Goal: Task Accomplishment & Management: Use online tool/utility

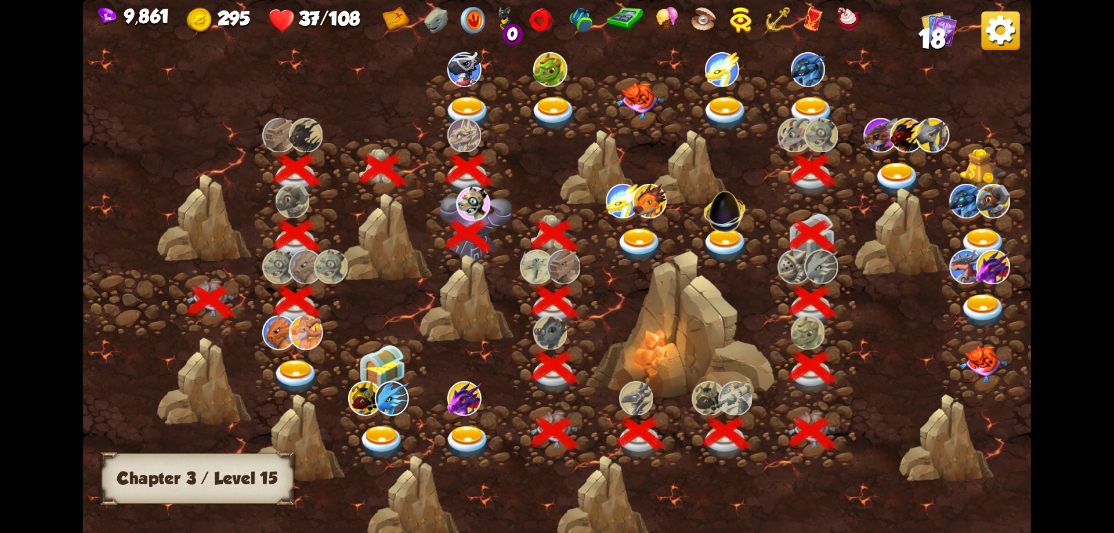
scroll to position [0, 176]
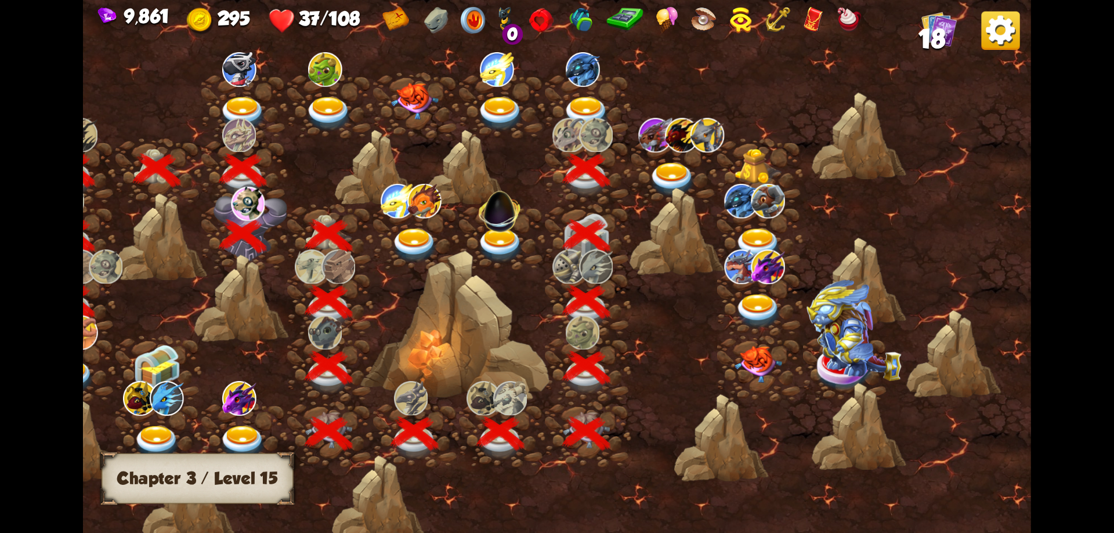
click at [677, 169] on img at bounding box center [673, 179] width 48 height 35
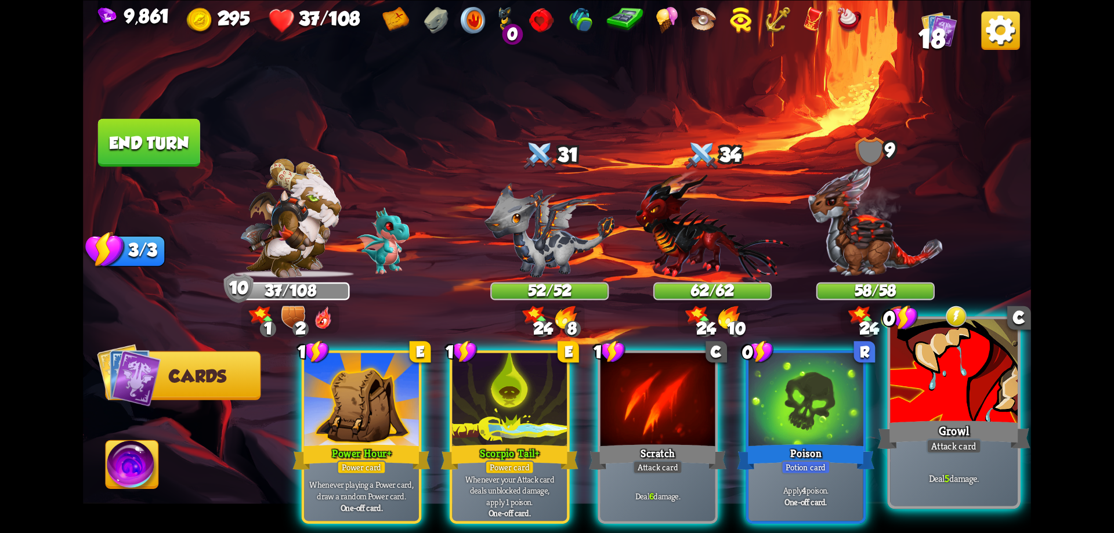
click at [955, 368] on div at bounding box center [954, 372] width 128 height 107
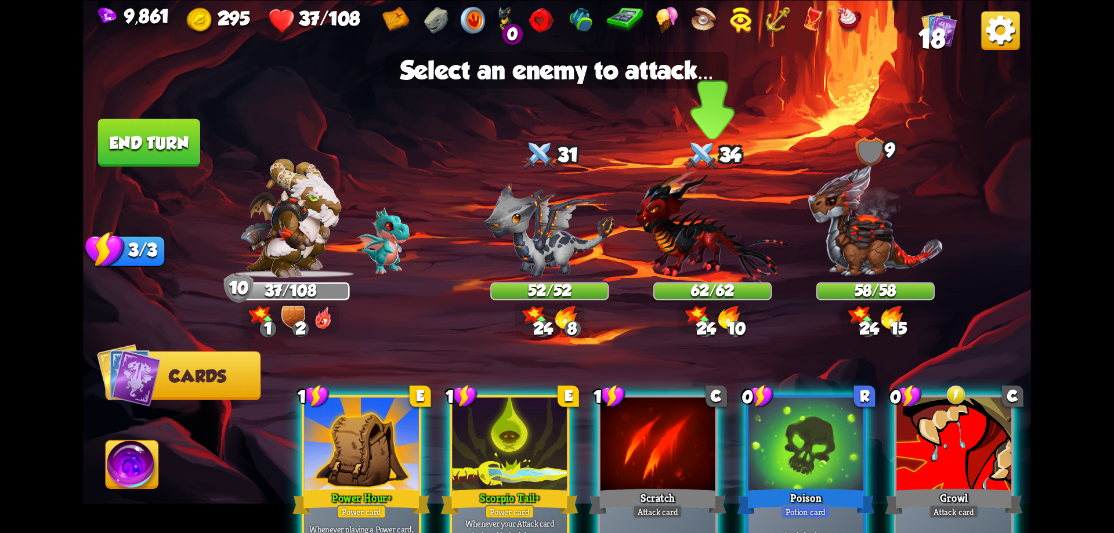
click at [687, 242] on img at bounding box center [712, 225] width 154 height 113
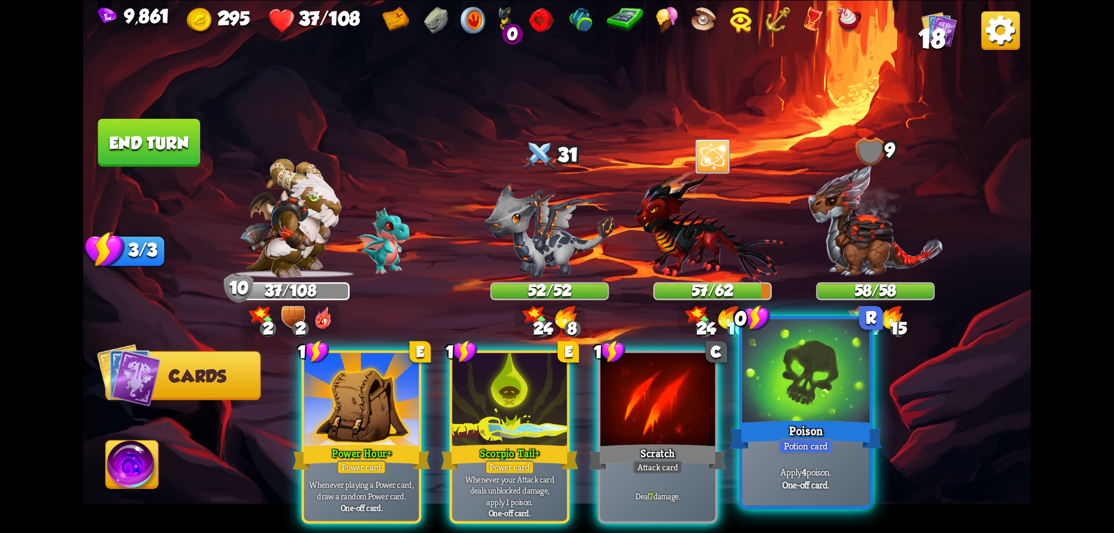
click at [772, 421] on div "Poison" at bounding box center [805, 435] width 153 height 34
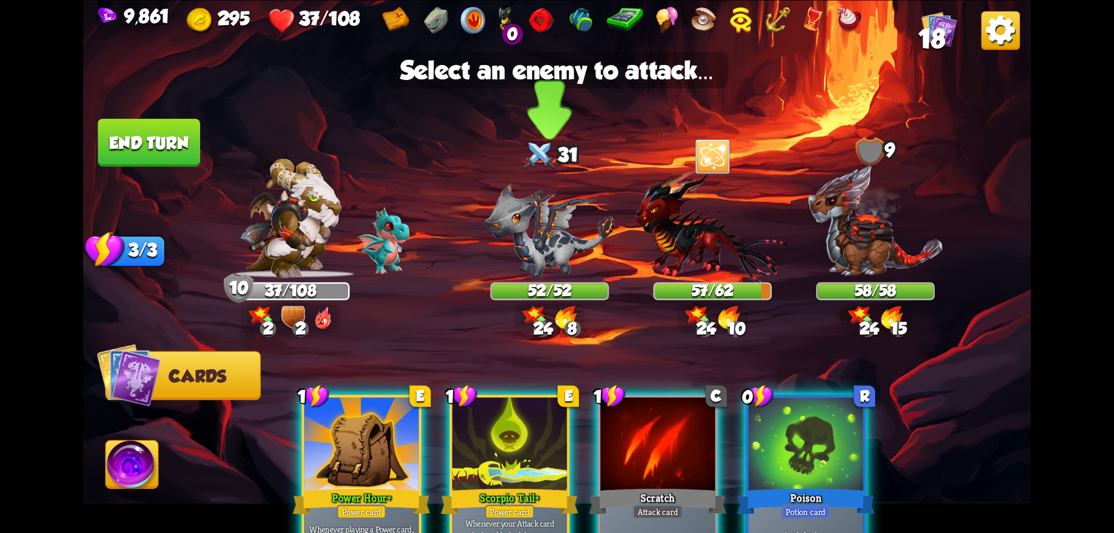
click at [560, 255] on img at bounding box center [549, 229] width 131 height 95
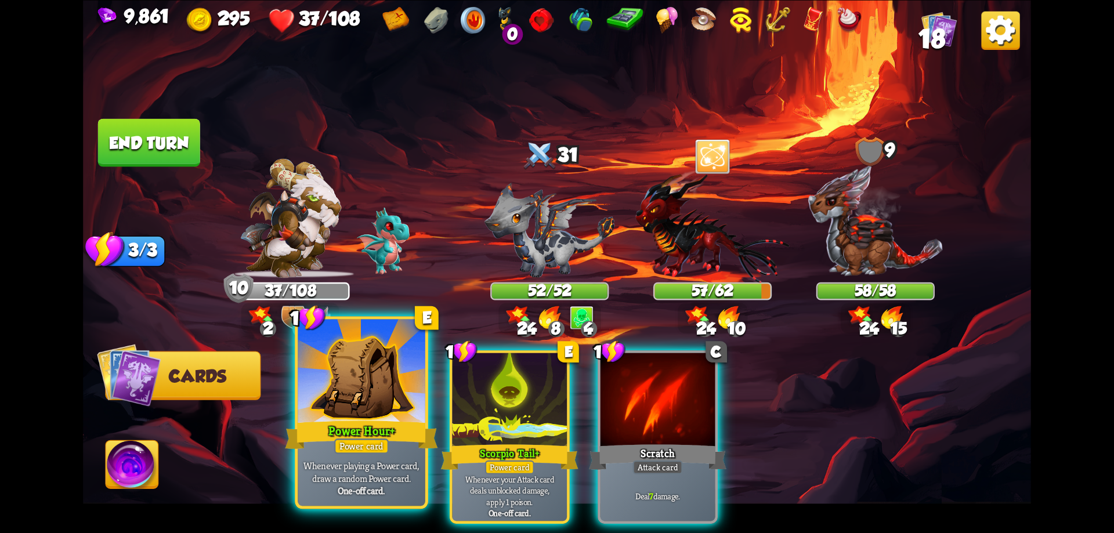
click at [392, 373] on div at bounding box center [362, 372] width 128 height 107
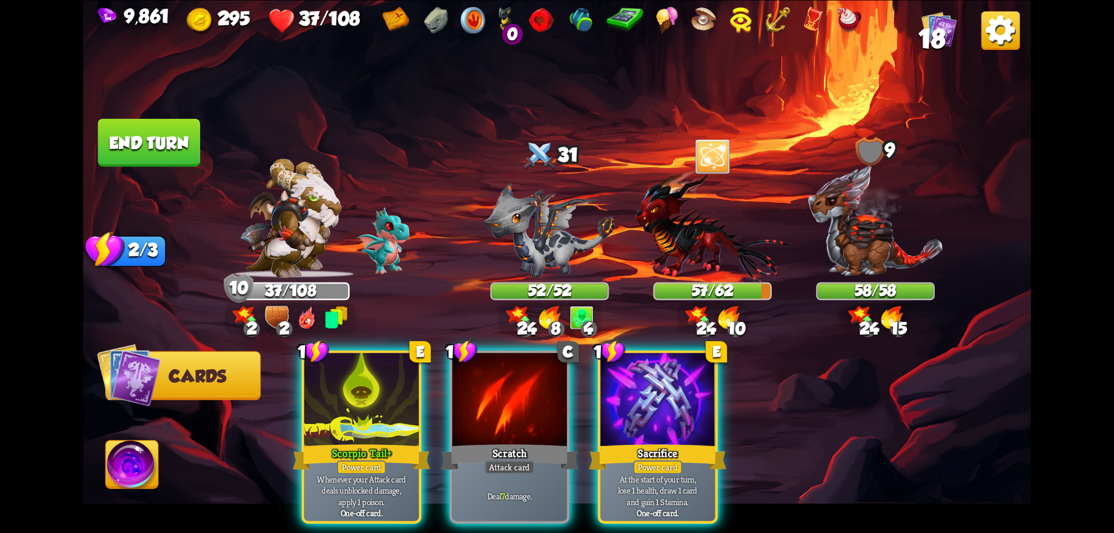
click at [392, 373] on div at bounding box center [361, 401] width 115 height 97
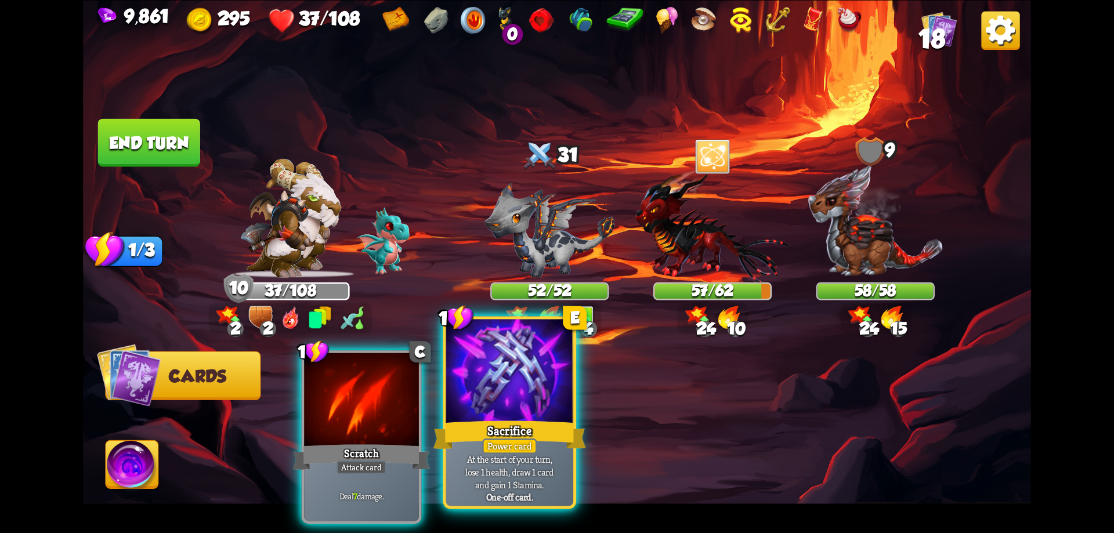
click at [515, 374] on div at bounding box center [510, 372] width 128 height 107
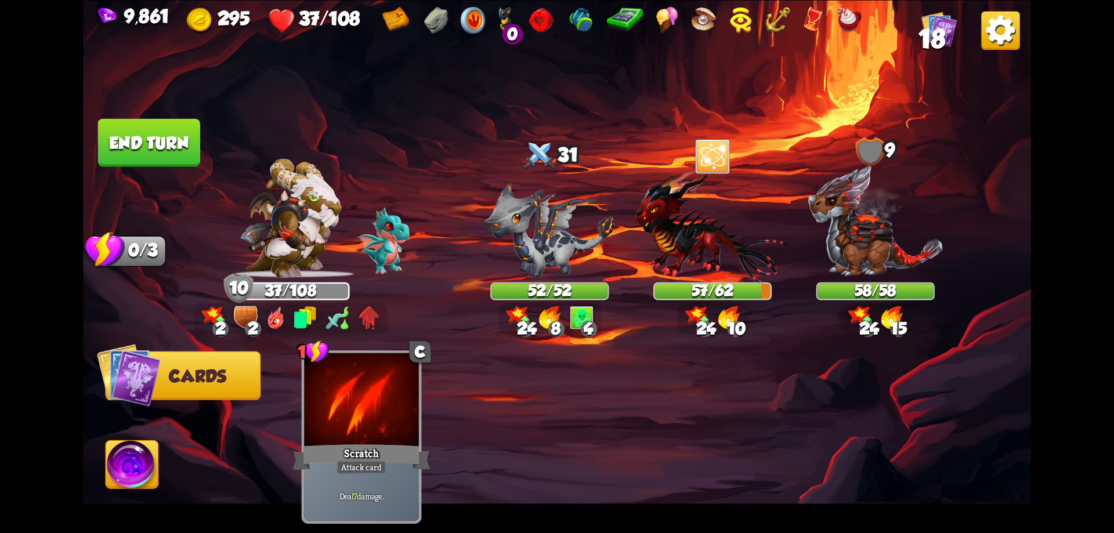
click at [151, 463] on img at bounding box center [132, 466] width 53 height 53
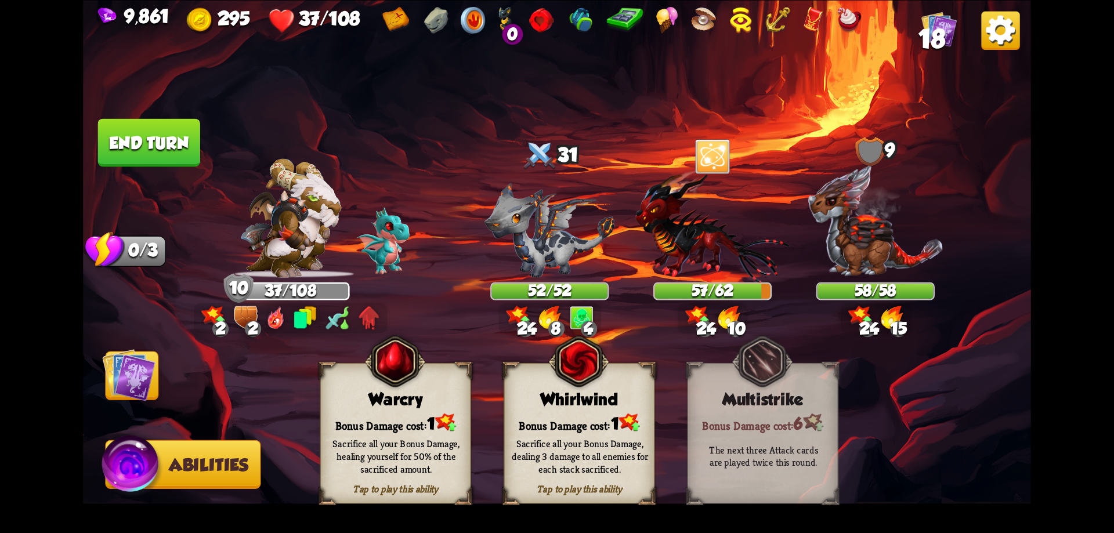
click at [425, 405] on div "Warcry" at bounding box center [396, 398] width 150 height 19
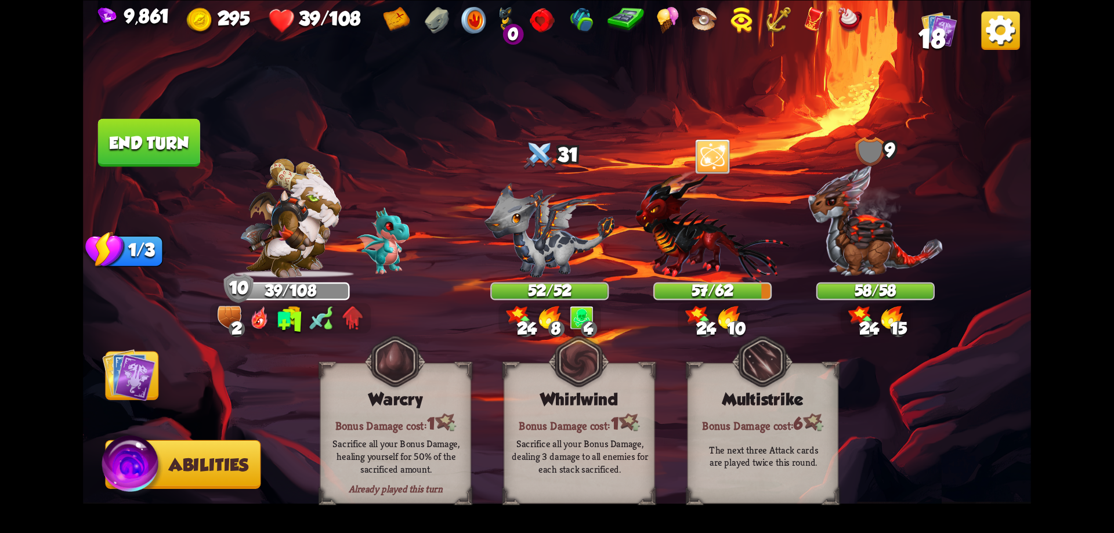
click at [167, 140] on button "End turn" at bounding box center [149, 142] width 104 height 49
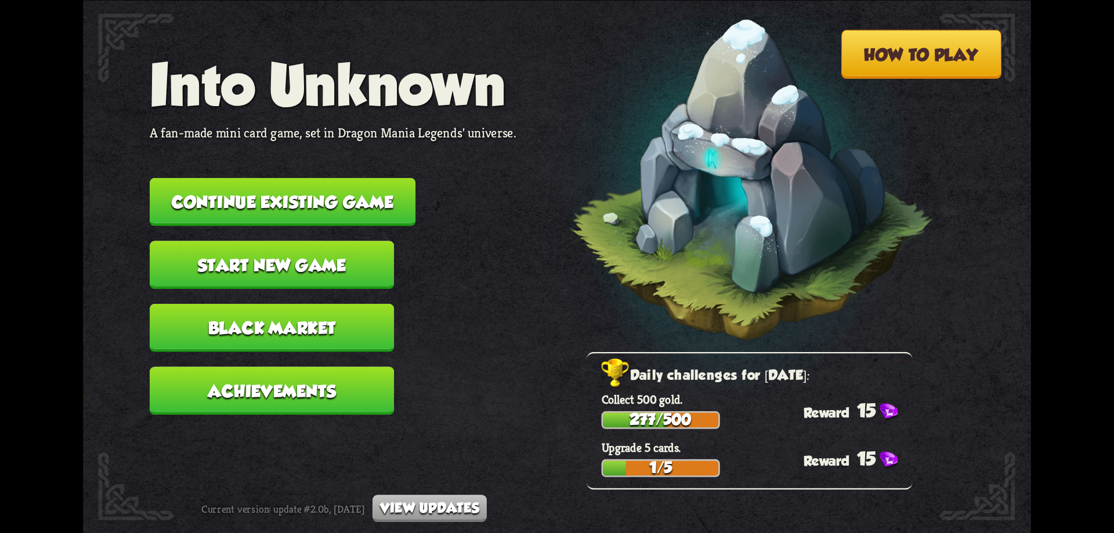
click at [325, 193] on button "Continue existing game" at bounding box center [283, 202] width 266 height 48
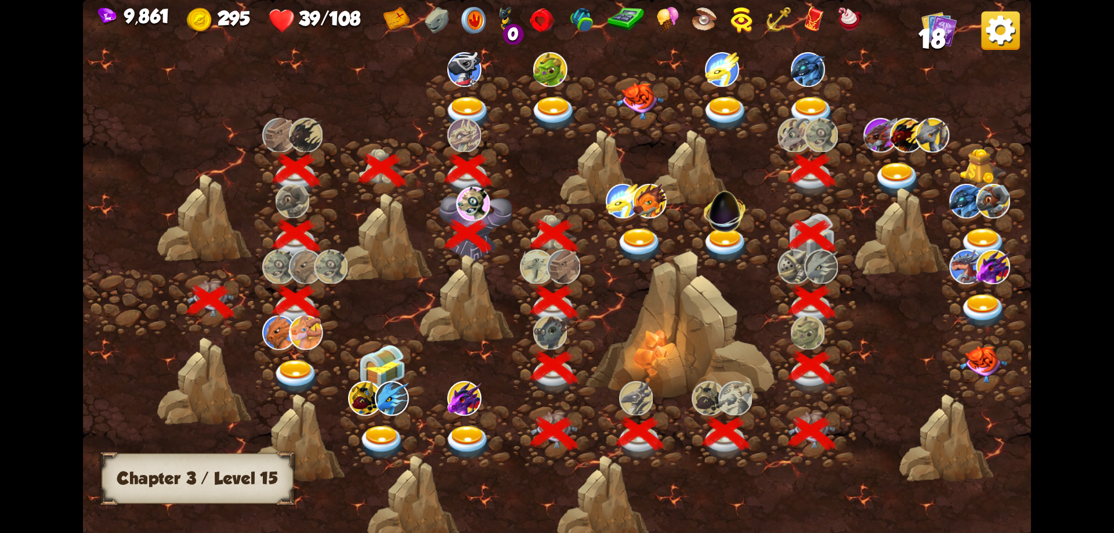
scroll to position [0, 176]
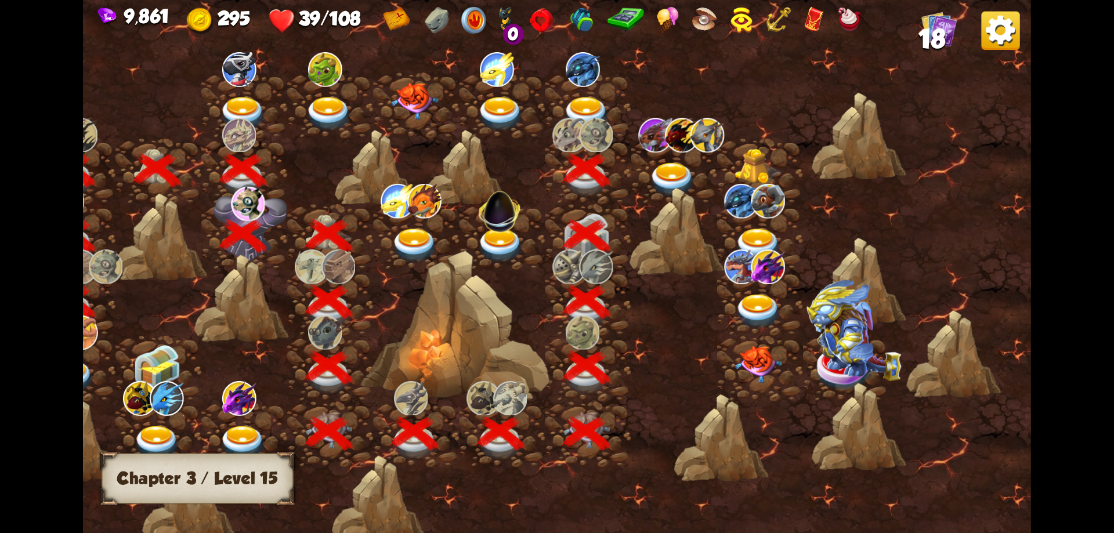
click at [673, 168] on img at bounding box center [673, 179] width 48 height 35
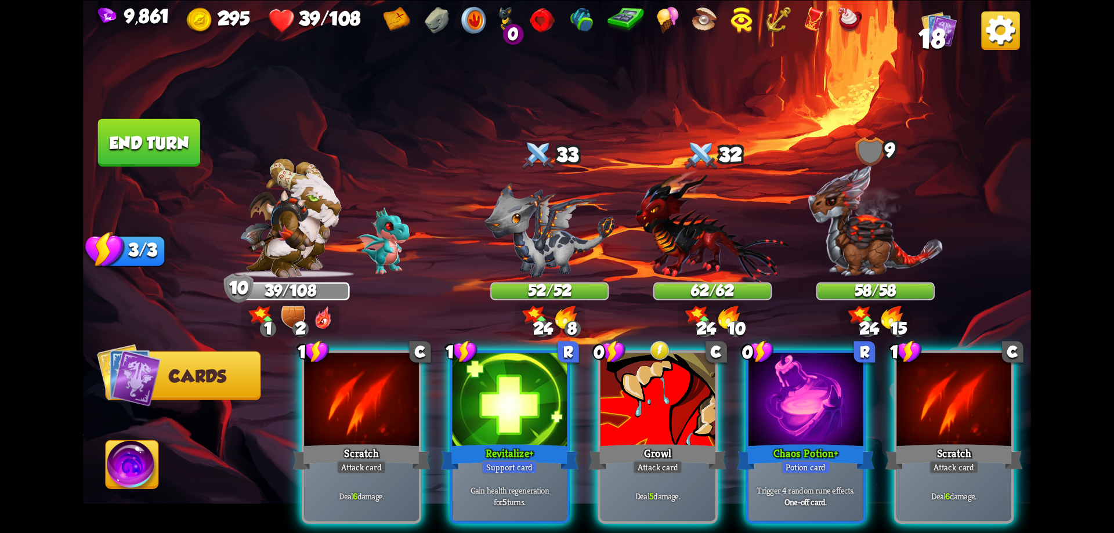
click at [818, 460] on div "Potion card" at bounding box center [805, 467] width 49 height 14
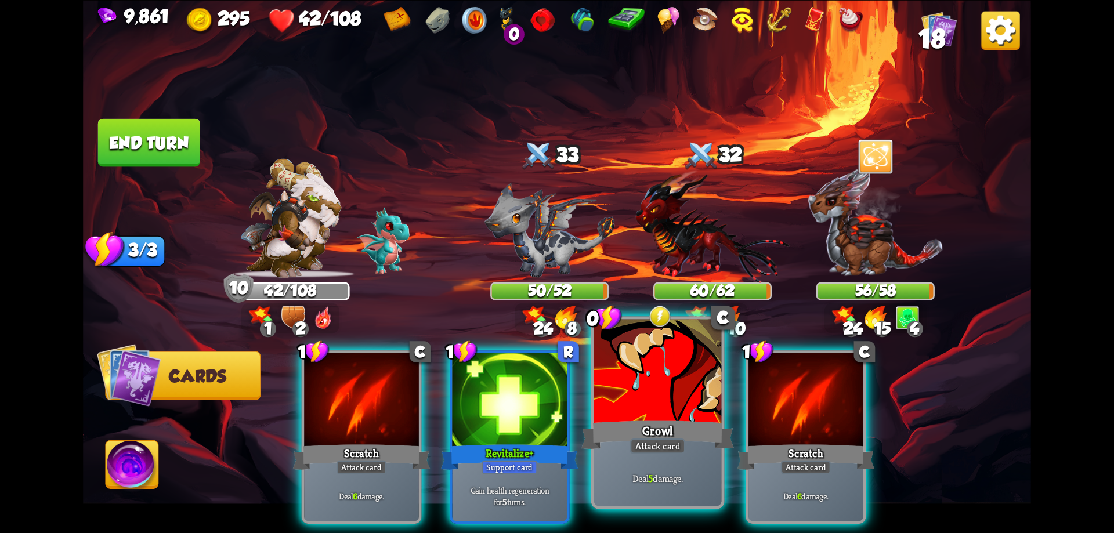
click at [698, 429] on div "Growl" at bounding box center [657, 435] width 153 height 34
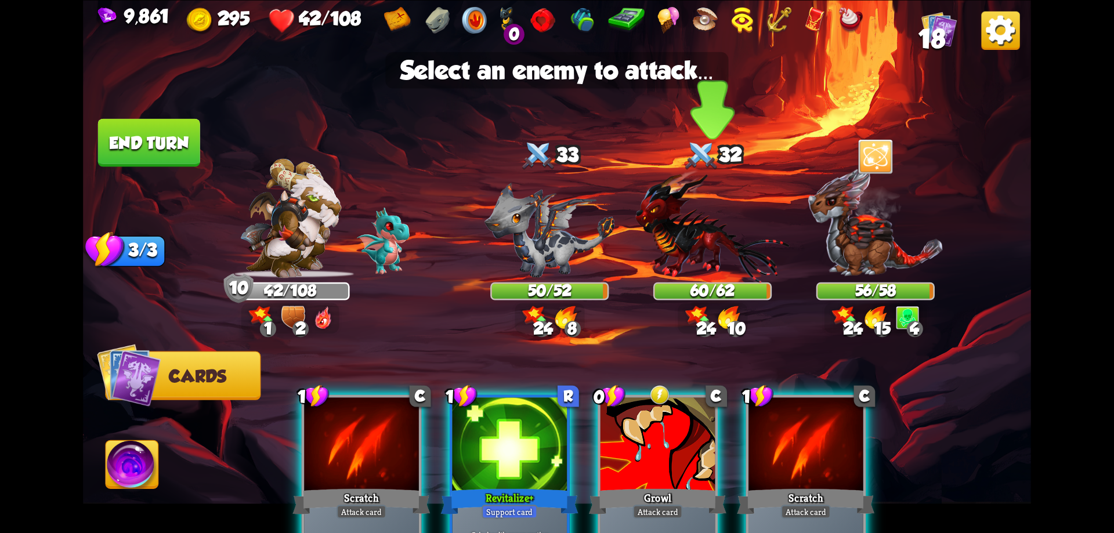
click at [679, 237] on img at bounding box center [712, 225] width 154 height 113
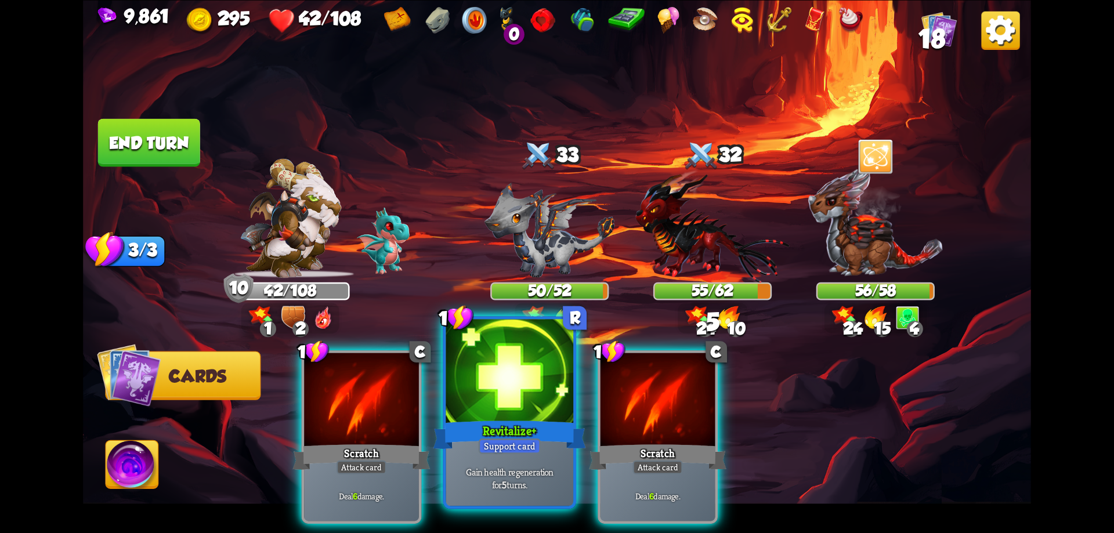
click at [523, 407] on div at bounding box center [510, 372] width 128 height 107
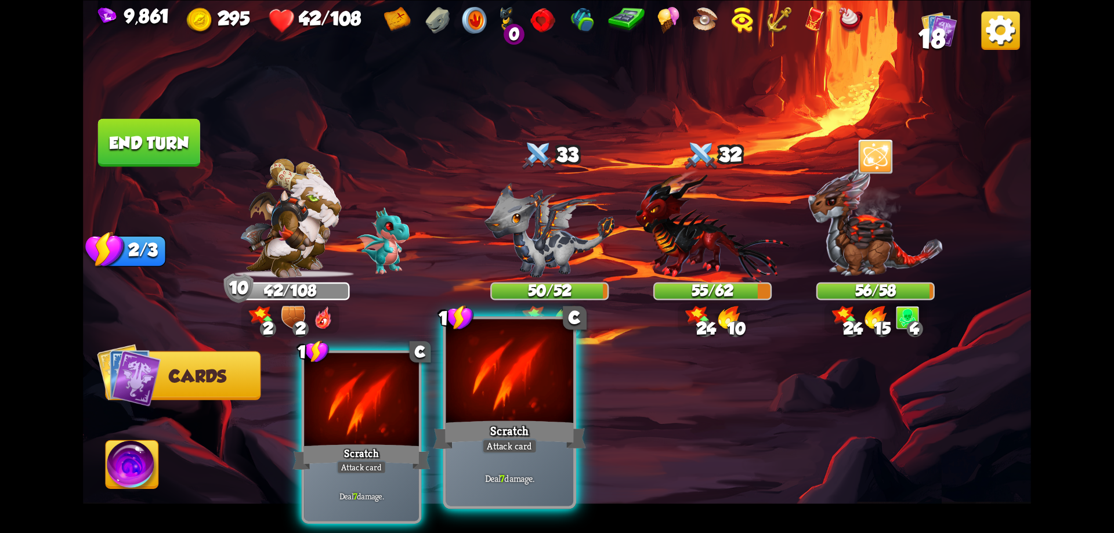
click at [501, 407] on div at bounding box center [510, 372] width 128 height 107
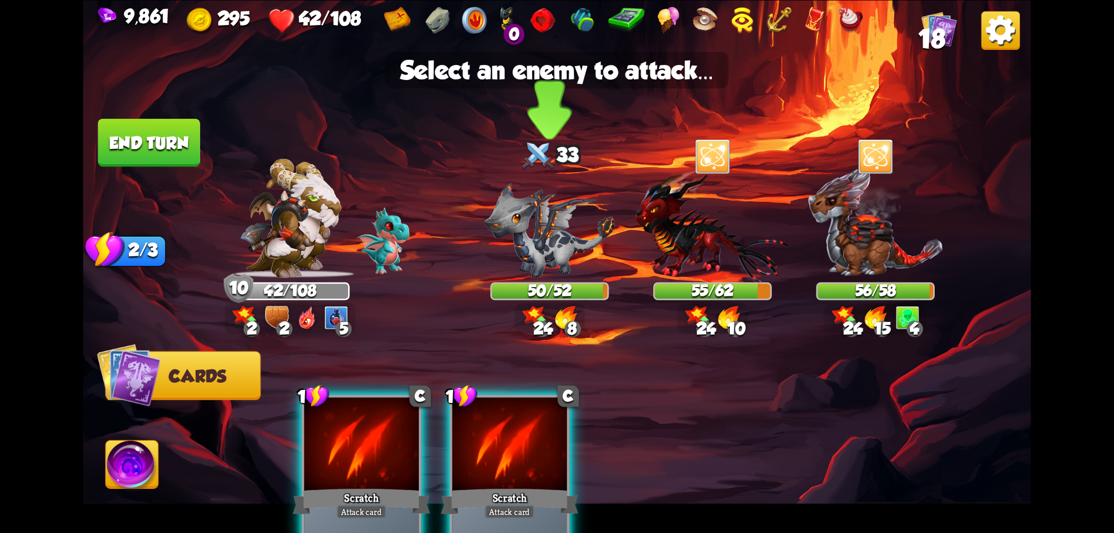
click at [537, 242] on img at bounding box center [549, 229] width 131 height 95
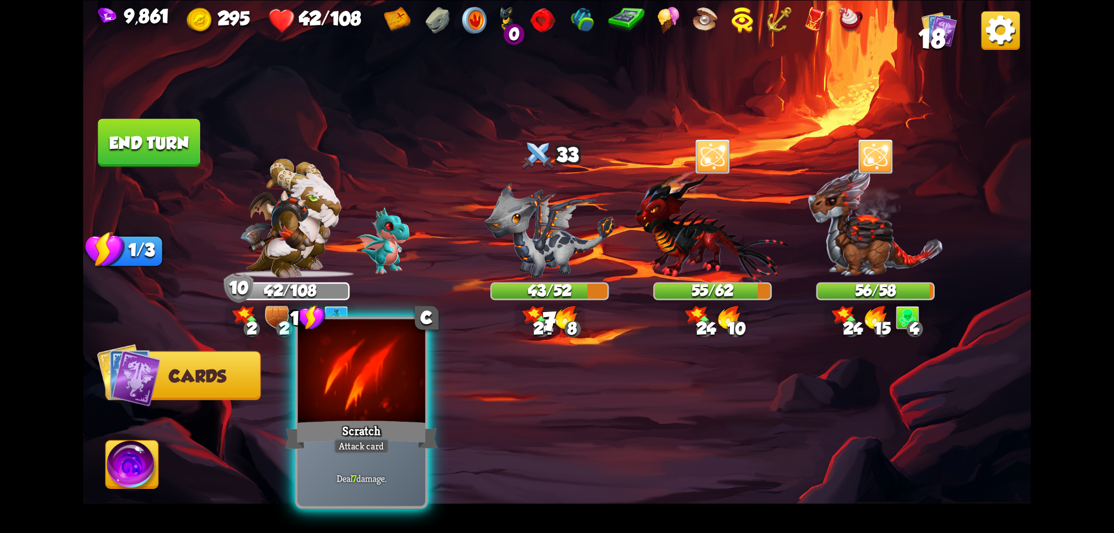
click at [392, 391] on div at bounding box center [362, 372] width 128 height 107
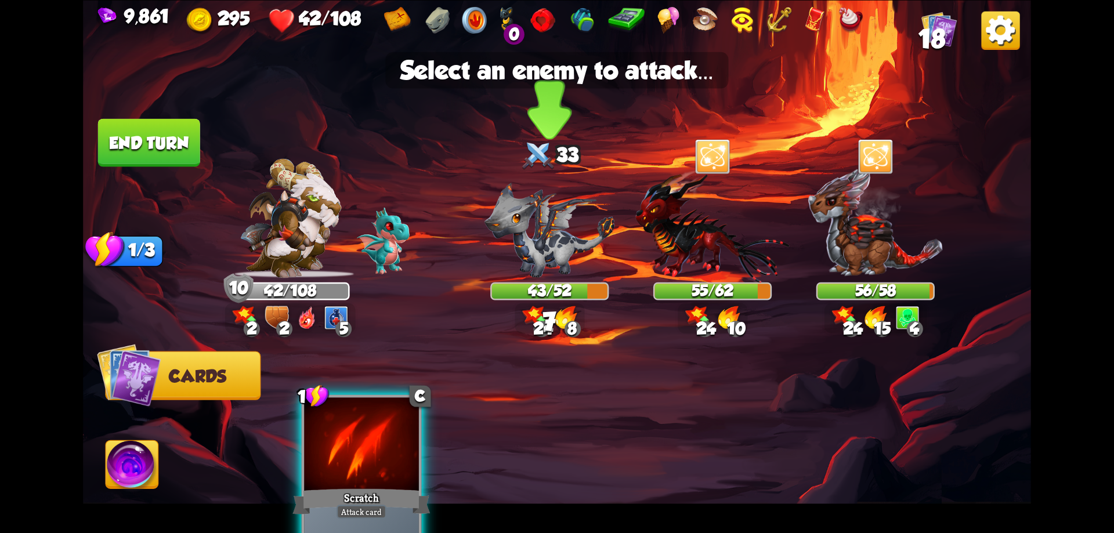
click at [527, 222] on img at bounding box center [549, 229] width 131 height 95
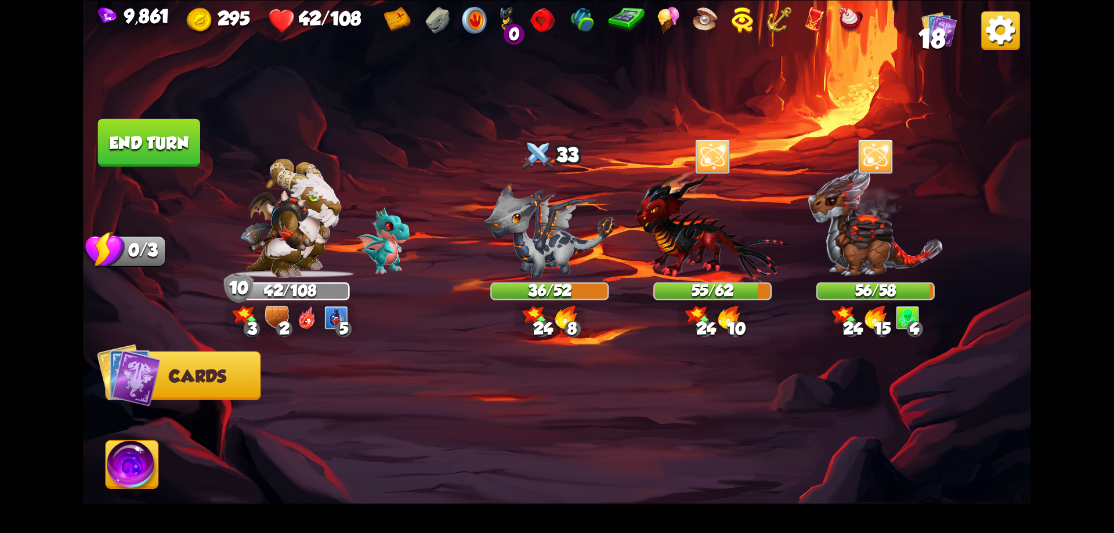
click at [147, 474] on img at bounding box center [132, 466] width 53 height 53
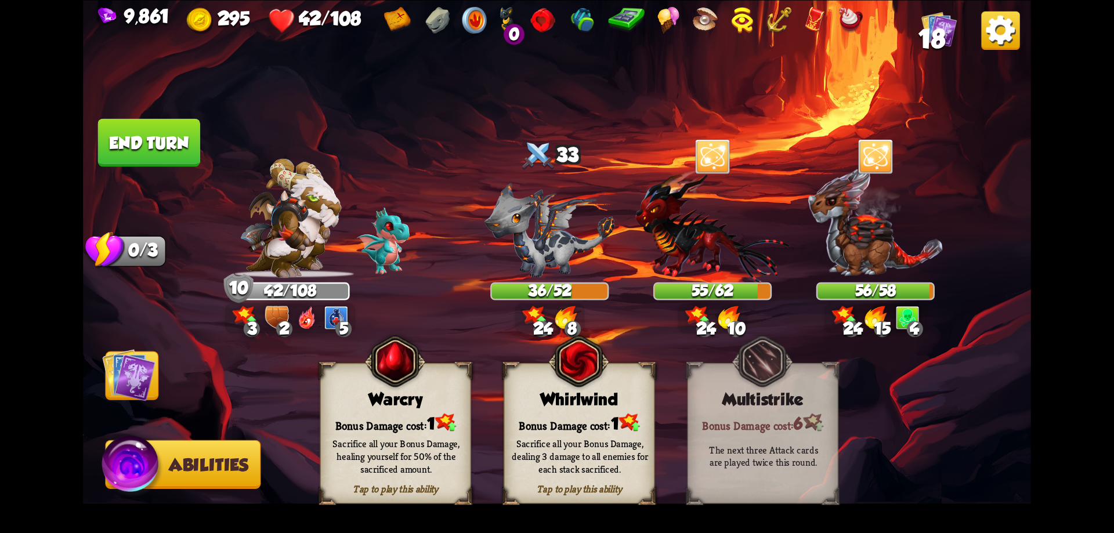
click at [417, 411] on div "Tap to play this ability Warcry Bonus Damage cost: 1 Sacrifice all your Bonus D…" at bounding box center [395, 433] width 151 height 141
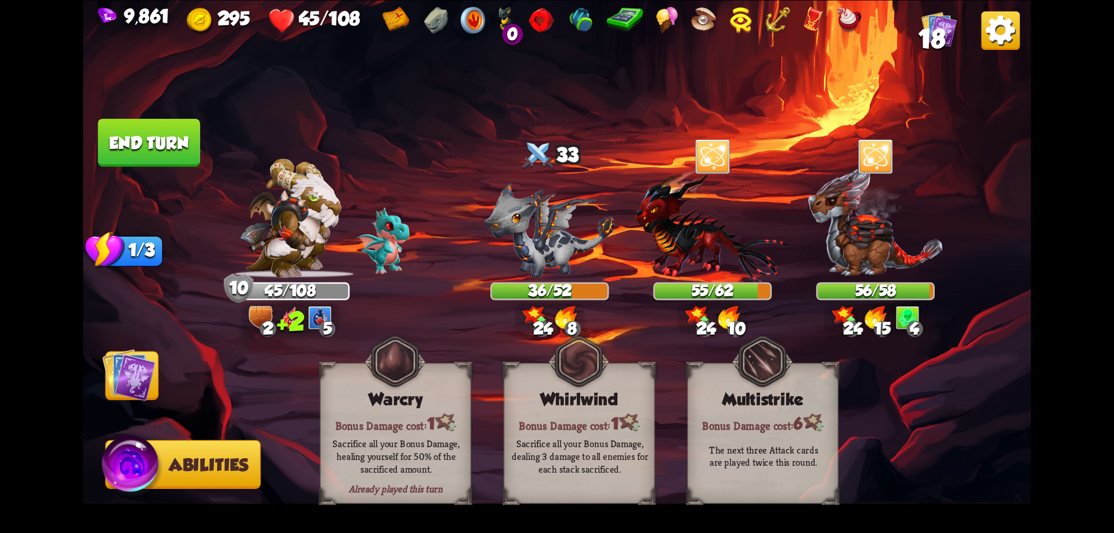
click at [181, 144] on button "End turn" at bounding box center [149, 142] width 102 height 48
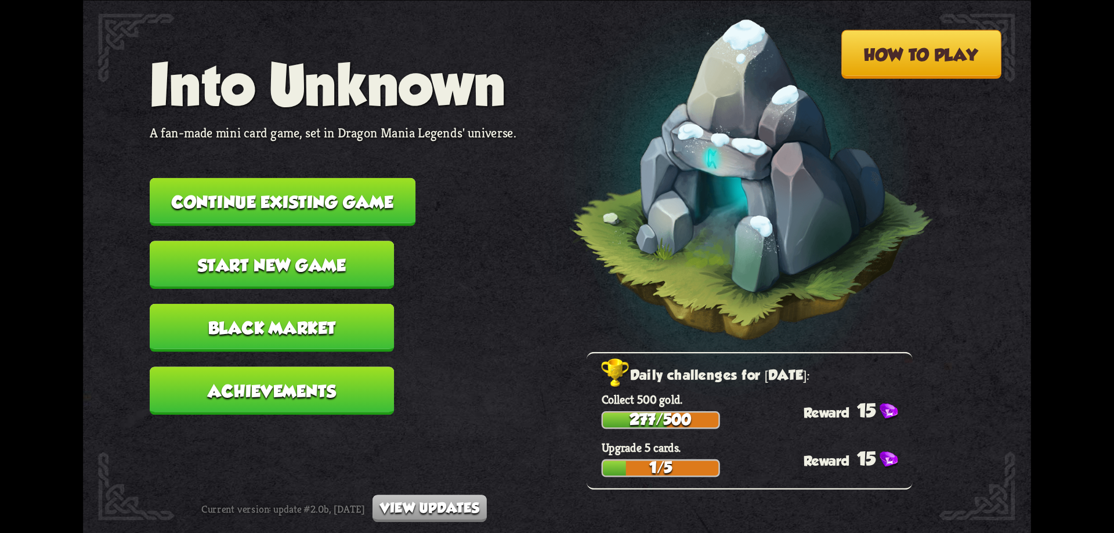
click at [356, 207] on button "Continue existing game" at bounding box center [283, 202] width 266 height 48
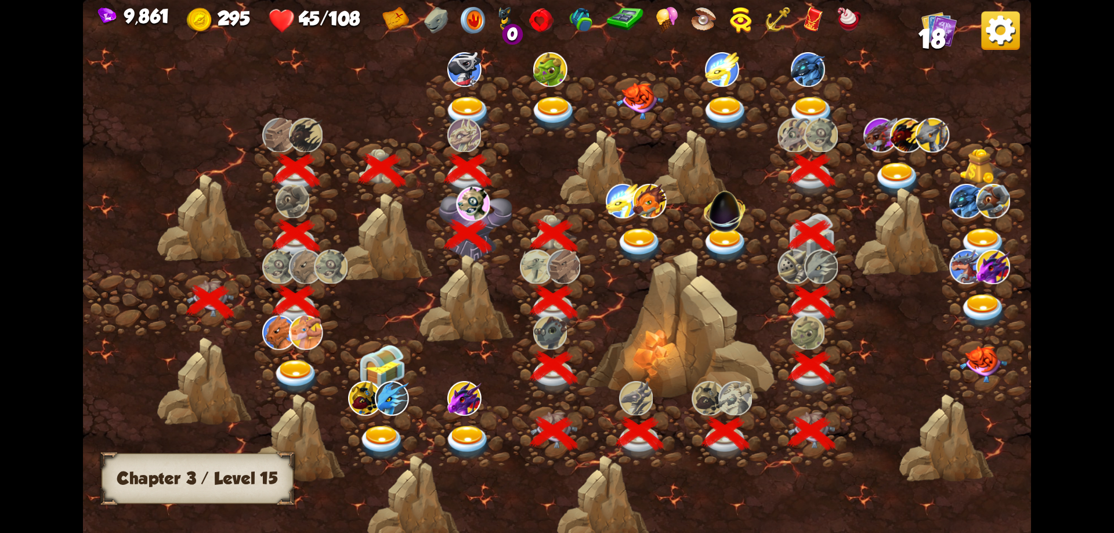
scroll to position [0, 176]
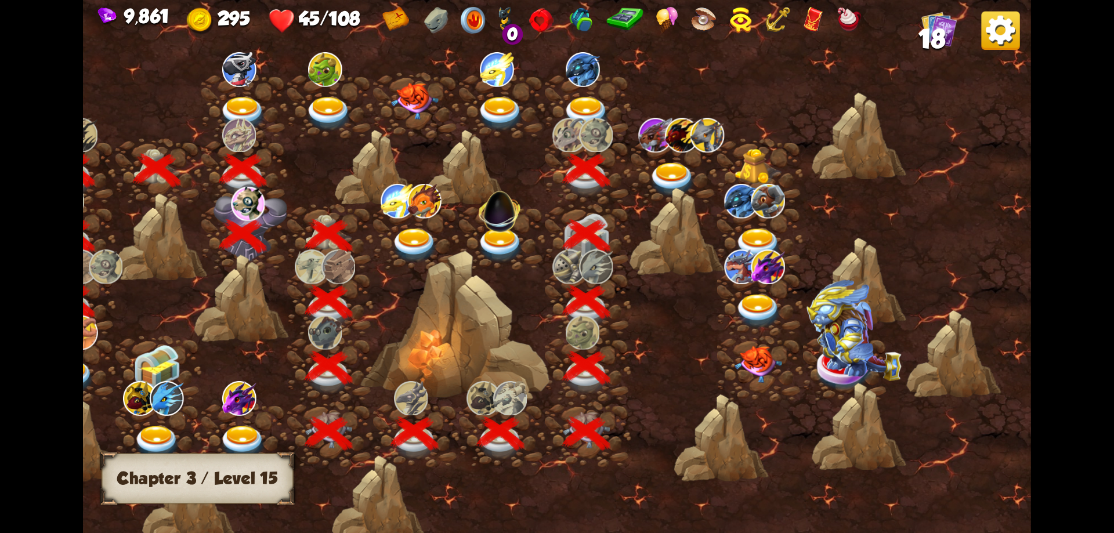
click at [661, 171] on img at bounding box center [673, 179] width 48 height 35
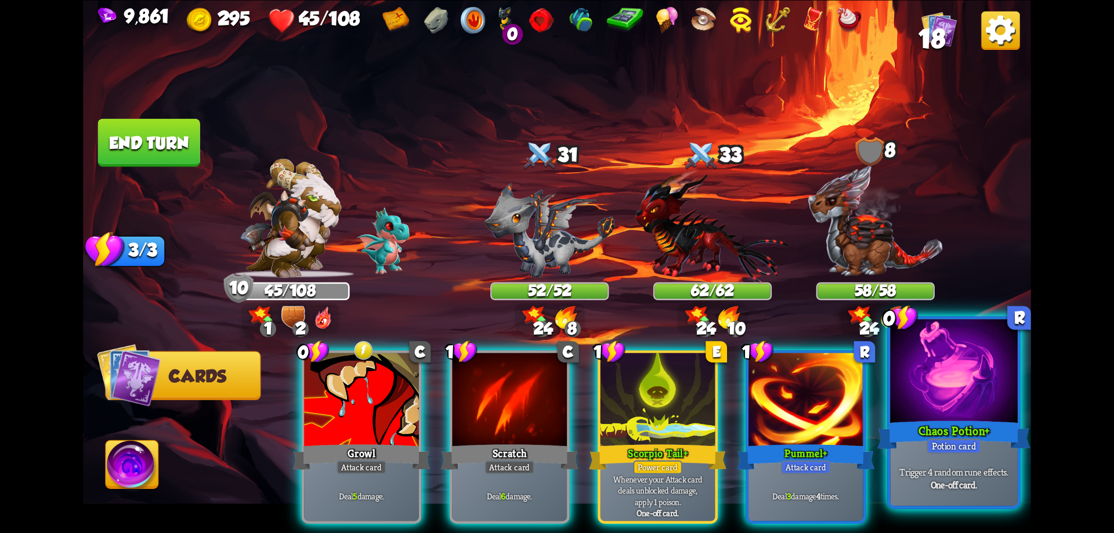
click at [960, 392] on div at bounding box center [954, 372] width 128 height 107
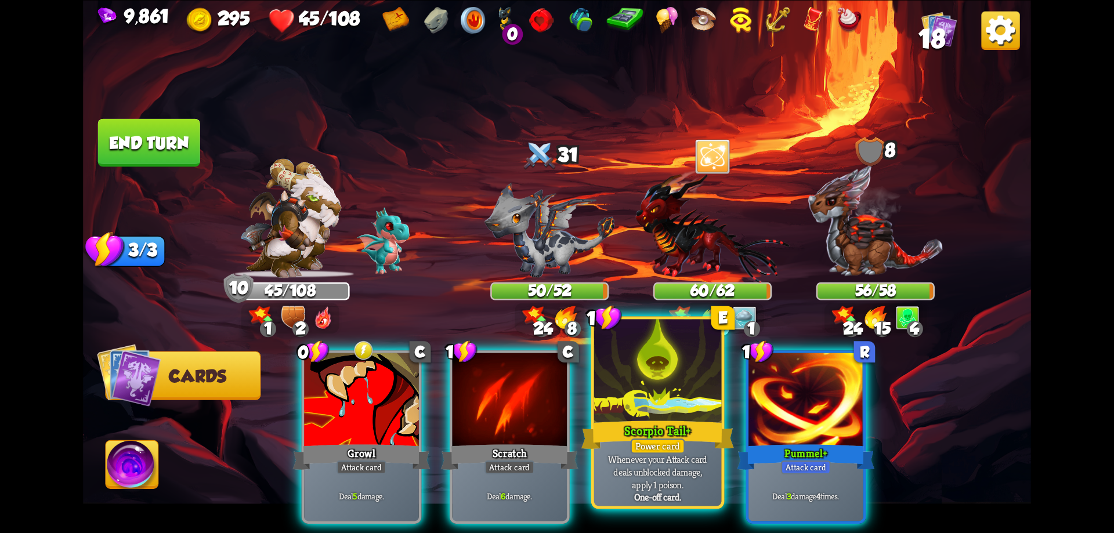
click at [623, 419] on div "Scorpio Tail+" at bounding box center [657, 435] width 153 height 34
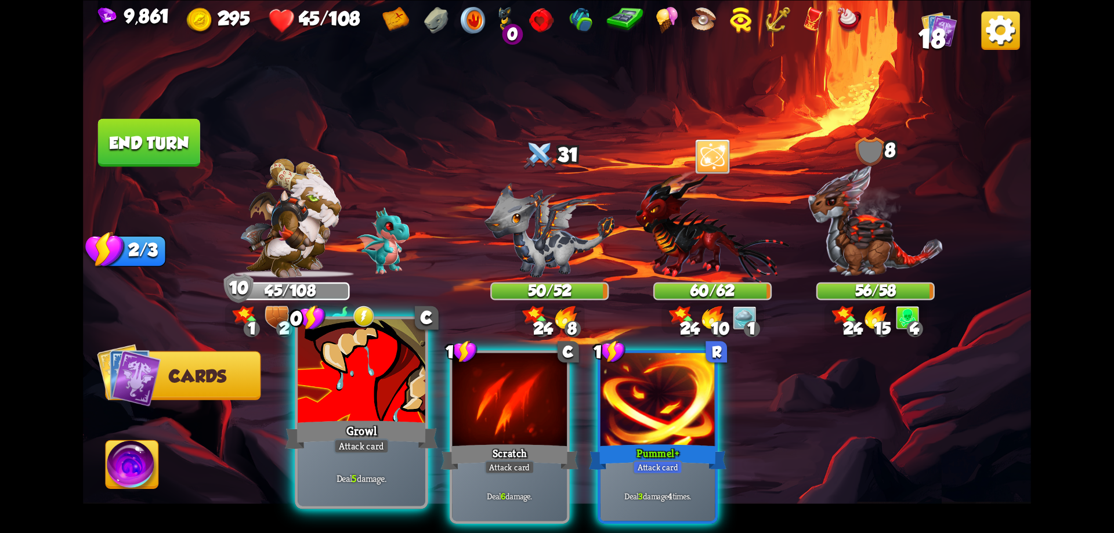
click at [405, 426] on div "Growl" at bounding box center [361, 435] width 153 height 34
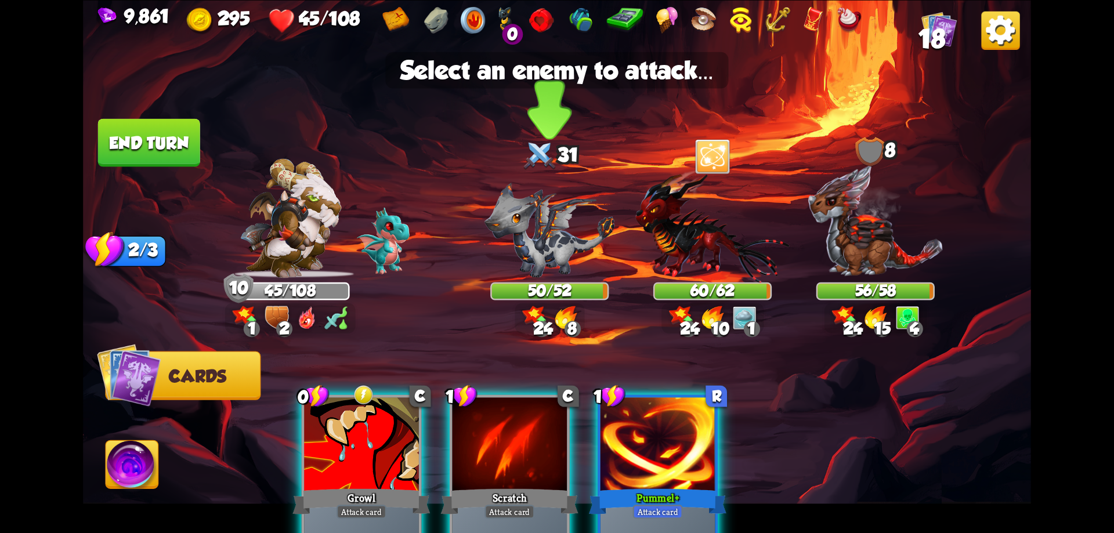
click at [541, 226] on img at bounding box center [549, 229] width 131 height 95
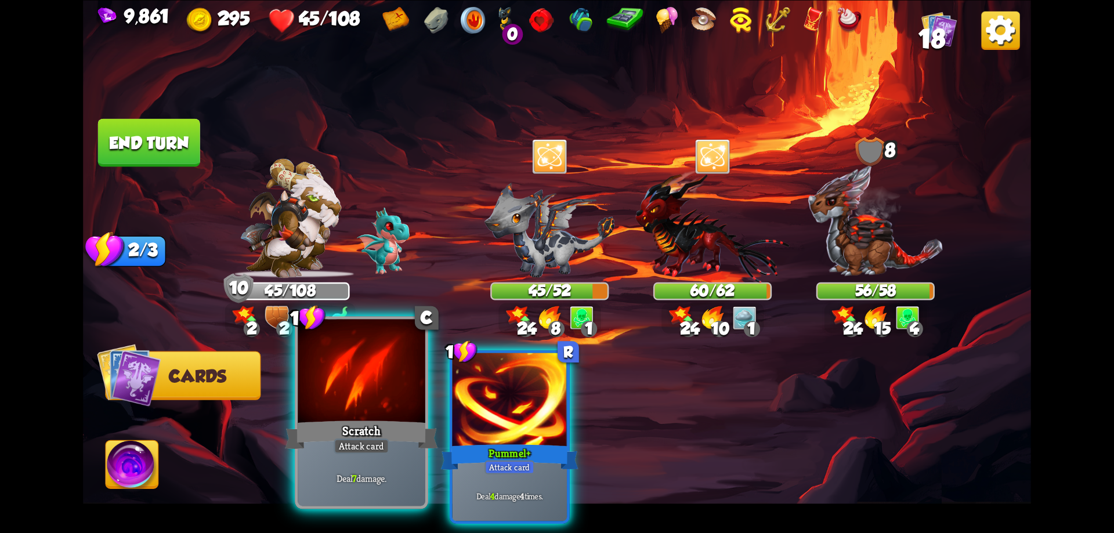
click at [363, 394] on div at bounding box center [362, 372] width 128 height 107
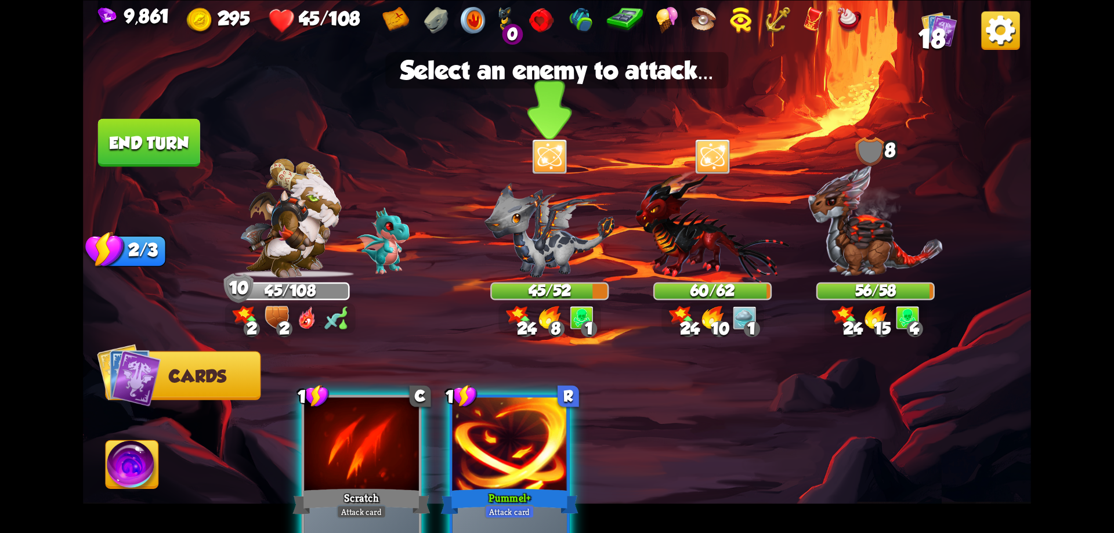
click at [555, 233] on img at bounding box center [549, 229] width 131 height 95
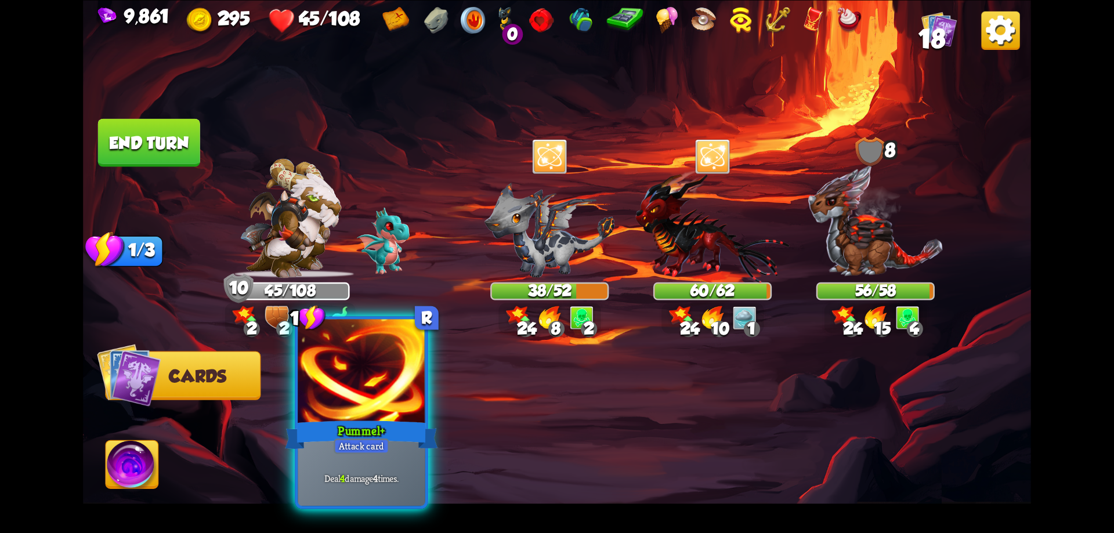
click at [379, 397] on div at bounding box center [362, 372] width 128 height 107
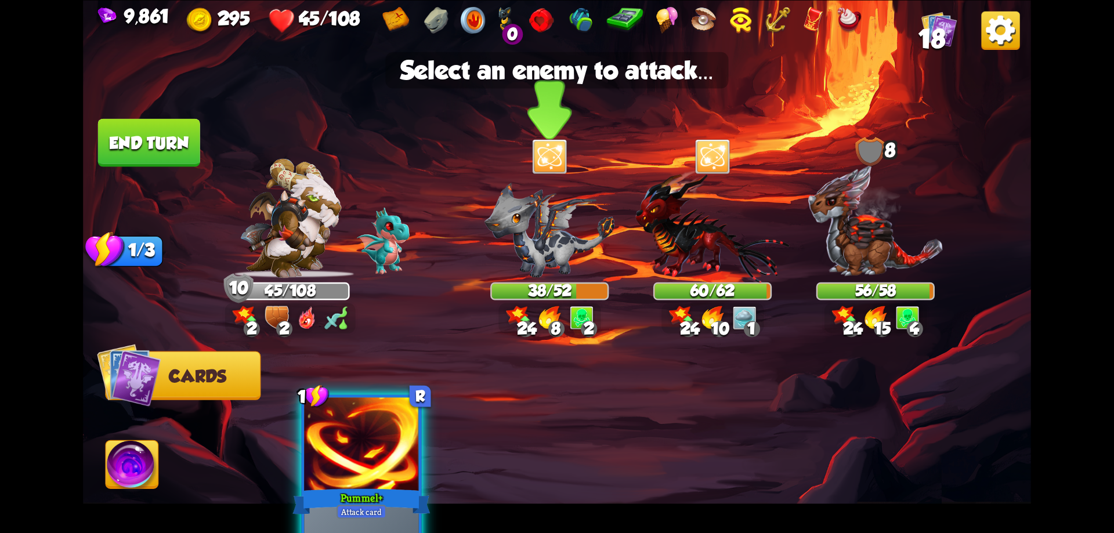
click at [550, 246] on img at bounding box center [549, 229] width 131 height 95
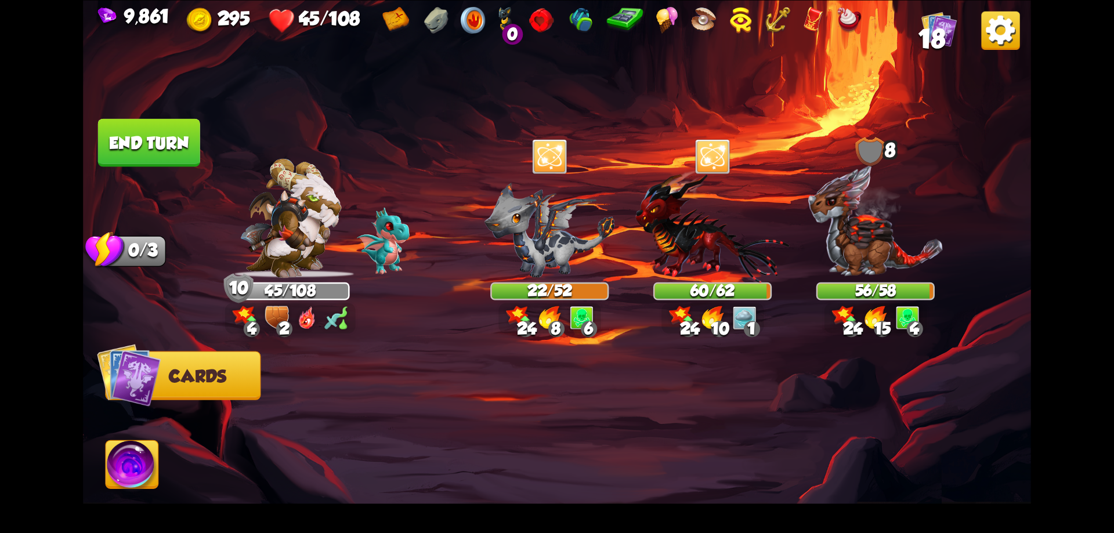
click at [156, 151] on button "End turn" at bounding box center [149, 142] width 102 height 48
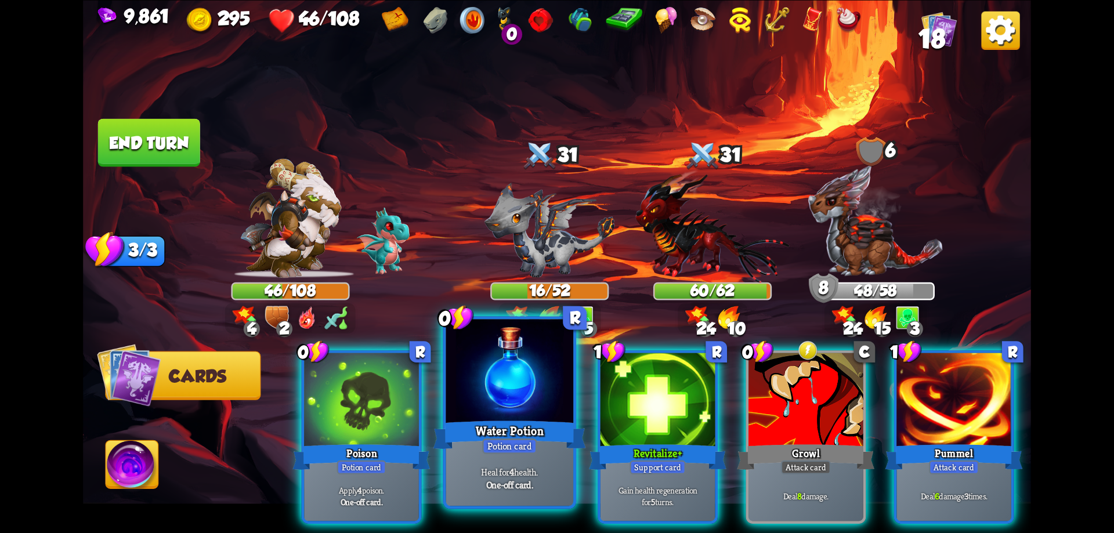
click at [496, 424] on div "Water Potion" at bounding box center [509, 435] width 153 height 34
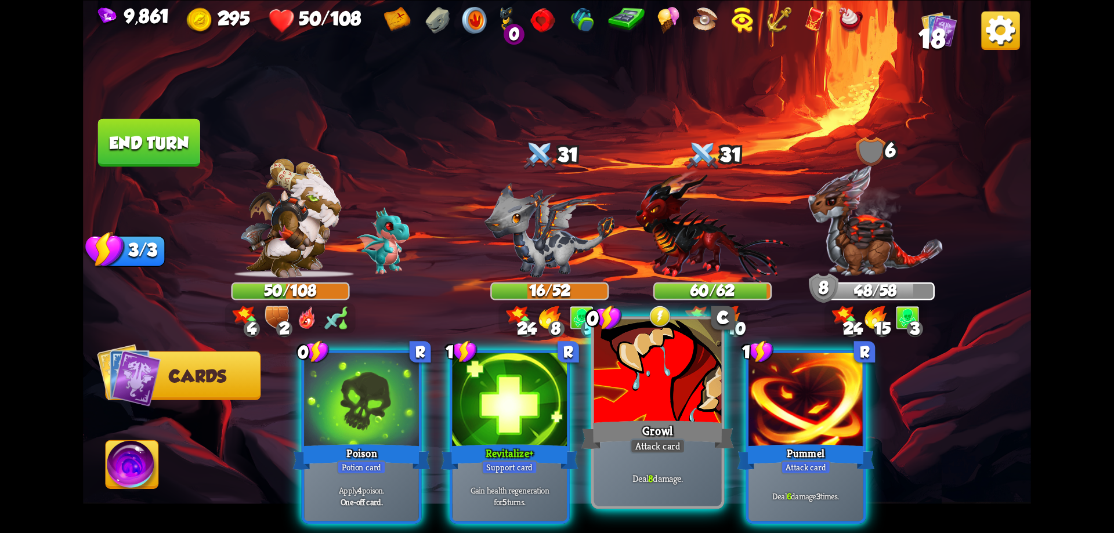
drag, startPoint x: 672, startPoint y: 419, endPoint x: 694, endPoint y: 353, distance: 69.7
click at [672, 419] on div "Growl" at bounding box center [657, 435] width 153 height 34
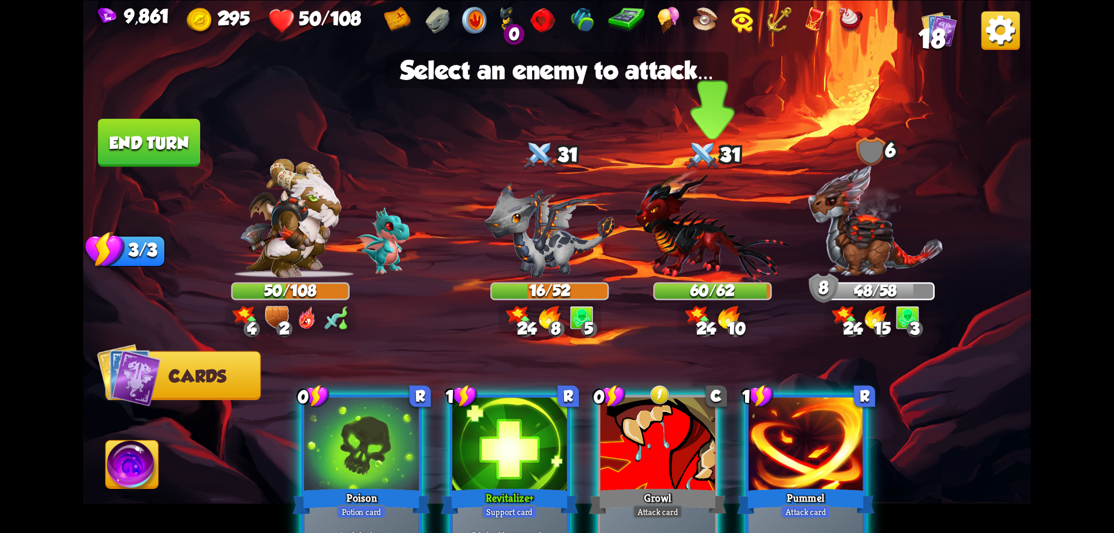
click at [716, 229] on img at bounding box center [712, 225] width 154 height 113
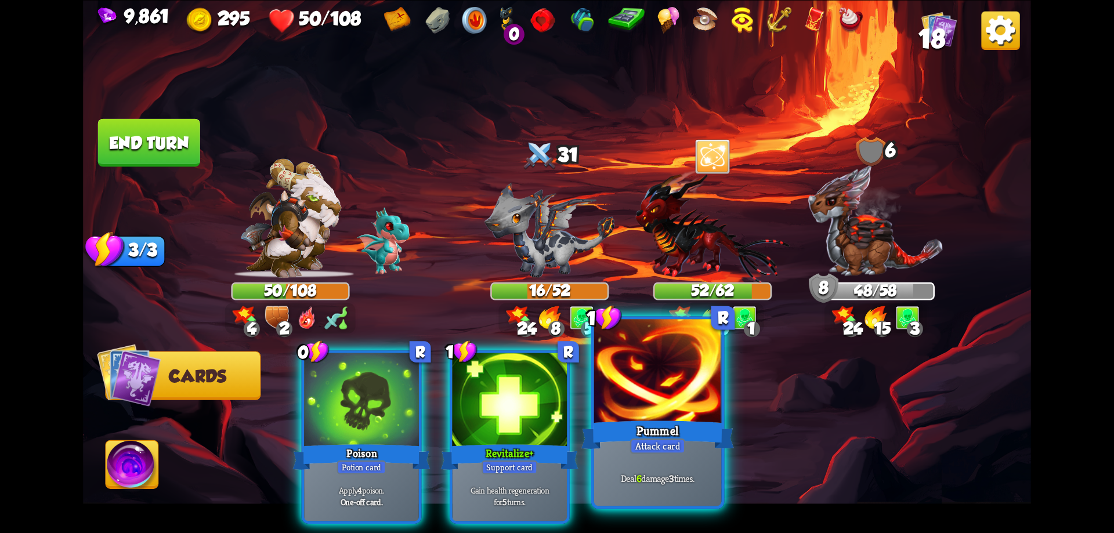
click at [670, 416] on div at bounding box center [658, 372] width 128 height 107
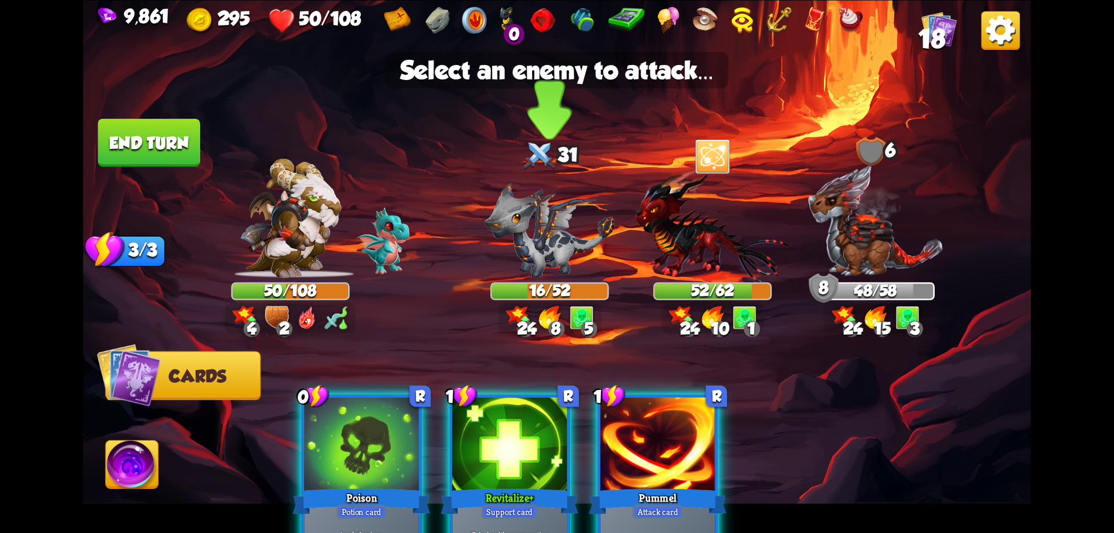
click at [563, 256] on img at bounding box center [549, 229] width 131 height 95
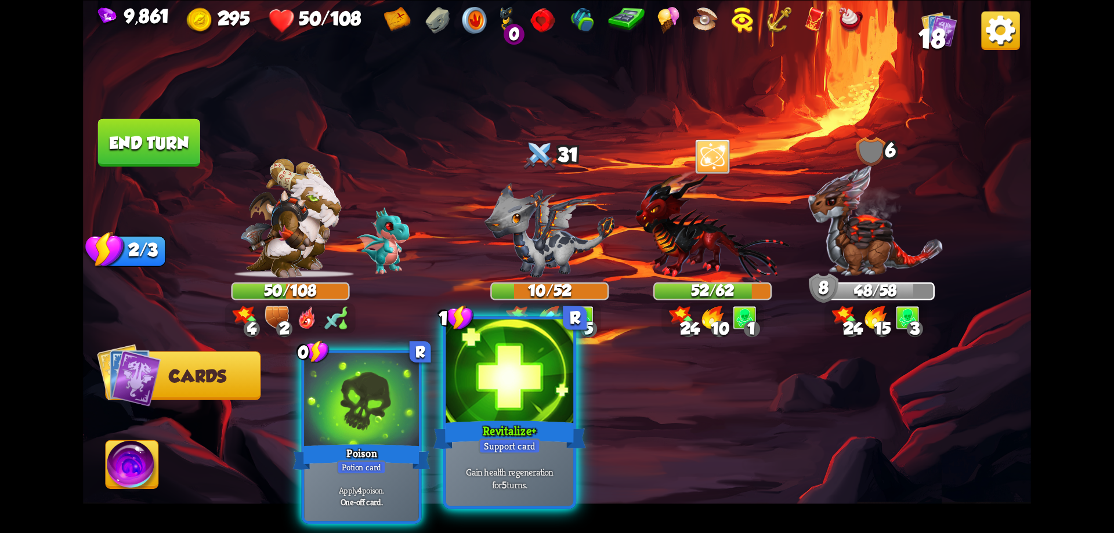
click at [531, 375] on div at bounding box center [510, 372] width 128 height 107
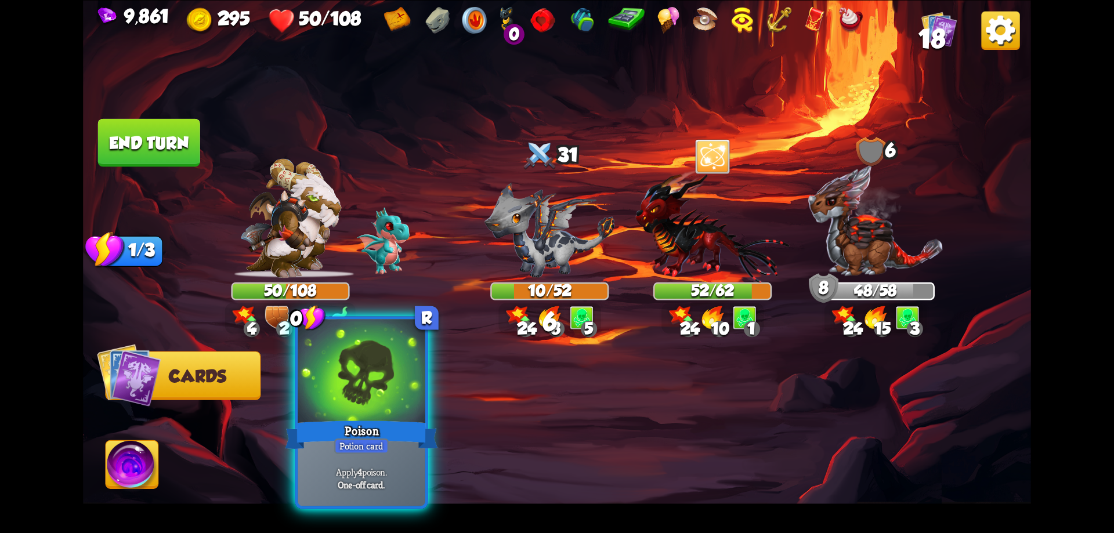
click at [394, 402] on div at bounding box center [362, 372] width 128 height 107
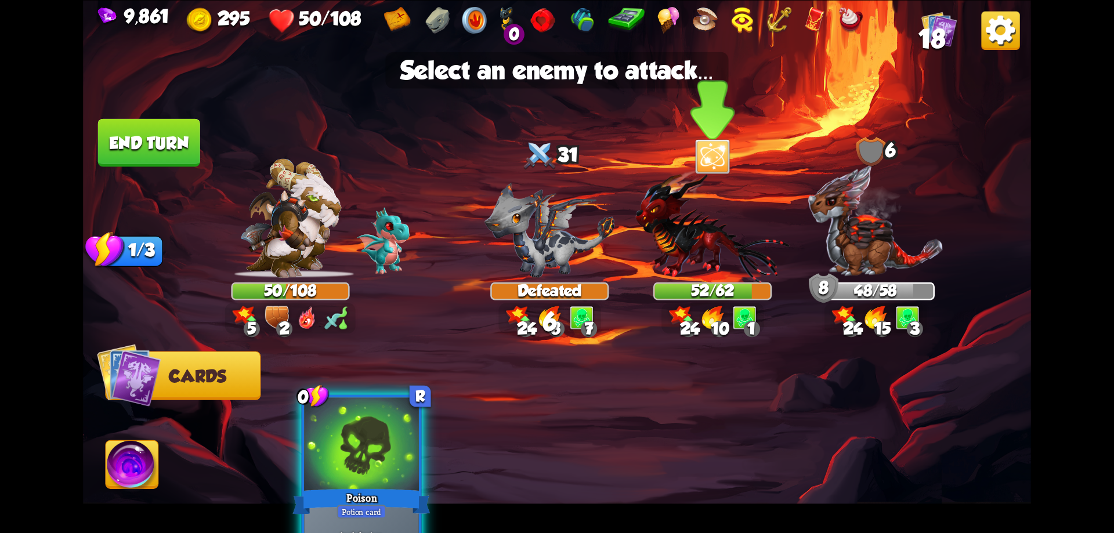
click at [722, 251] on img at bounding box center [712, 225] width 154 height 113
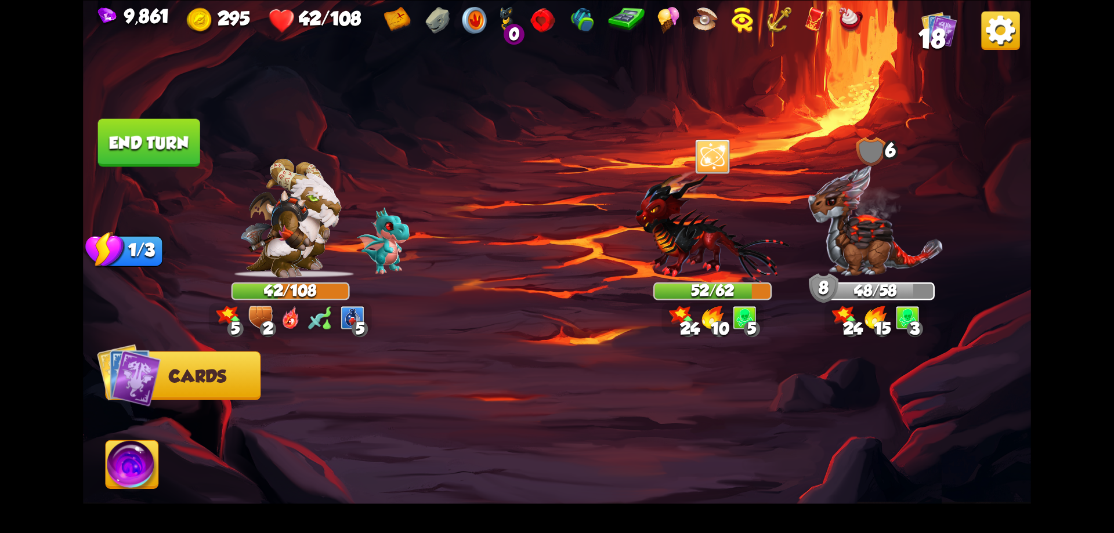
click at [182, 145] on button "End turn" at bounding box center [149, 142] width 102 height 48
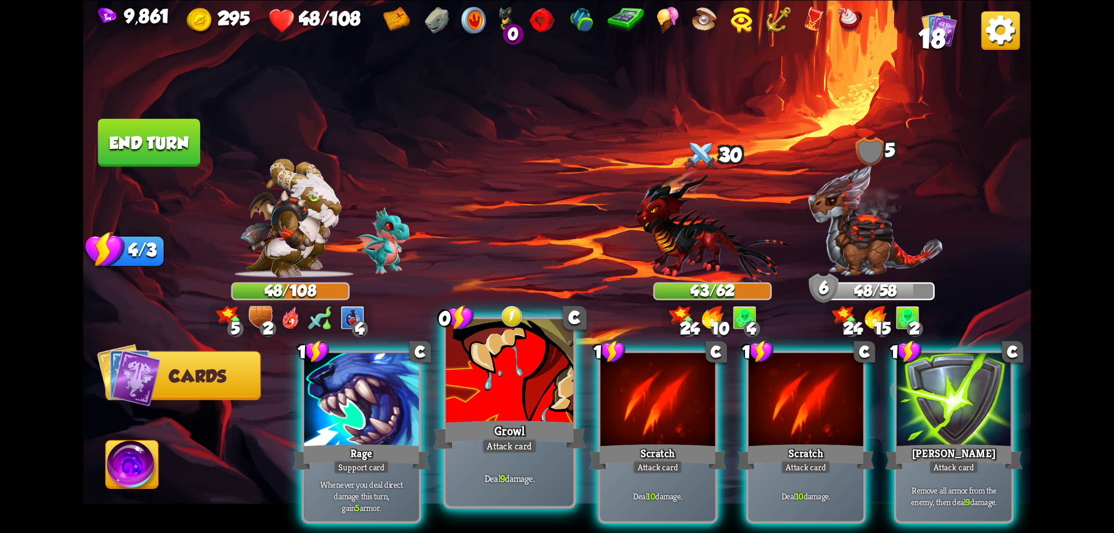
click at [540, 406] on div at bounding box center [510, 372] width 128 height 107
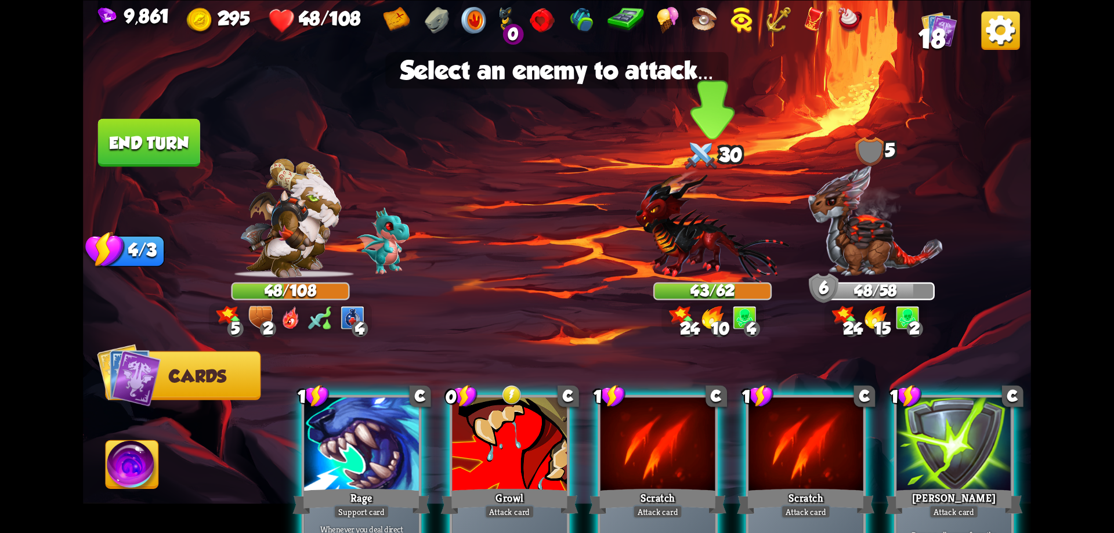
click at [705, 258] on img at bounding box center [712, 225] width 154 height 113
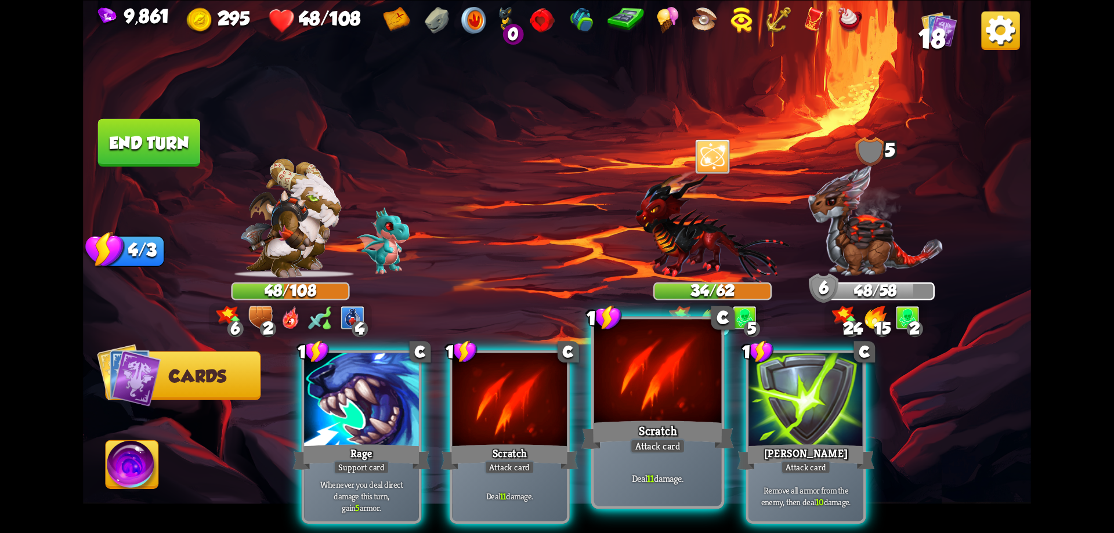
click at [646, 401] on div at bounding box center [658, 372] width 128 height 107
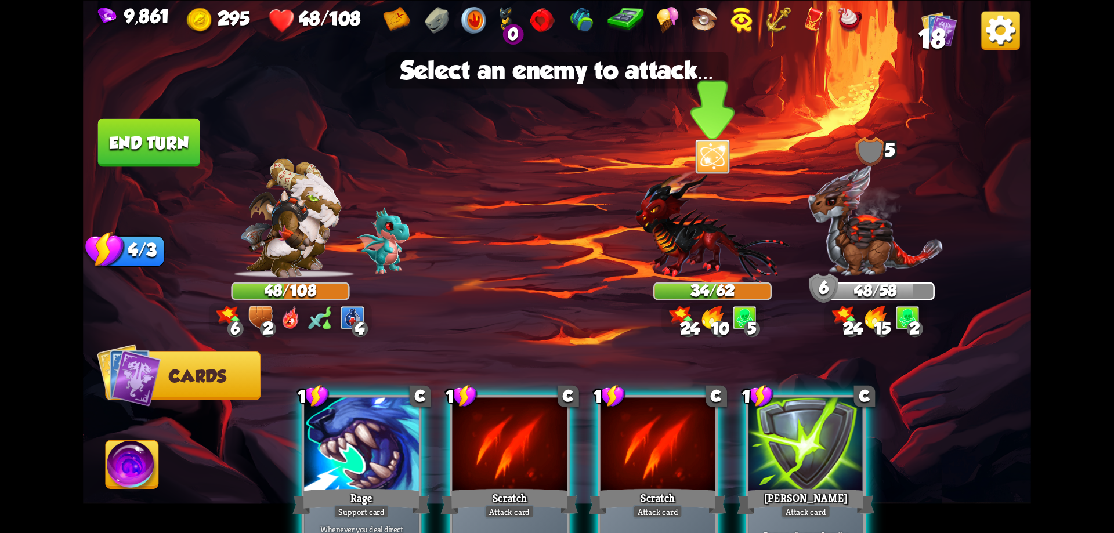
click at [686, 269] on img at bounding box center [712, 225] width 154 height 113
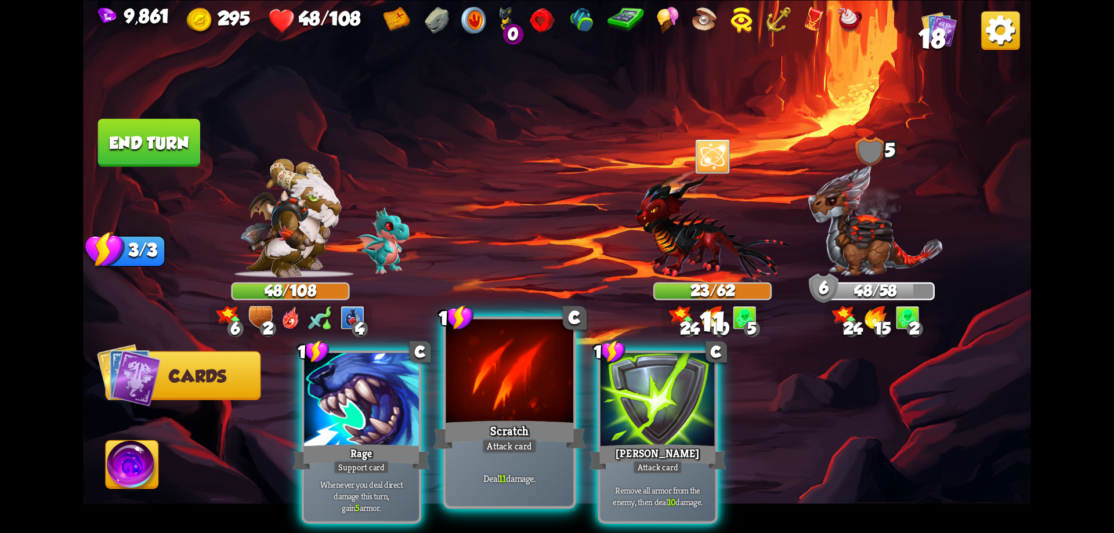
click at [541, 402] on div at bounding box center [510, 372] width 128 height 107
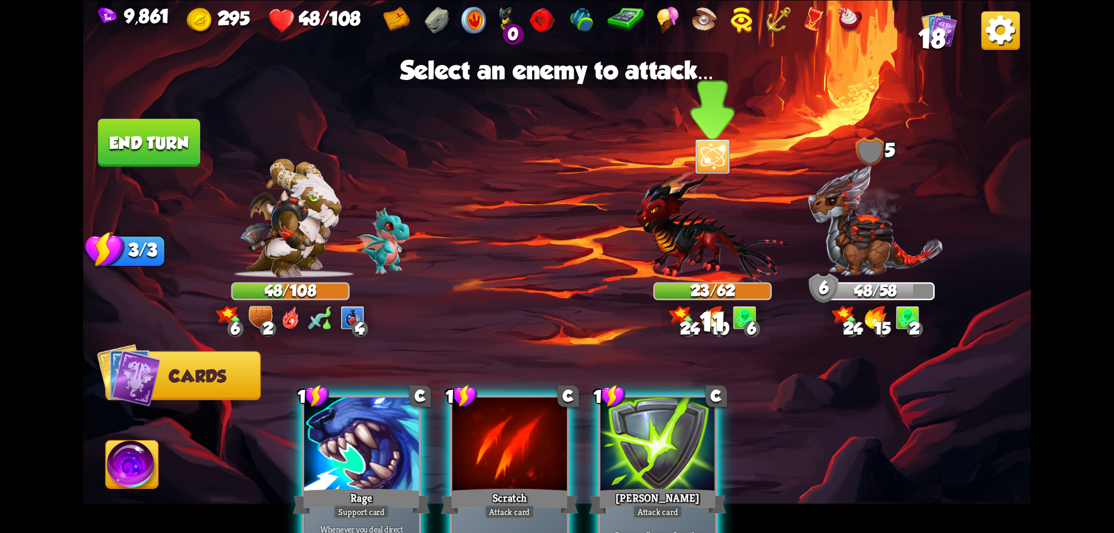
click at [701, 256] on img at bounding box center [712, 225] width 154 height 113
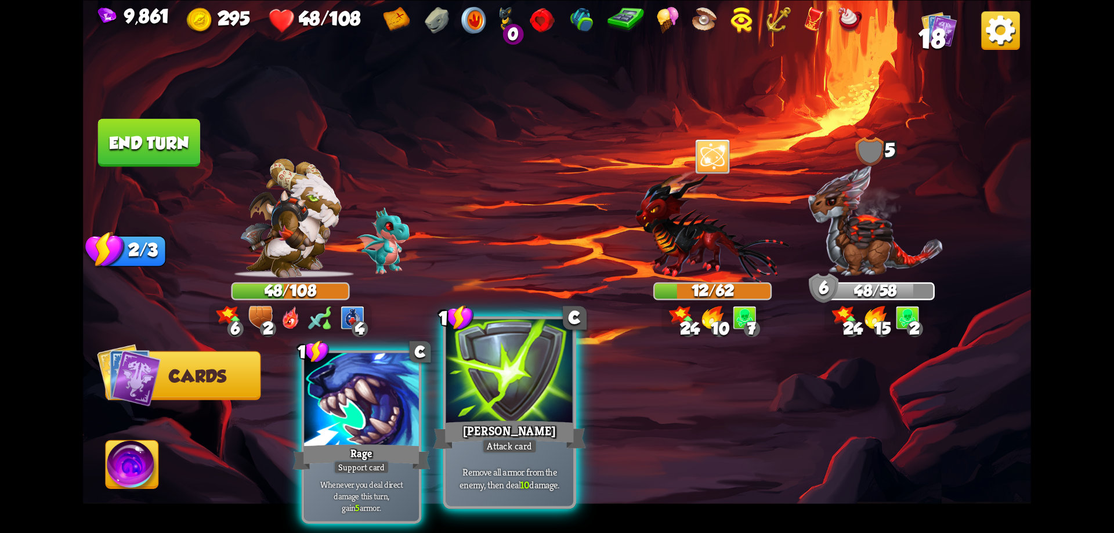
click at [531, 376] on div at bounding box center [510, 372] width 128 height 107
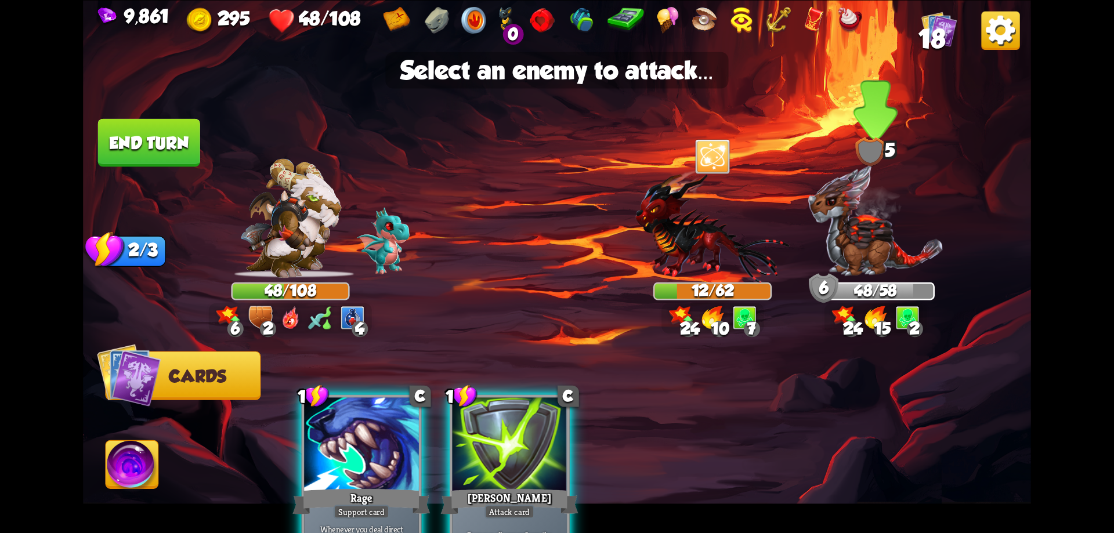
click at [858, 236] on img at bounding box center [875, 221] width 136 height 114
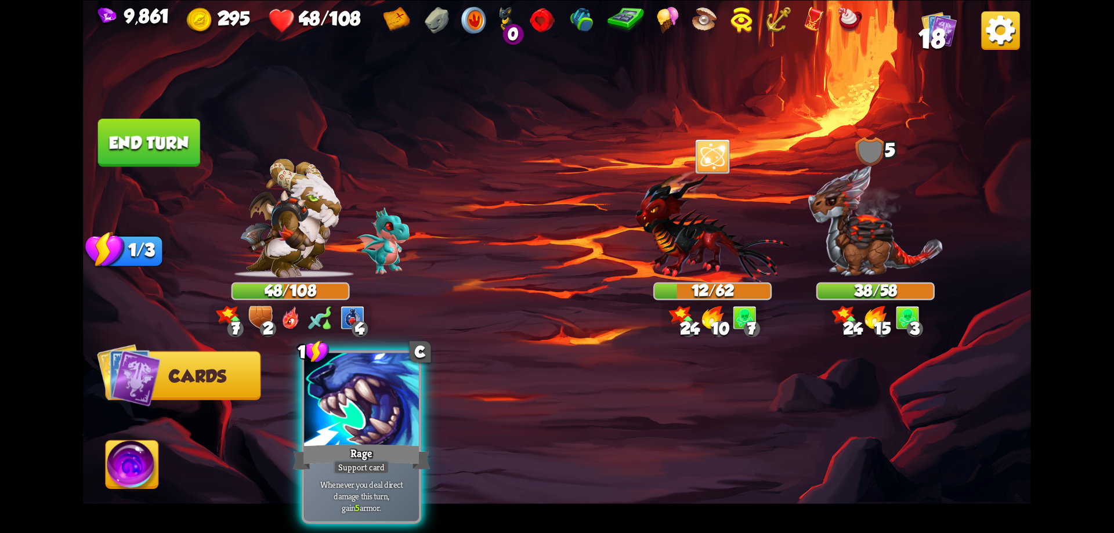
click at [174, 143] on button "End turn" at bounding box center [149, 142] width 102 height 48
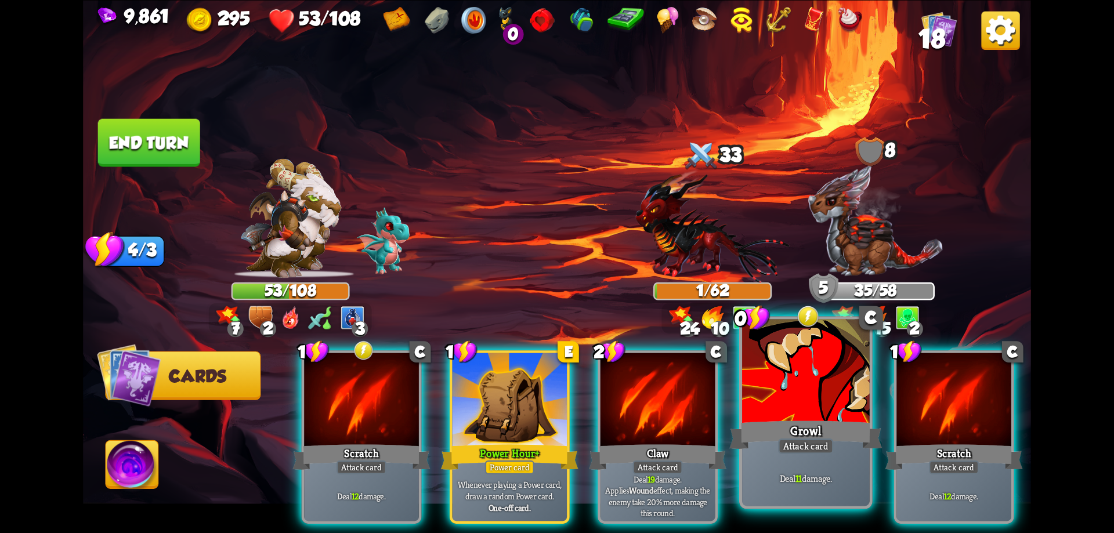
click at [816, 404] on div at bounding box center [806, 372] width 128 height 107
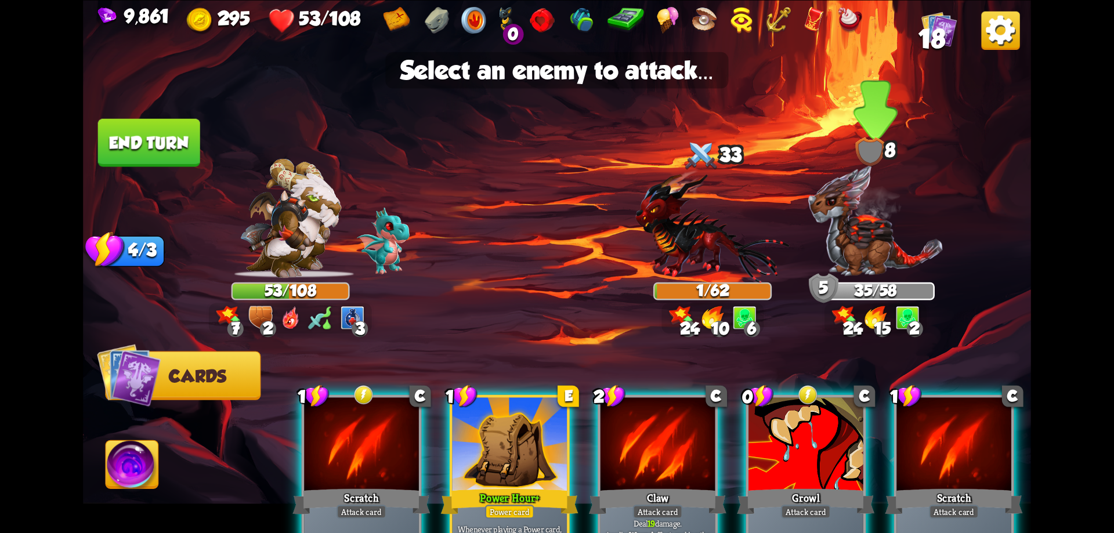
click at [871, 227] on img at bounding box center [875, 221] width 136 height 114
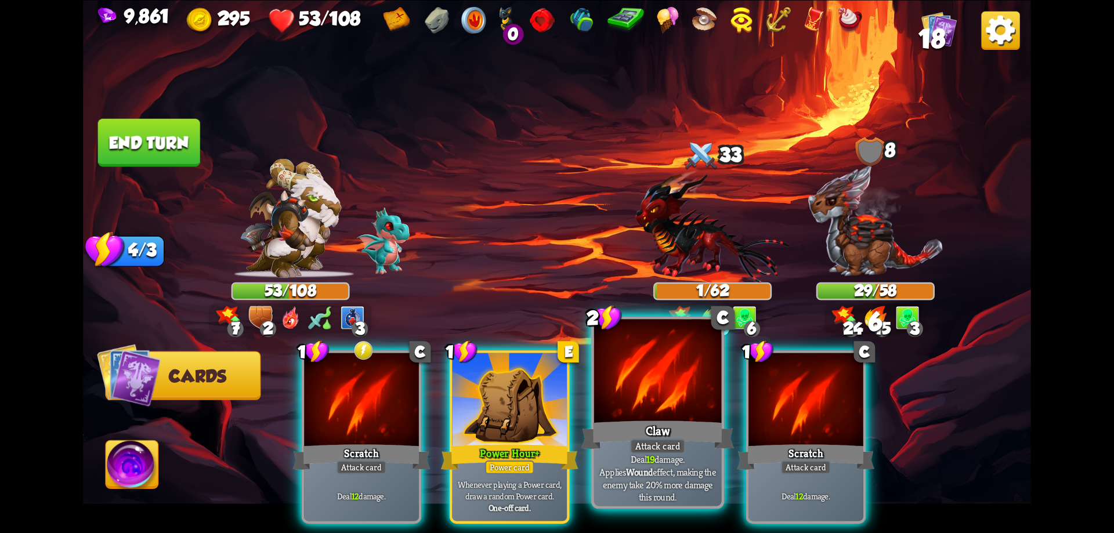
click at [663, 418] on div "Claw" at bounding box center [657, 435] width 153 height 34
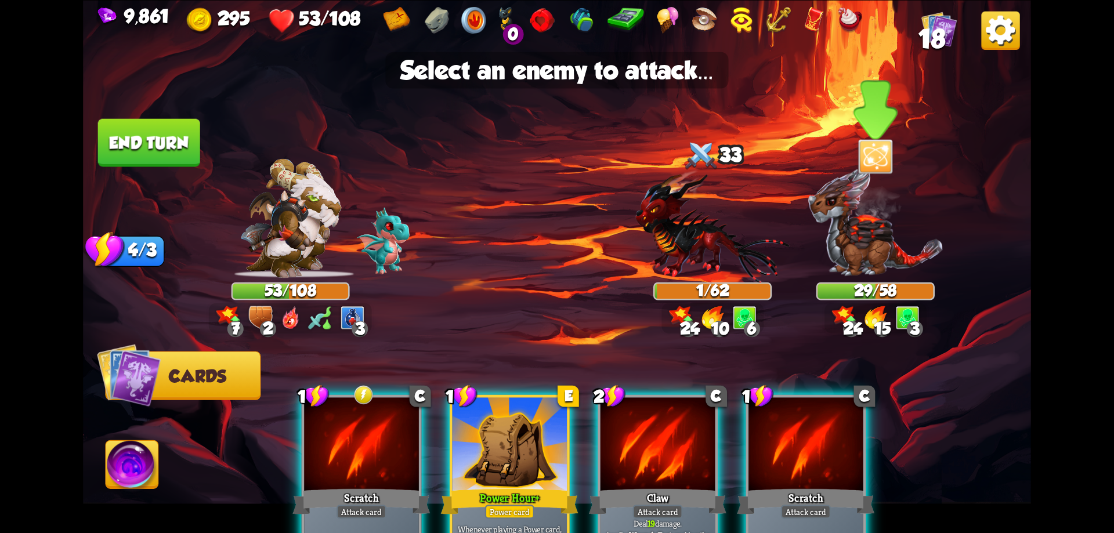
click at [872, 231] on img at bounding box center [875, 221] width 136 height 114
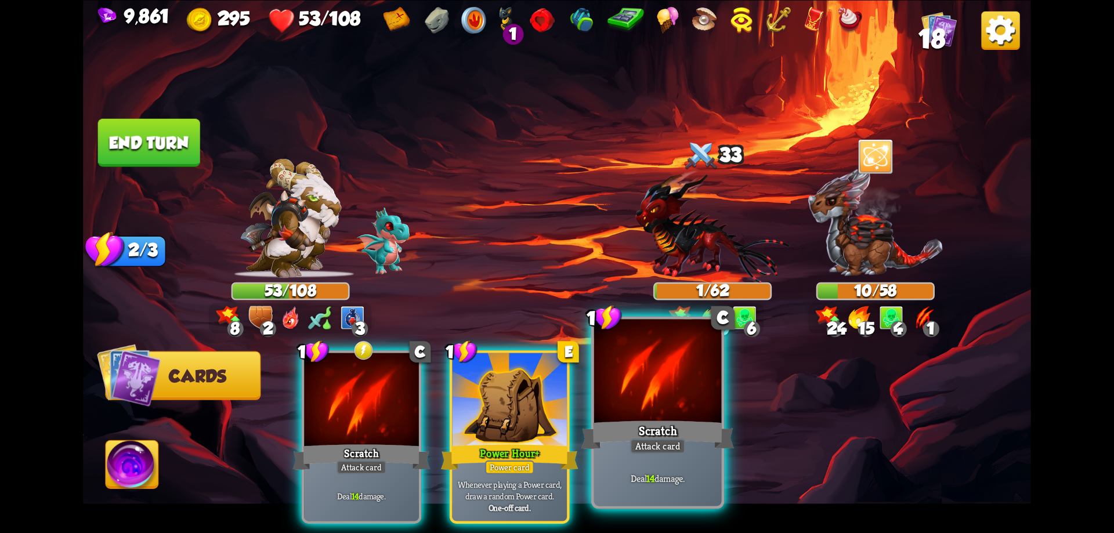
click at [707, 393] on div at bounding box center [658, 372] width 128 height 107
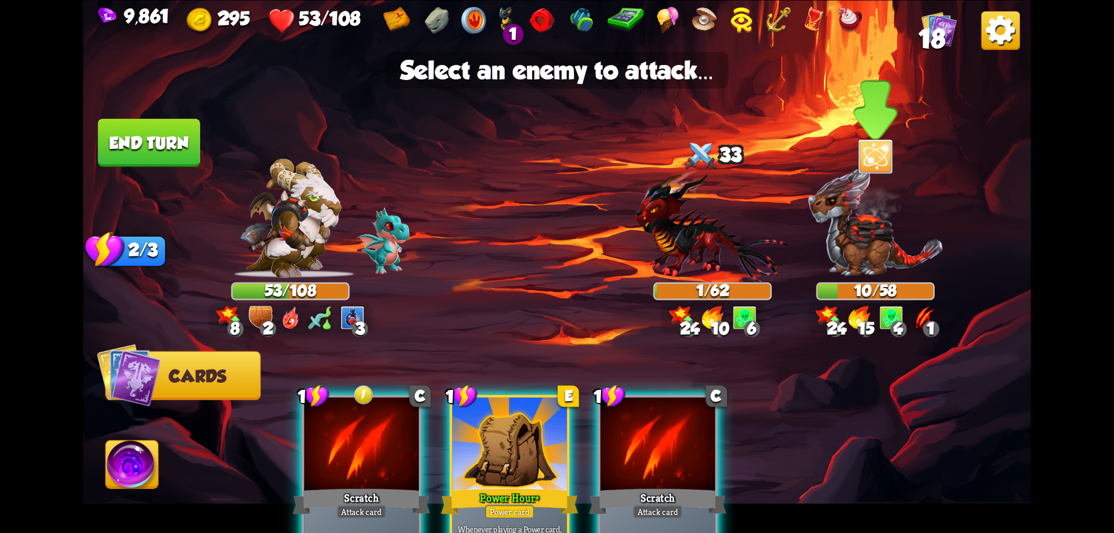
click at [879, 240] on img at bounding box center [875, 221] width 136 height 114
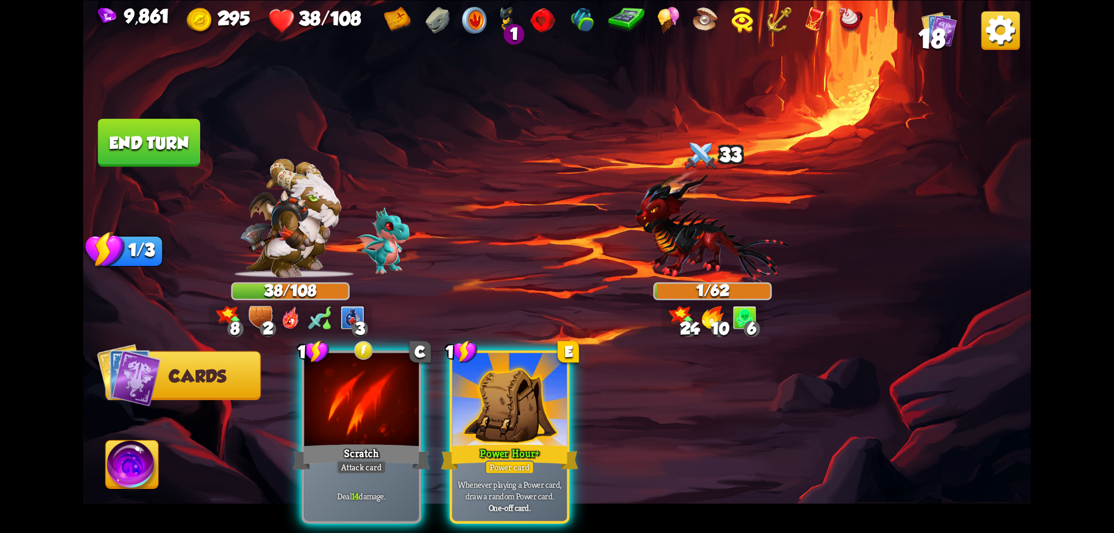
click at [499, 441] on div "Power Hour+" at bounding box center [509, 456] width 137 height 31
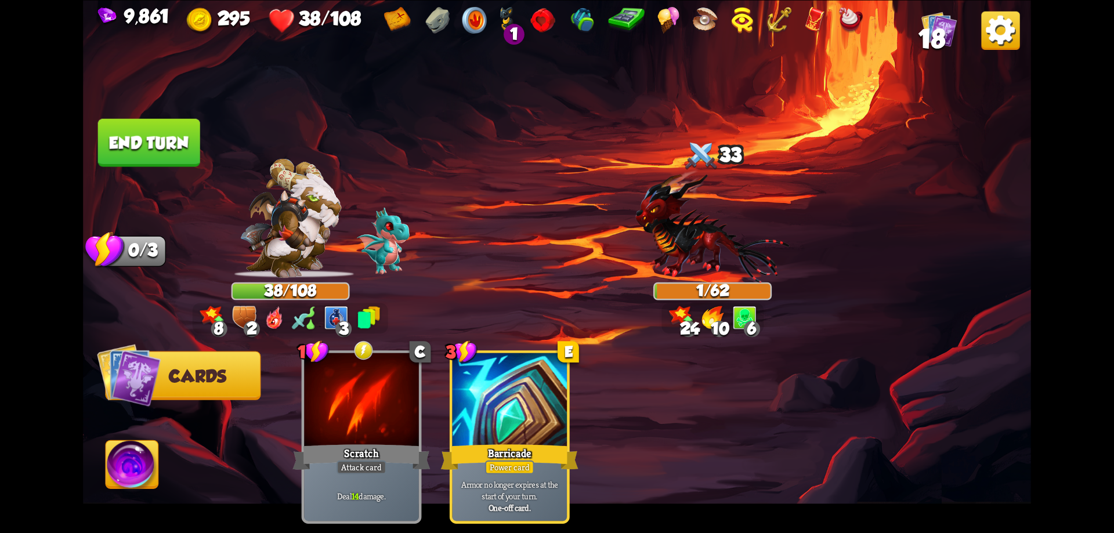
click at [132, 468] on img at bounding box center [132, 466] width 53 height 53
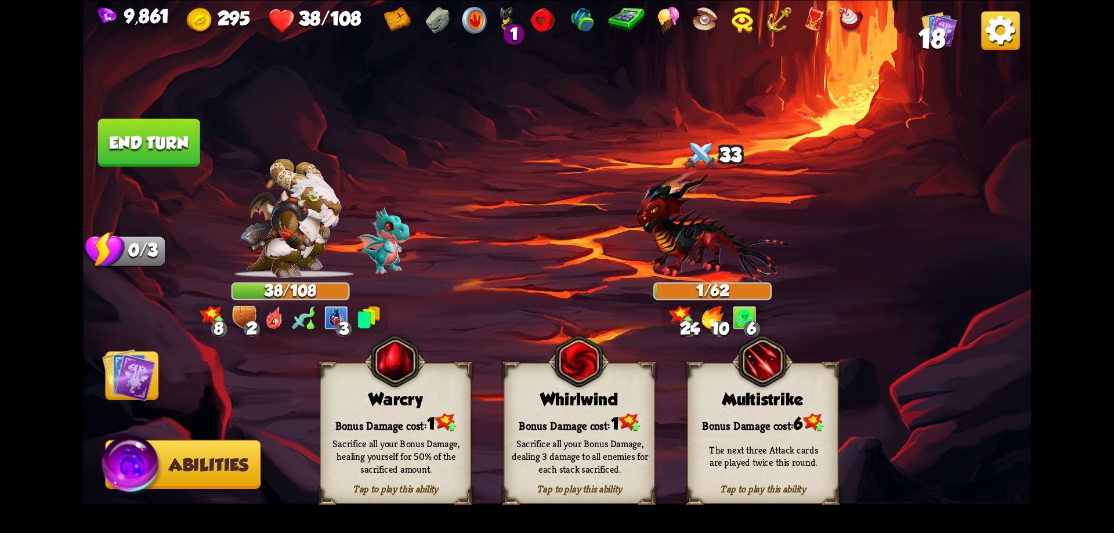
click at [421, 408] on div "Tap to play this ability Warcry Bonus Damage cost: 1 Sacrifice all your Bonus D…" at bounding box center [395, 433] width 151 height 141
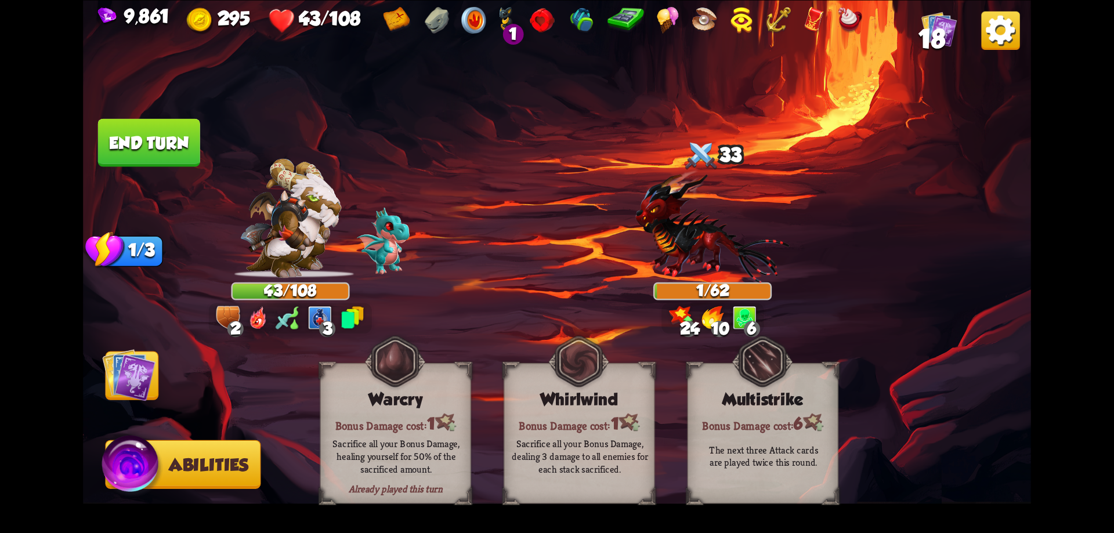
click at [145, 378] on img at bounding box center [128, 374] width 53 height 53
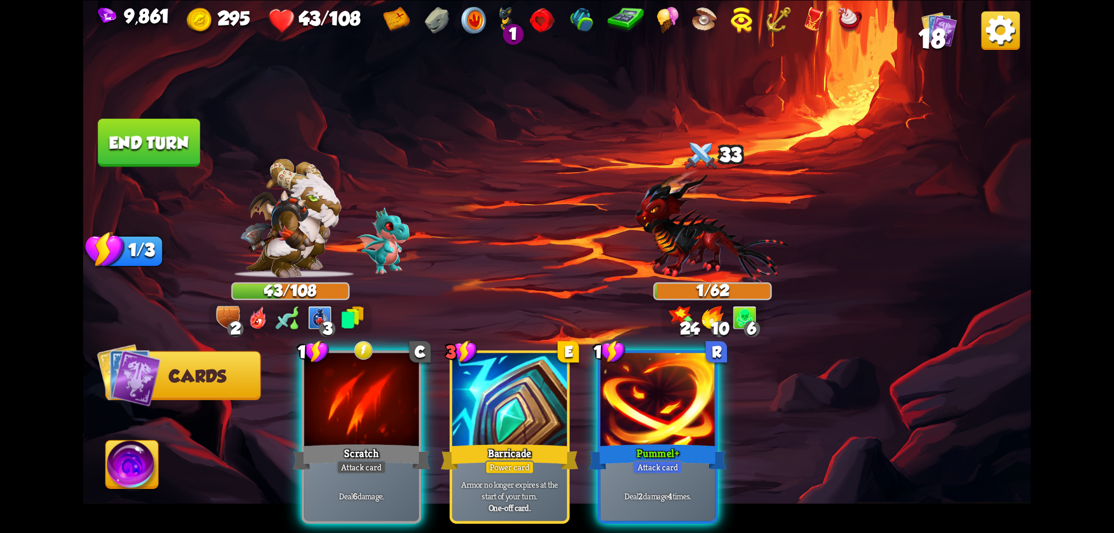
click at [190, 157] on button "End turn" at bounding box center [149, 142] width 102 height 48
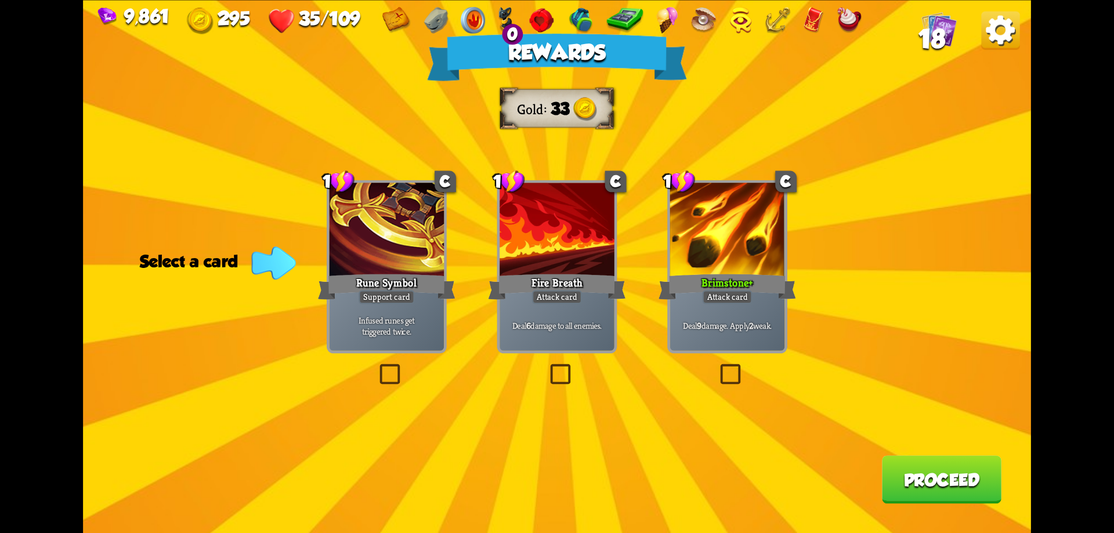
click at [932, 475] on button "Proceed" at bounding box center [941, 479] width 119 height 48
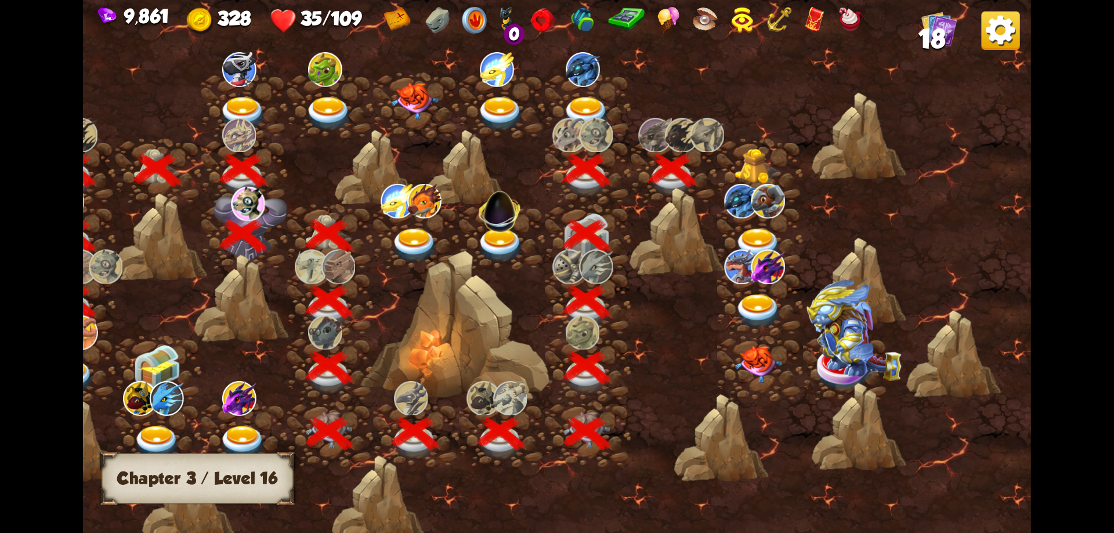
click at [759, 168] on img at bounding box center [758, 167] width 48 height 36
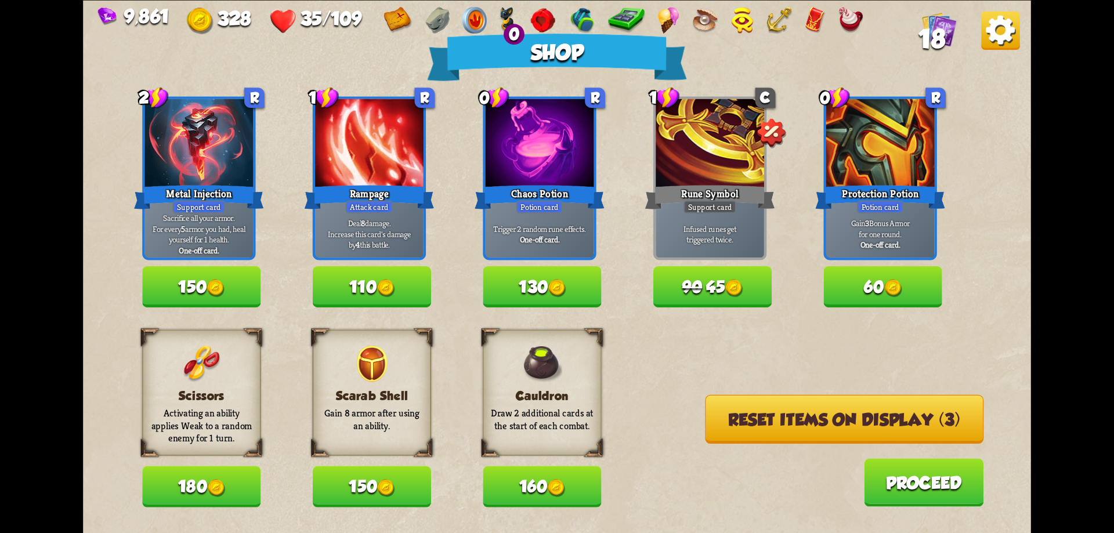
click at [251, 486] on button "180" at bounding box center [201, 486] width 118 height 41
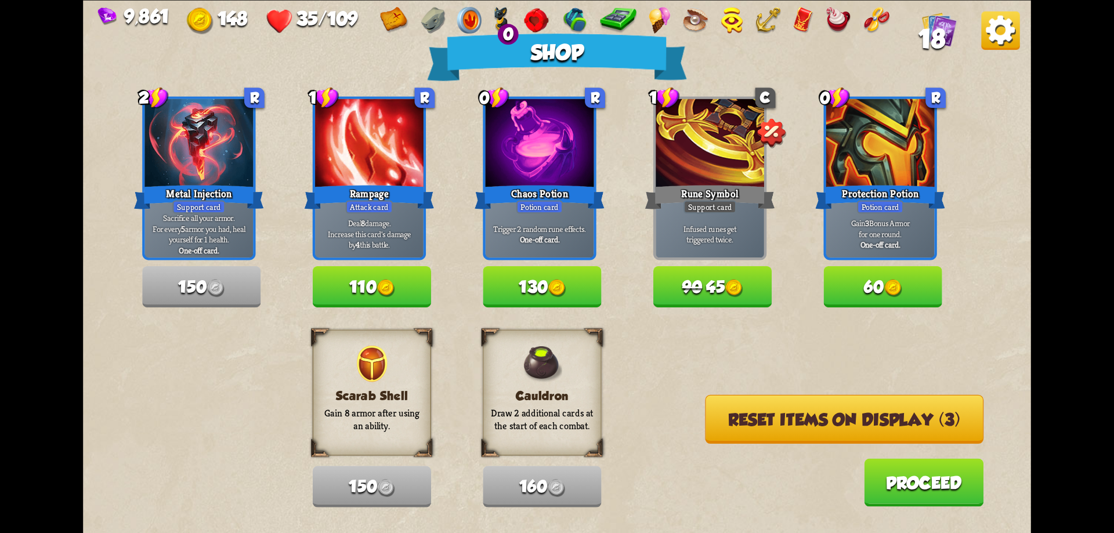
click at [839, 436] on button "Reset items on display (3)" at bounding box center [844, 418] width 278 height 49
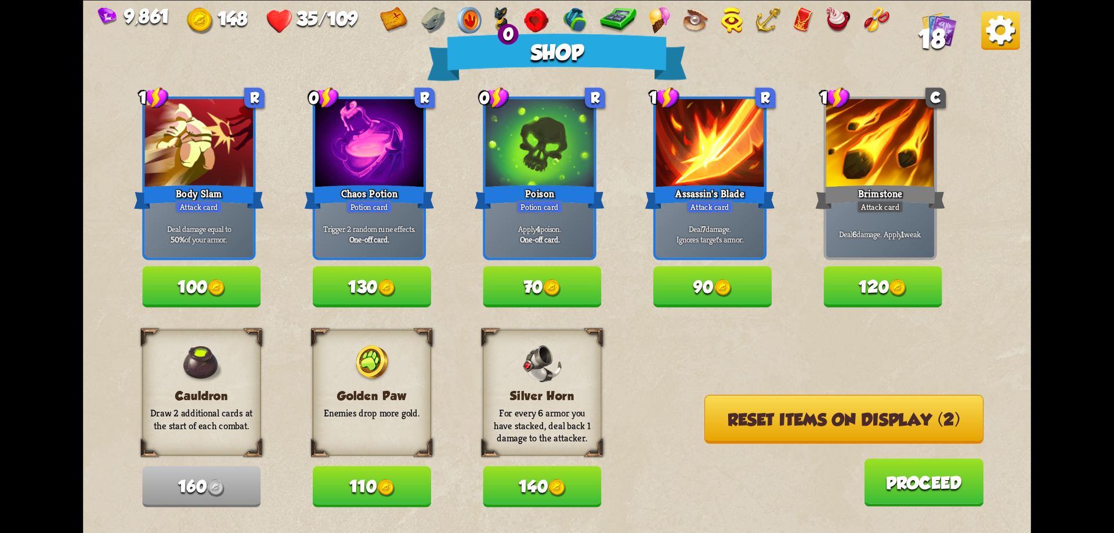
click at [577, 484] on button "140" at bounding box center [542, 486] width 118 height 41
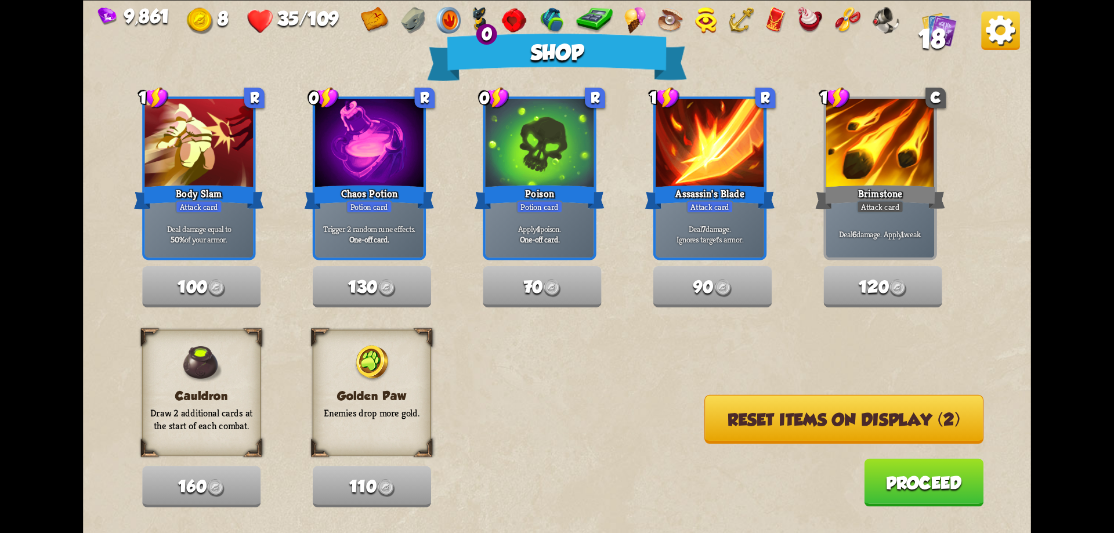
click at [860, 434] on button "Reset items on display (2)" at bounding box center [843, 418] width 279 height 49
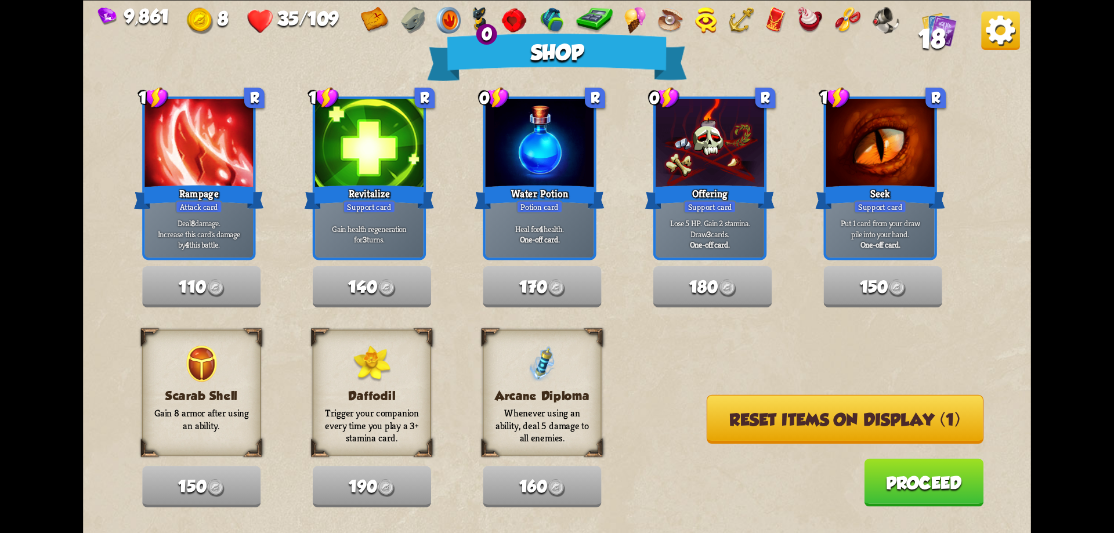
click at [860, 434] on button "Reset items on display (1)" at bounding box center [845, 418] width 277 height 49
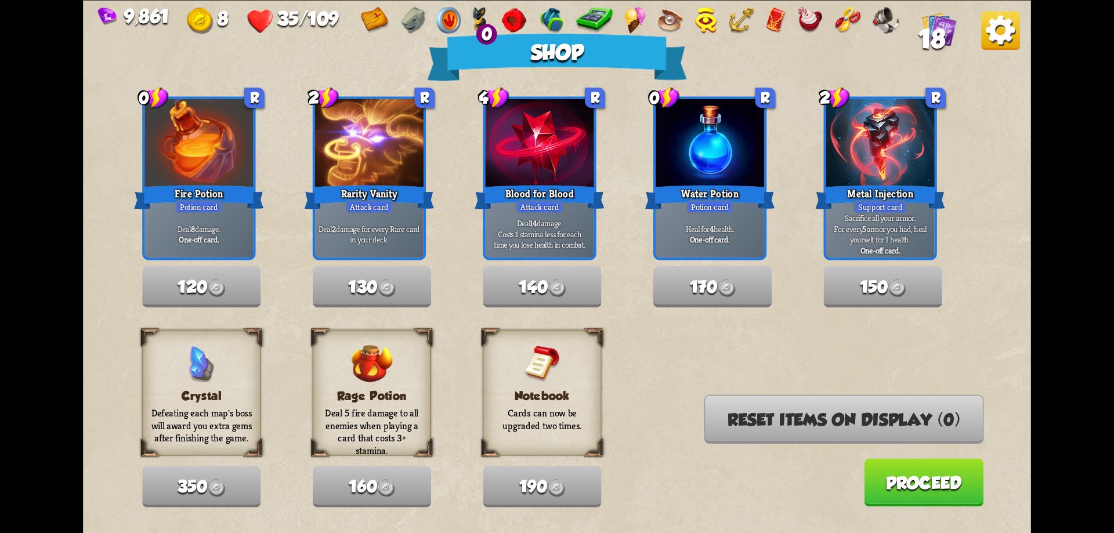
click at [930, 494] on button "Proceed" at bounding box center [923, 482] width 119 height 48
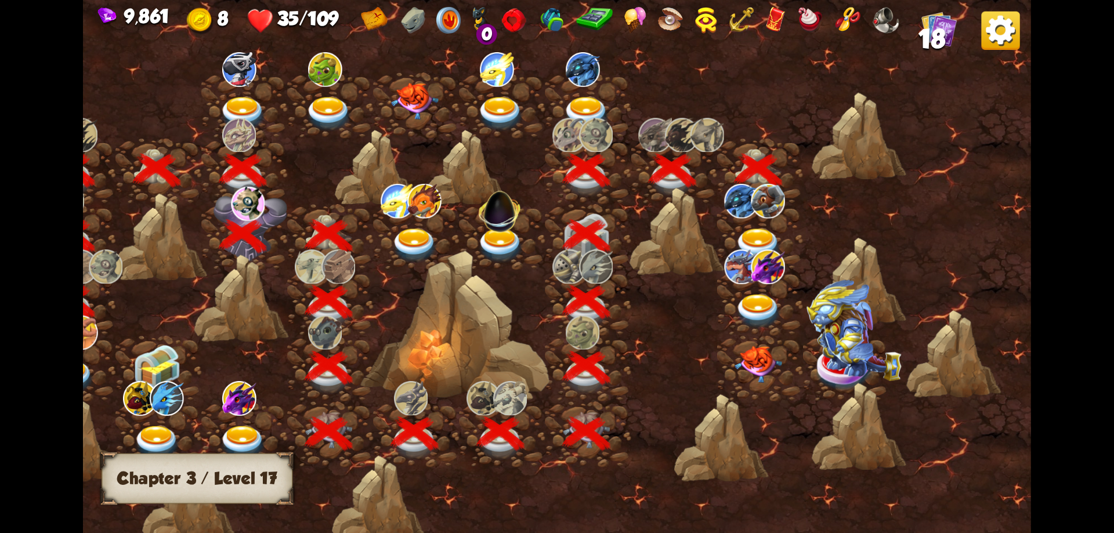
click at [766, 237] on img at bounding box center [758, 246] width 48 height 35
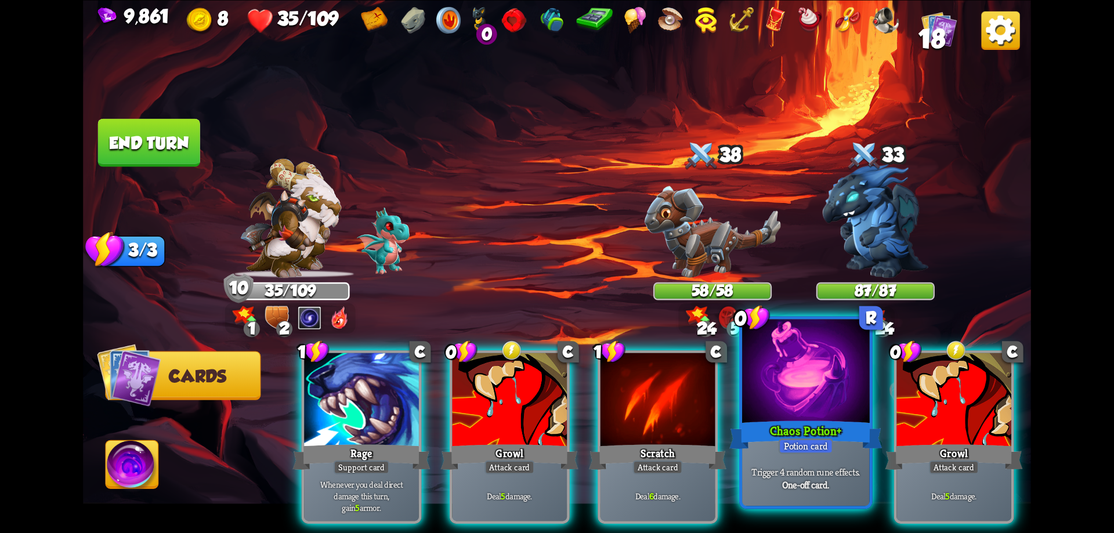
click at [810, 411] on div at bounding box center [806, 372] width 128 height 107
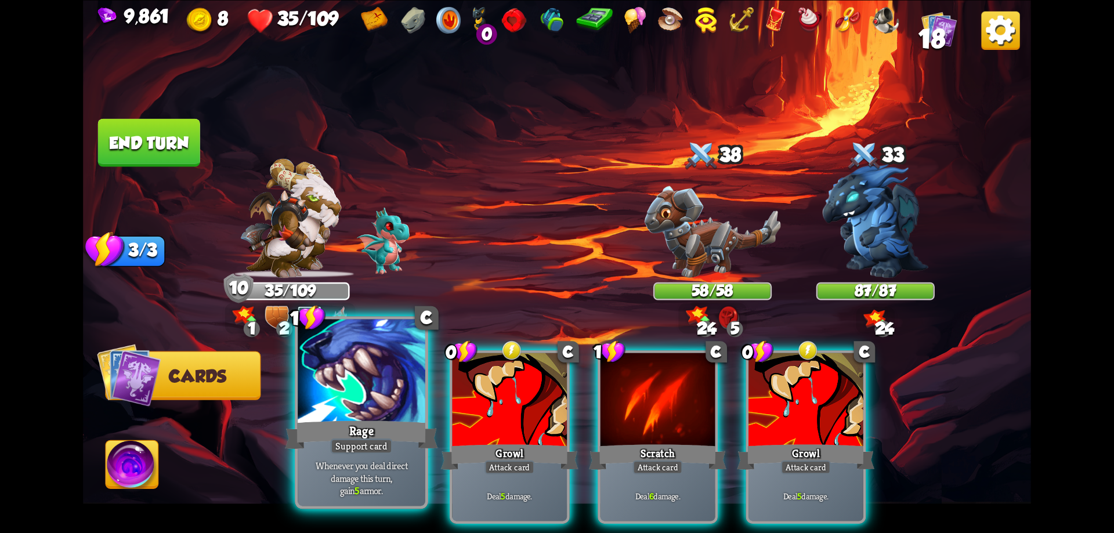
click at [386, 407] on div at bounding box center [362, 372] width 128 height 107
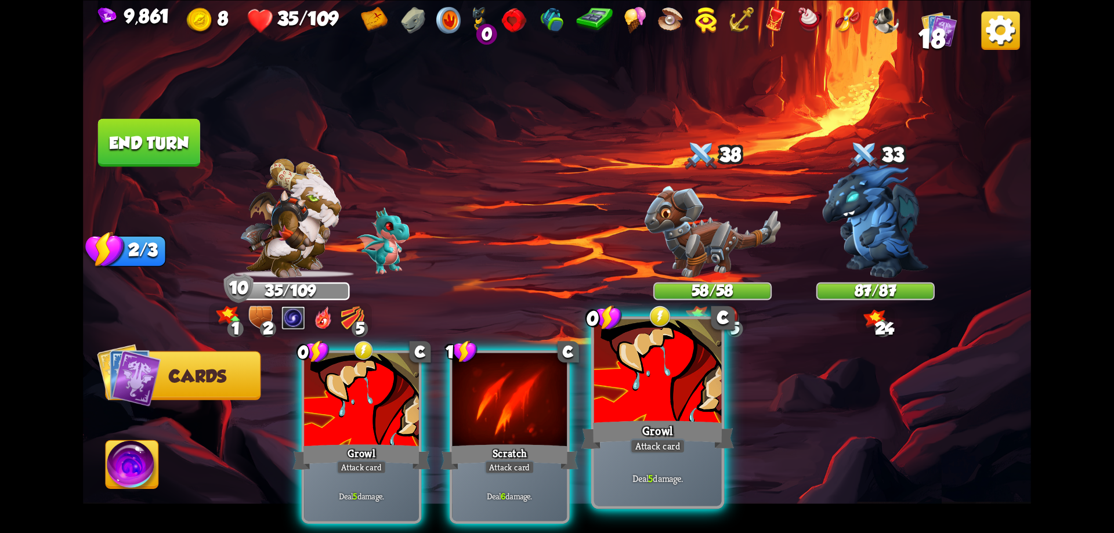
click at [657, 420] on div "Growl" at bounding box center [657, 435] width 153 height 34
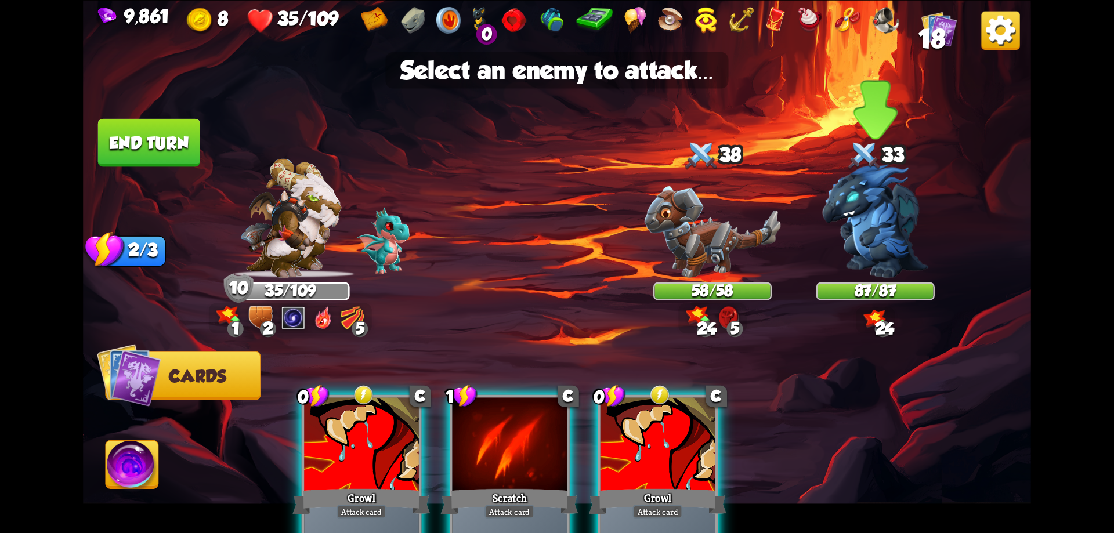
click at [871, 223] on img at bounding box center [875, 221] width 106 height 114
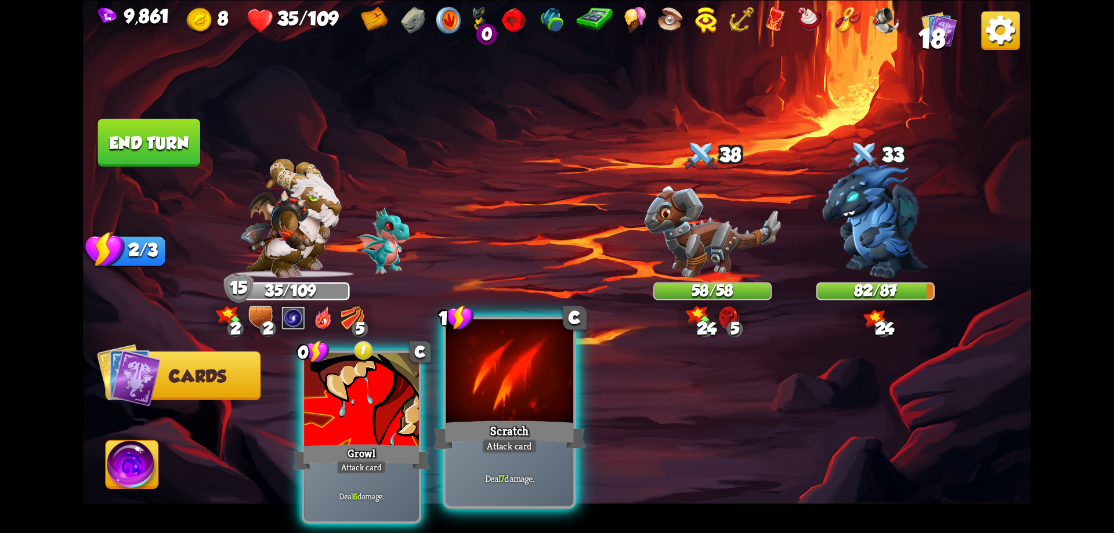
click at [519, 398] on div at bounding box center [510, 372] width 128 height 107
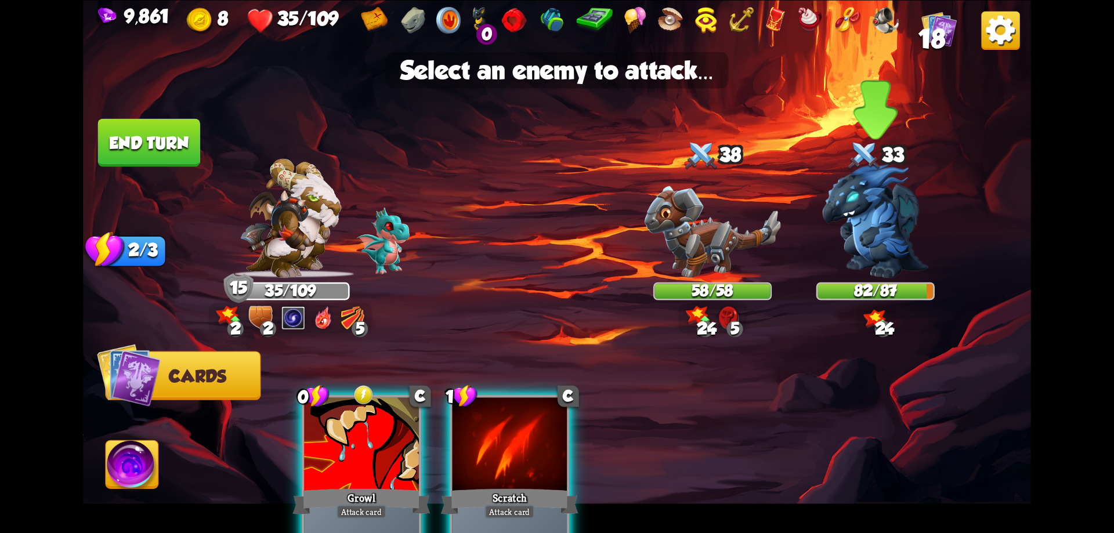
click at [876, 200] on img at bounding box center [875, 221] width 106 height 114
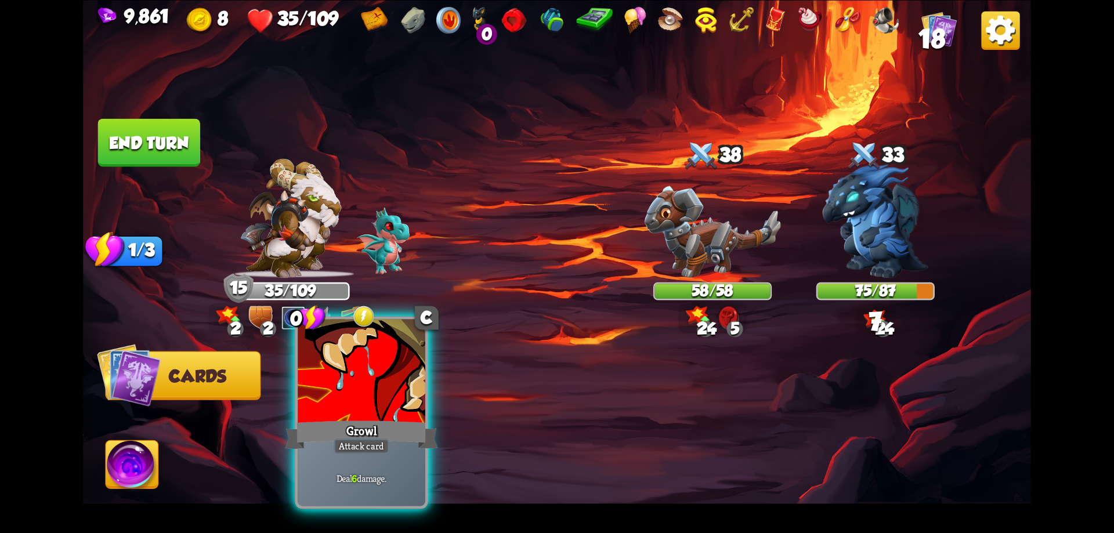
click at [384, 401] on div at bounding box center [362, 372] width 128 height 107
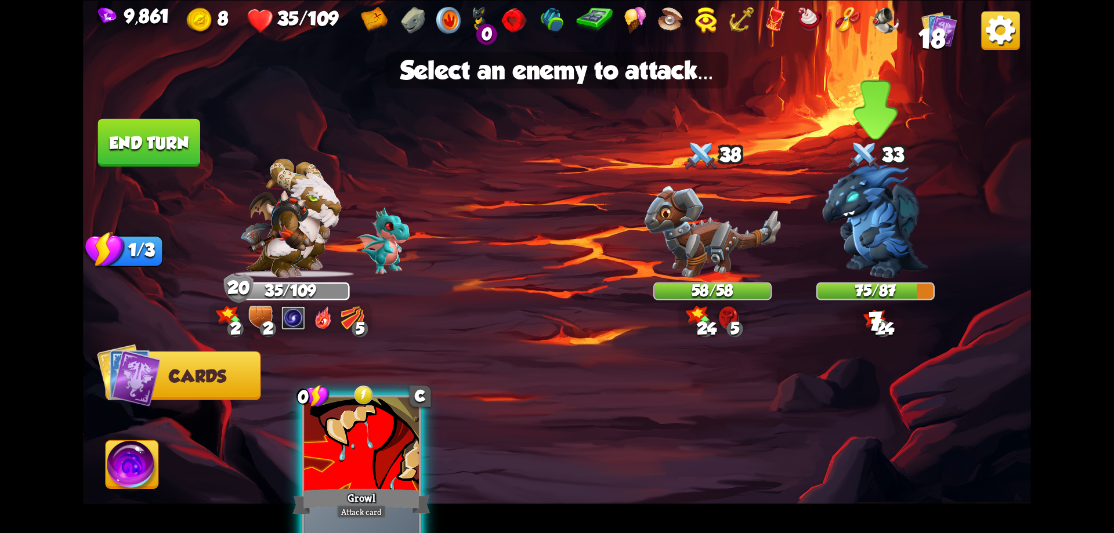
click at [860, 230] on img at bounding box center [875, 221] width 106 height 114
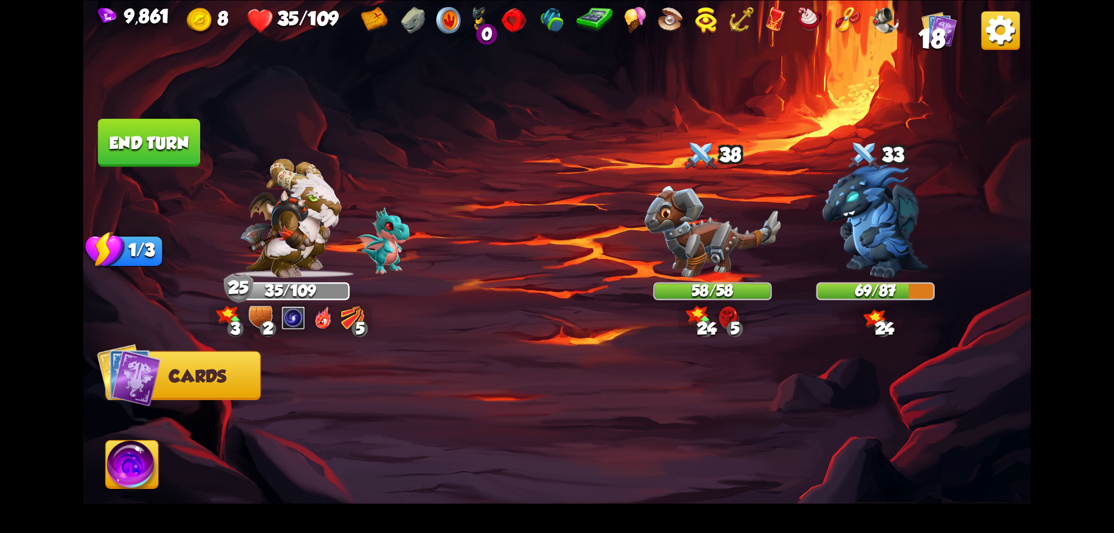
click at [138, 466] on img at bounding box center [132, 466] width 53 height 53
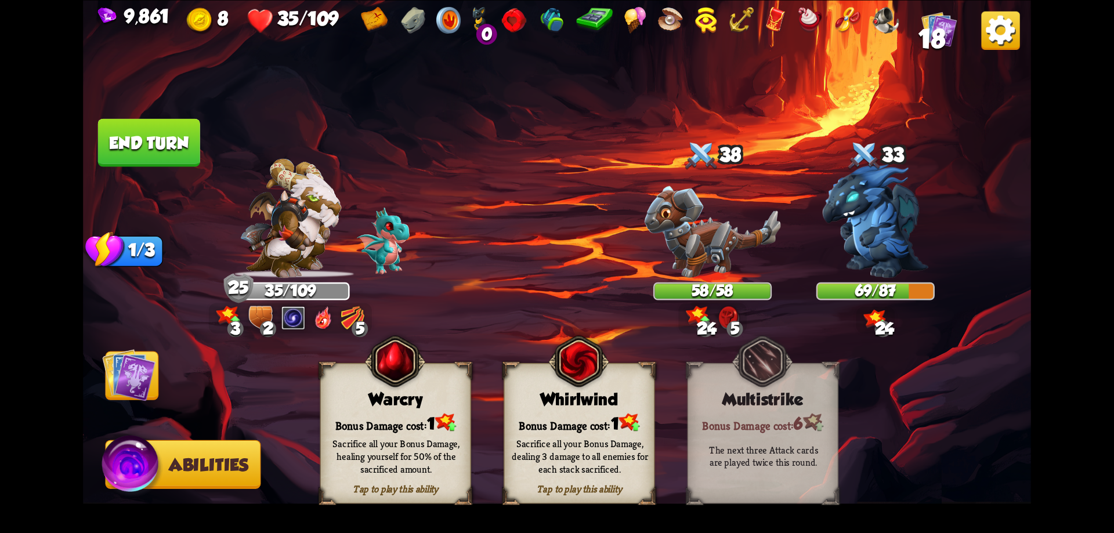
click at [437, 422] on img at bounding box center [445, 422] width 21 height 18
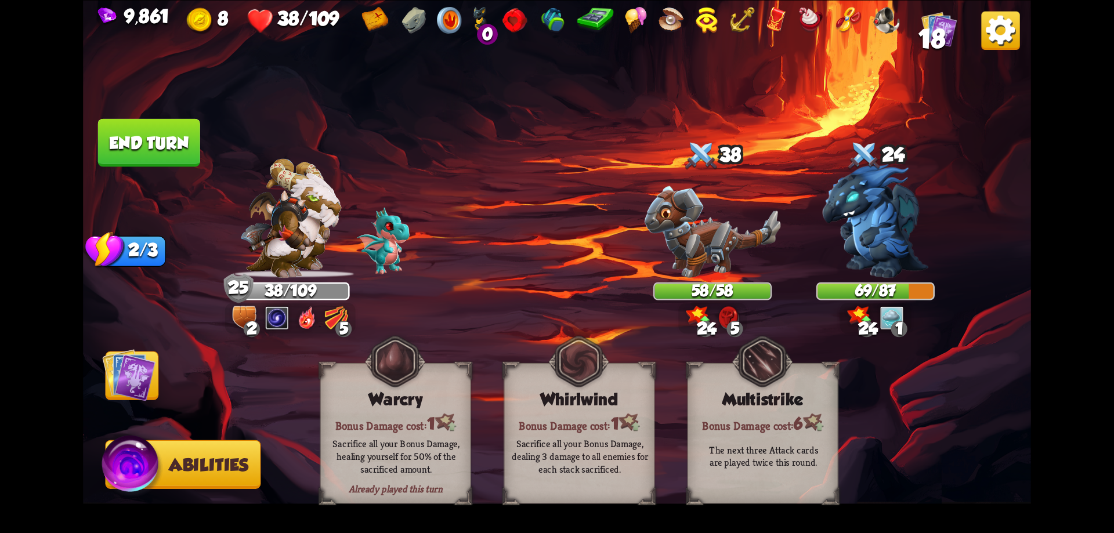
click at [185, 151] on button "End turn" at bounding box center [149, 142] width 102 height 48
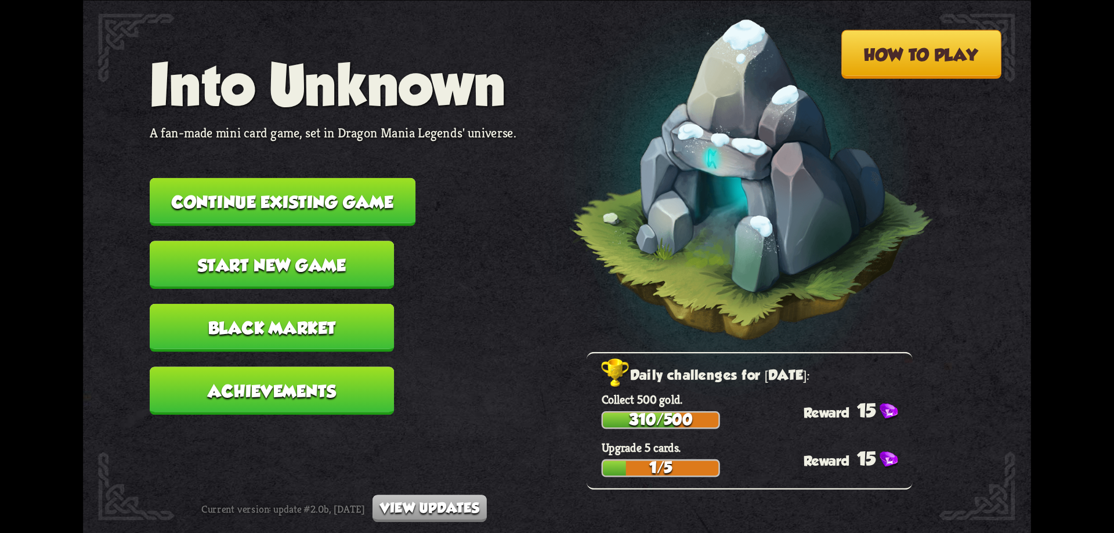
click at [383, 210] on button "Continue existing game" at bounding box center [283, 202] width 266 height 48
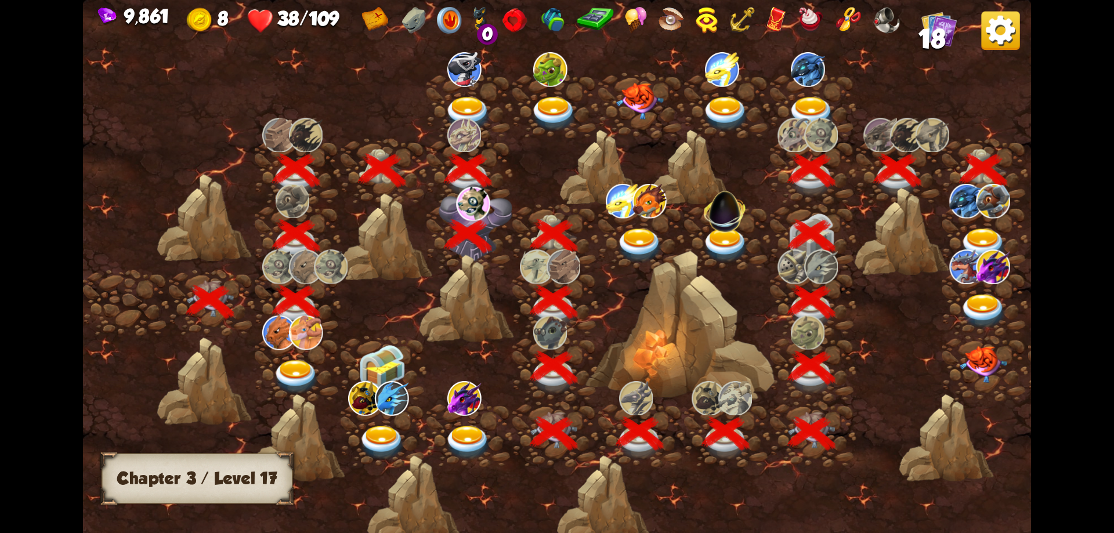
scroll to position [0, 176]
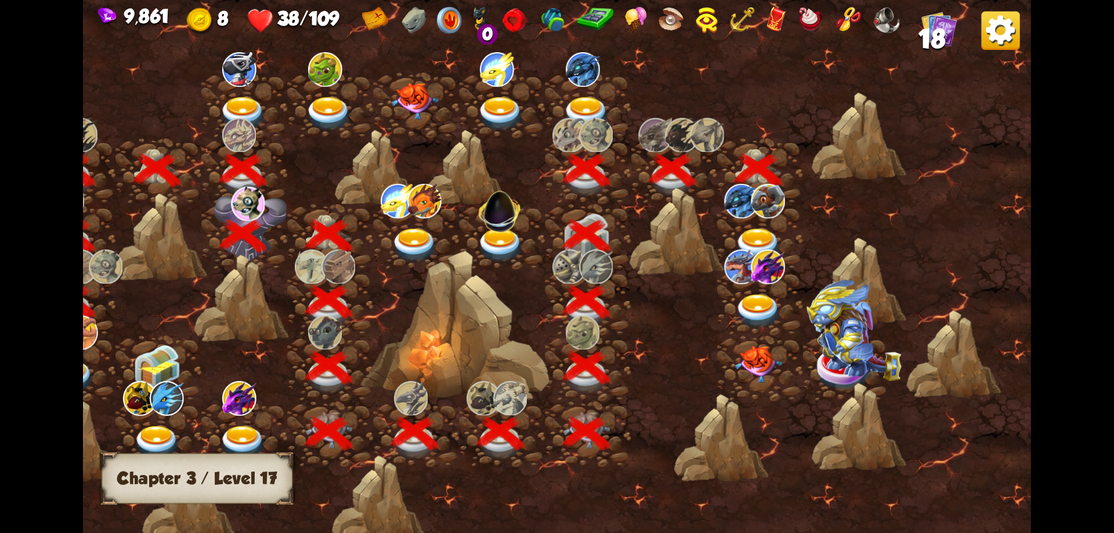
click at [759, 232] on img at bounding box center [758, 246] width 48 height 35
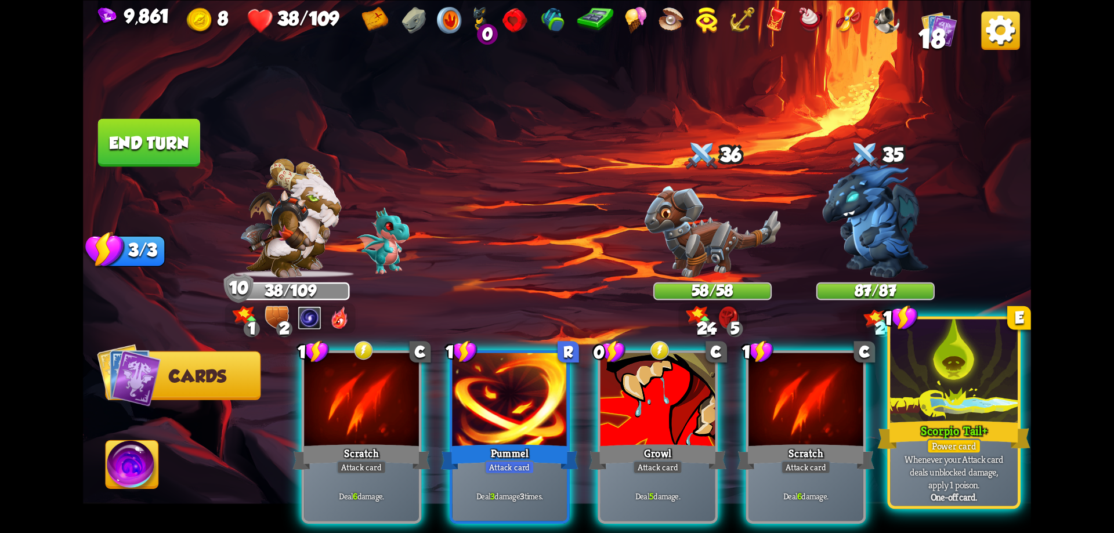
click at [946, 414] on div at bounding box center [954, 372] width 128 height 107
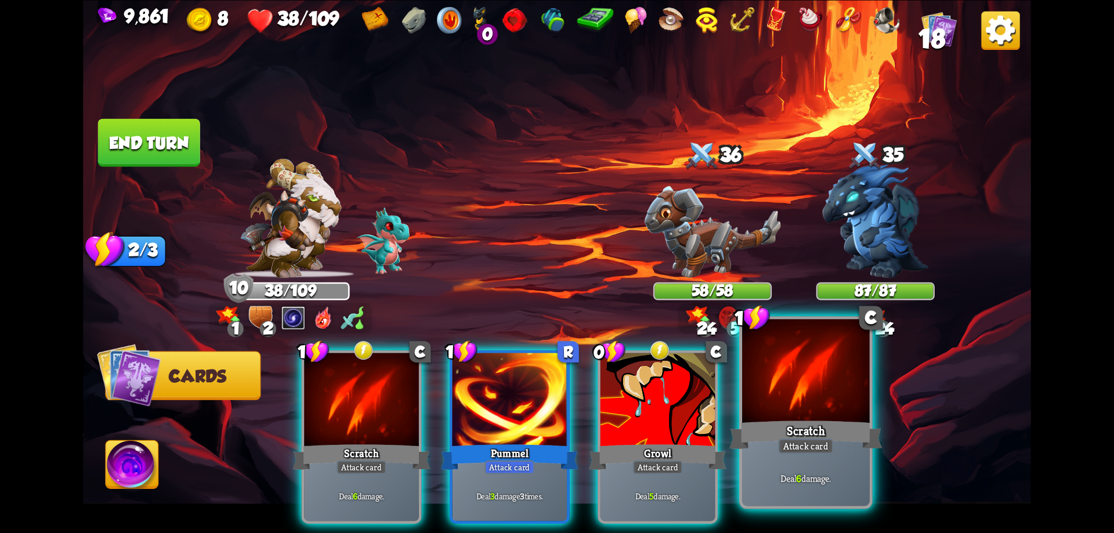
click at [820, 418] on div "Scratch" at bounding box center [805, 435] width 153 height 34
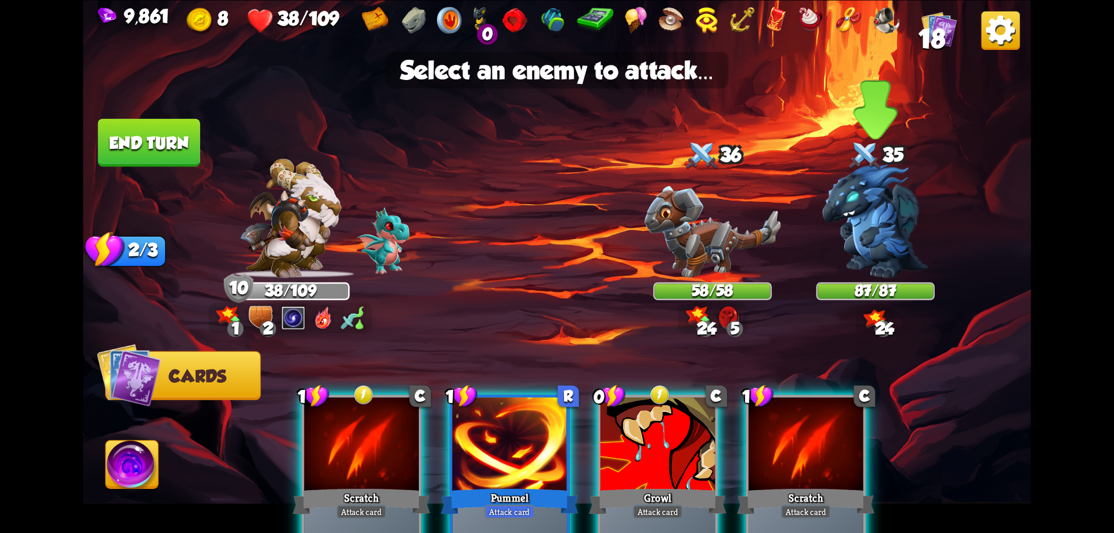
click at [891, 272] on img at bounding box center [875, 221] width 106 height 114
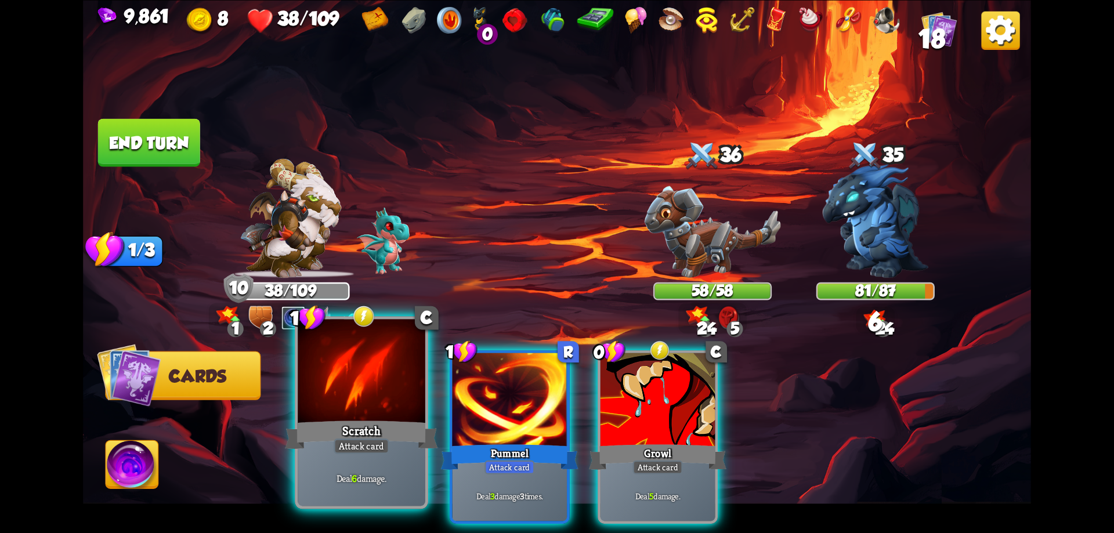
click at [370, 407] on div at bounding box center [362, 372] width 128 height 107
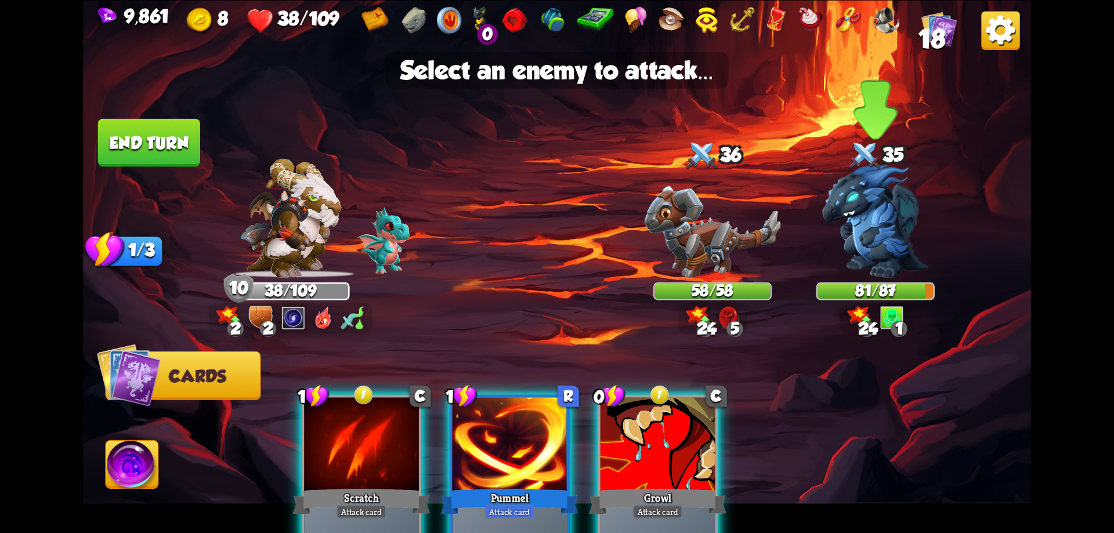
click at [894, 238] on img at bounding box center [875, 221] width 106 height 114
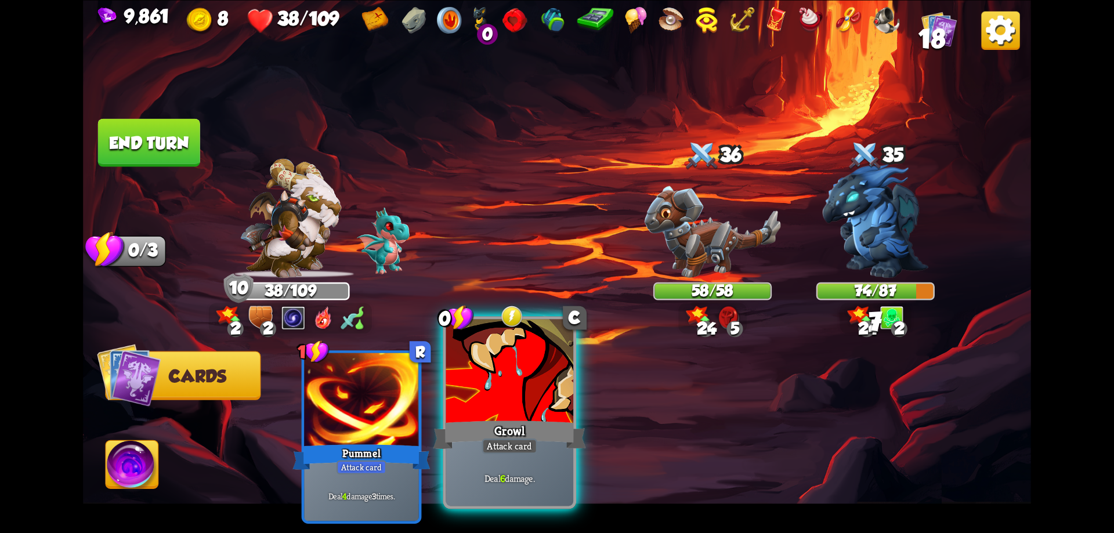
click at [514, 392] on div at bounding box center [510, 372] width 128 height 107
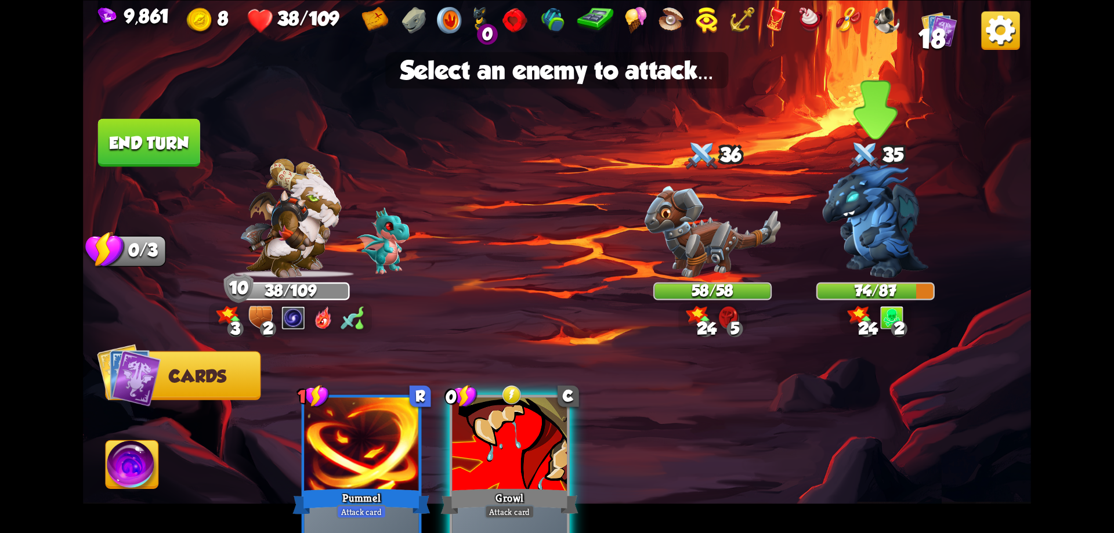
click at [892, 242] on img at bounding box center [875, 221] width 106 height 114
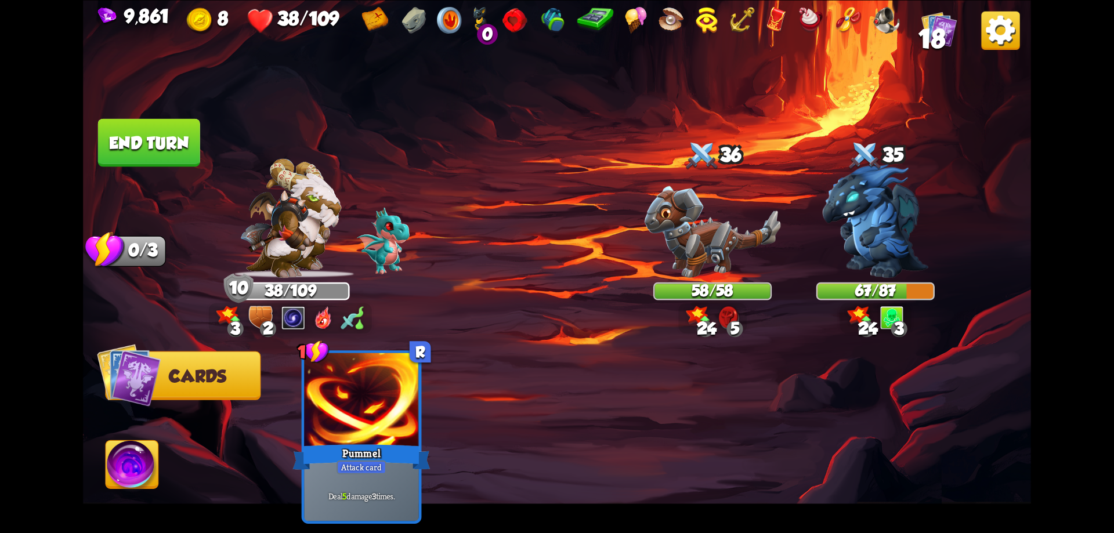
click at [143, 455] on img at bounding box center [132, 466] width 53 height 53
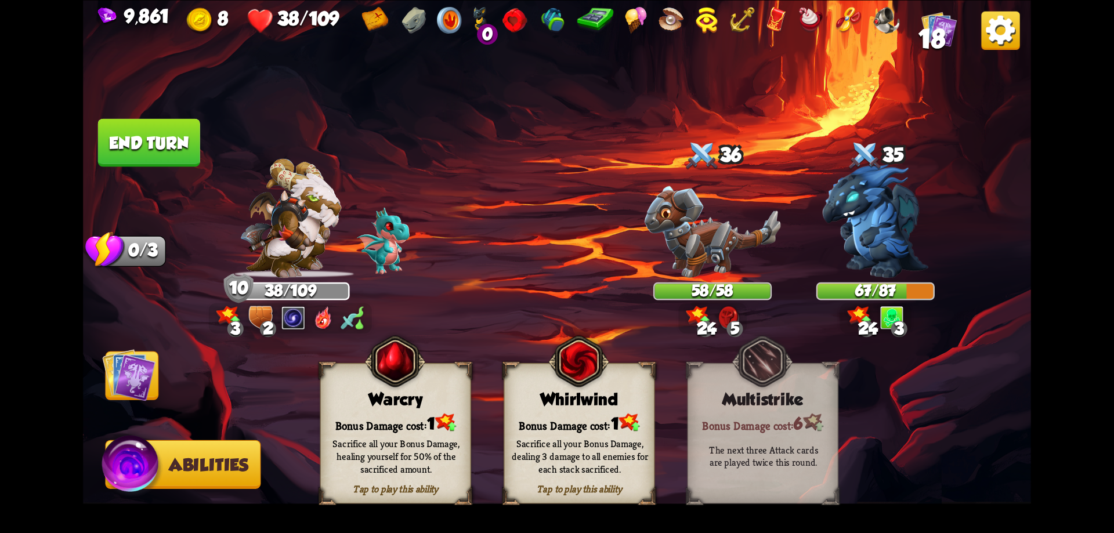
click at [431, 421] on span "1" at bounding box center [431, 423] width 8 height 19
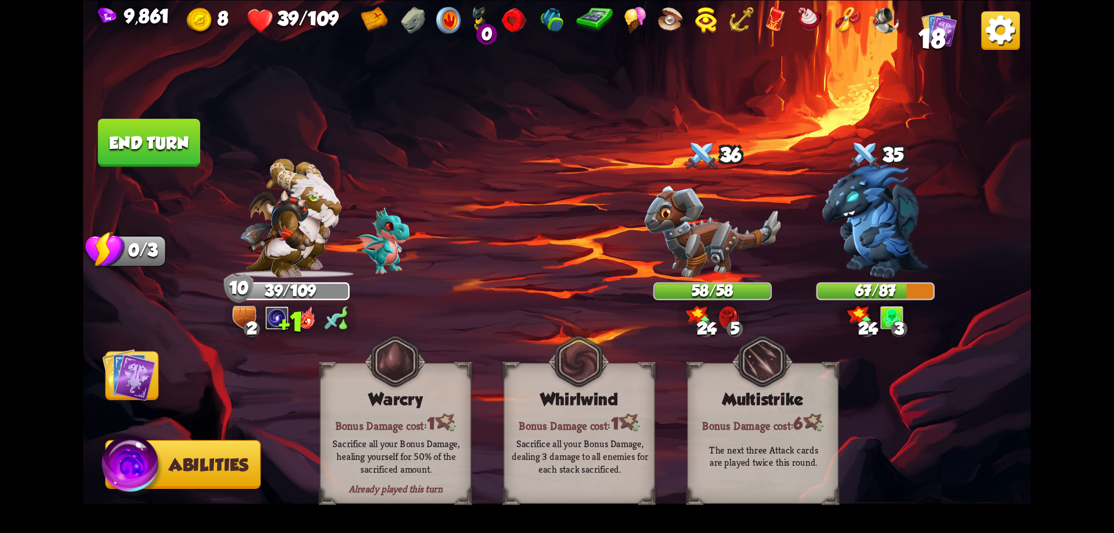
click at [125, 376] on img at bounding box center [128, 374] width 53 height 53
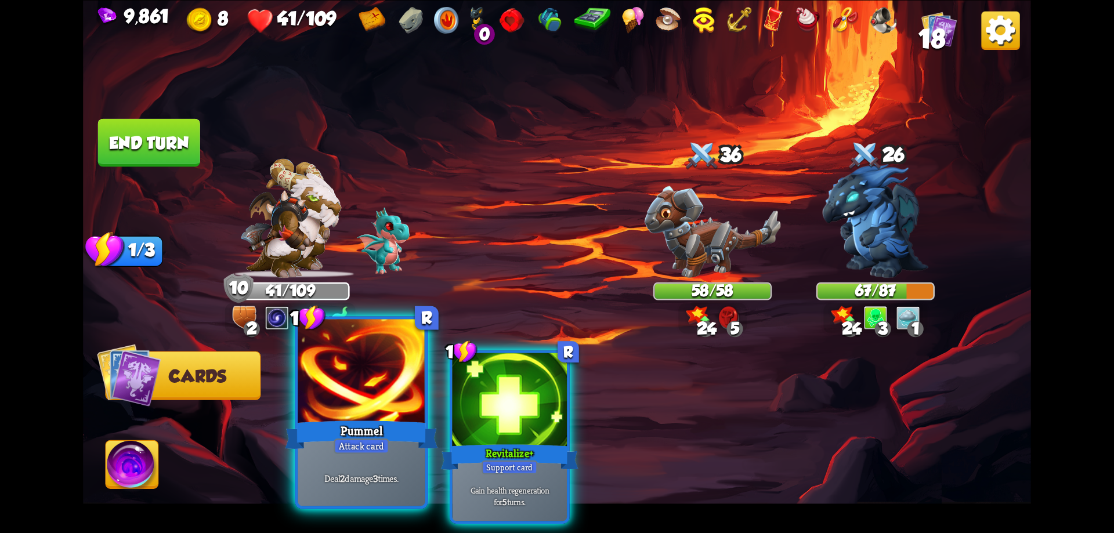
click at [390, 421] on div "Pummel" at bounding box center [361, 435] width 153 height 34
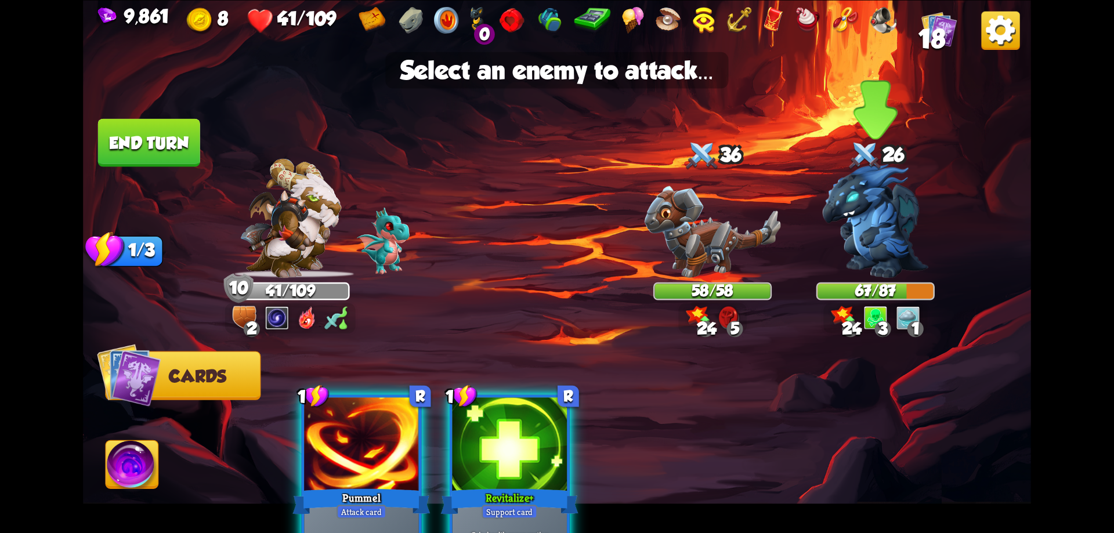
click at [878, 251] on img at bounding box center [875, 221] width 106 height 114
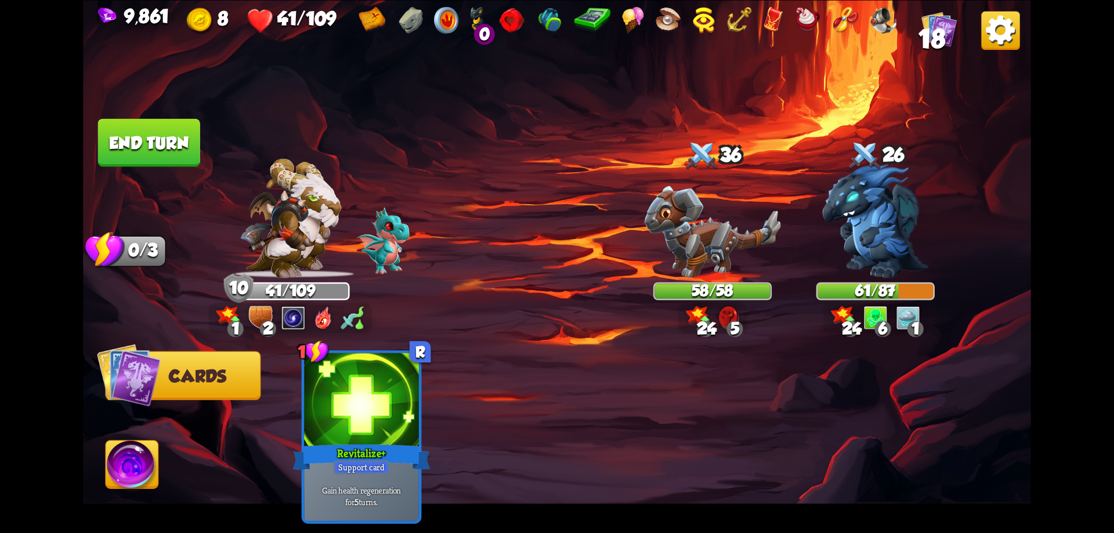
click at [143, 458] on img at bounding box center [132, 466] width 53 height 53
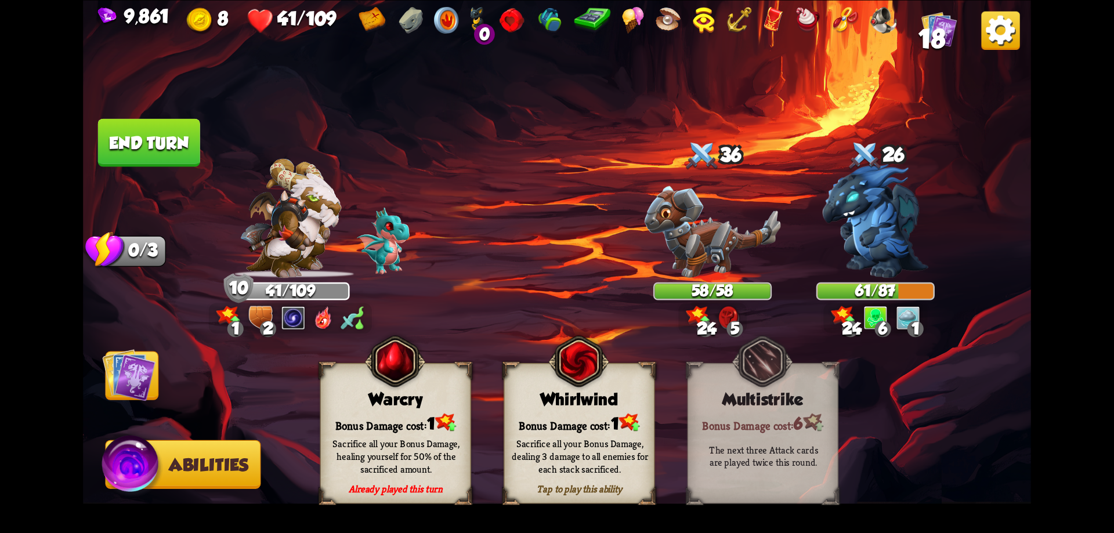
click at [571, 445] on div "Sacrifice all your Bonus Damage, dealing 3 damage to all enemies for each stack…" at bounding box center [580, 456] width 136 height 38
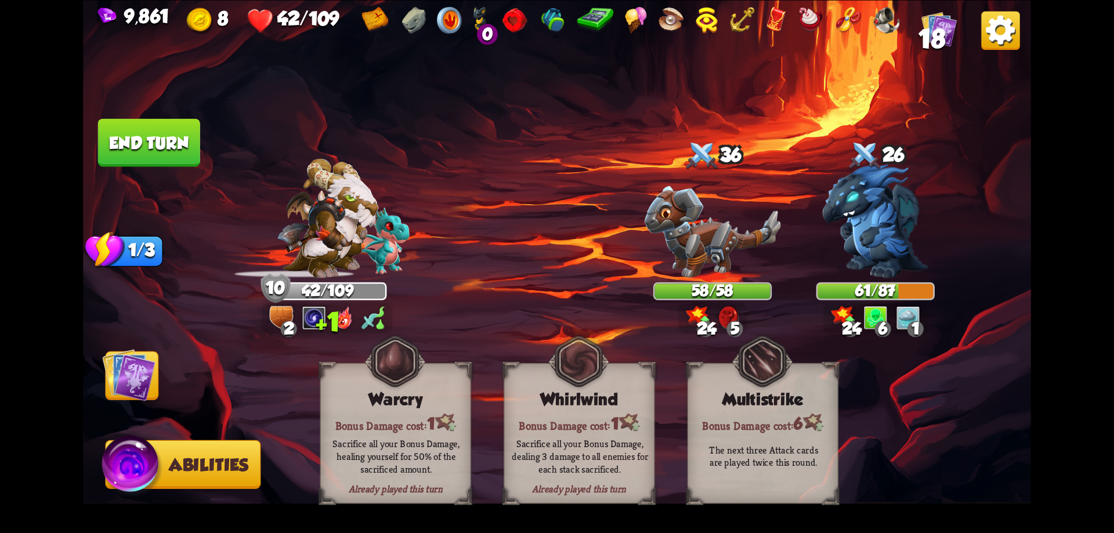
click at [128, 371] on img at bounding box center [128, 374] width 53 height 53
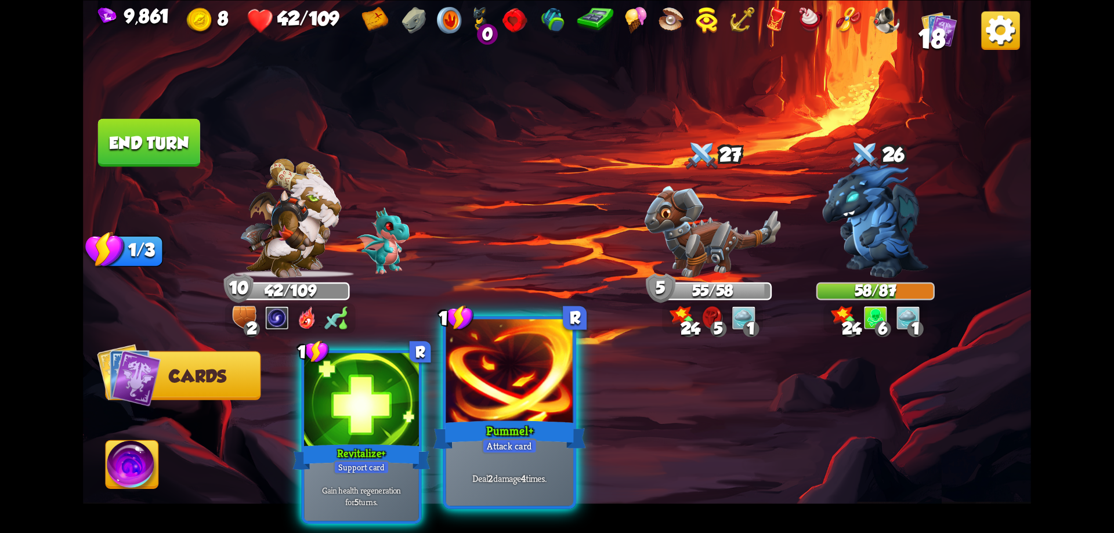
click at [481, 383] on div at bounding box center [510, 372] width 128 height 107
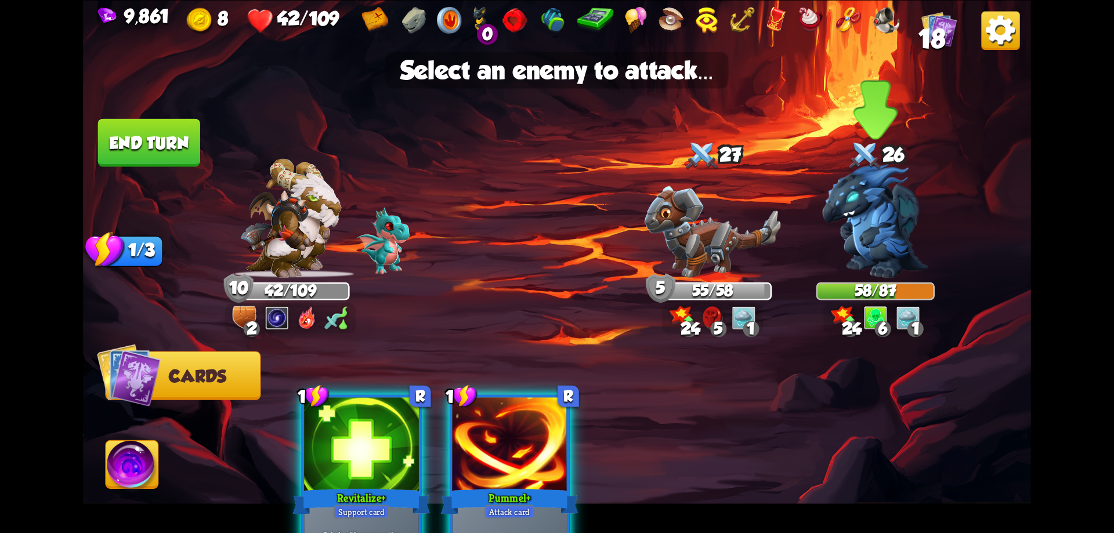
click at [896, 229] on img at bounding box center [875, 221] width 106 height 114
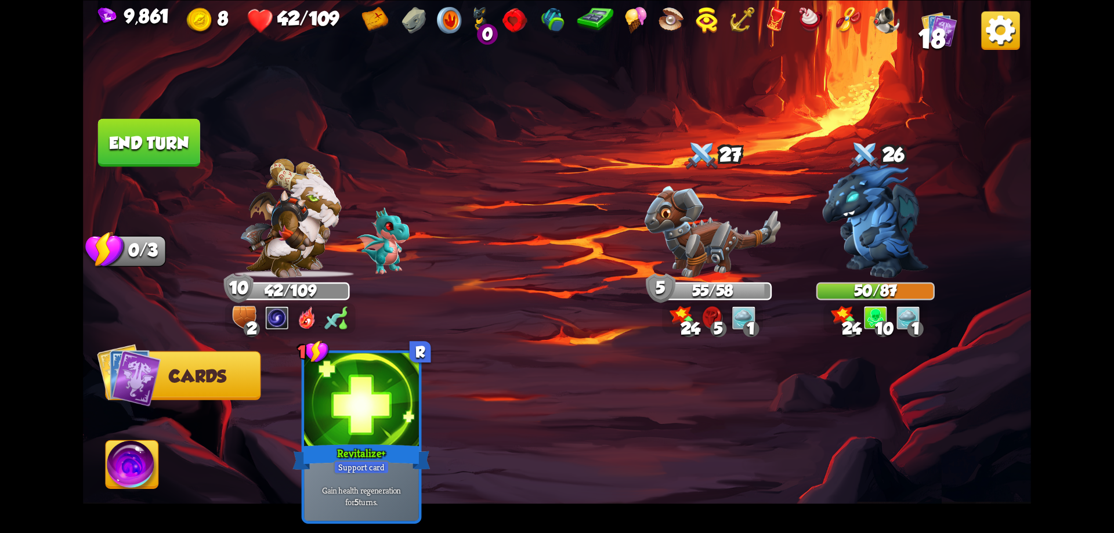
click at [178, 143] on button "End turn" at bounding box center [149, 142] width 102 height 48
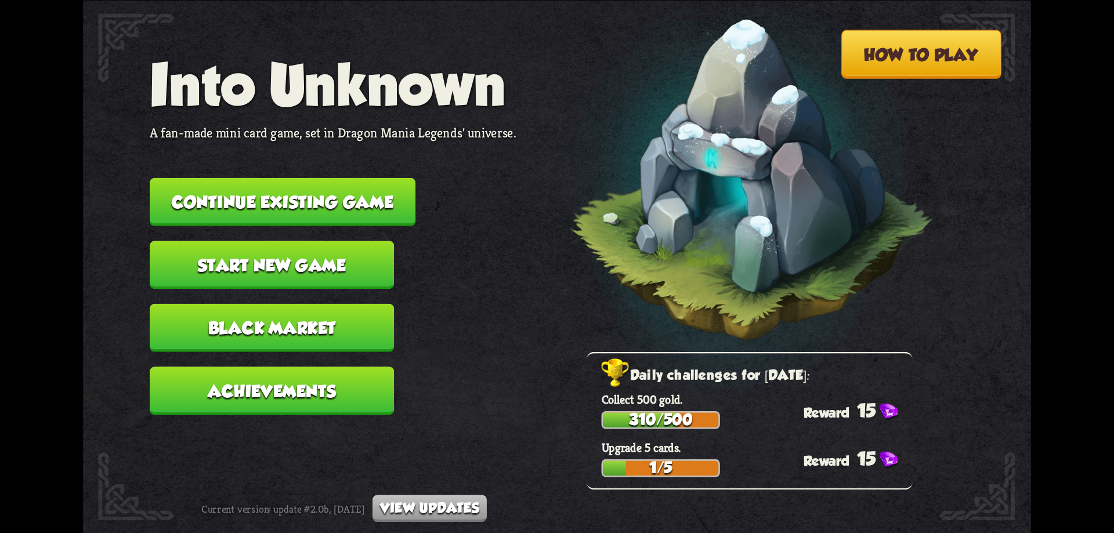
click at [338, 205] on button "Continue existing game" at bounding box center [283, 202] width 266 height 48
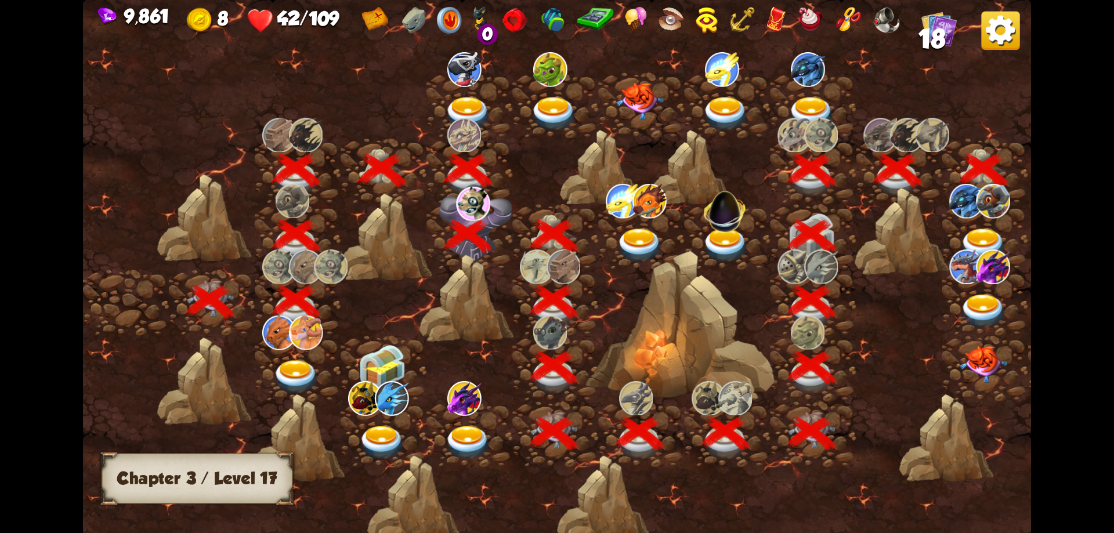
scroll to position [0, 176]
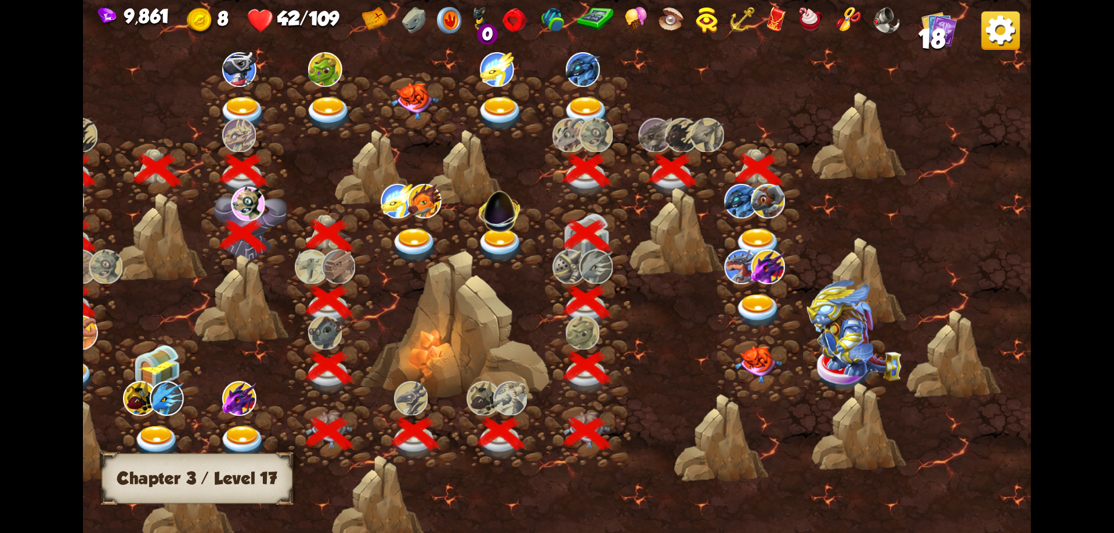
click at [757, 237] on img at bounding box center [758, 246] width 48 height 35
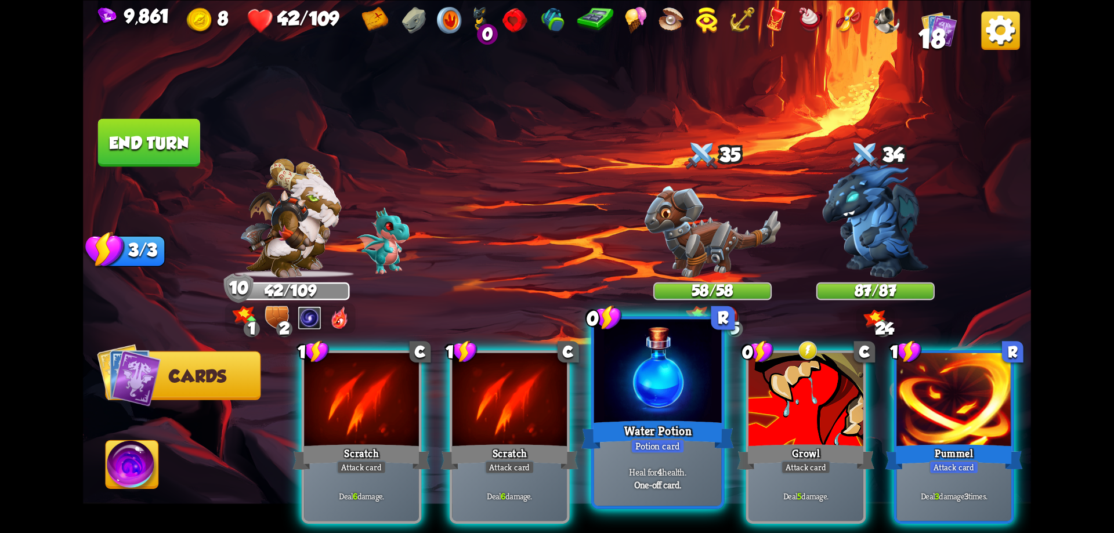
click at [664, 403] on div at bounding box center [658, 372] width 128 height 107
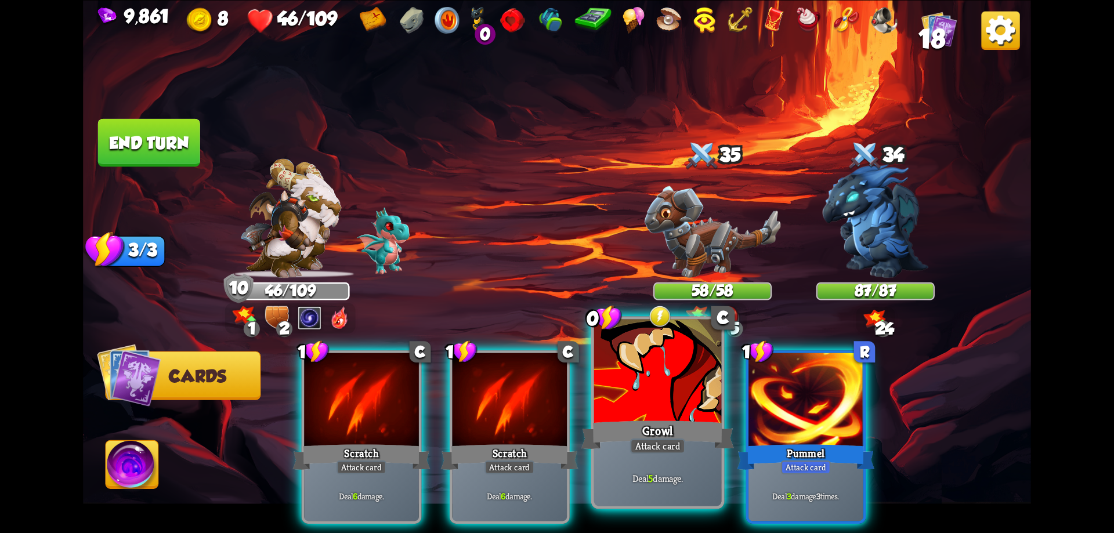
click at [649, 405] on div at bounding box center [658, 372] width 128 height 107
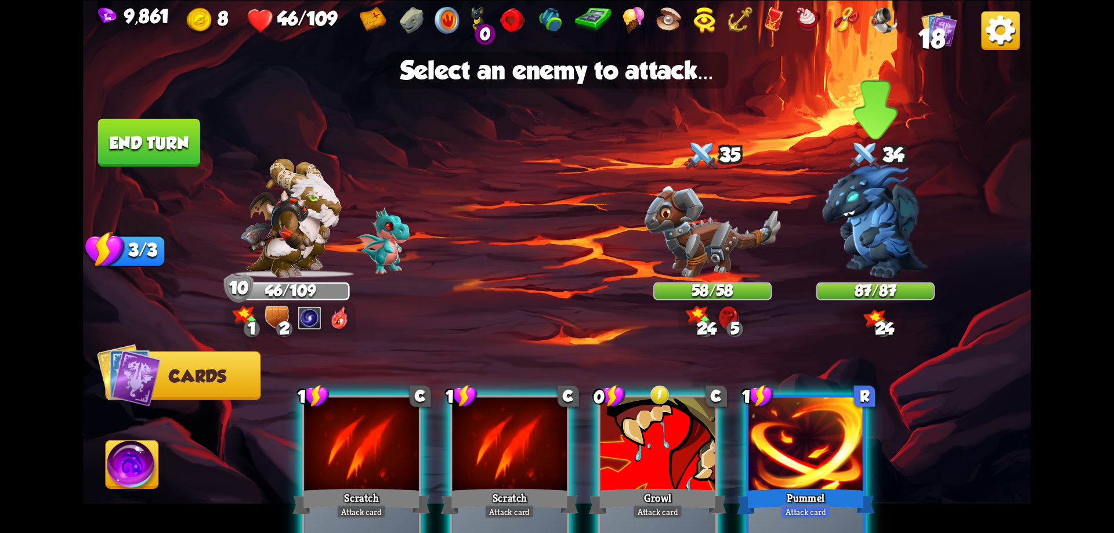
click at [871, 227] on img at bounding box center [875, 221] width 106 height 114
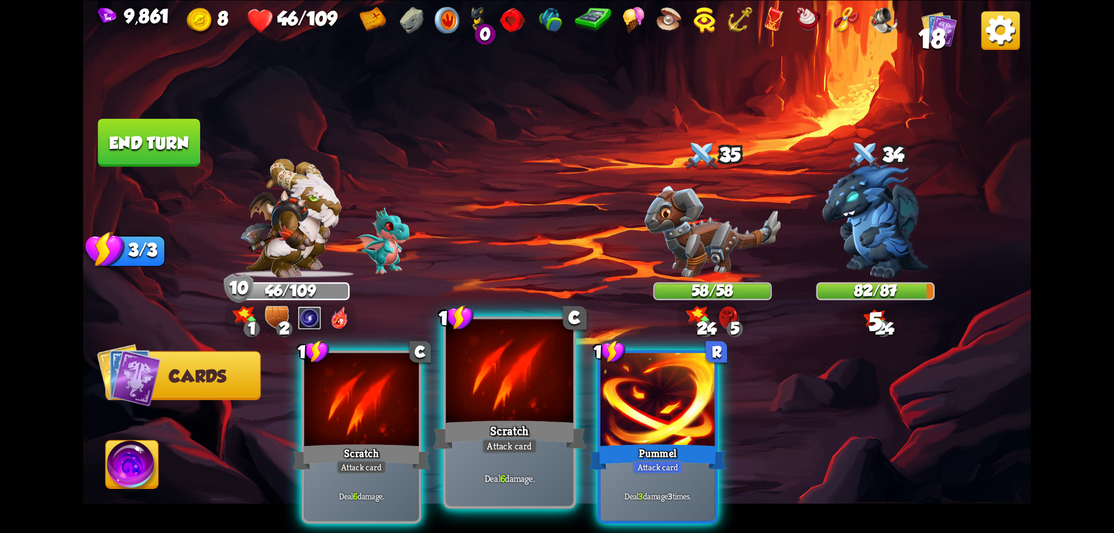
click at [482, 412] on div at bounding box center [510, 372] width 128 height 107
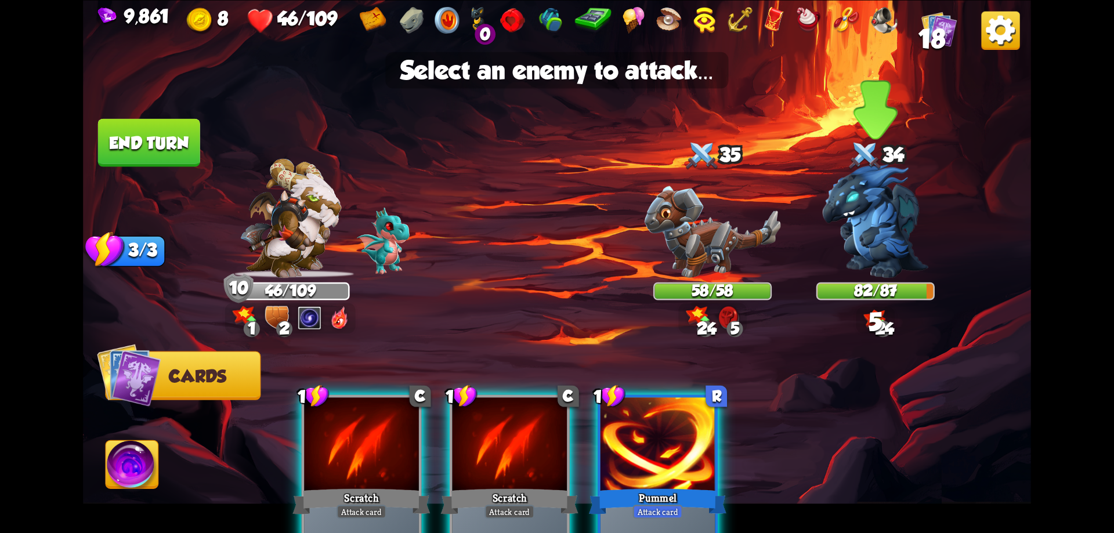
click at [863, 223] on img at bounding box center [875, 221] width 106 height 114
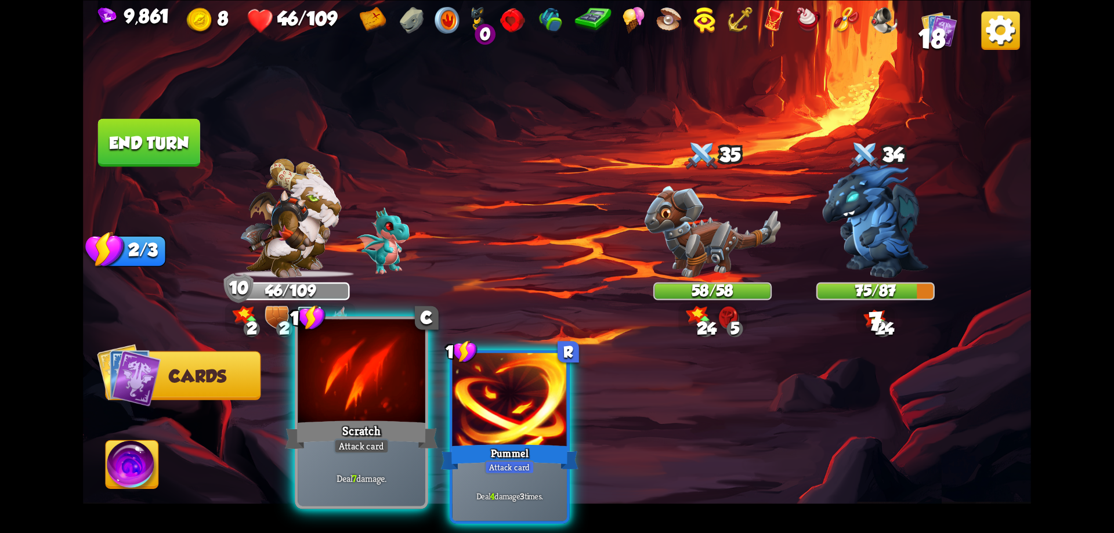
click at [369, 393] on div at bounding box center [362, 372] width 128 height 107
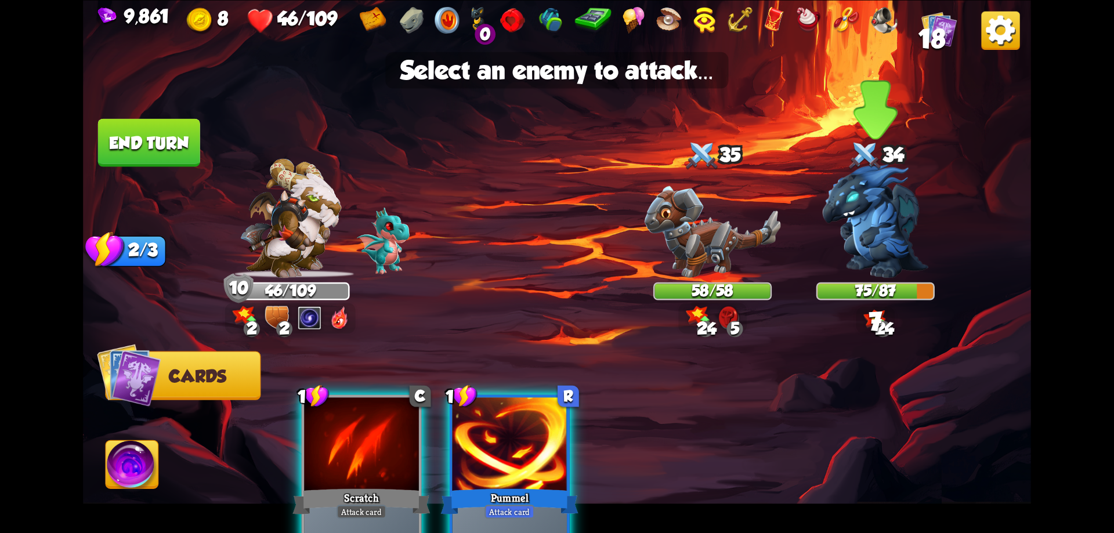
click at [865, 238] on img at bounding box center [875, 221] width 106 height 114
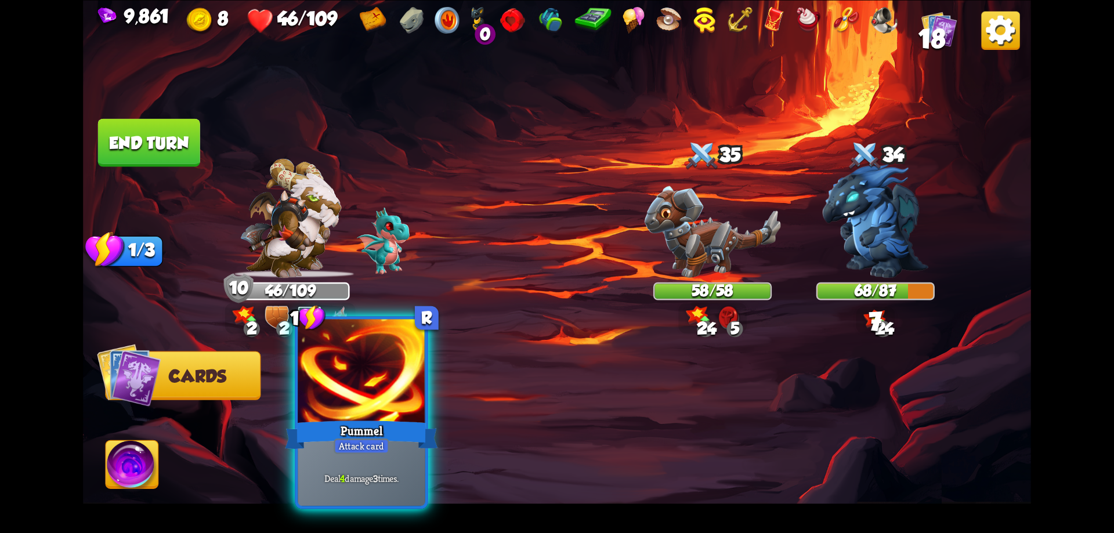
click at [380, 403] on div at bounding box center [362, 372] width 128 height 107
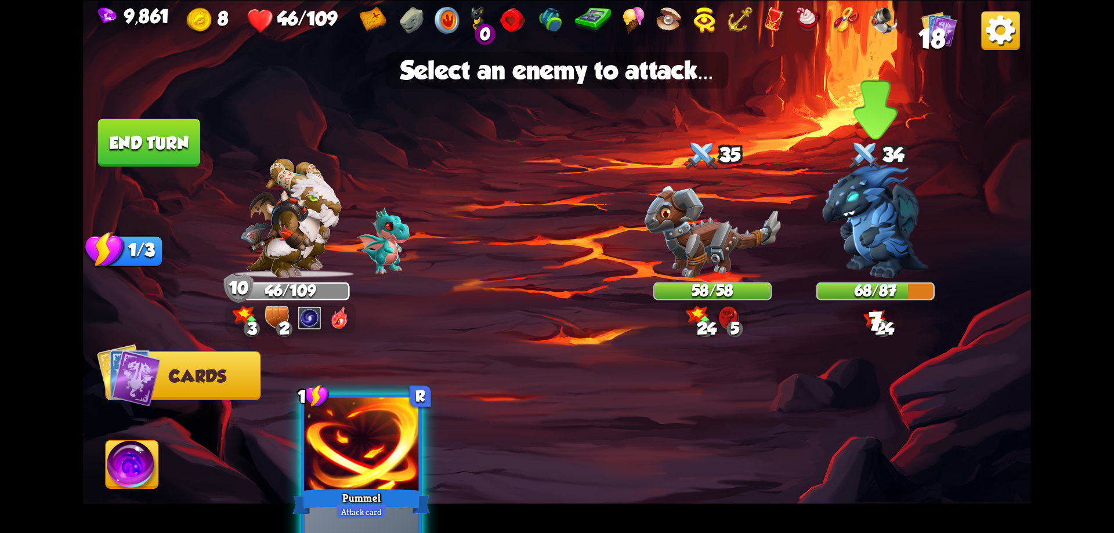
click at [889, 240] on img at bounding box center [875, 221] width 106 height 114
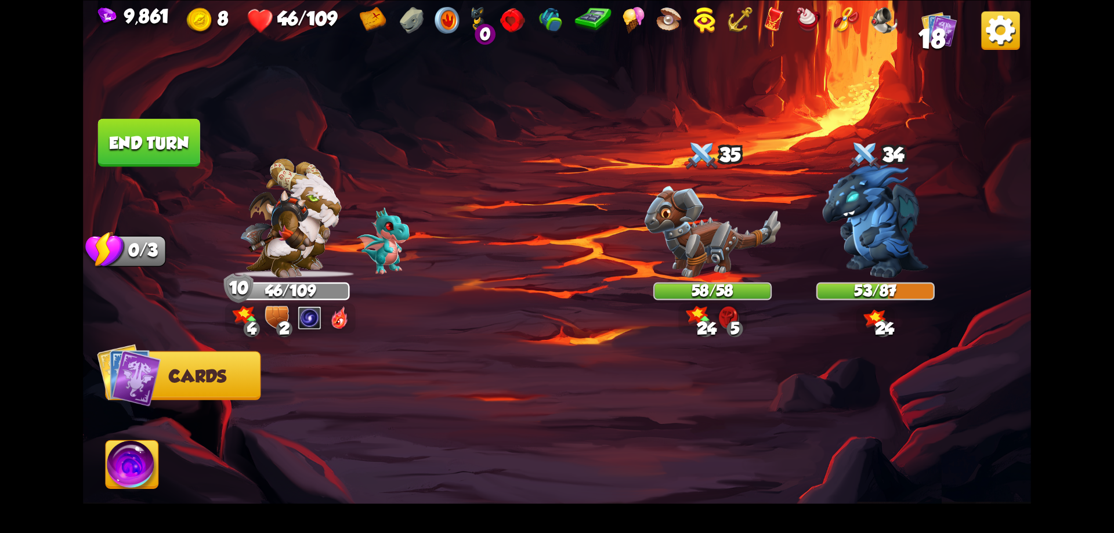
click at [131, 465] on img at bounding box center [132, 466] width 53 height 53
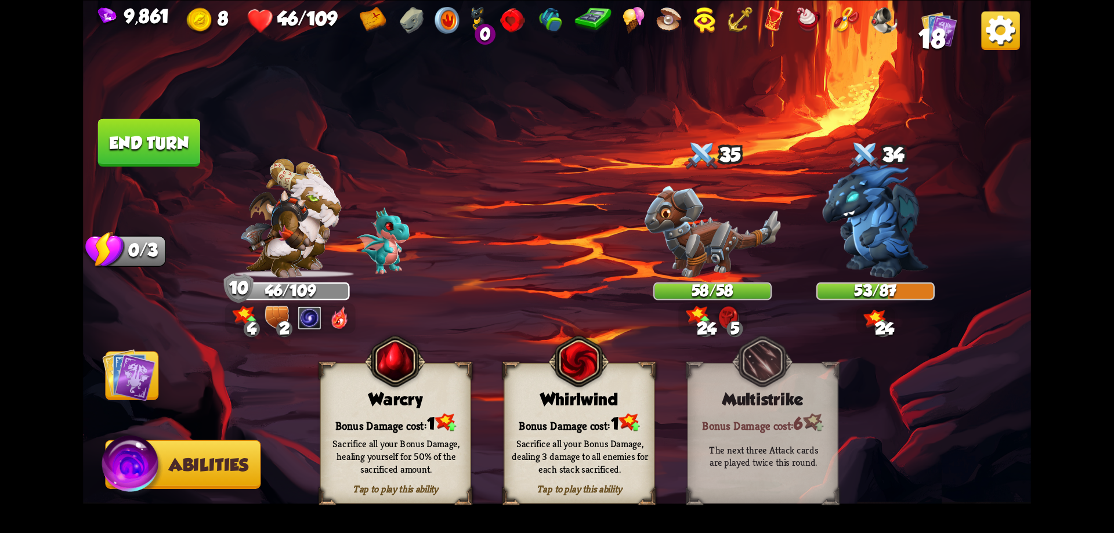
click at [410, 393] on div "Warcry" at bounding box center [396, 398] width 150 height 19
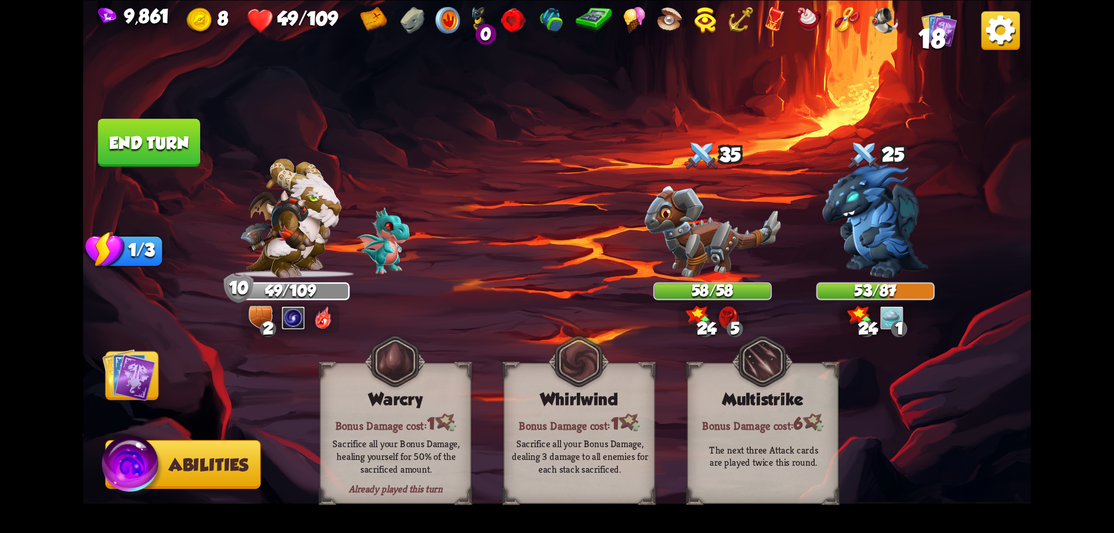
click at [143, 367] on img at bounding box center [128, 374] width 53 height 53
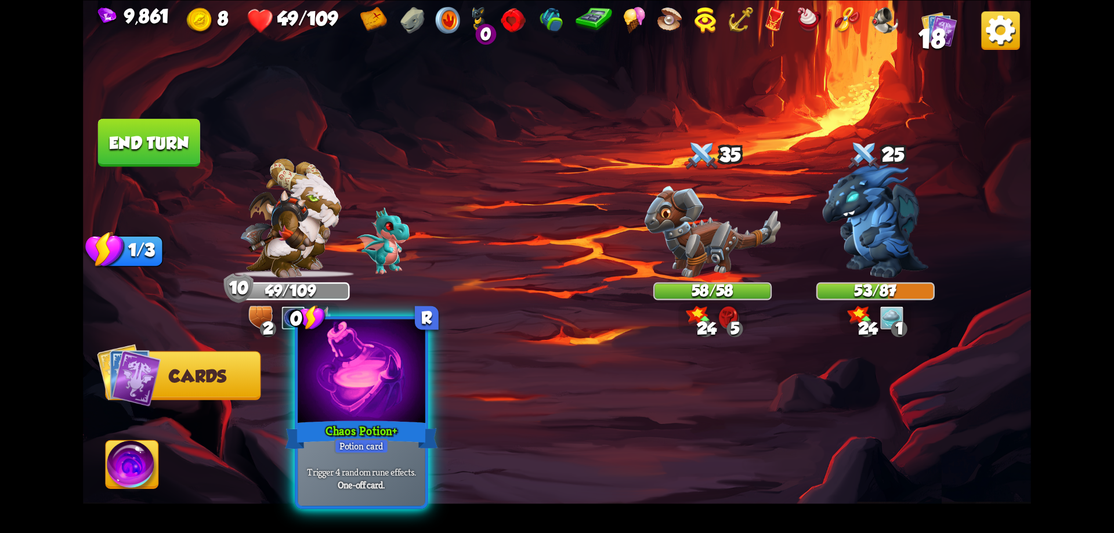
click at [366, 410] on div at bounding box center [362, 372] width 128 height 107
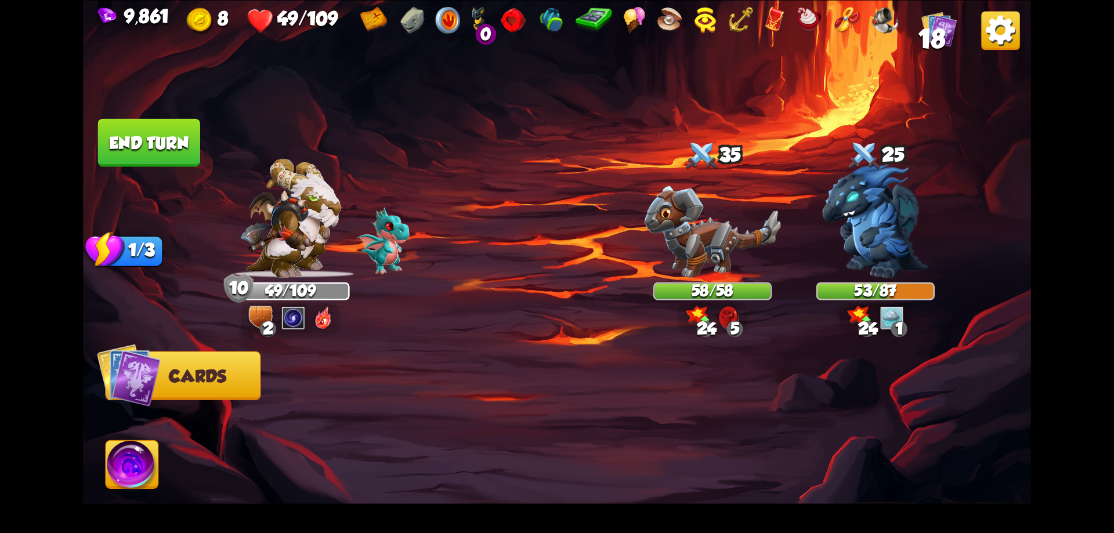
click at [194, 152] on button "End turn" at bounding box center [149, 142] width 102 height 48
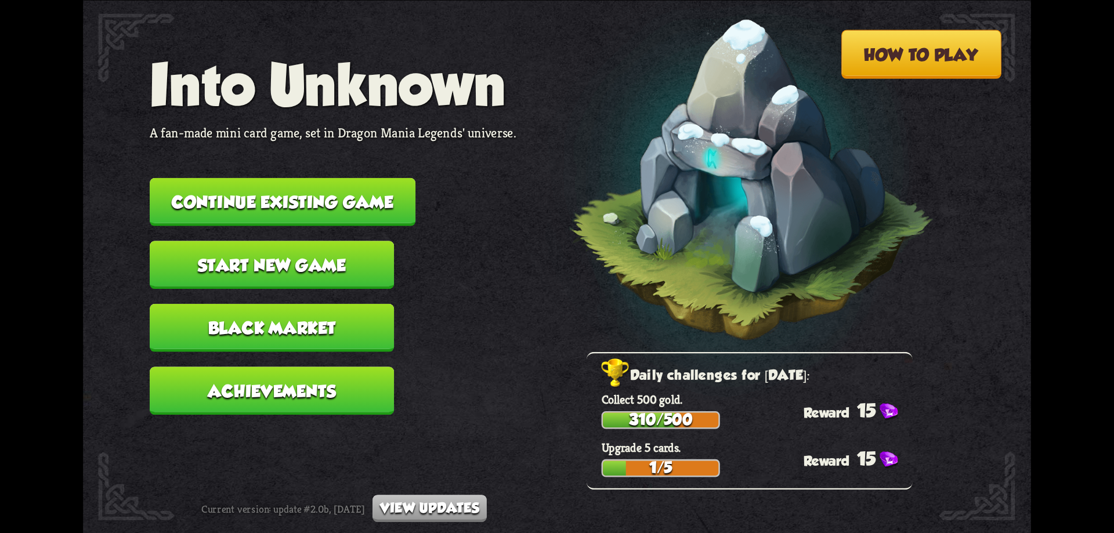
click at [305, 205] on button "Continue existing game" at bounding box center [283, 202] width 266 height 48
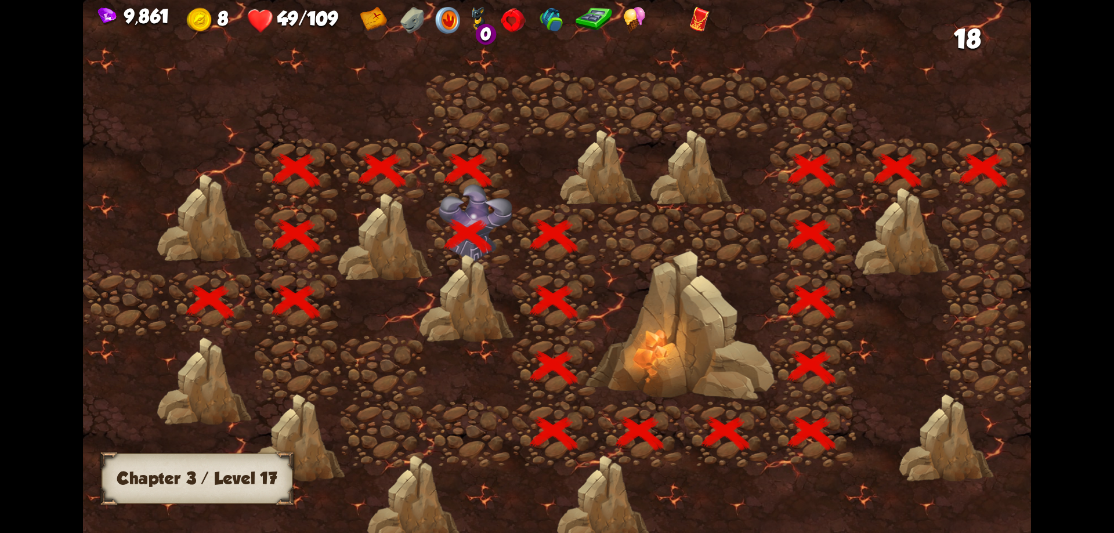
scroll to position [0, 176]
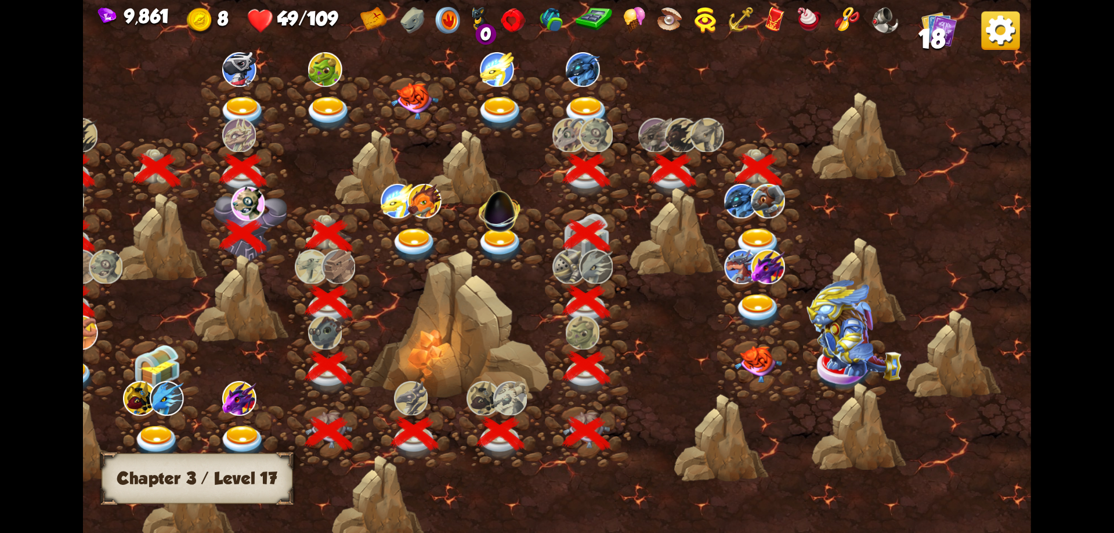
click at [761, 237] on img at bounding box center [758, 246] width 48 height 35
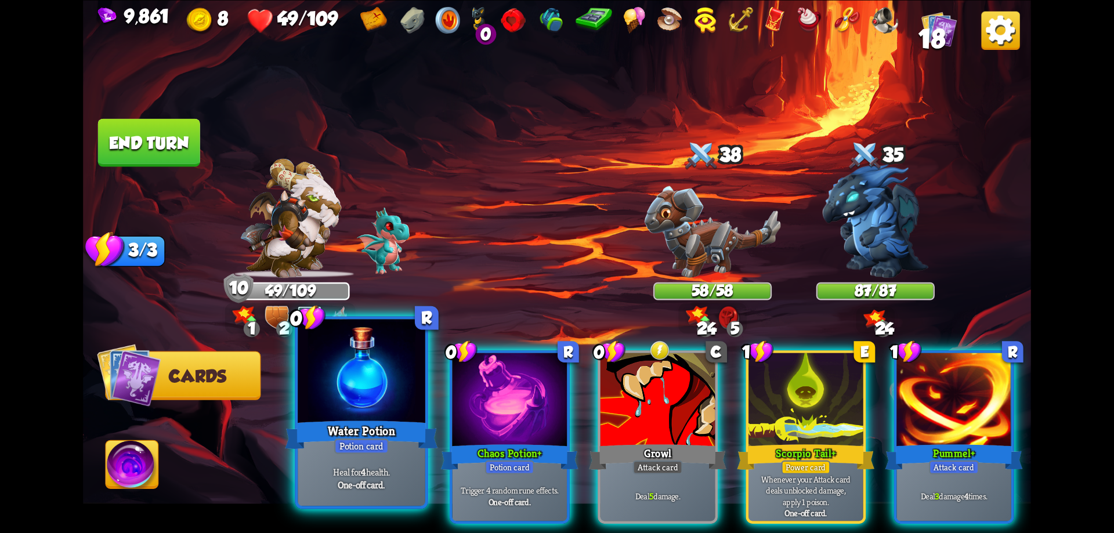
click at [401, 423] on div "Water Potion" at bounding box center [361, 435] width 153 height 34
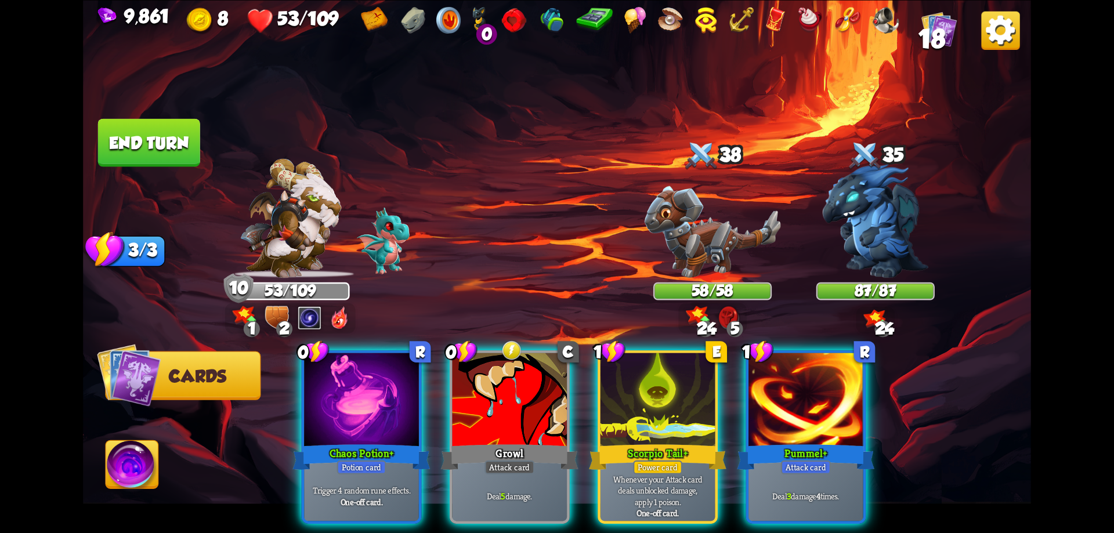
click at [401, 441] on div "Chaos Potion+" at bounding box center [360, 456] width 137 height 31
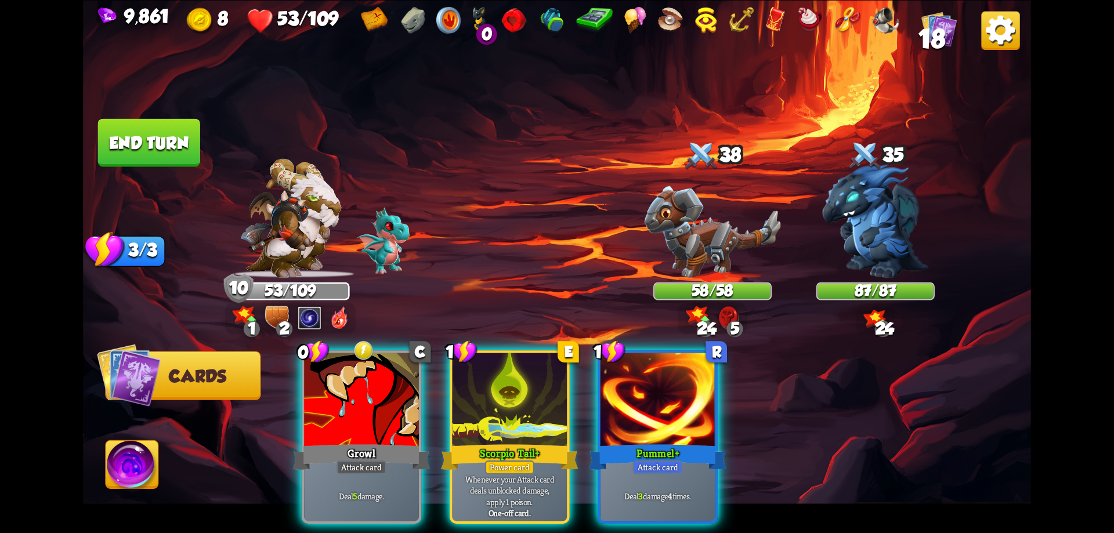
click at [401, 441] on div "Growl" at bounding box center [360, 456] width 137 height 31
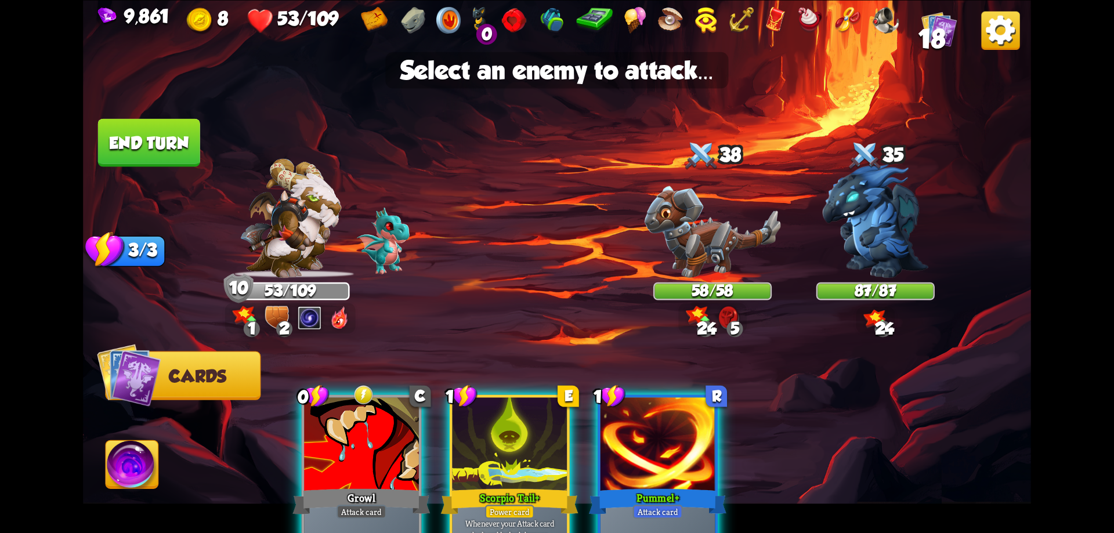
click at [143, 461] on img at bounding box center [132, 466] width 53 height 53
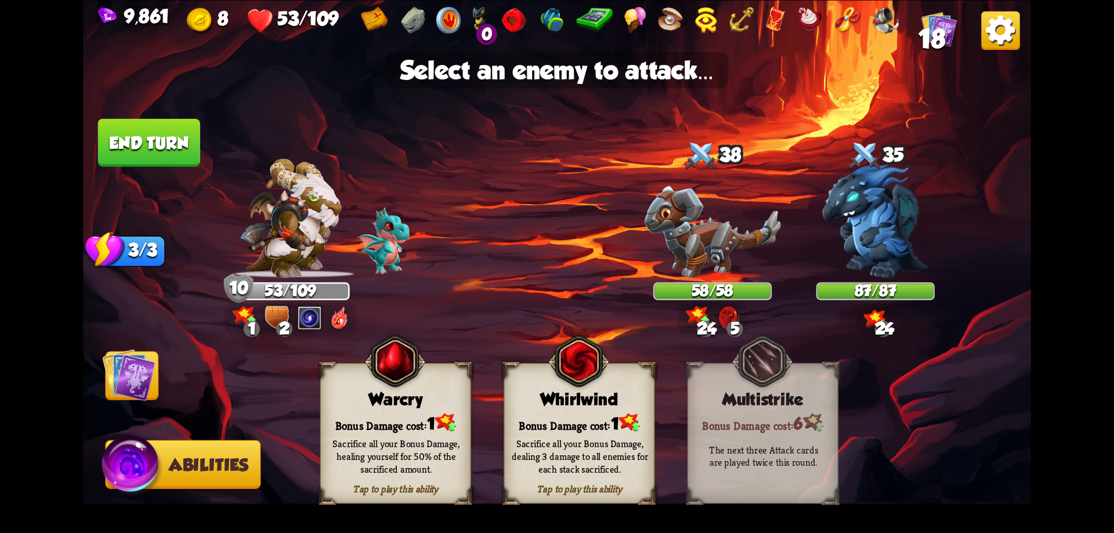
click at [426, 417] on div "Bonus Damage cost: 1" at bounding box center [396, 422] width 150 height 21
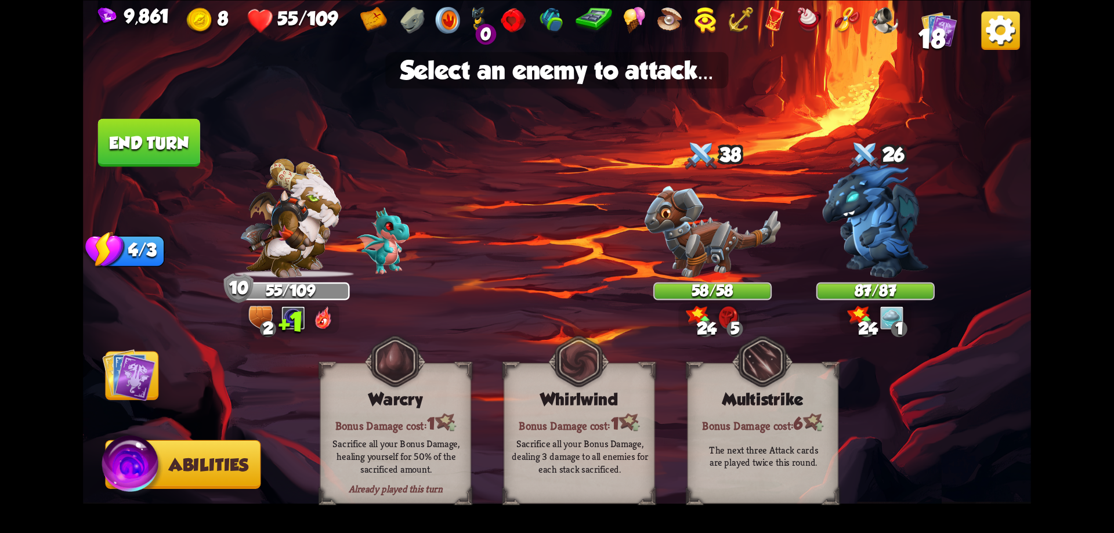
click at [130, 380] on img at bounding box center [128, 374] width 53 height 53
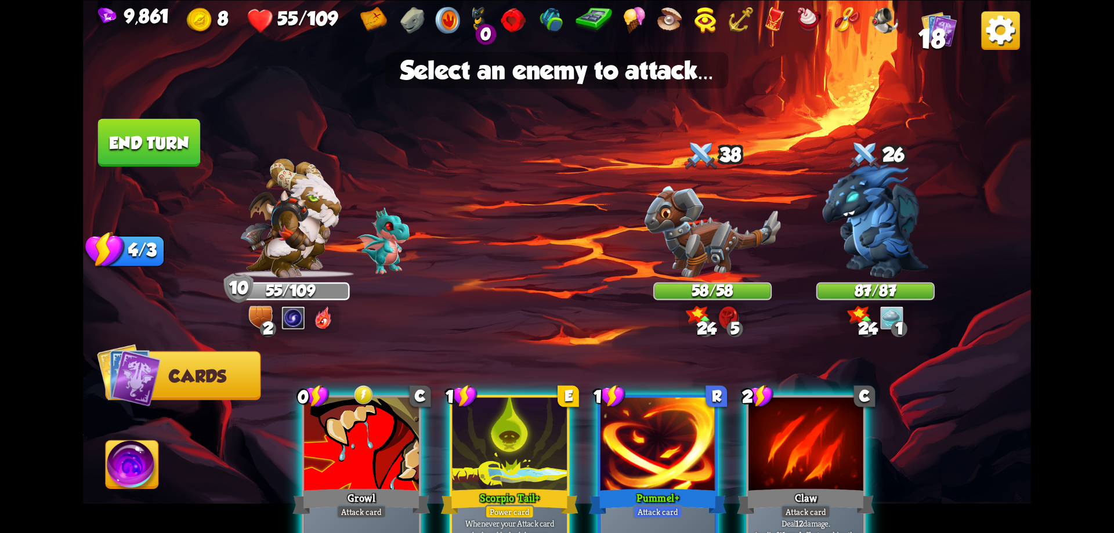
click at [390, 434] on div at bounding box center [361, 445] width 115 height 97
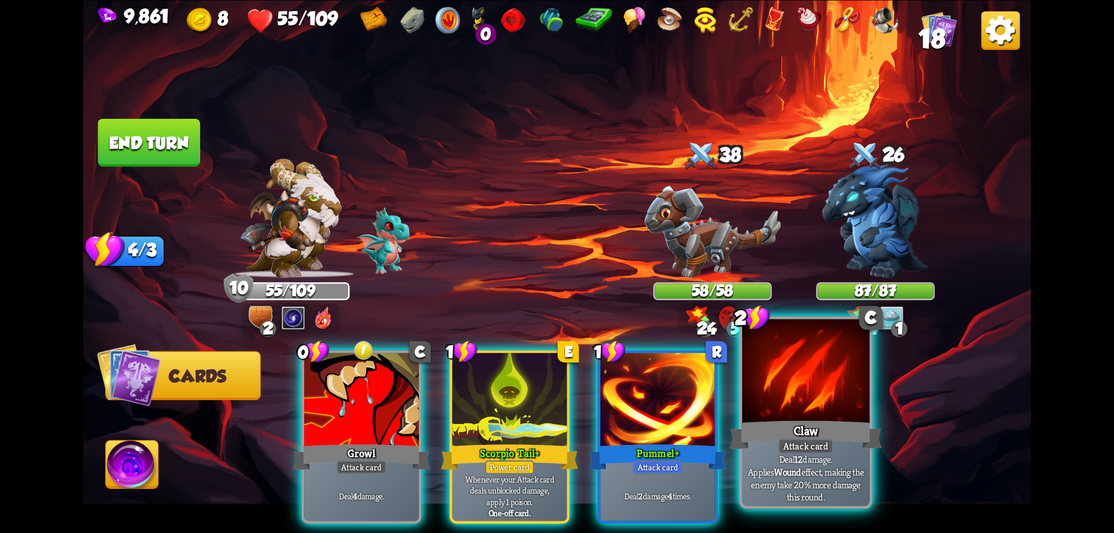
click at [834, 394] on div at bounding box center [806, 372] width 128 height 107
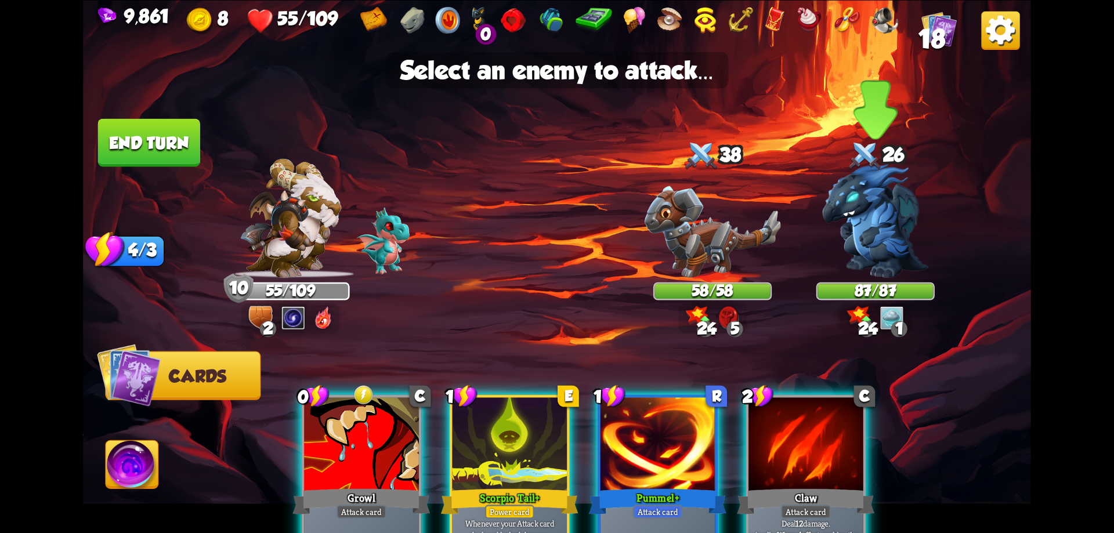
click at [903, 226] on img at bounding box center [875, 221] width 106 height 114
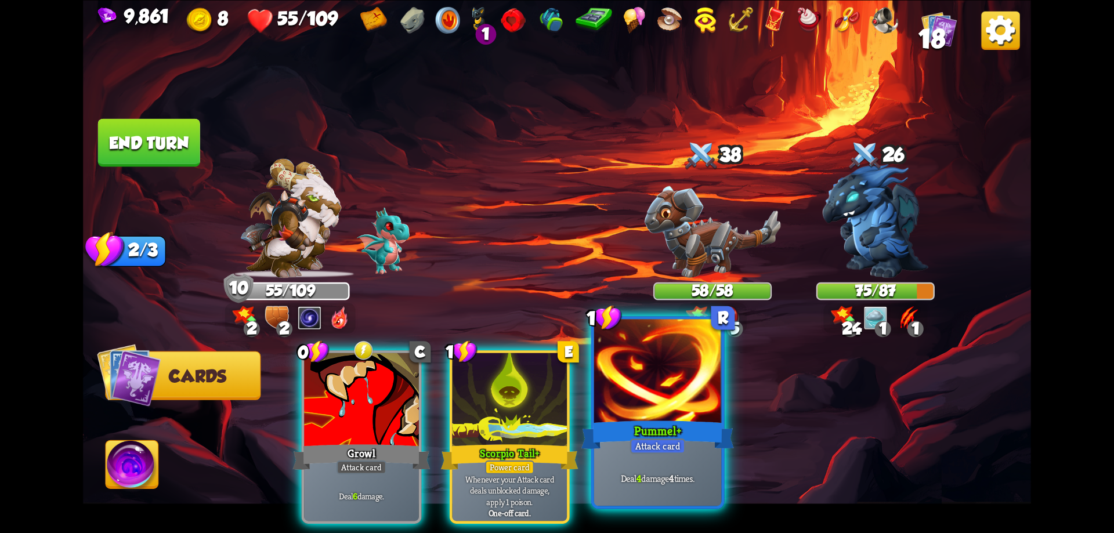
click at [635, 403] on div at bounding box center [658, 372] width 128 height 107
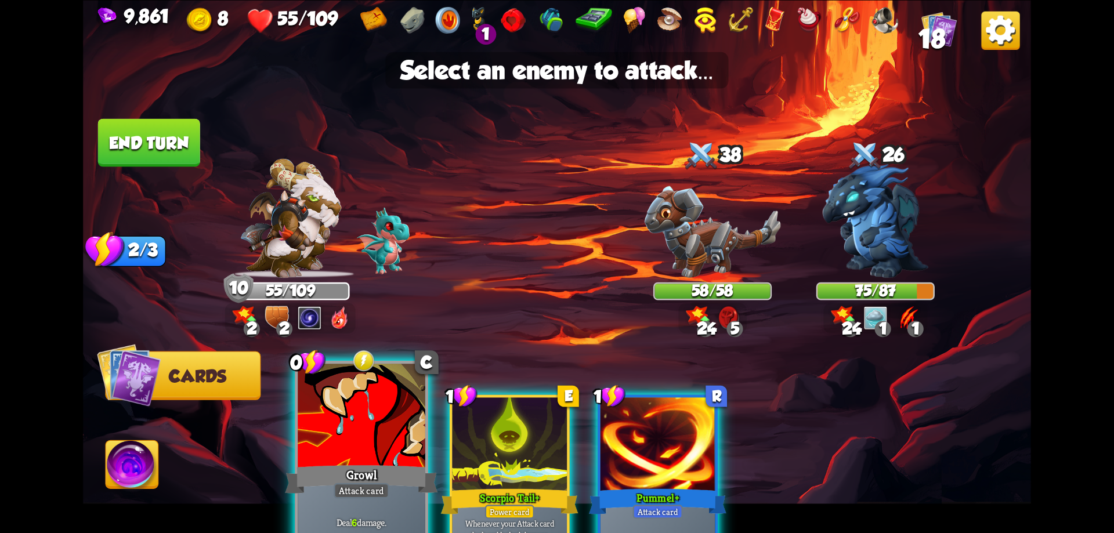
click at [329, 471] on div "Growl" at bounding box center [361, 479] width 153 height 34
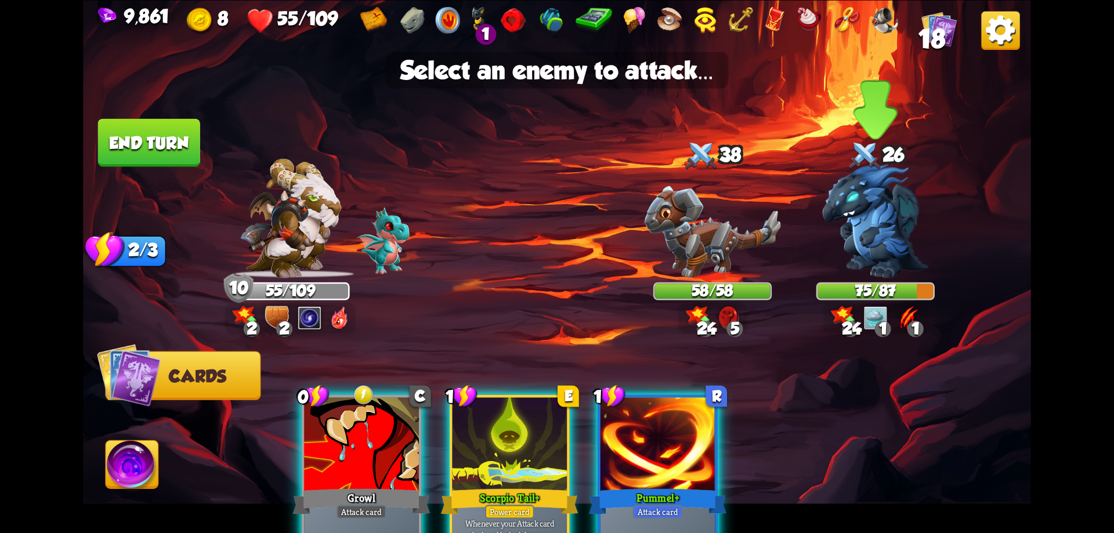
click at [922, 233] on img at bounding box center [875, 221] width 106 height 114
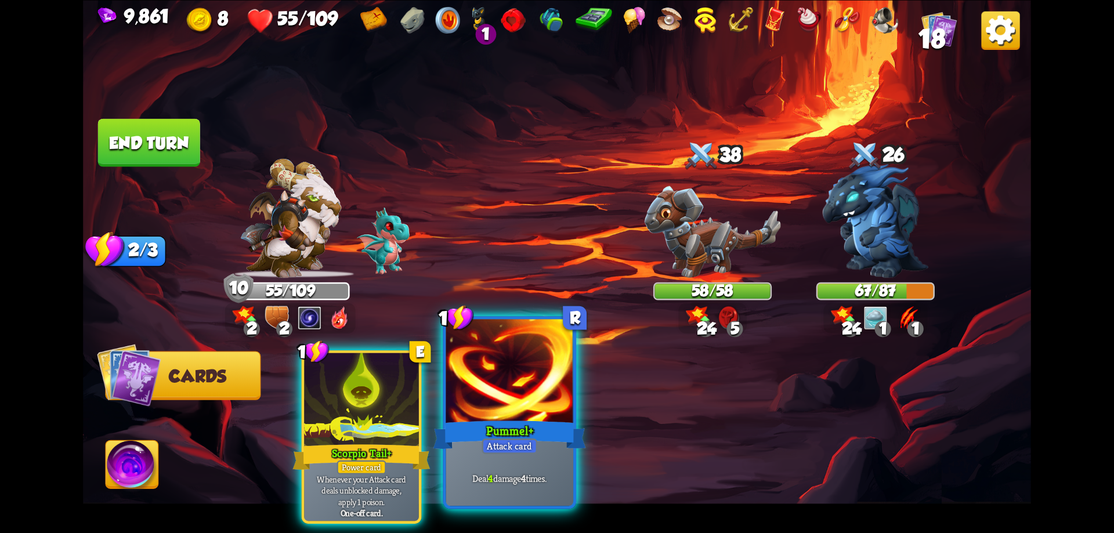
click at [525, 434] on div "Pummel+" at bounding box center [509, 435] width 153 height 34
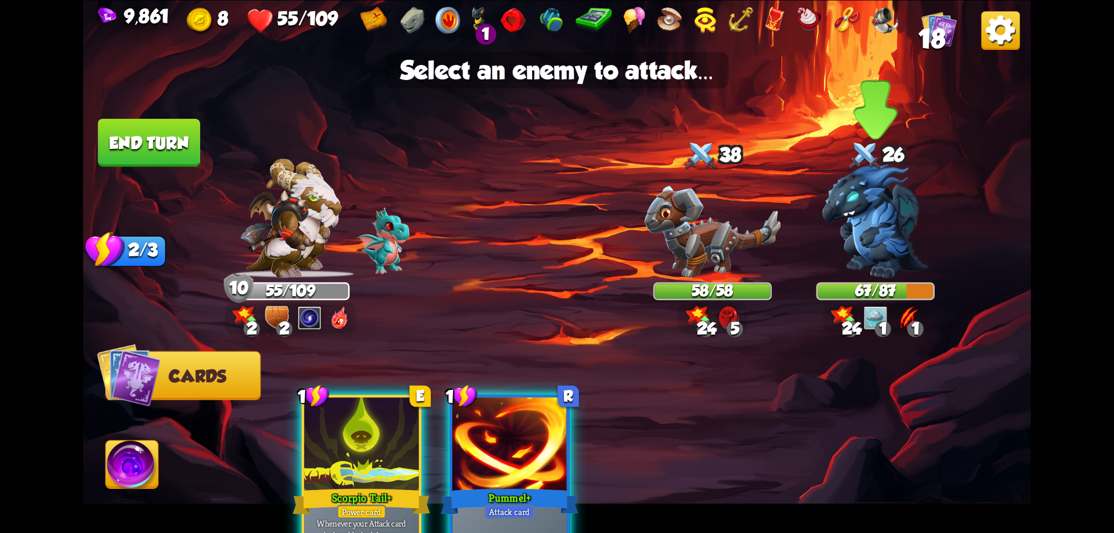
click at [866, 239] on img at bounding box center [875, 221] width 106 height 114
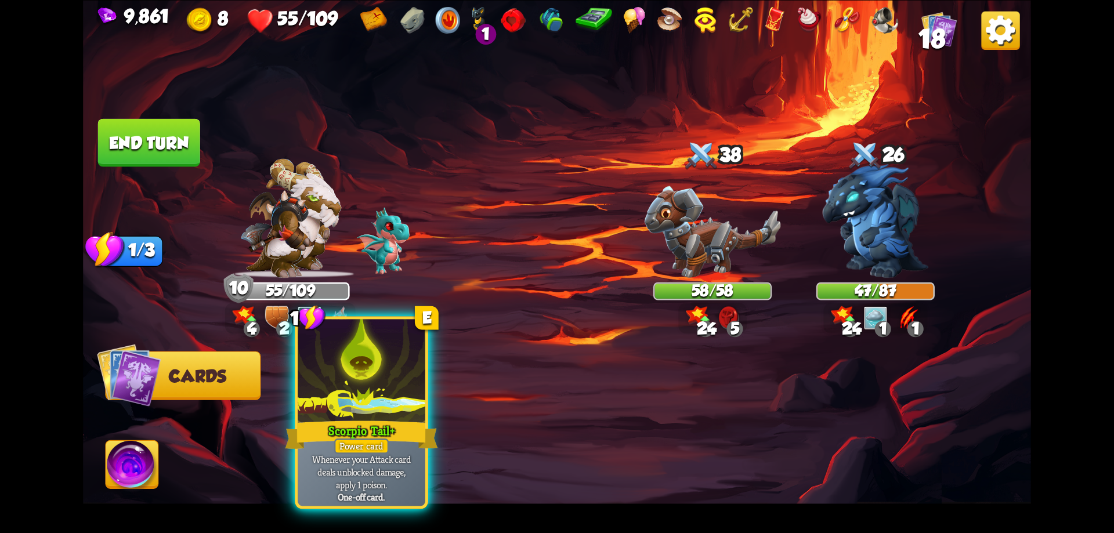
click at [395, 446] on div "Scorpio Tail+" at bounding box center [361, 435] width 153 height 34
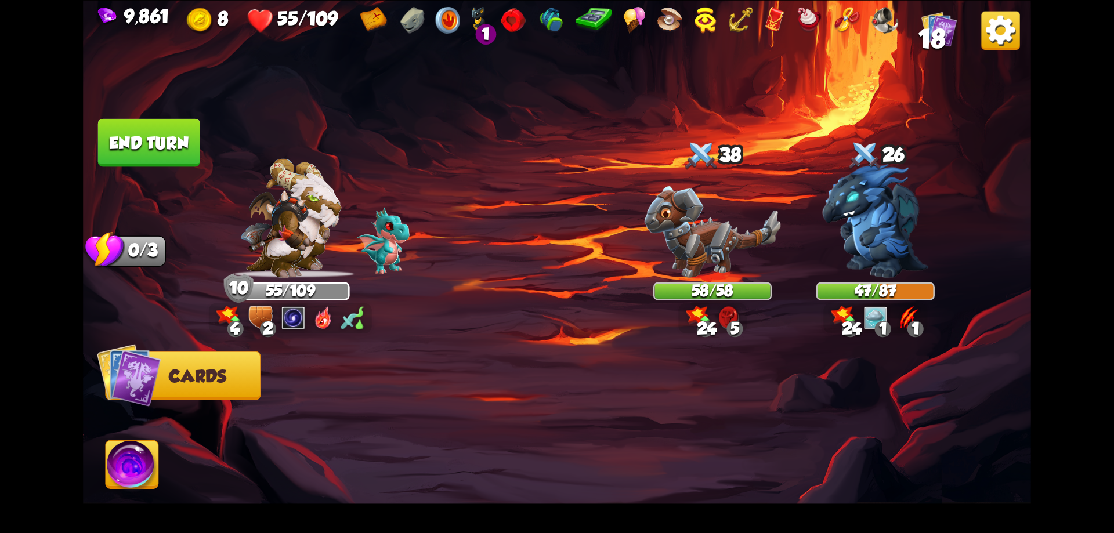
click at [150, 468] on img at bounding box center [132, 466] width 53 height 53
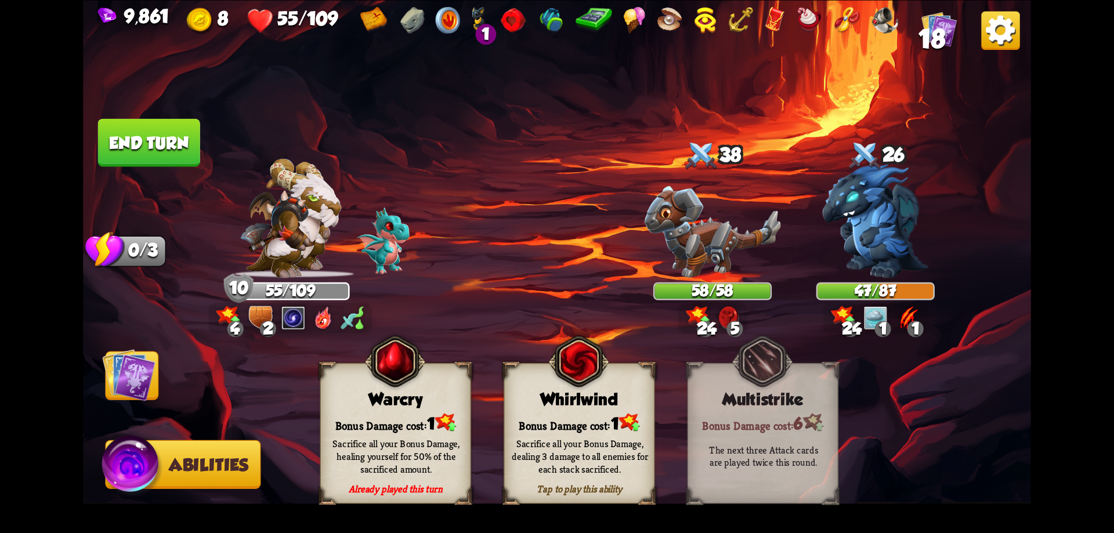
click at [553, 406] on div "Whirlwind" at bounding box center [579, 398] width 150 height 19
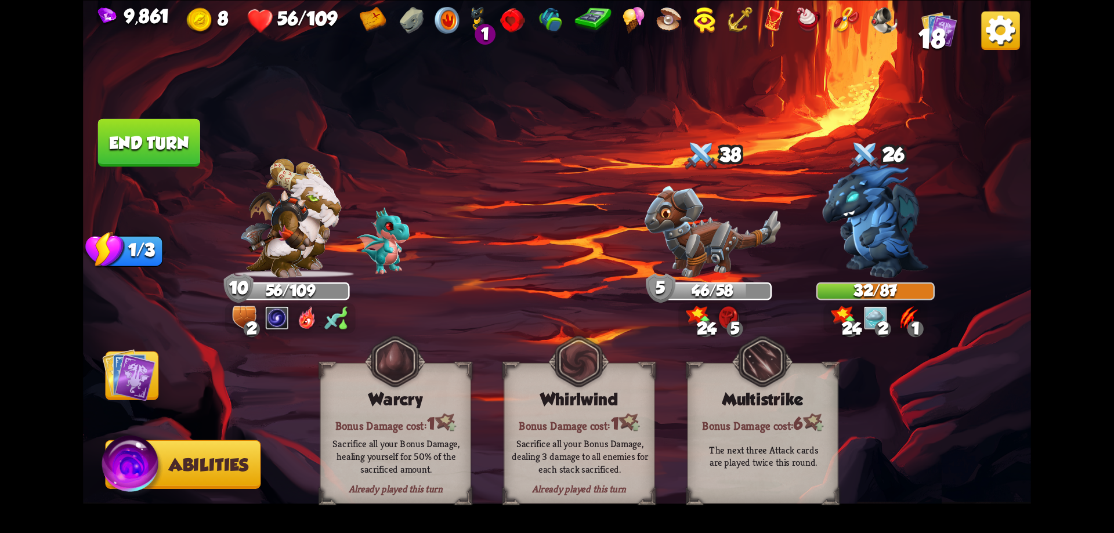
click at [131, 390] on img at bounding box center [128, 374] width 53 height 53
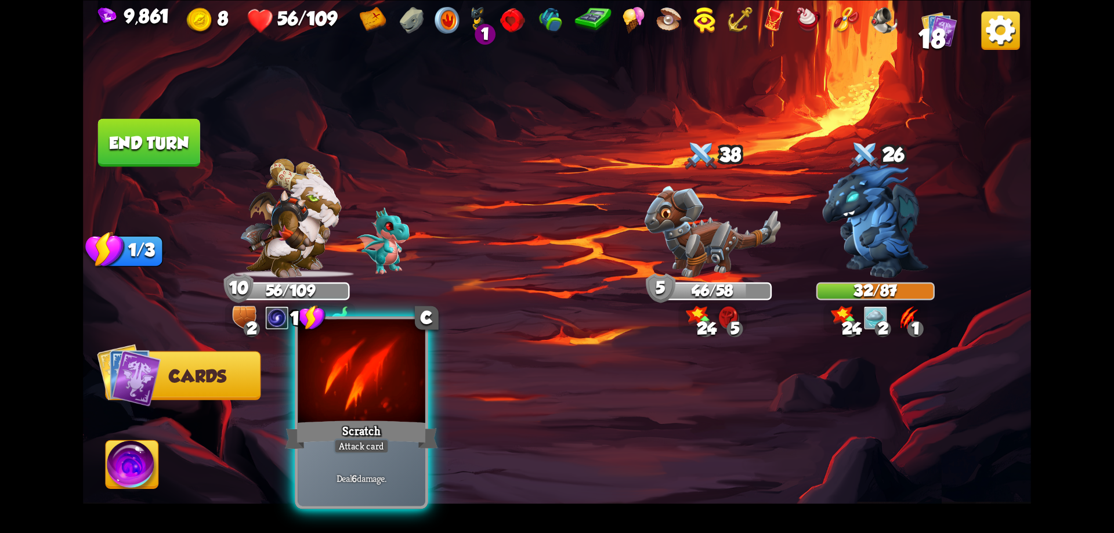
click at [339, 418] on div "Scratch" at bounding box center [361, 435] width 153 height 34
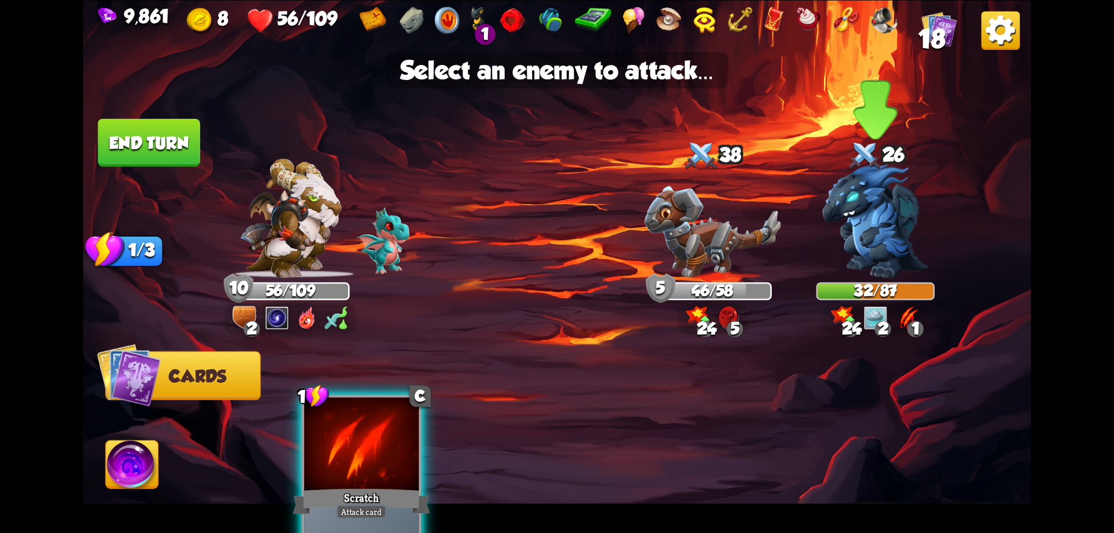
click at [898, 234] on img at bounding box center [875, 221] width 106 height 114
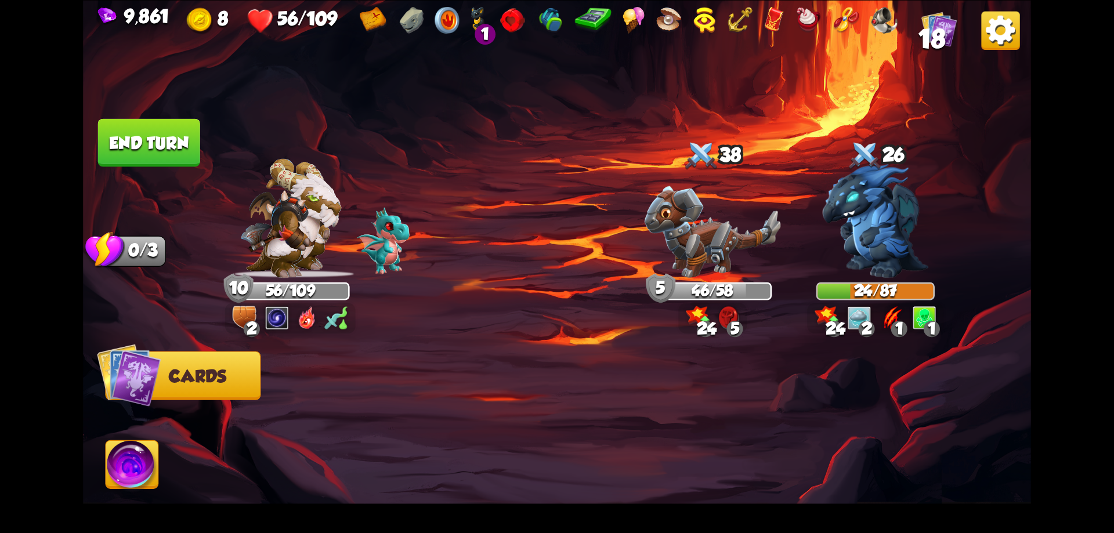
click at [143, 462] on img at bounding box center [132, 466] width 53 height 53
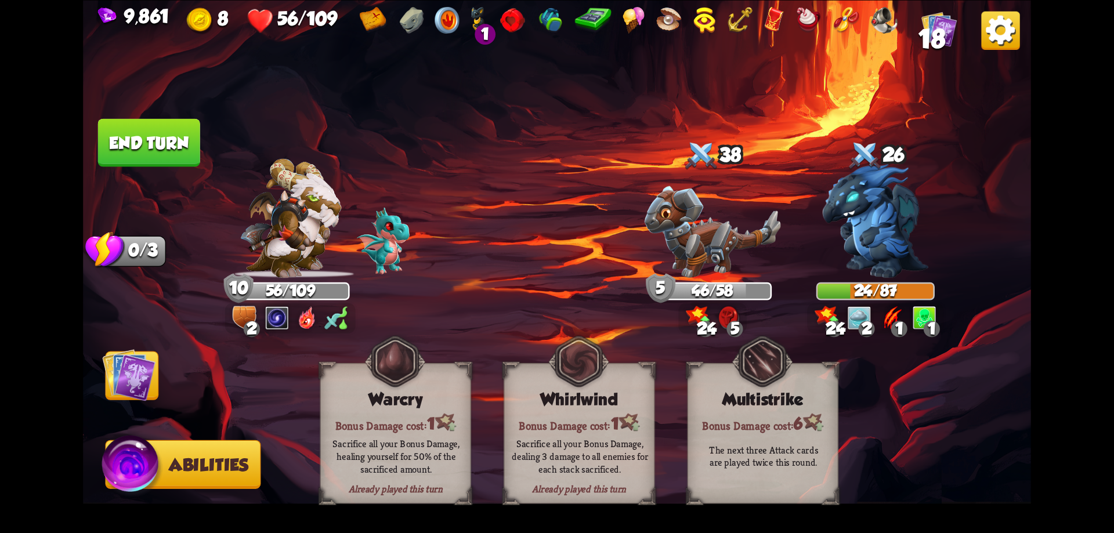
click at [172, 150] on button "End turn" at bounding box center [149, 142] width 102 height 48
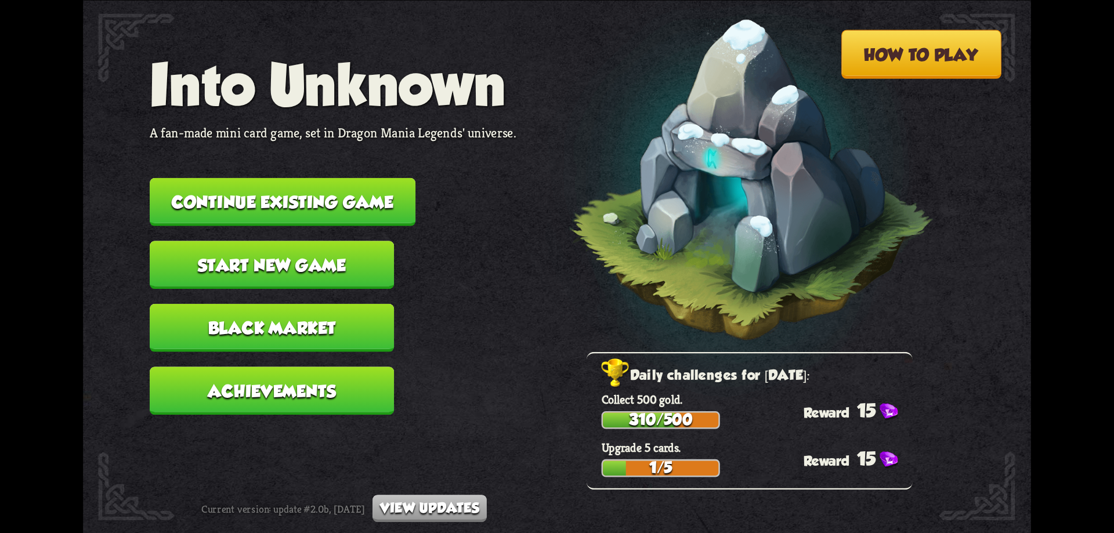
click at [380, 197] on button "Continue existing game" at bounding box center [283, 202] width 266 height 48
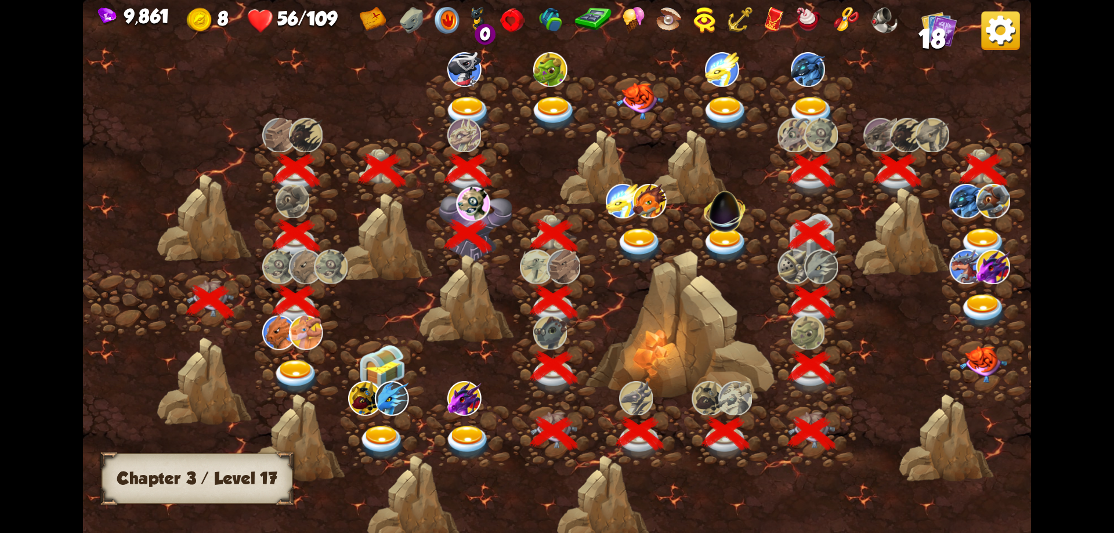
scroll to position [0, 176]
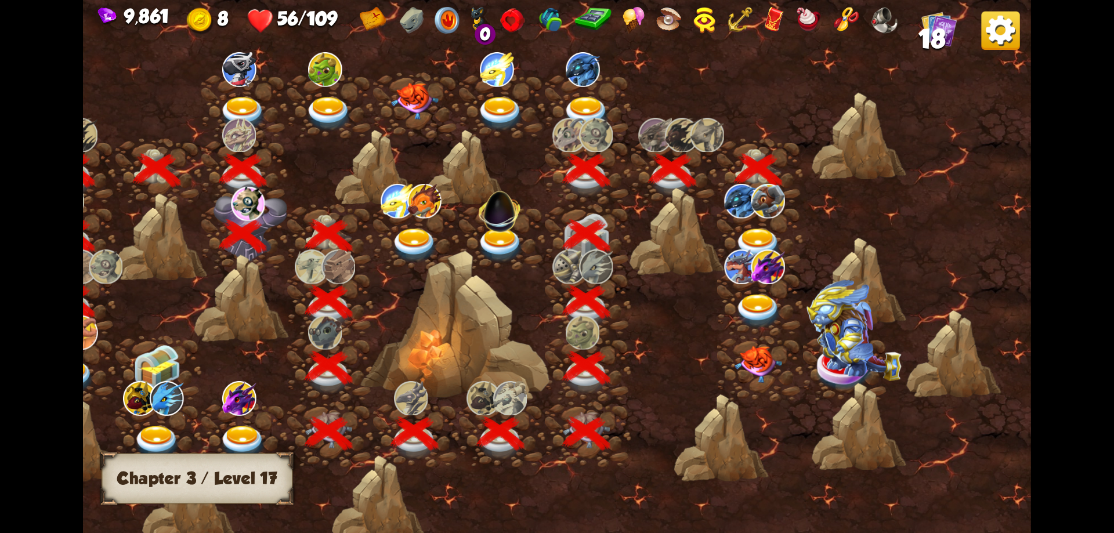
click at [770, 238] on img at bounding box center [758, 246] width 48 height 35
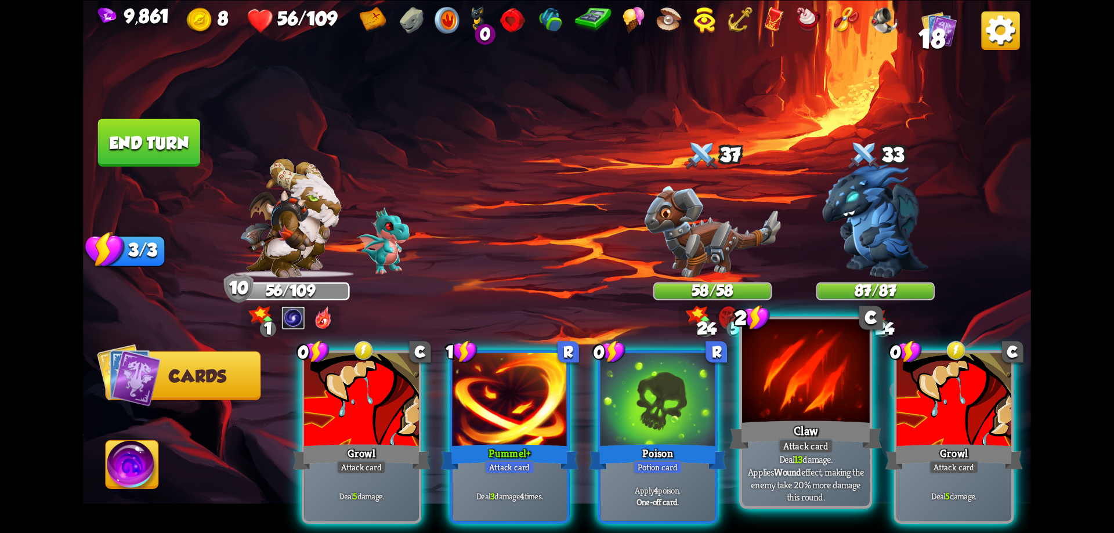
click at [790, 404] on div at bounding box center [806, 372] width 128 height 107
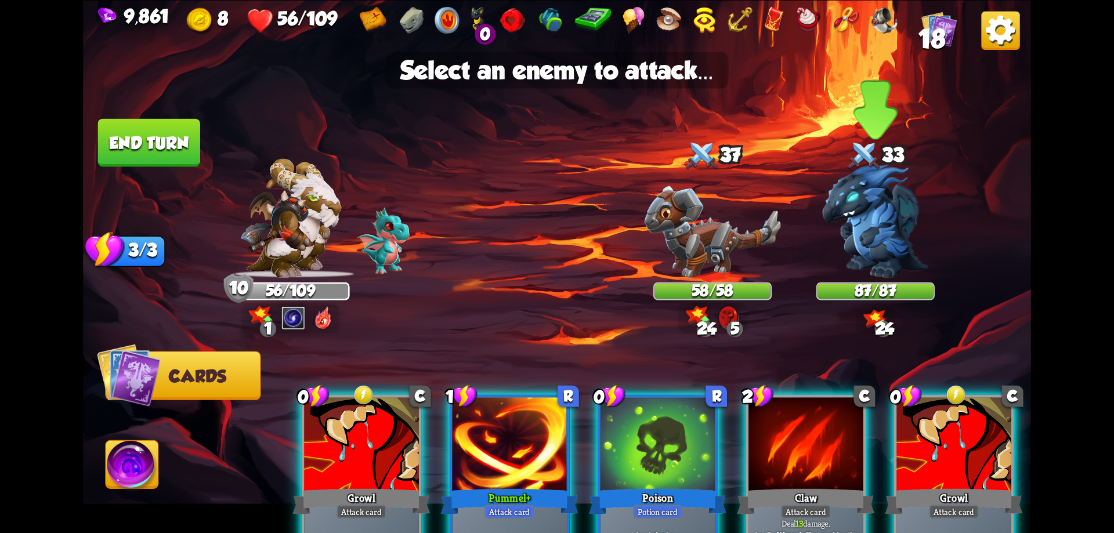
click at [875, 211] on img at bounding box center [875, 221] width 106 height 114
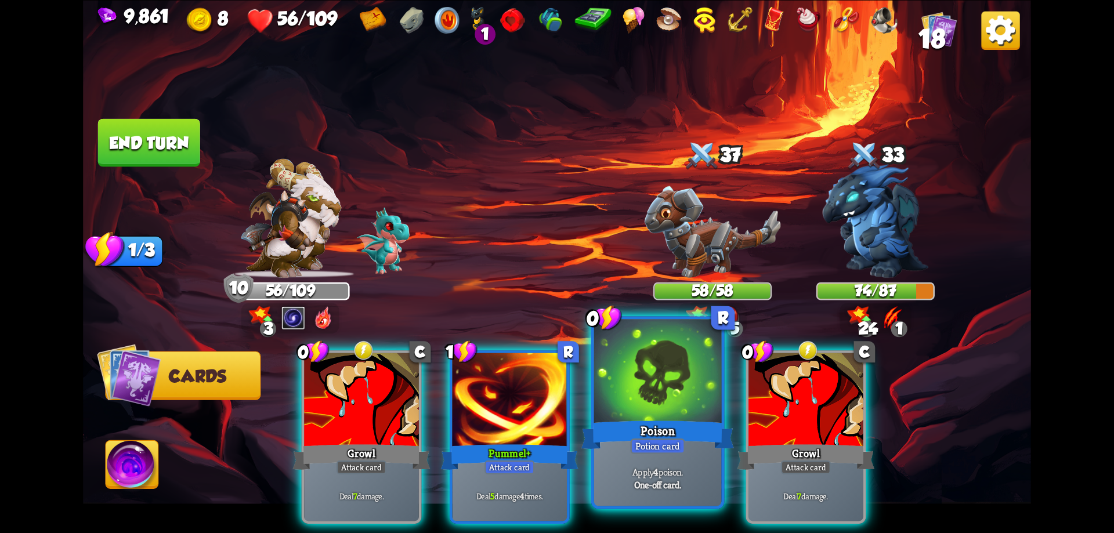
click at [656, 400] on div at bounding box center [658, 372] width 128 height 107
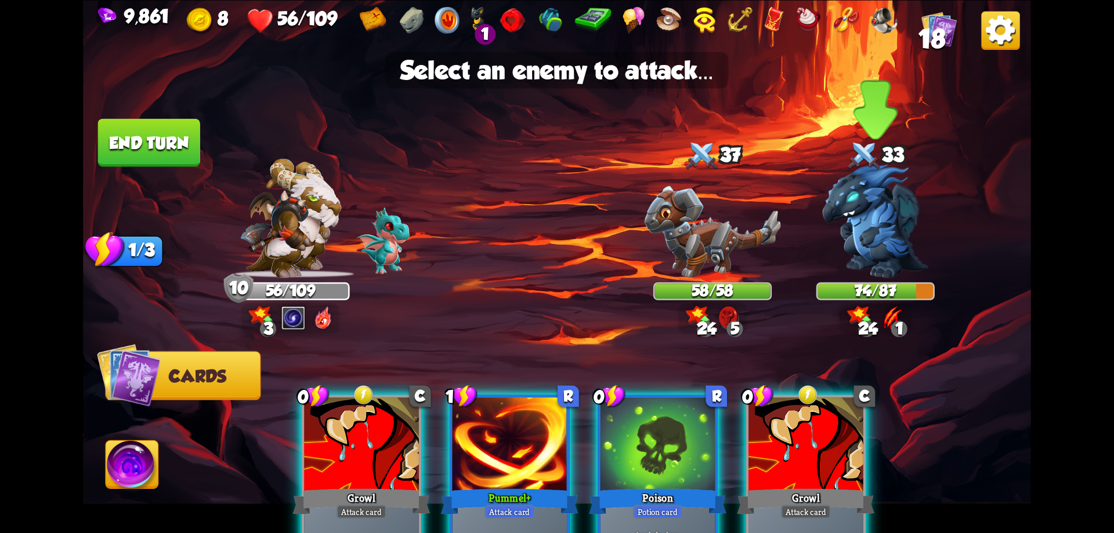
click at [884, 238] on img at bounding box center [875, 221] width 106 height 114
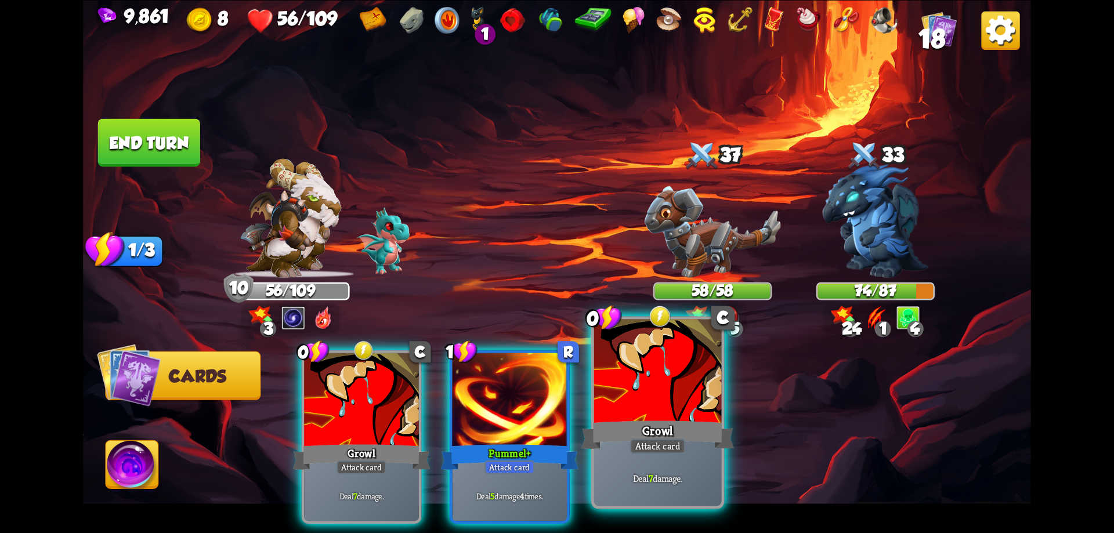
drag, startPoint x: 668, startPoint y: 385, endPoint x: 699, endPoint y: 368, distance: 35.0
click at [668, 385] on div at bounding box center [658, 372] width 128 height 107
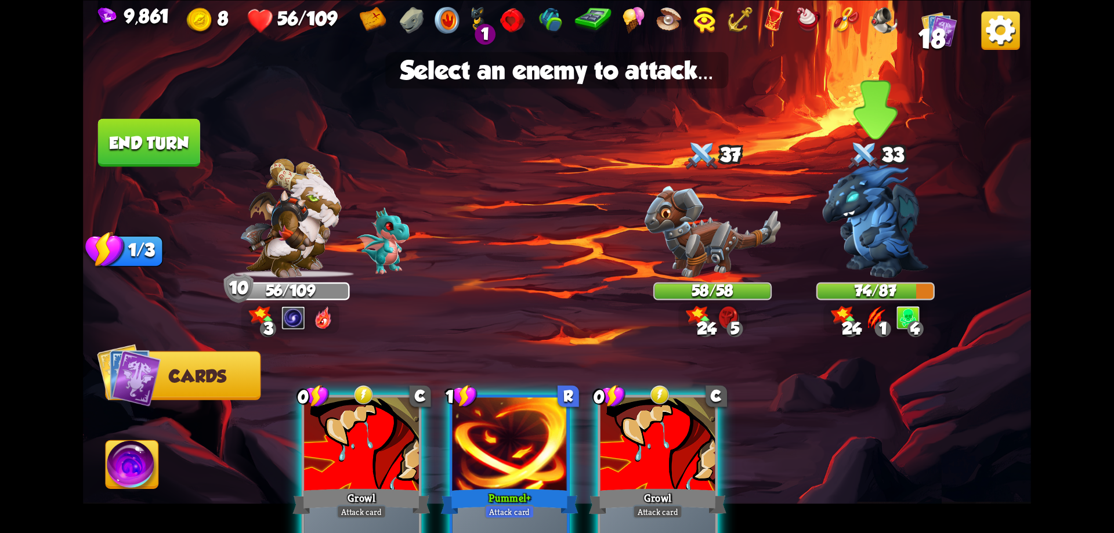
click at [853, 233] on img at bounding box center [875, 221] width 106 height 114
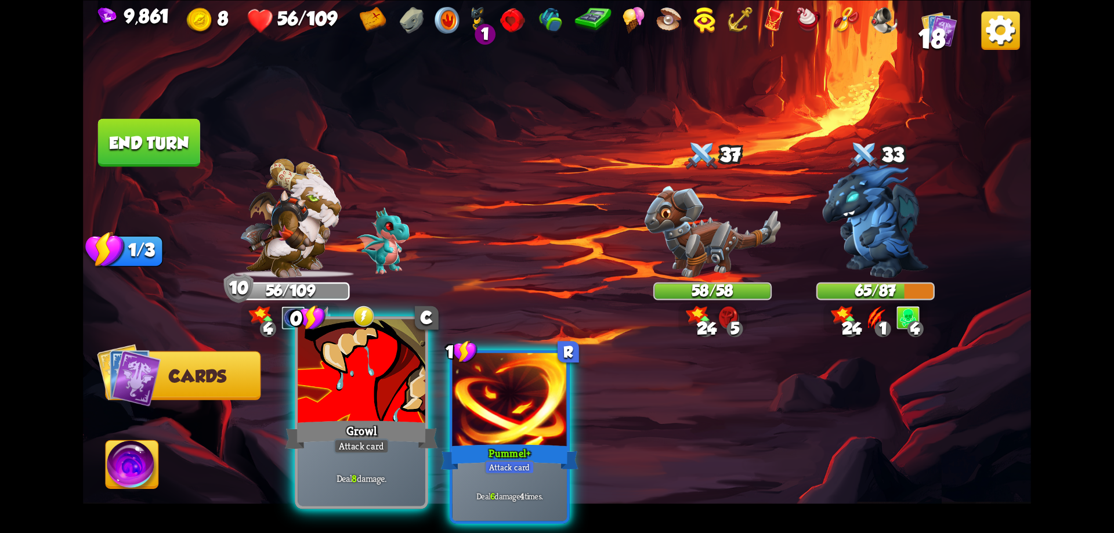
click at [372, 411] on div at bounding box center [362, 372] width 128 height 107
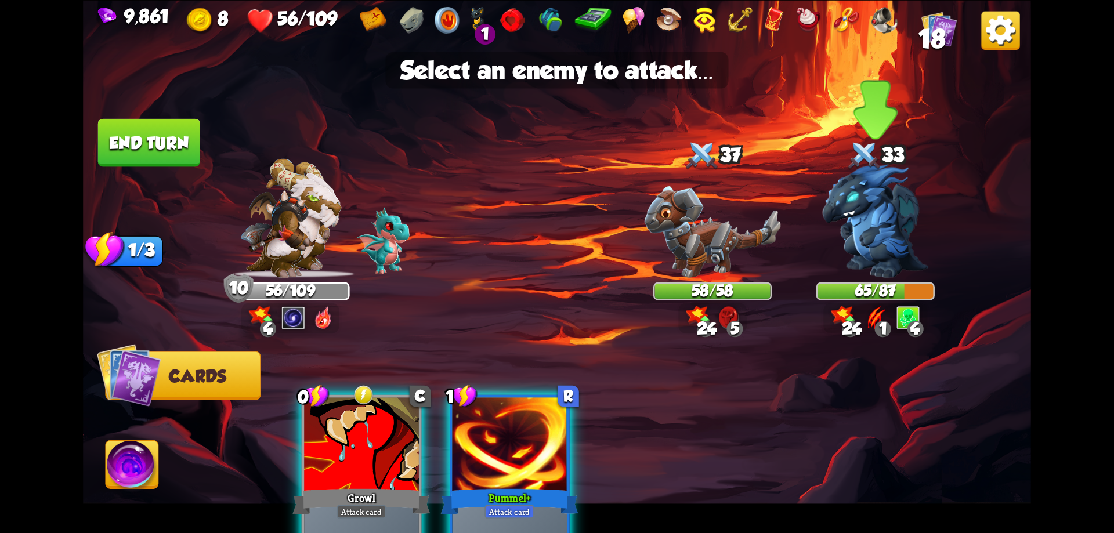
click at [885, 233] on img at bounding box center [875, 221] width 106 height 114
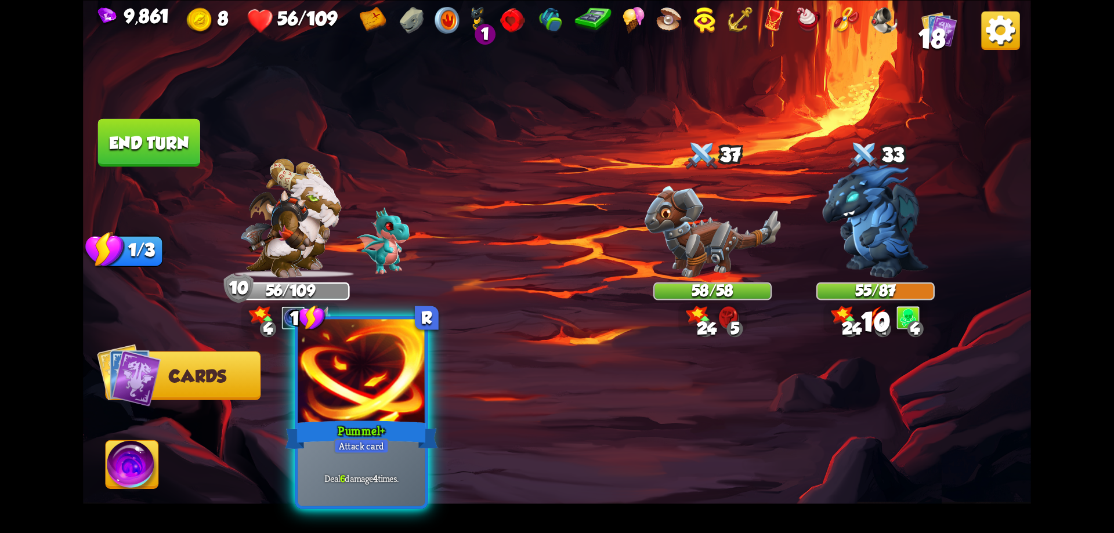
click at [336, 412] on div at bounding box center [362, 372] width 128 height 107
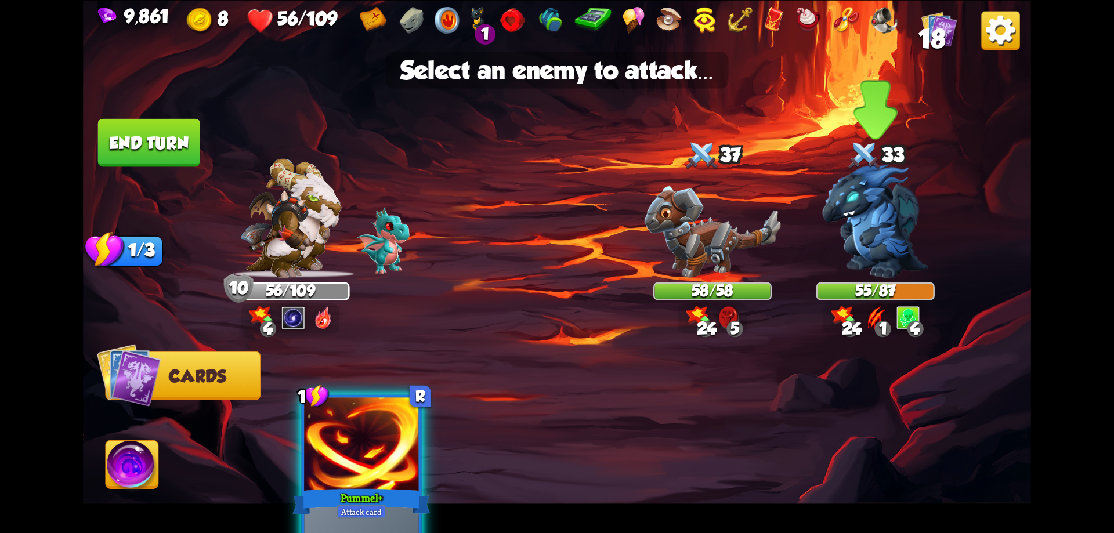
drag, startPoint x: 886, startPoint y: 244, endPoint x: 900, endPoint y: 247, distance: 14.7
click at [887, 244] on img at bounding box center [875, 221] width 106 height 114
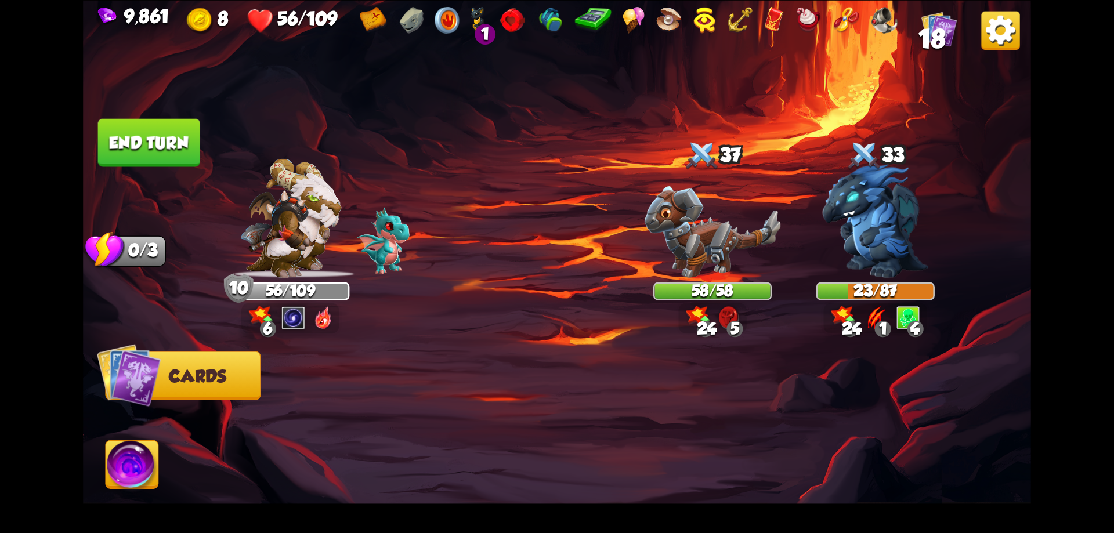
click at [130, 486] on img at bounding box center [132, 466] width 53 height 53
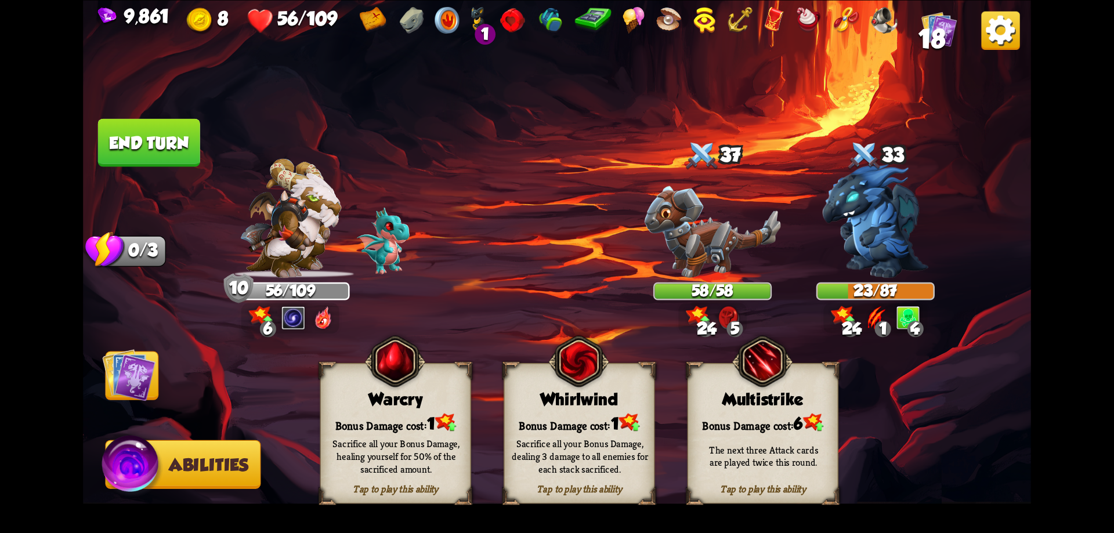
click at [600, 429] on div "Sacrifice all your Bonus Damage, dealing 3 damage to all enemies for each stack…" at bounding box center [579, 455] width 151 height 59
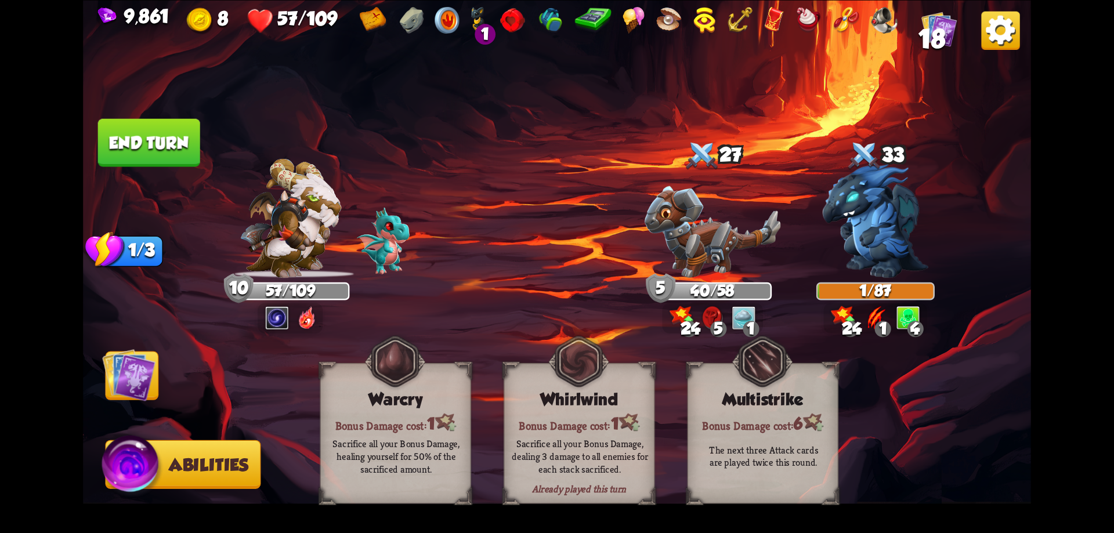
click at [172, 154] on button "End turn" at bounding box center [149, 142] width 102 height 48
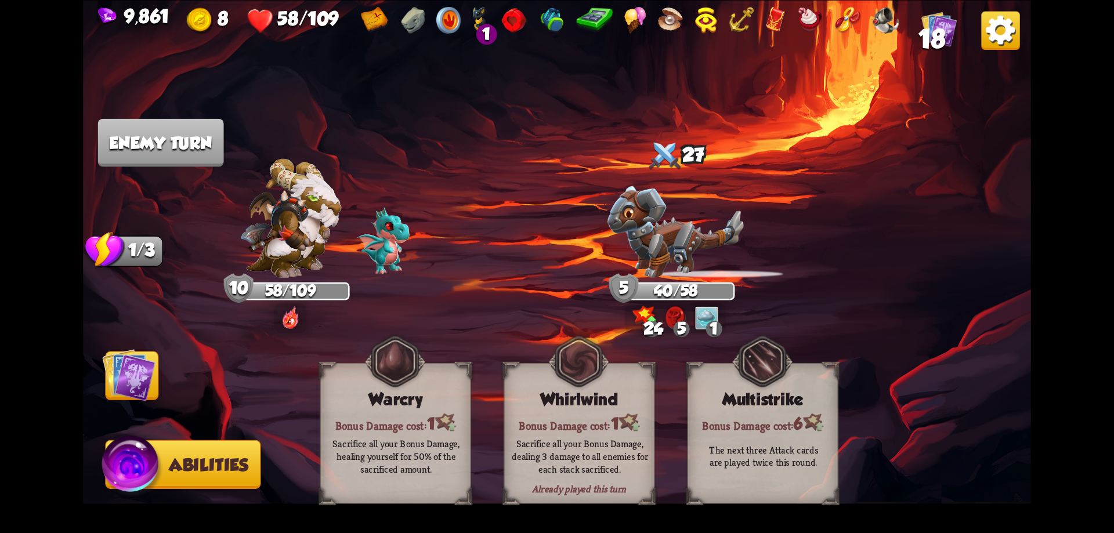
click at [153, 370] on img at bounding box center [128, 374] width 53 height 53
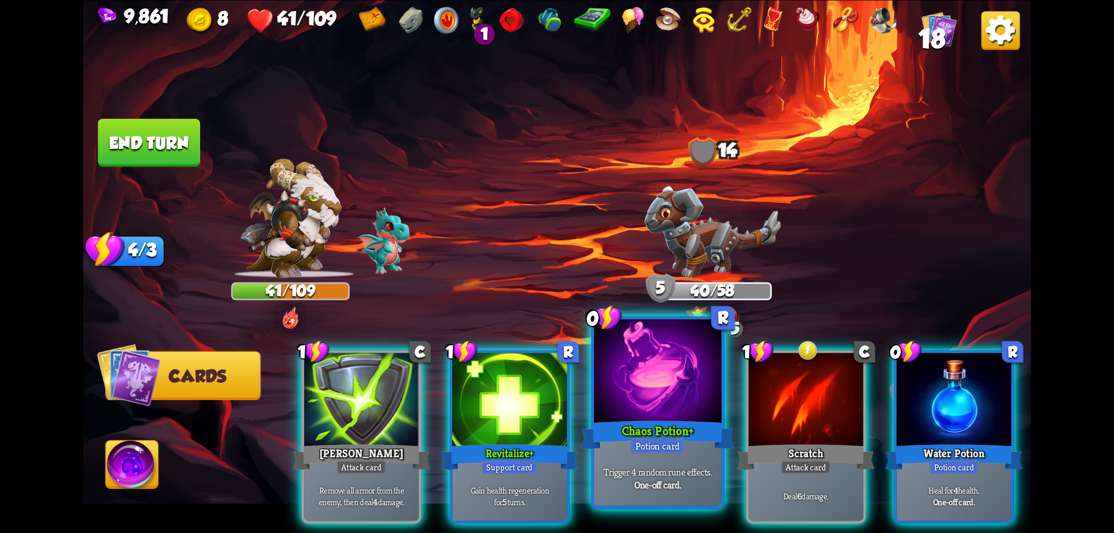
click at [673, 473] on p "Trigger 4 random rune effects." at bounding box center [657, 471] width 121 height 13
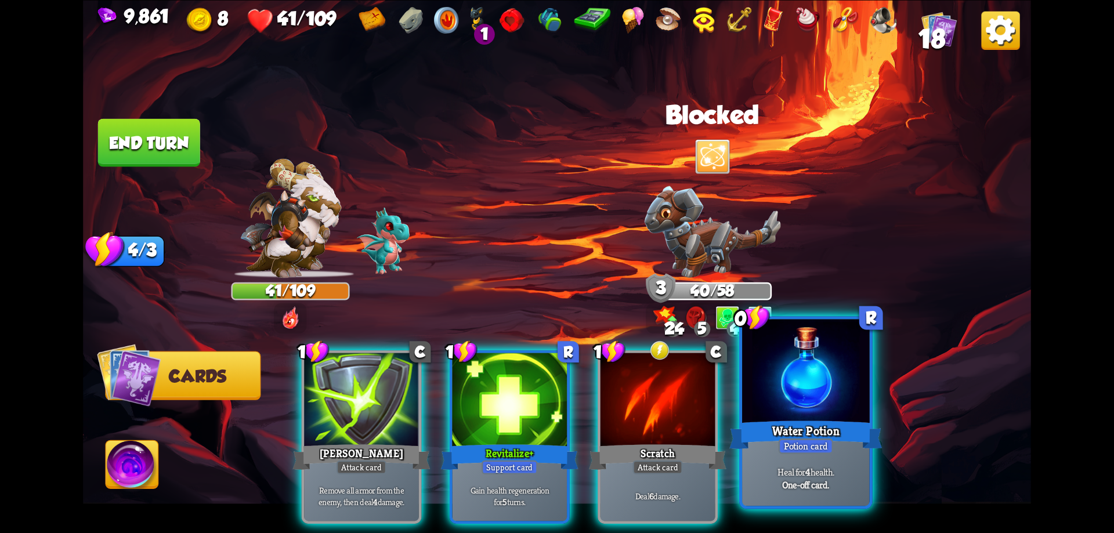
click at [825, 406] on div at bounding box center [806, 372] width 128 height 107
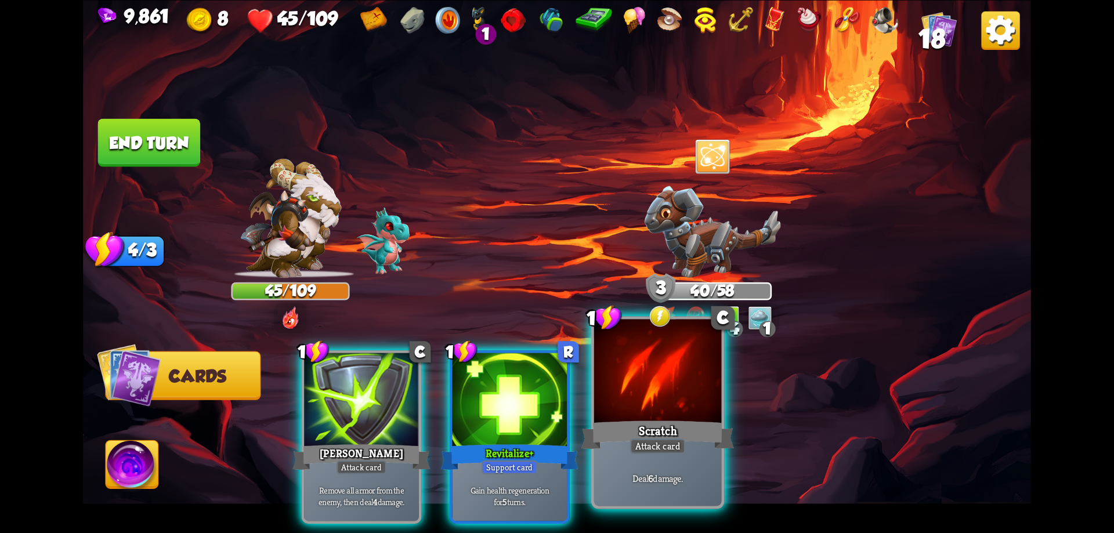
drag, startPoint x: 539, startPoint y: 428, endPoint x: 515, endPoint y: 426, distance: 23.8
click at [538, 441] on div "Revitalize+" at bounding box center [509, 456] width 137 height 31
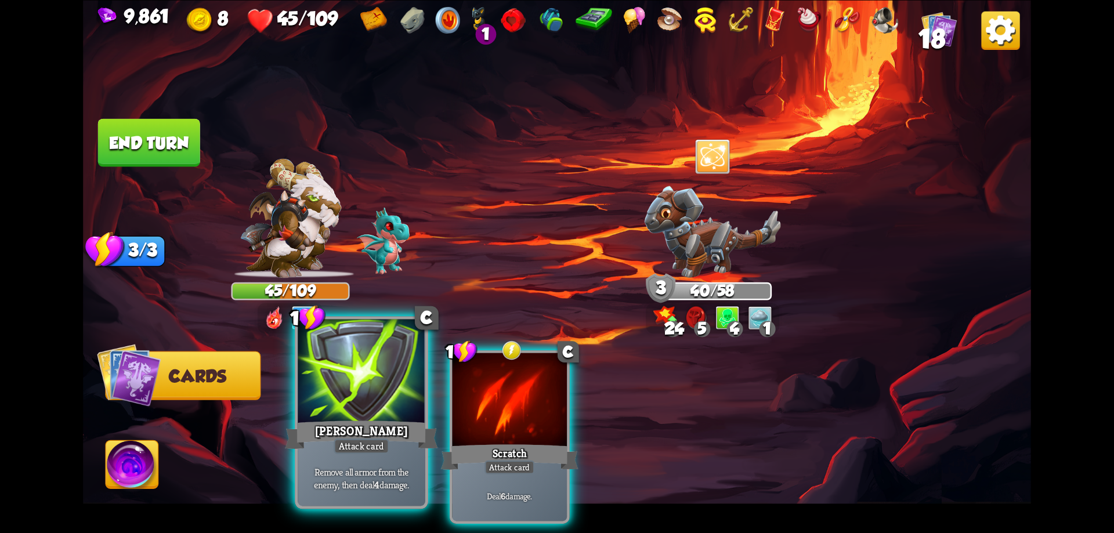
click at [394, 426] on div "[PERSON_NAME]" at bounding box center [361, 435] width 153 height 34
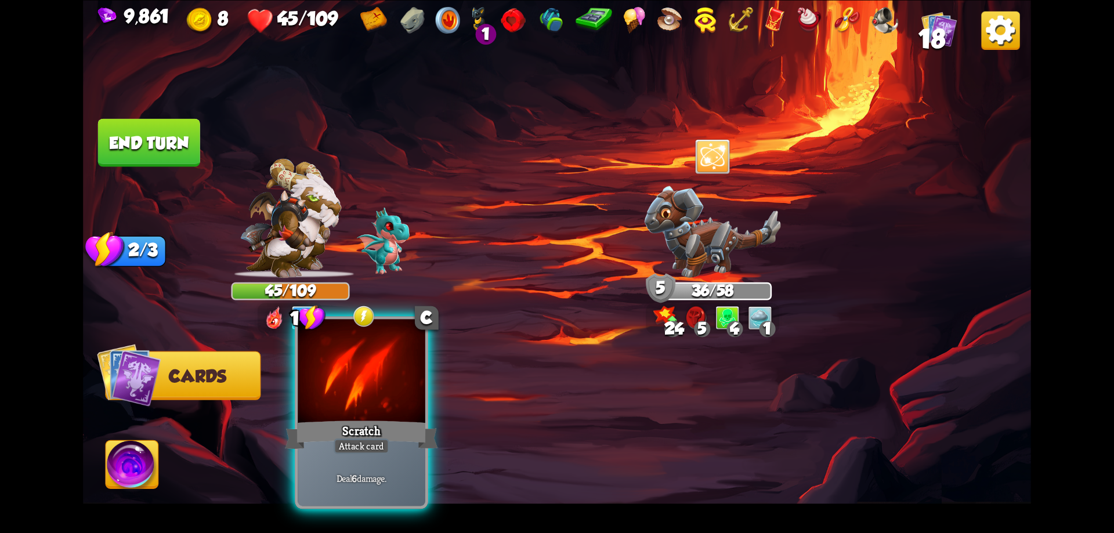
click at [395, 422] on div "Scratch" at bounding box center [361, 435] width 153 height 34
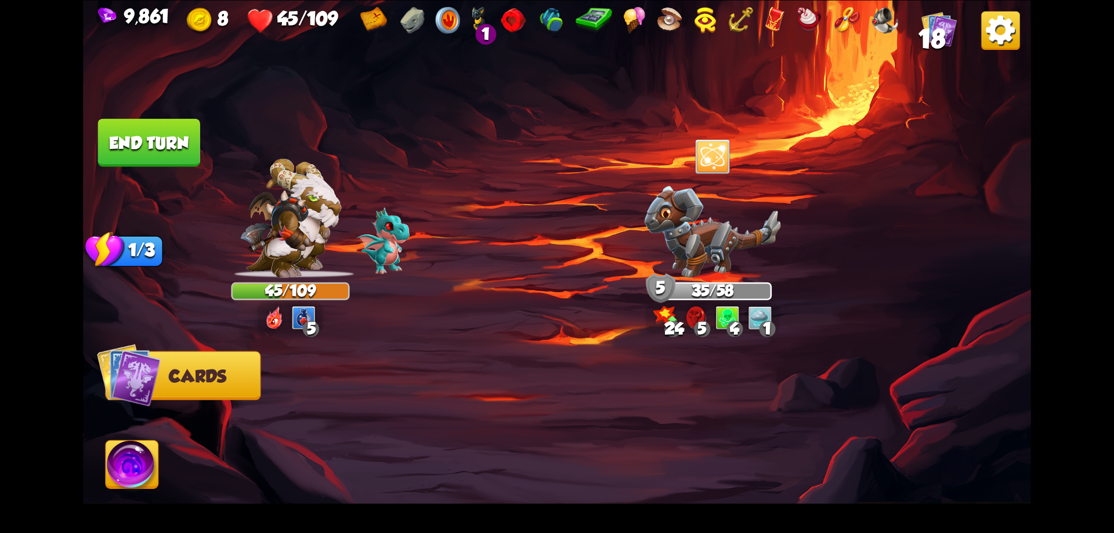
click at [175, 154] on button "End turn" at bounding box center [149, 142] width 102 height 48
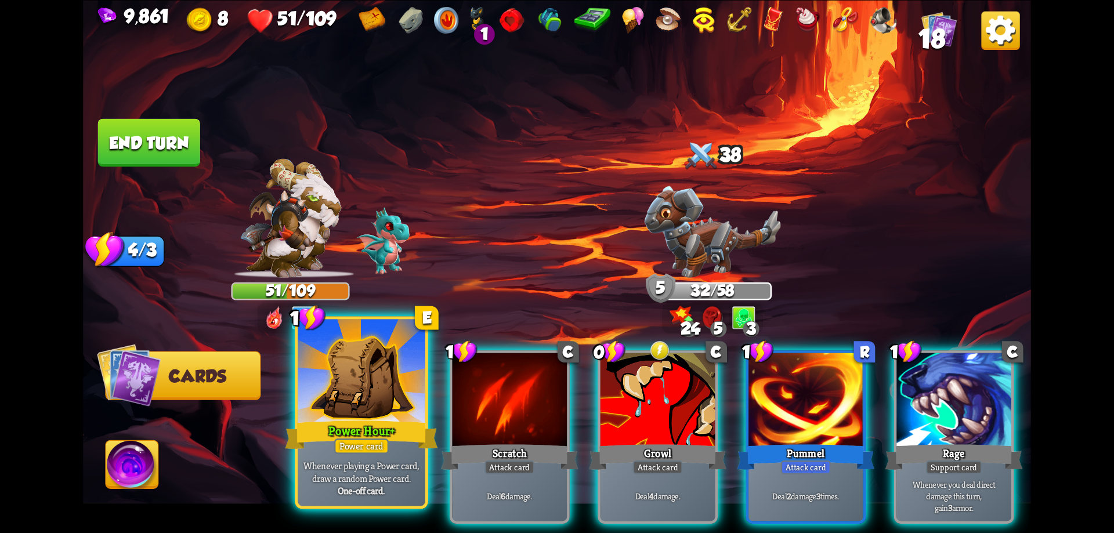
click at [393, 437] on div "Power Hour+" at bounding box center [361, 435] width 153 height 34
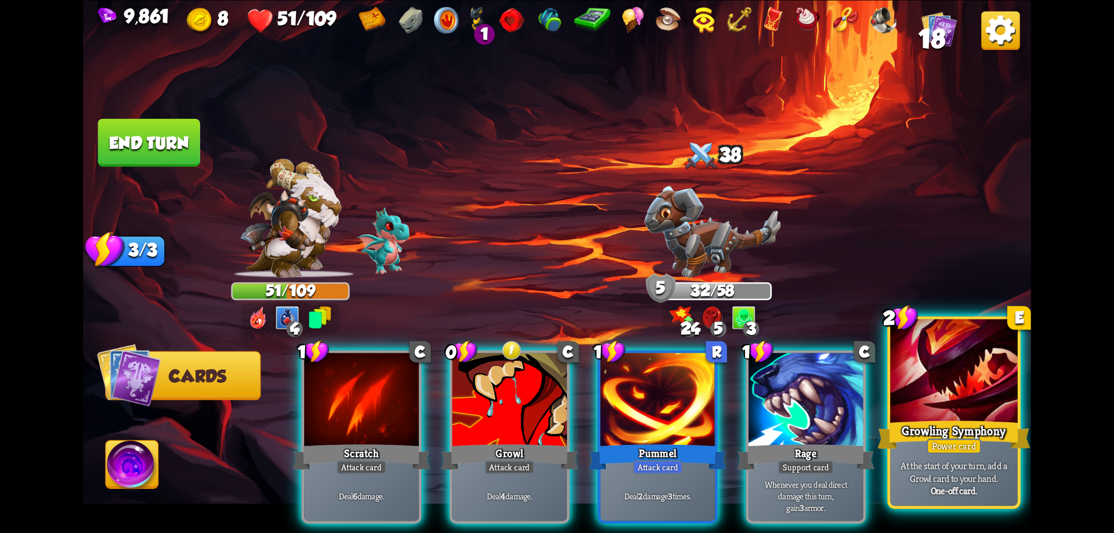
click at [987, 429] on div "Growling Symphony" at bounding box center [953, 435] width 153 height 34
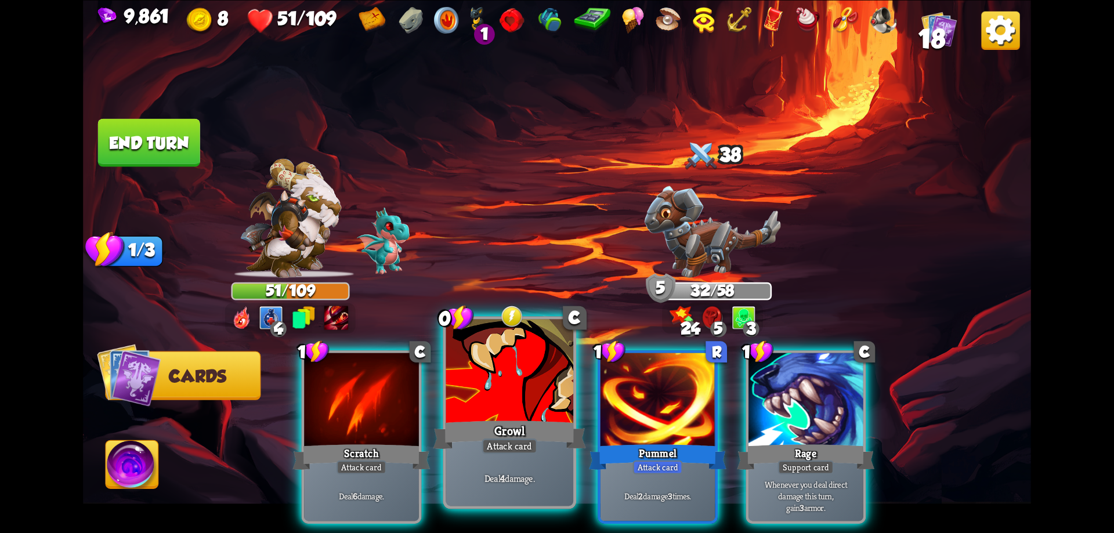
click at [498, 418] on div "Growl" at bounding box center [509, 435] width 153 height 34
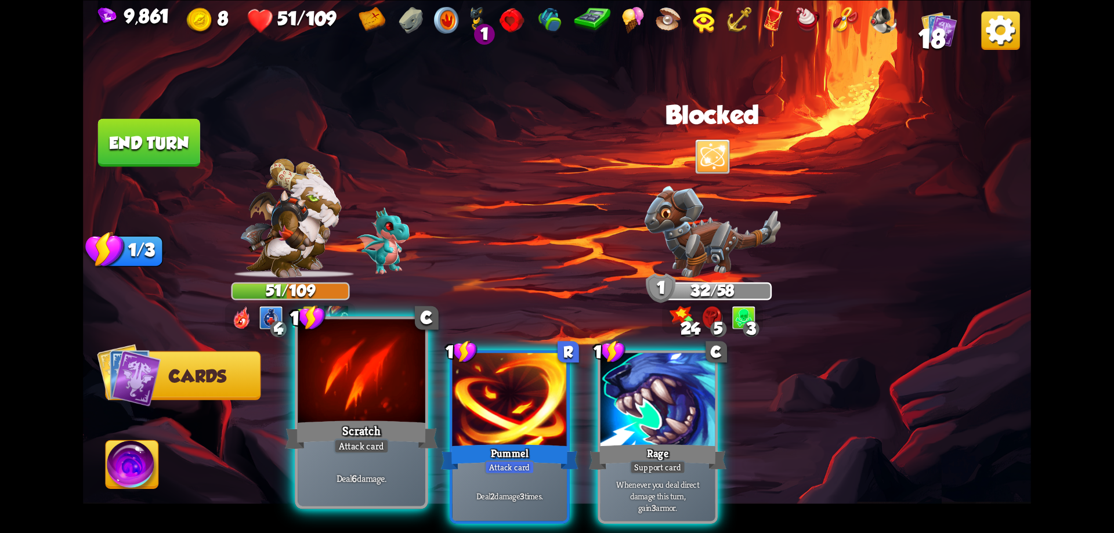
click at [401, 428] on div "Scratch" at bounding box center [361, 435] width 153 height 34
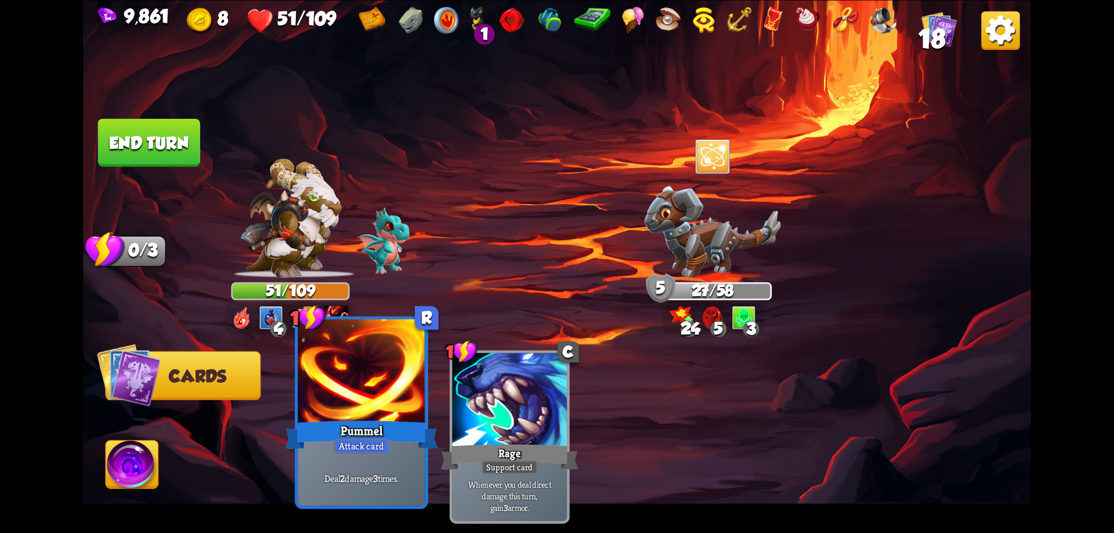
click at [391, 395] on div at bounding box center [362, 372] width 128 height 107
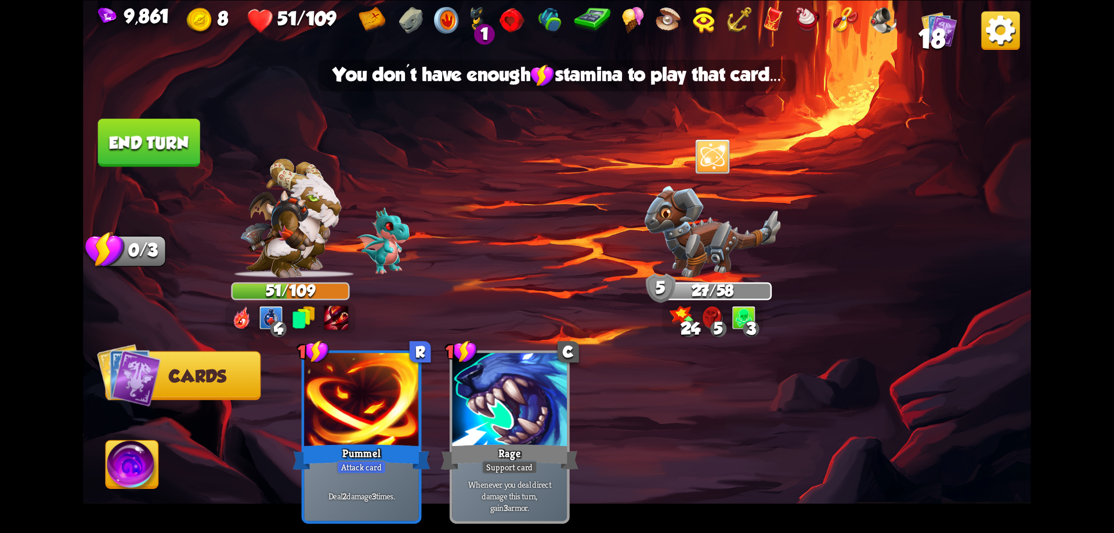
click at [175, 147] on button "End turn" at bounding box center [149, 142] width 102 height 48
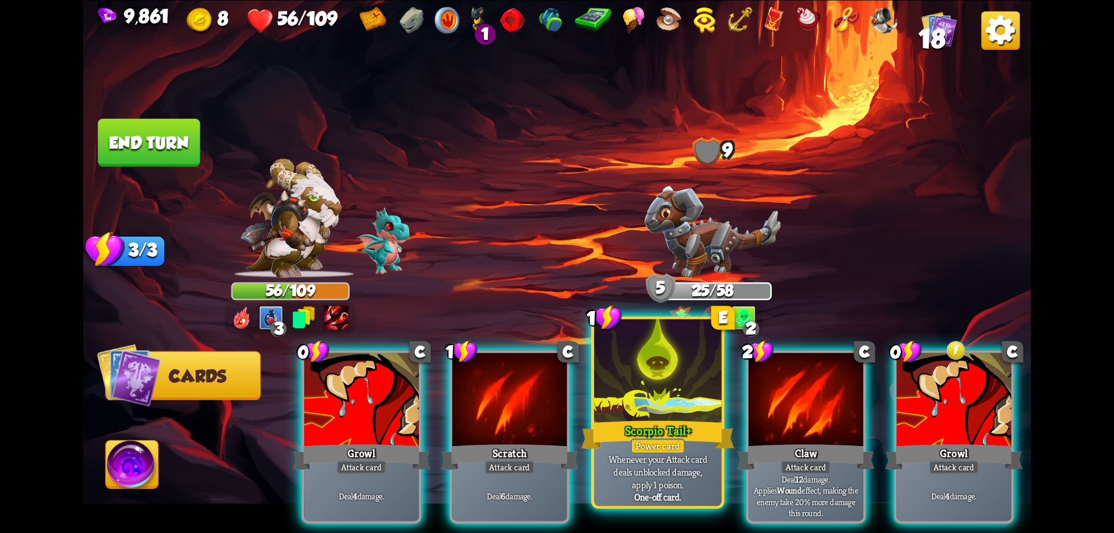
click at [679, 463] on p "Whenever your Attack card deals unblocked damage, apply 1 poison." at bounding box center [657, 472] width 121 height 38
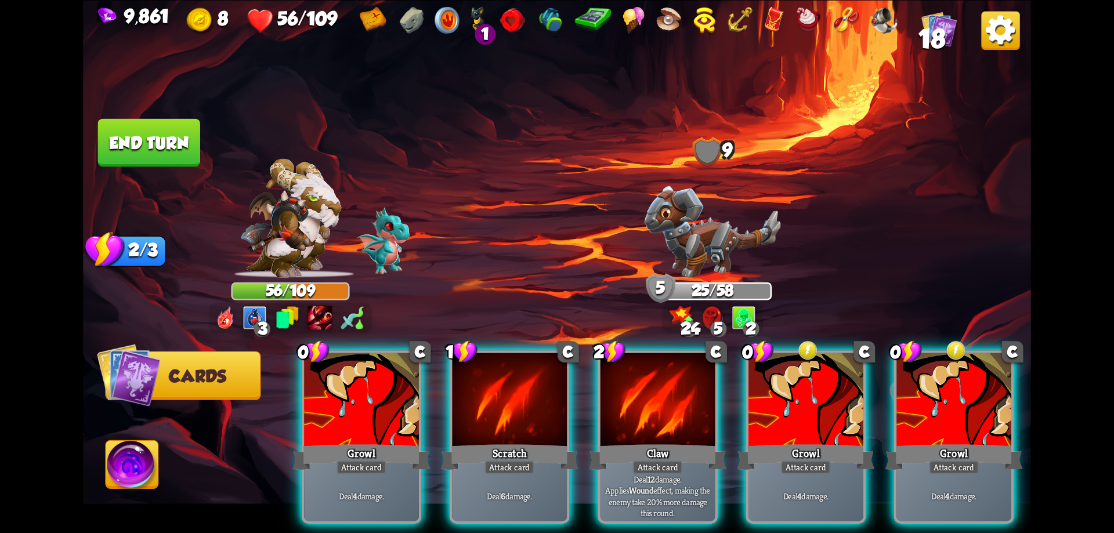
click at [472, 441] on div "Scratch" at bounding box center [509, 456] width 137 height 31
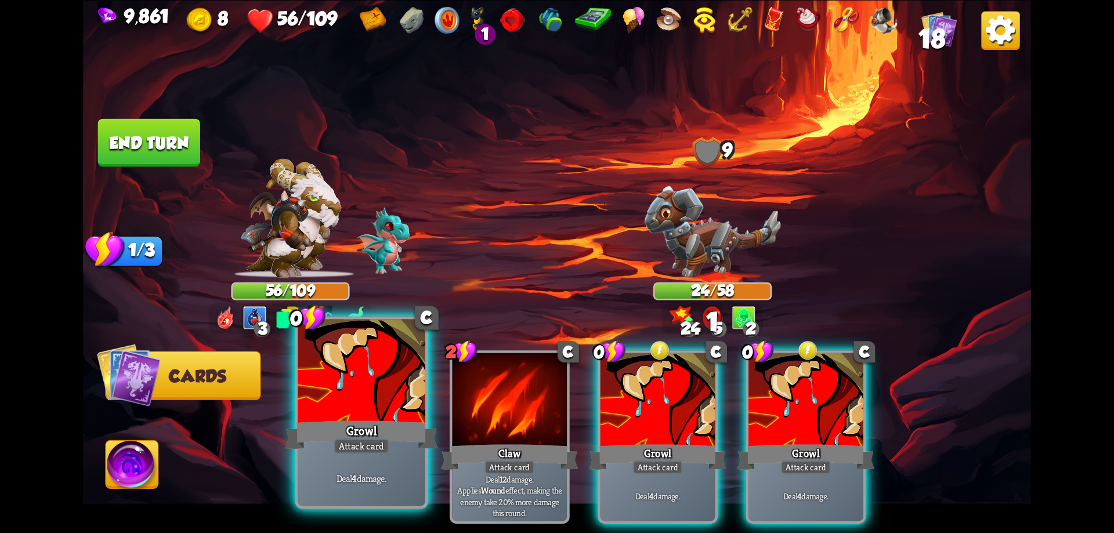
click at [387, 433] on div "Growl" at bounding box center [361, 435] width 153 height 34
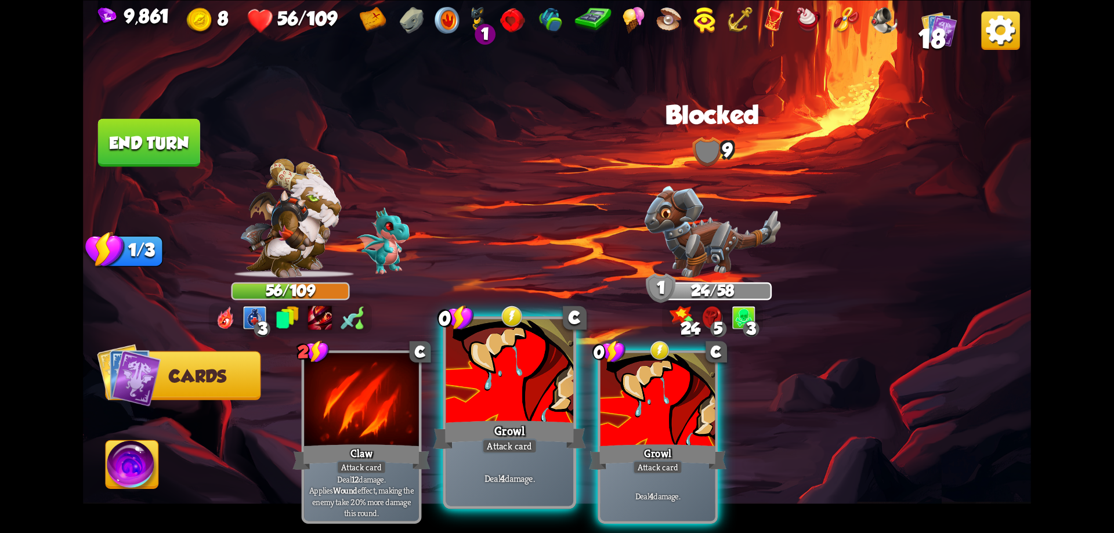
click at [482, 414] on div at bounding box center [510, 372] width 128 height 107
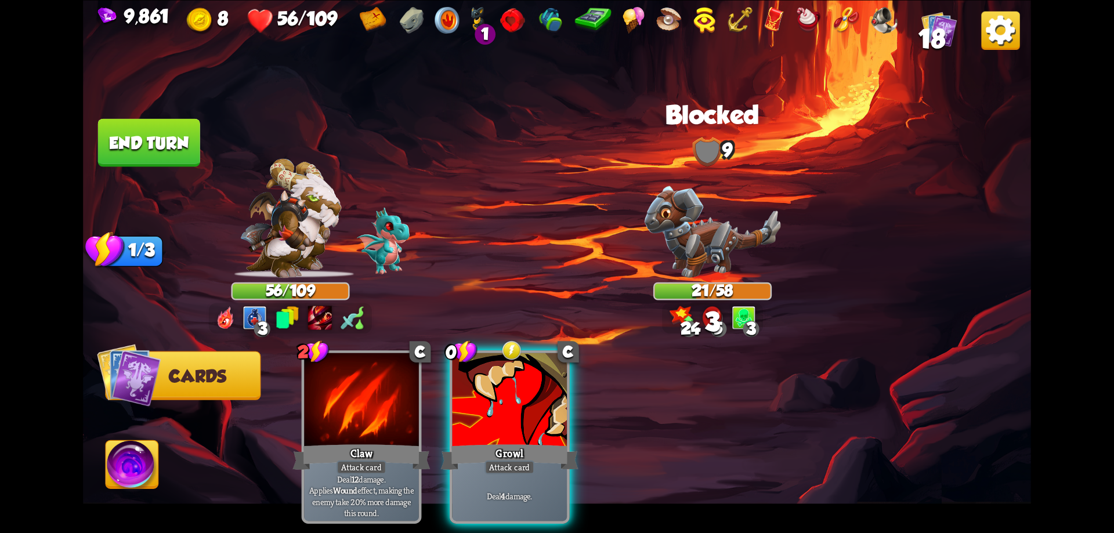
click at [483, 414] on div at bounding box center [509, 401] width 115 height 97
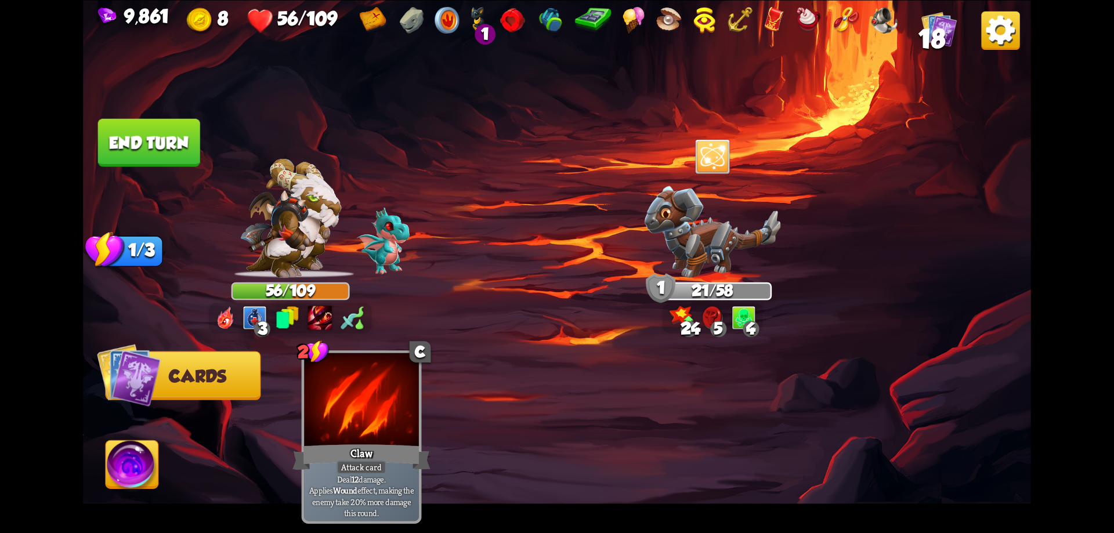
click at [175, 143] on button "End turn" at bounding box center [149, 142] width 102 height 48
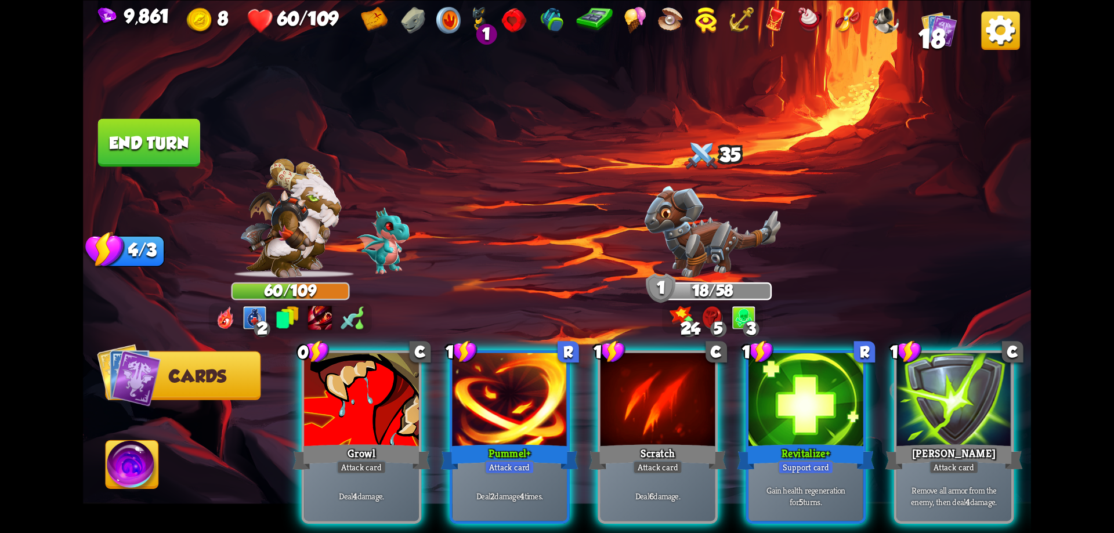
scroll to position [0, 110]
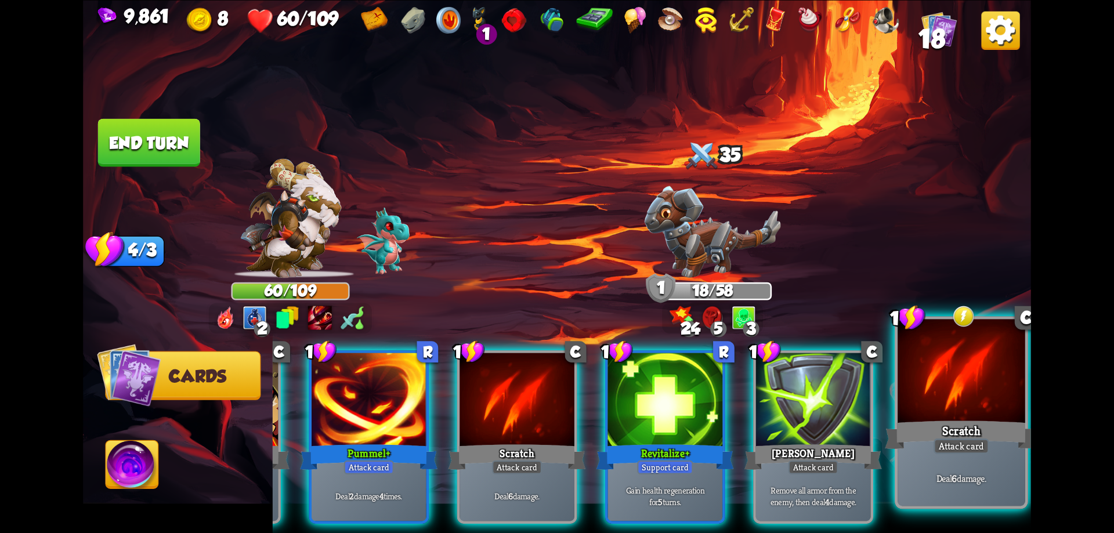
click at [942, 408] on div at bounding box center [961, 372] width 128 height 107
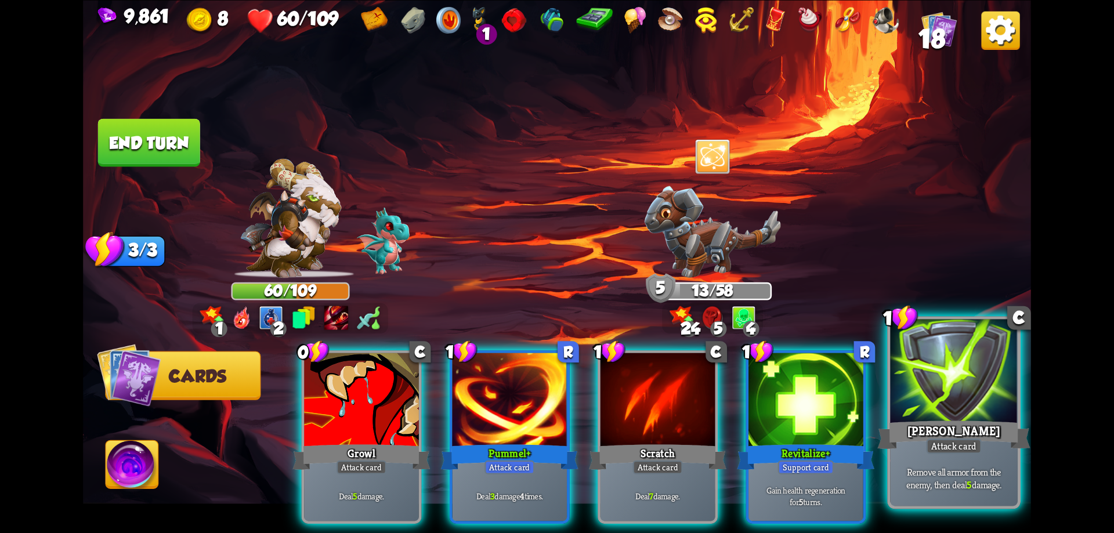
click at [972, 428] on div "[PERSON_NAME]" at bounding box center [953, 435] width 153 height 34
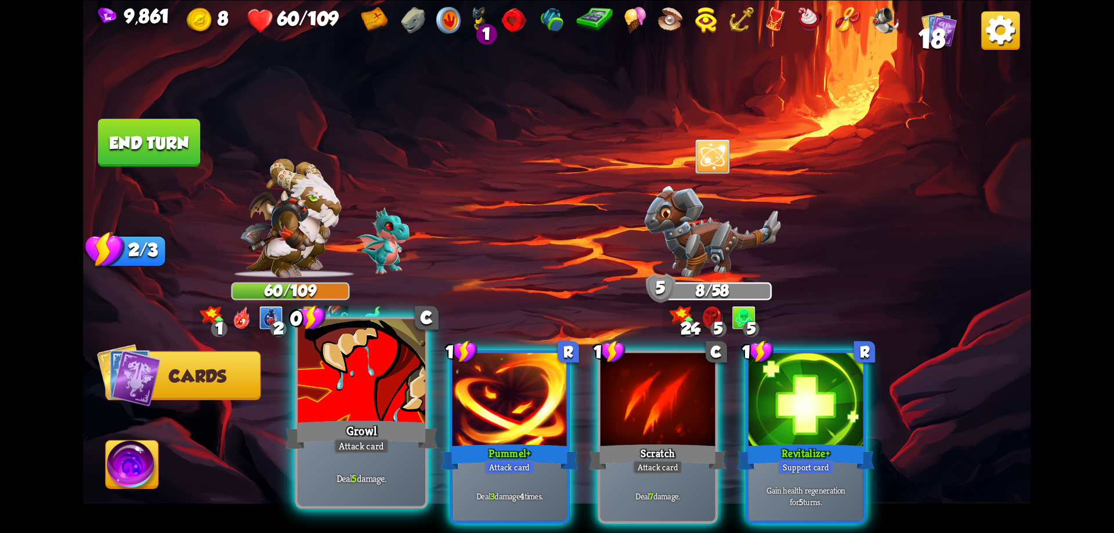
click at [393, 431] on div "Growl" at bounding box center [361, 435] width 153 height 34
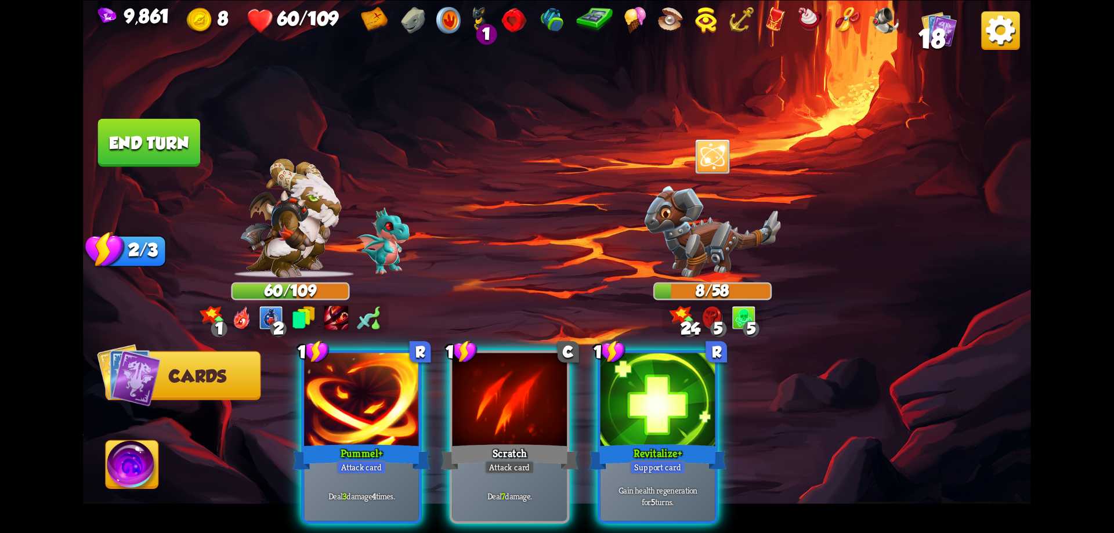
click at [505, 441] on div "Scratch" at bounding box center [509, 456] width 137 height 31
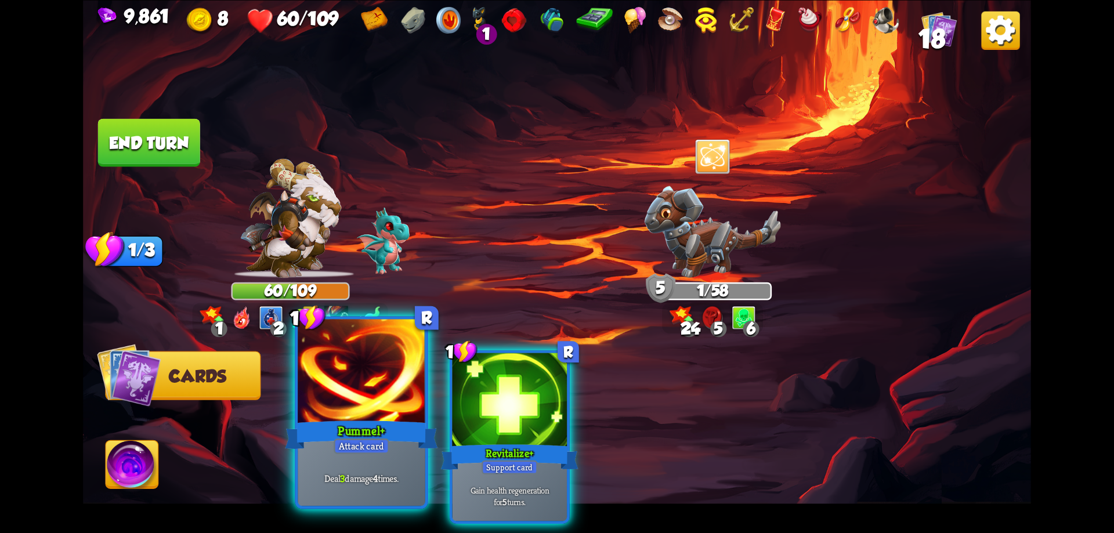
click at [387, 426] on div "Pummel+" at bounding box center [361, 435] width 153 height 34
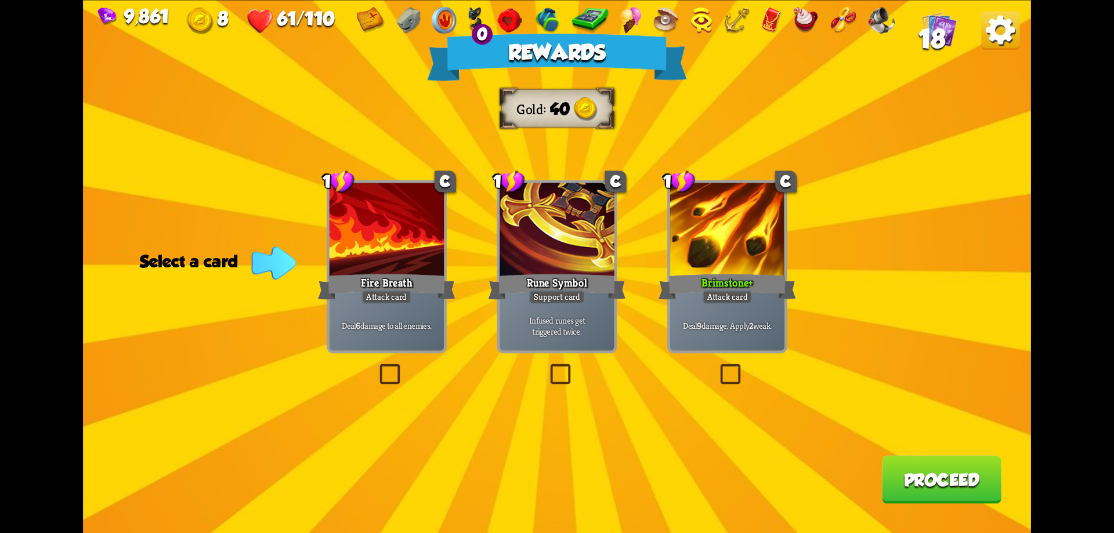
click at [918, 470] on button "Proceed" at bounding box center [941, 479] width 119 height 48
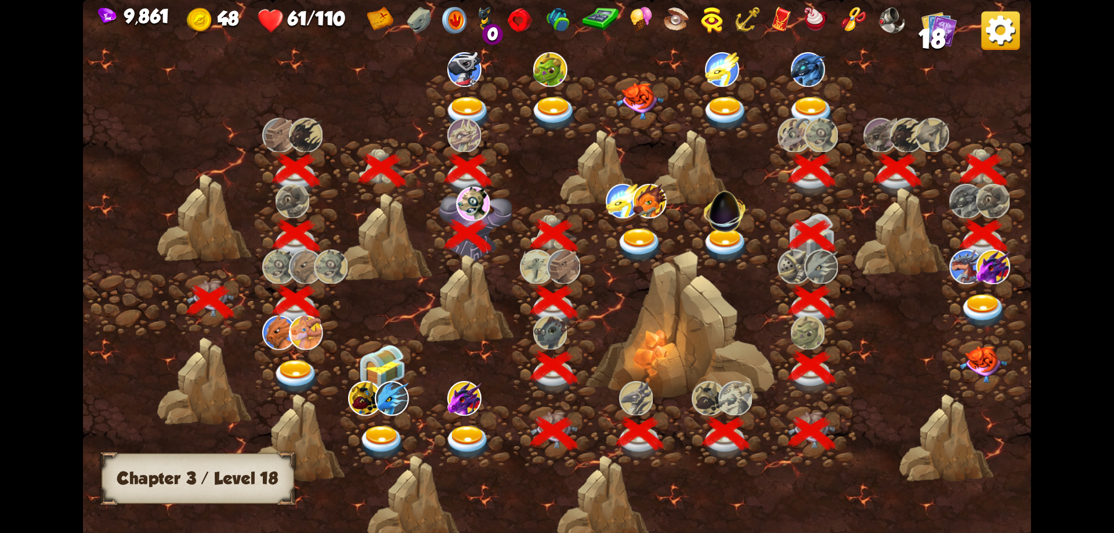
scroll to position [0, 176]
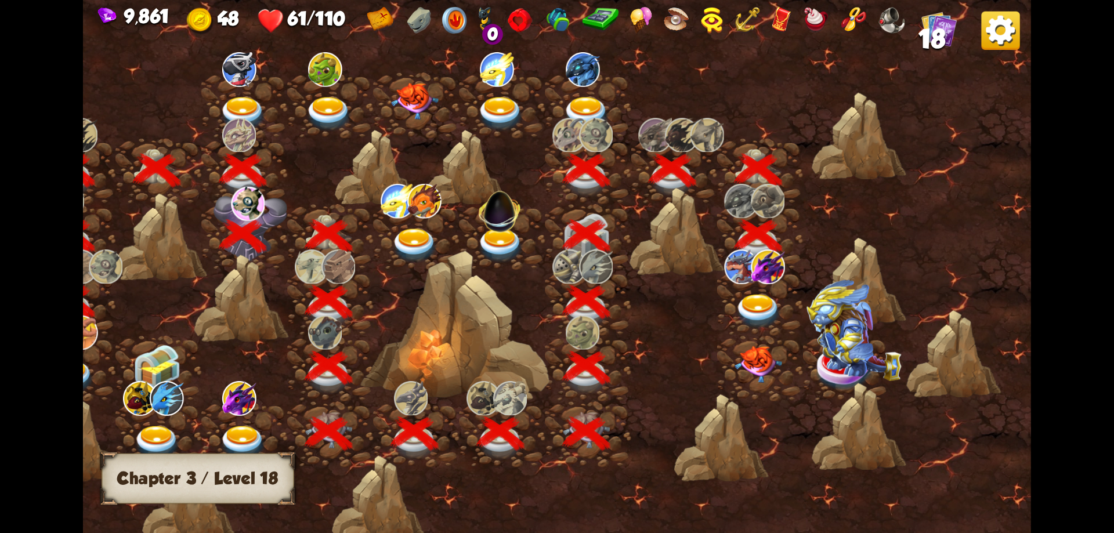
click at [751, 308] on img at bounding box center [758, 311] width 48 height 35
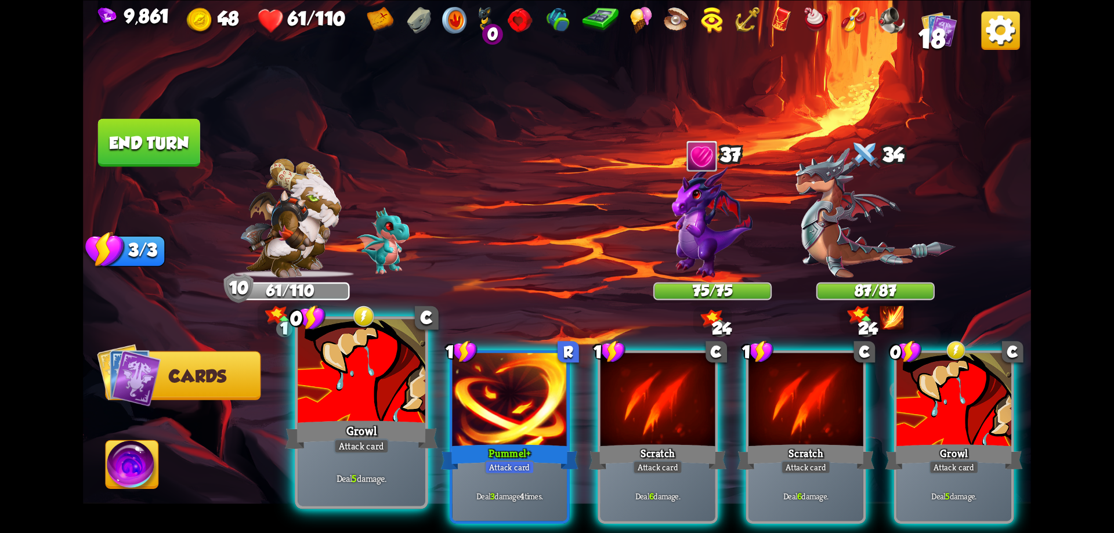
click at [383, 400] on div at bounding box center [362, 372] width 128 height 107
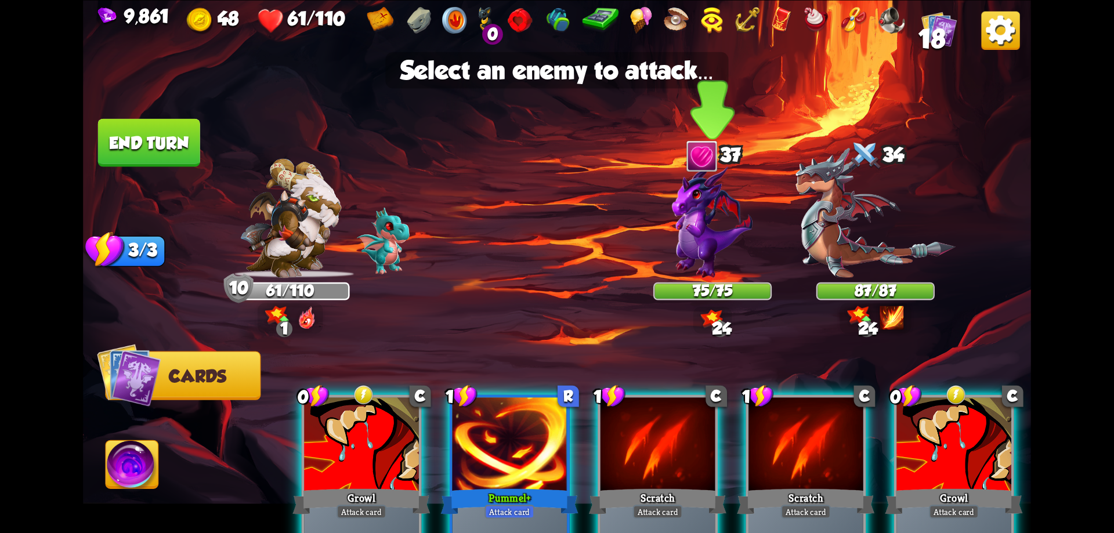
click at [716, 253] on img at bounding box center [712, 221] width 81 height 114
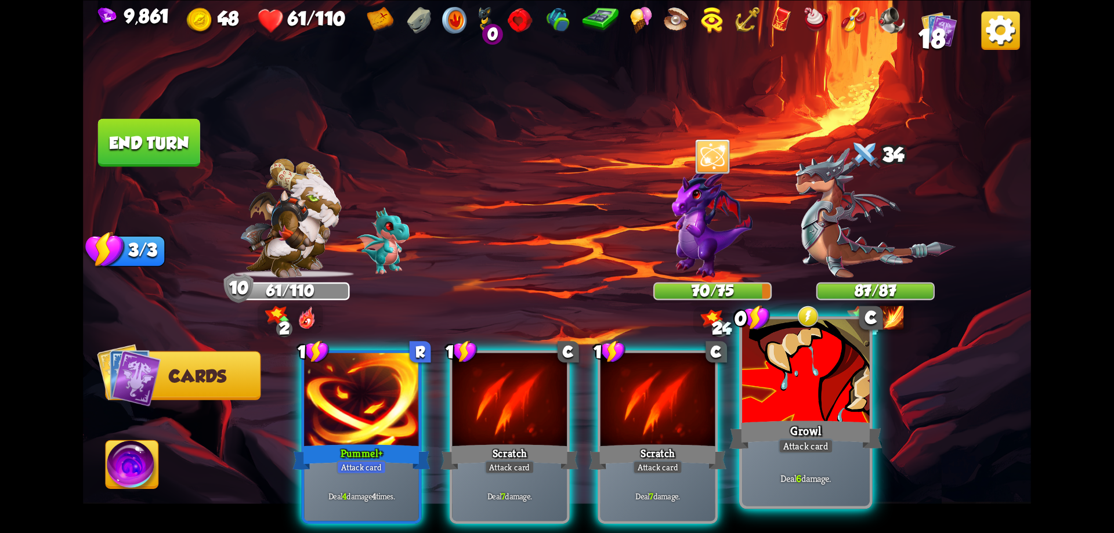
click at [784, 371] on div at bounding box center [806, 372] width 128 height 107
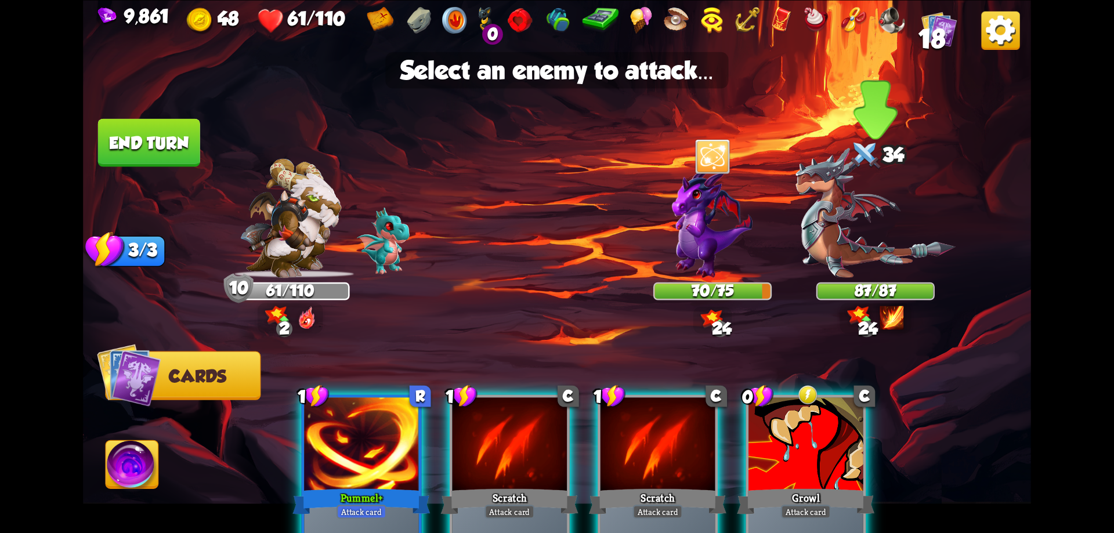
click at [847, 256] on img at bounding box center [875, 212] width 160 height 131
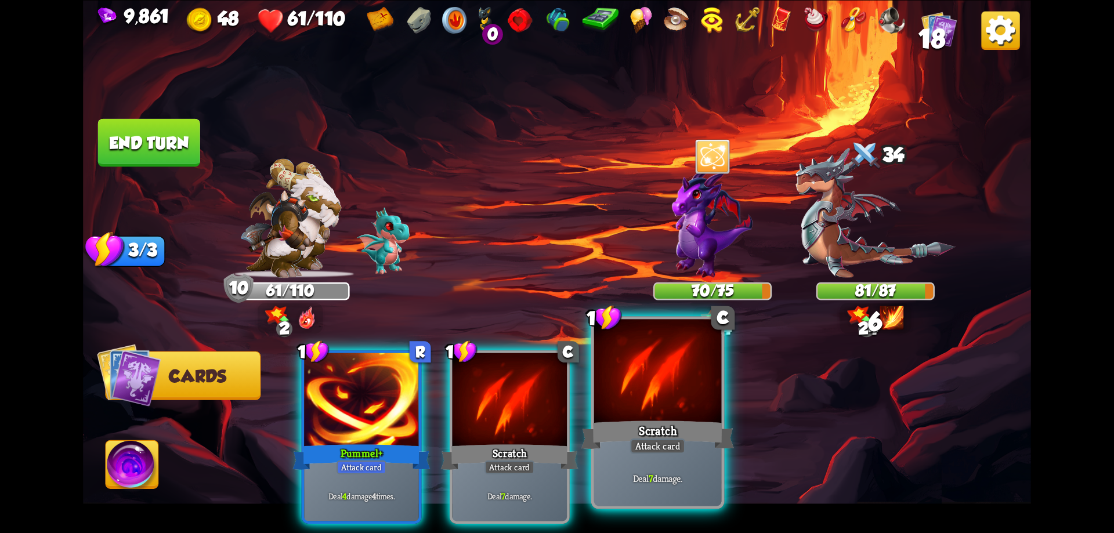
click at [665, 399] on div at bounding box center [658, 372] width 128 height 107
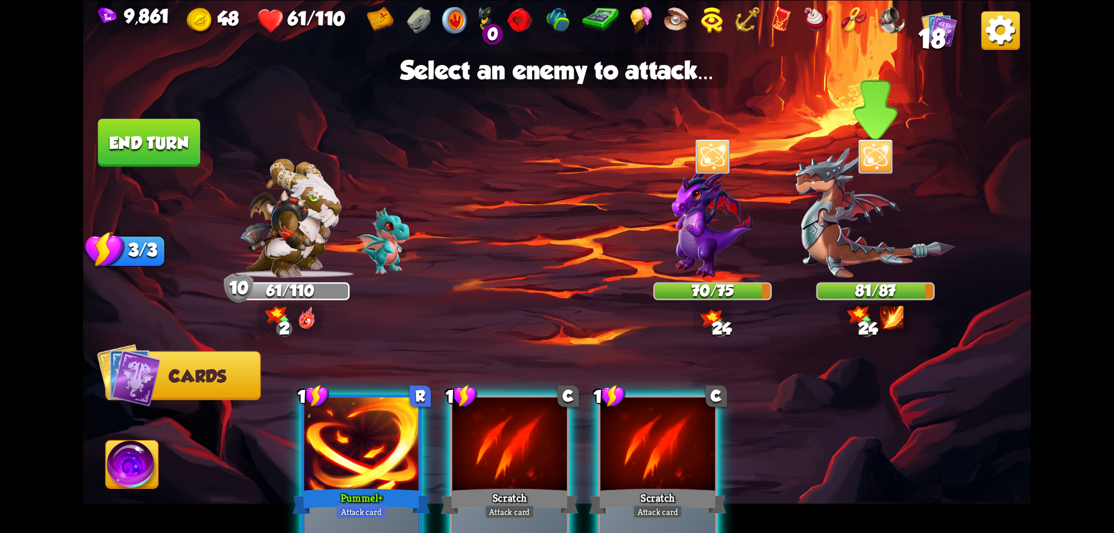
click at [855, 241] on img at bounding box center [875, 212] width 160 height 131
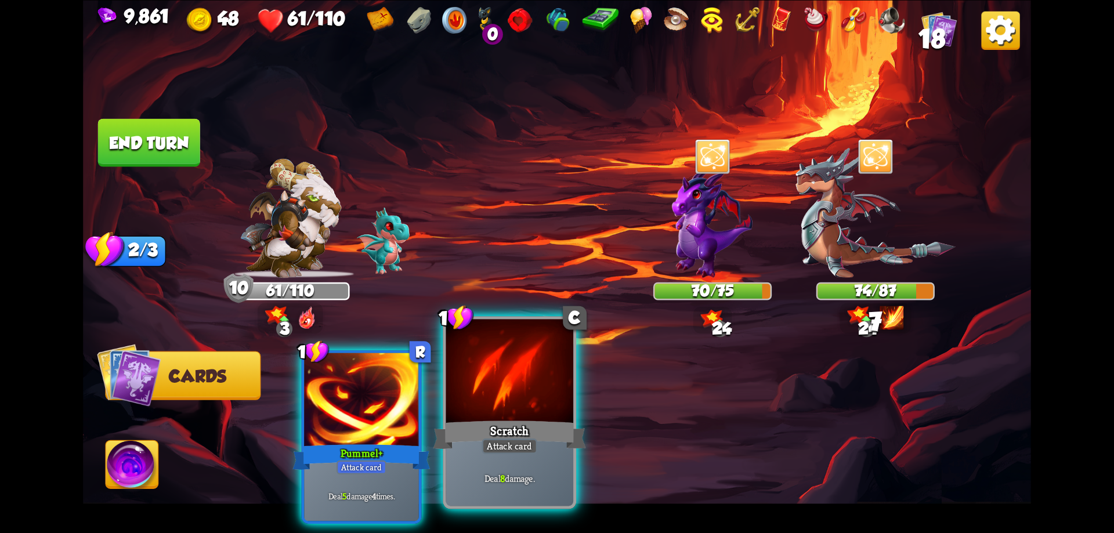
click at [555, 404] on div at bounding box center [510, 372] width 128 height 107
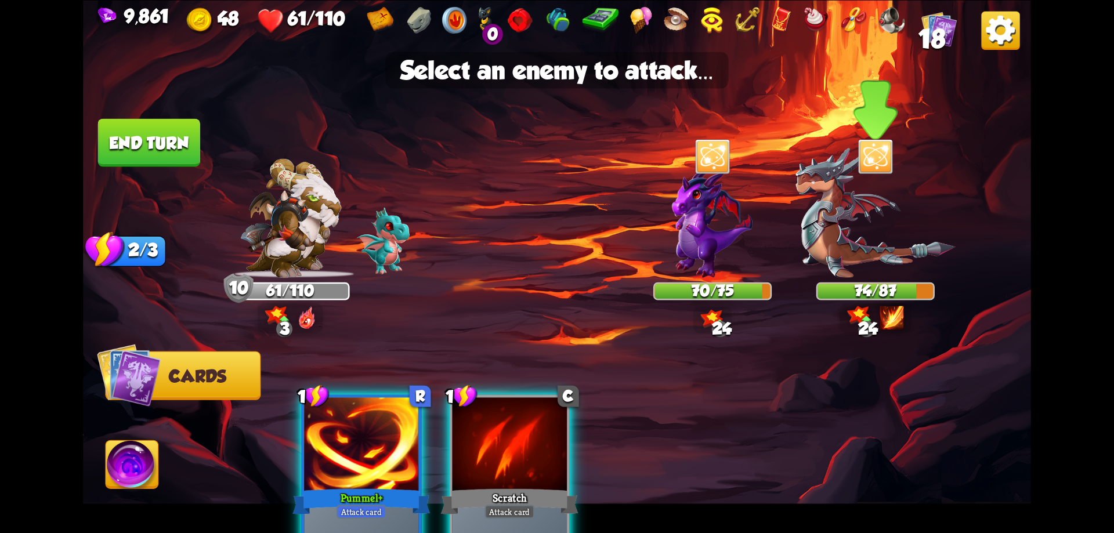
click at [916, 260] on img at bounding box center [875, 212] width 160 height 131
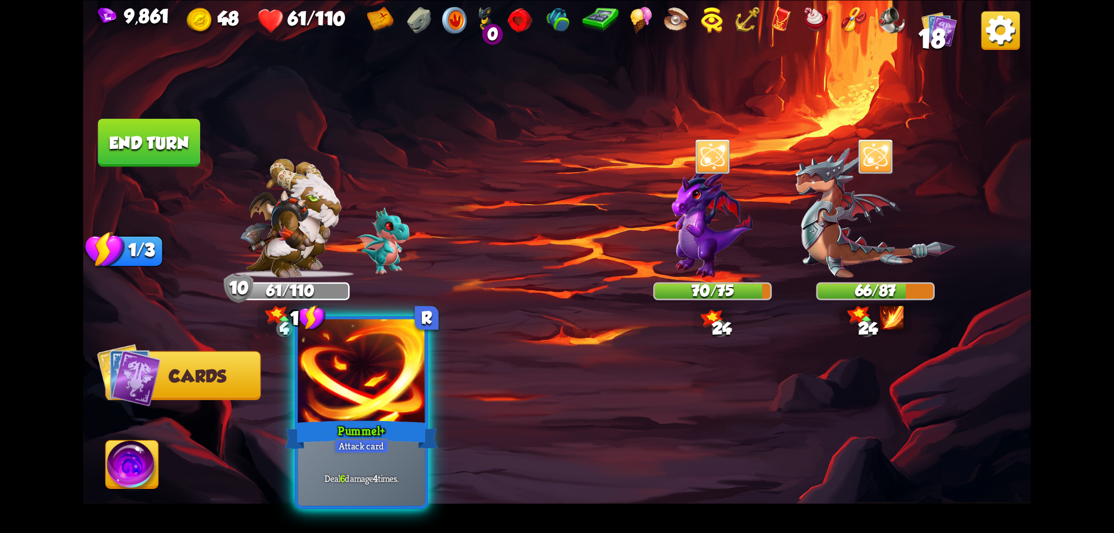
click at [381, 416] on div at bounding box center [362, 372] width 128 height 107
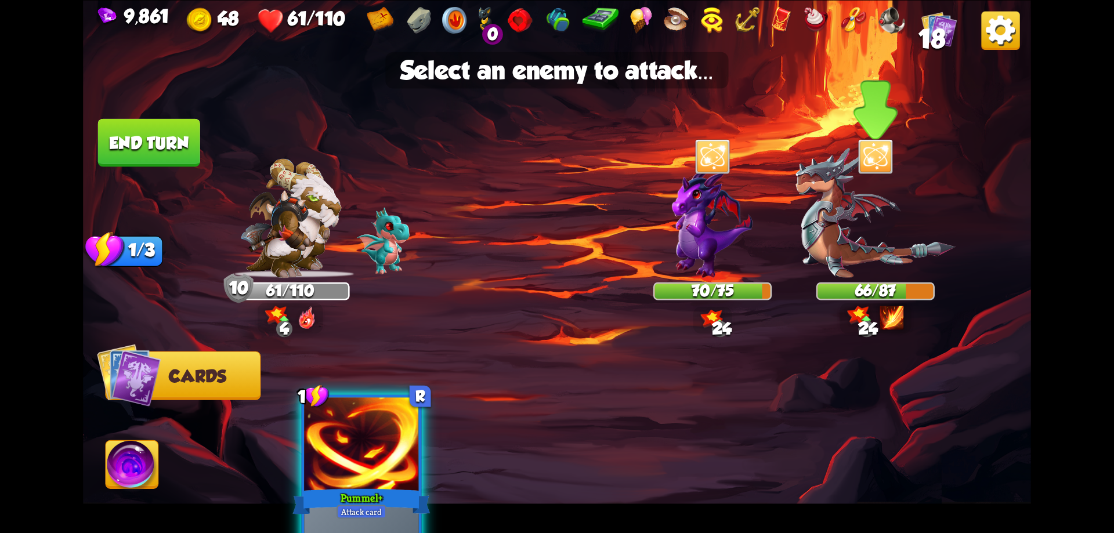
click at [873, 256] on img at bounding box center [875, 212] width 160 height 131
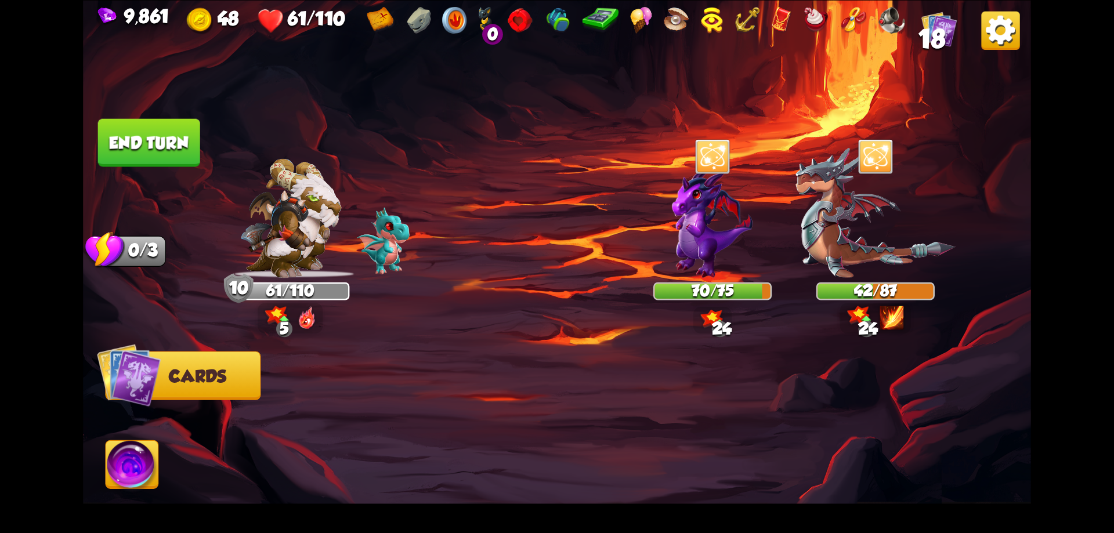
click at [181, 154] on button "End turn" at bounding box center [149, 142] width 102 height 48
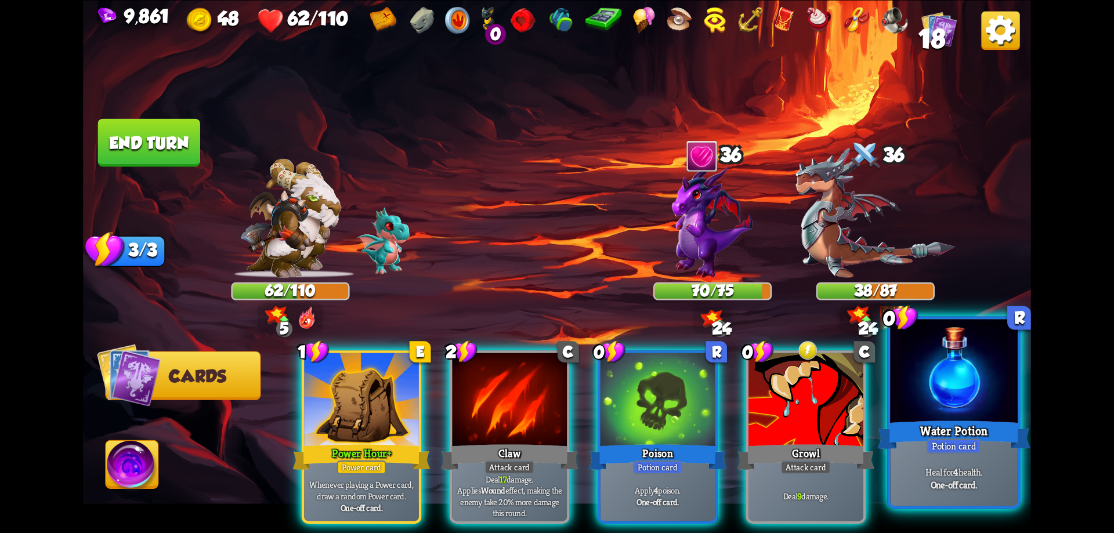
click at [946, 410] on div at bounding box center [954, 372] width 128 height 107
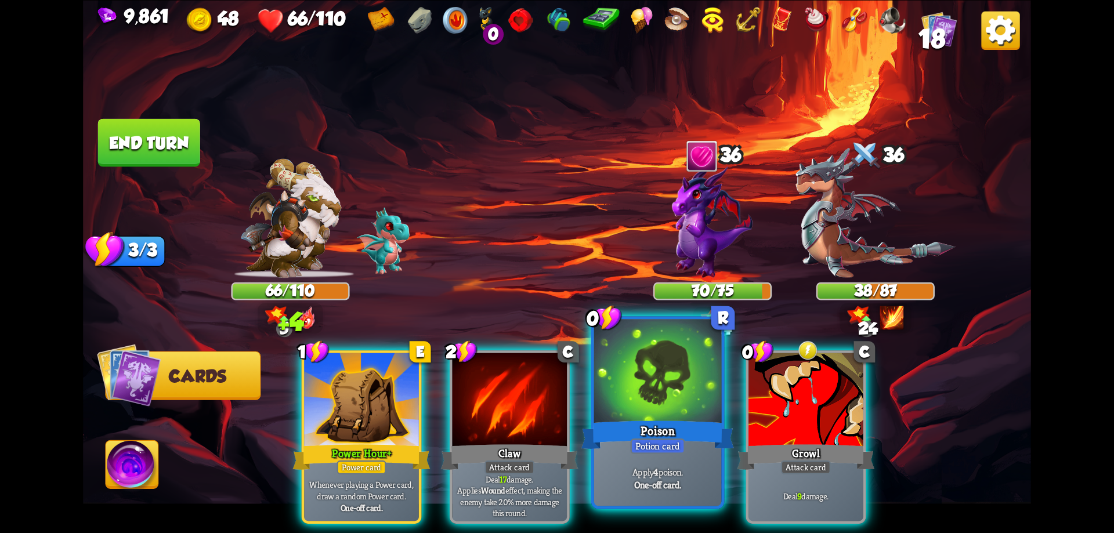
click at [669, 412] on div at bounding box center [658, 372] width 128 height 107
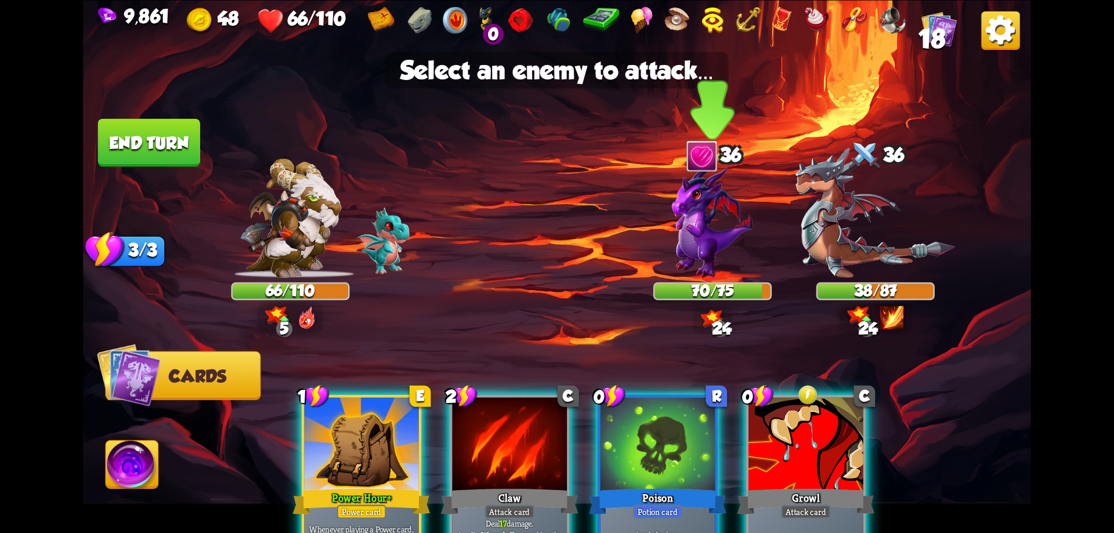
click at [726, 224] on img at bounding box center [712, 221] width 81 height 114
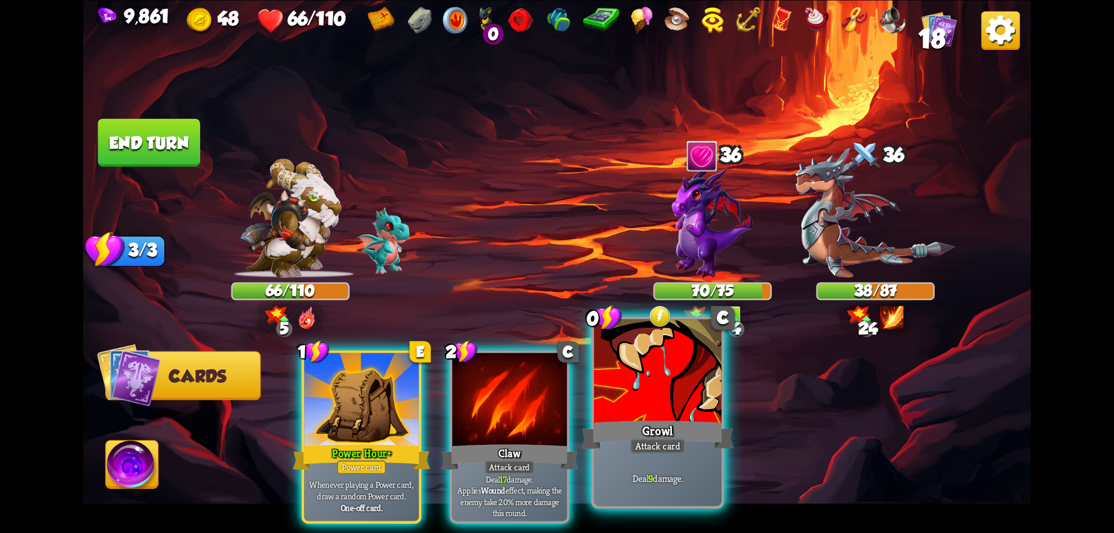
click at [662, 399] on div at bounding box center [658, 372] width 128 height 107
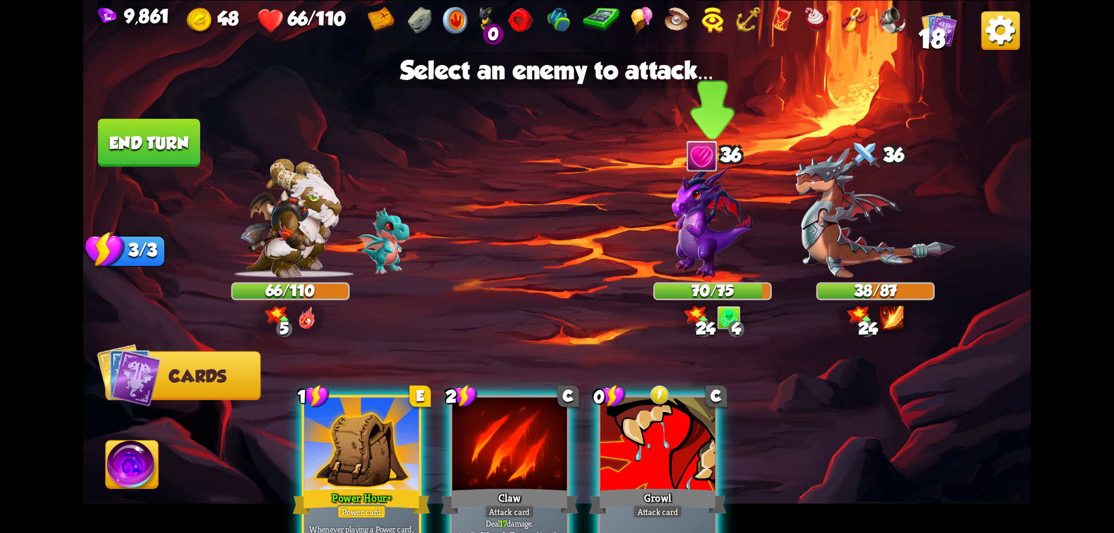
click at [713, 272] on img at bounding box center [712, 221] width 81 height 114
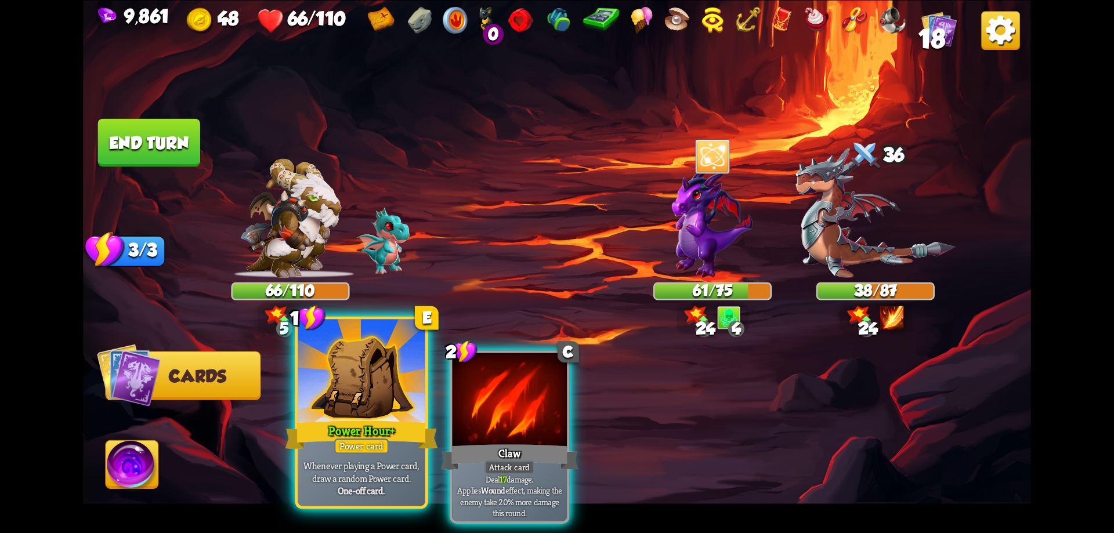
click at [399, 390] on div at bounding box center [362, 372] width 128 height 107
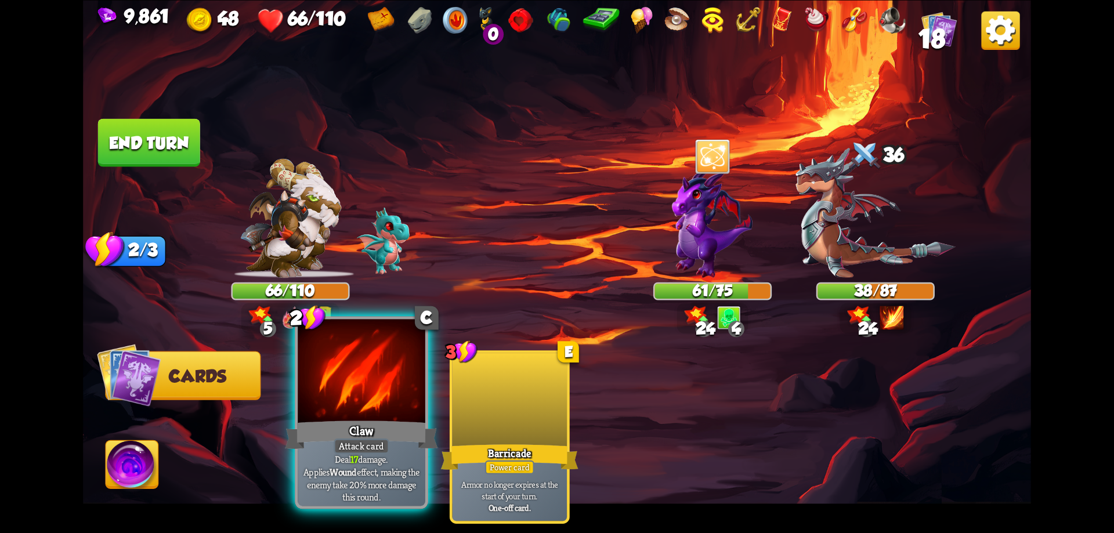
click at [399, 409] on div at bounding box center [362, 372] width 128 height 107
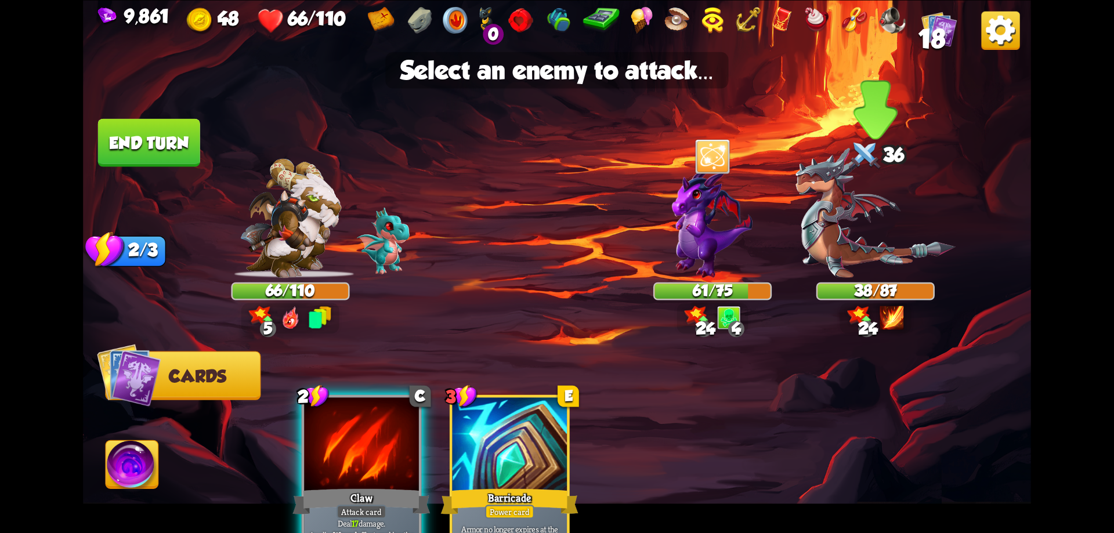
click at [849, 244] on img at bounding box center [875, 212] width 160 height 131
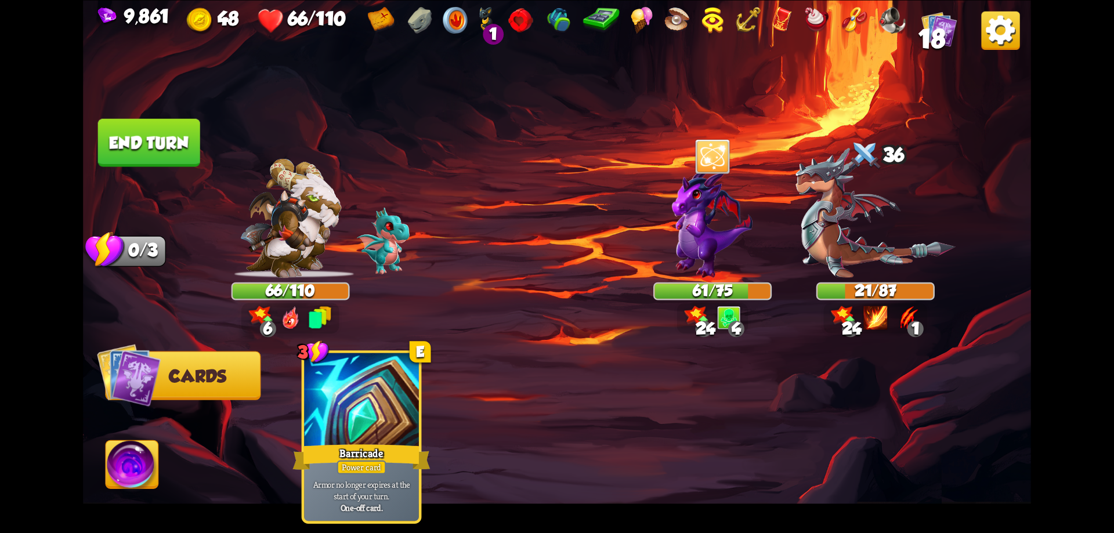
click at [132, 463] on img at bounding box center [132, 466] width 53 height 53
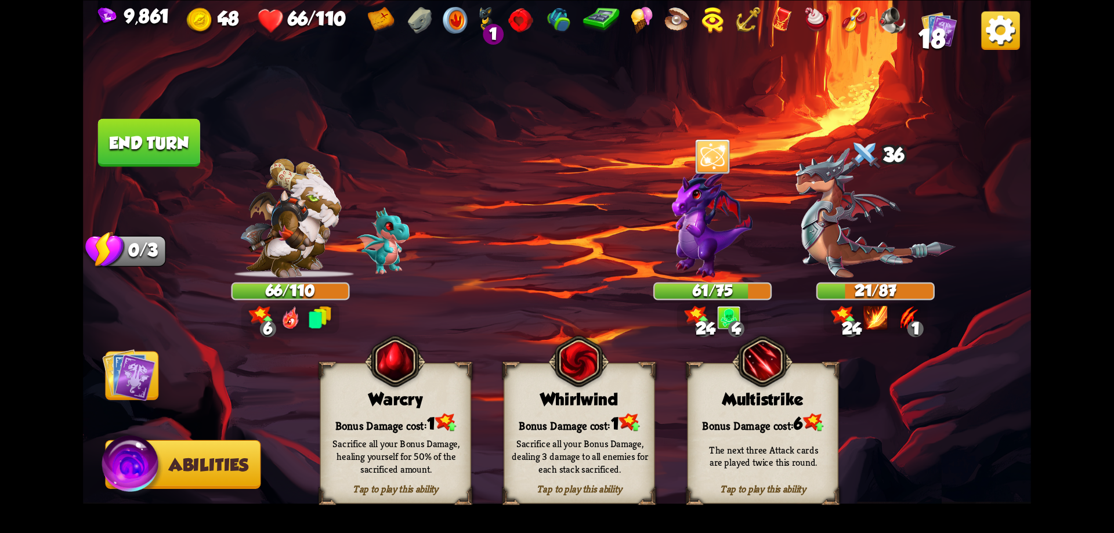
click at [557, 409] on div "Tap to play this ability Whirlwind Bonus Damage cost: 1 Sacrifice all your Bonu…" at bounding box center [579, 433] width 151 height 141
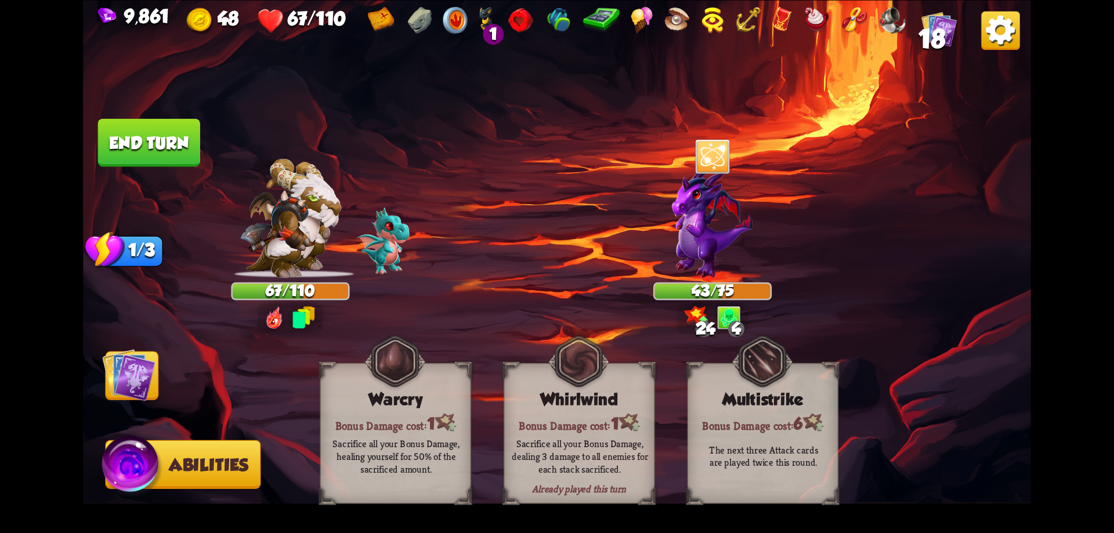
click at [124, 378] on img at bounding box center [128, 374] width 53 height 53
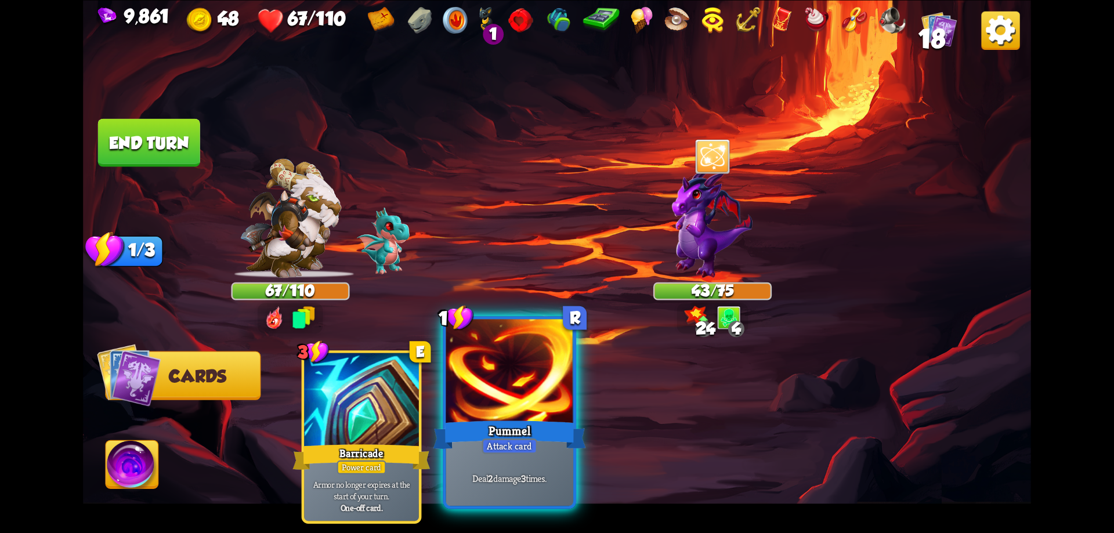
click at [495, 393] on div at bounding box center [510, 372] width 128 height 107
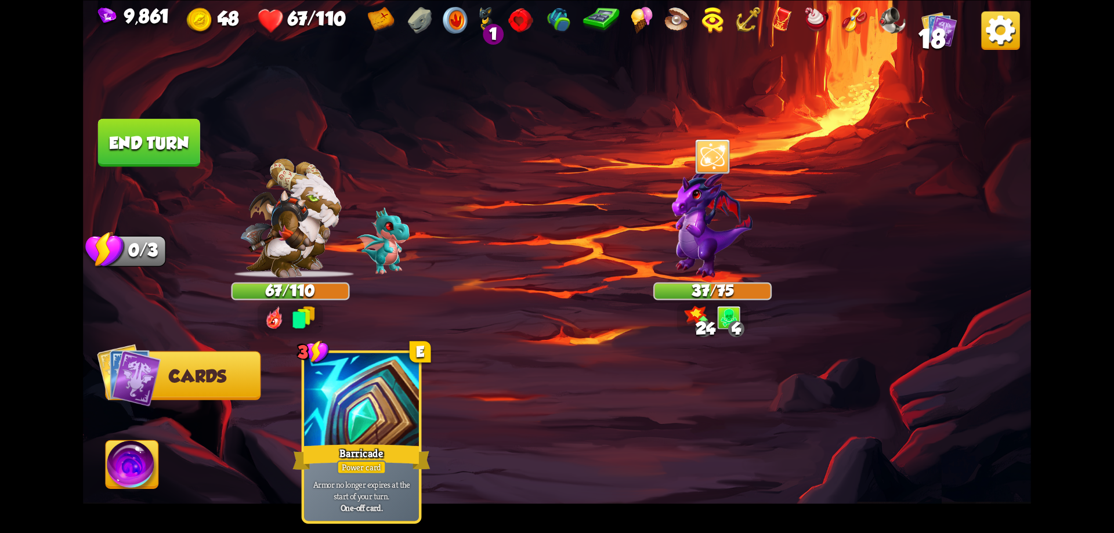
click at [173, 155] on button "End turn" at bounding box center [149, 142] width 102 height 48
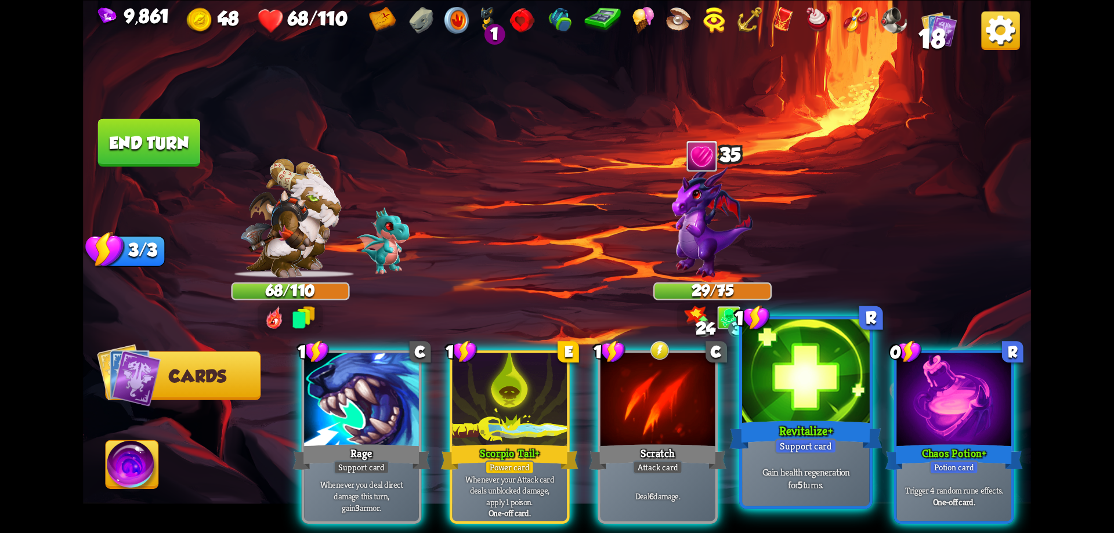
click at [801, 414] on div at bounding box center [806, 372] width 128 height 107
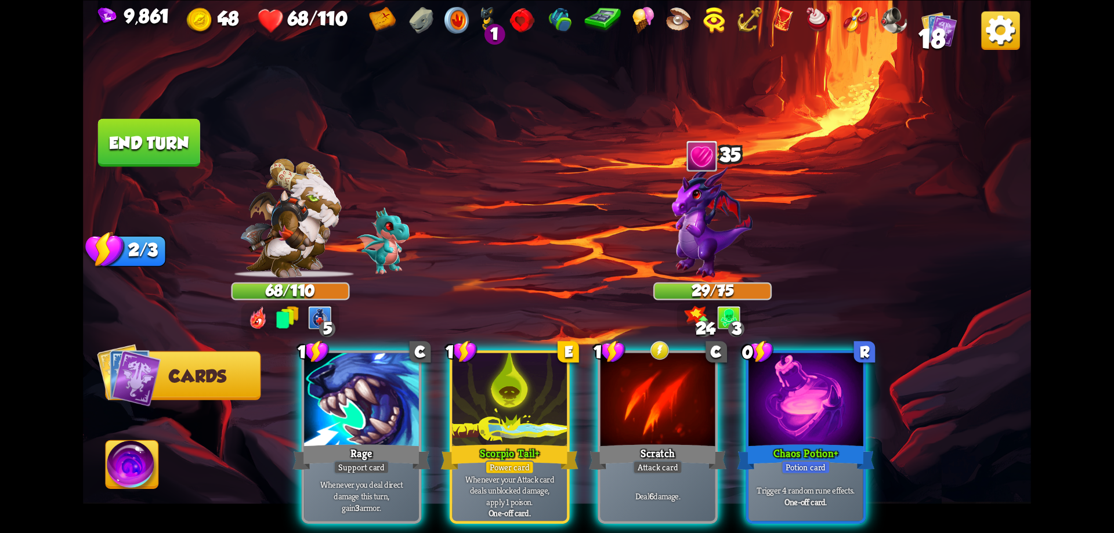
click at [801, 414] on div at bounding box center [805, 401] width 115 height 97
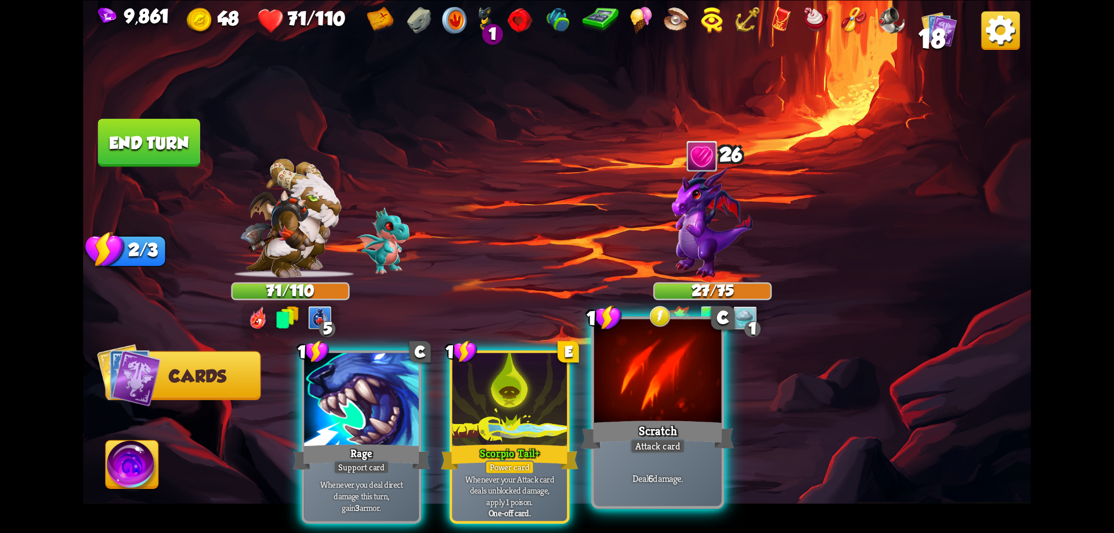
click at [691, 454] on div "Deal 6 damage." at bounding box center [658, 478] width 128 height 56
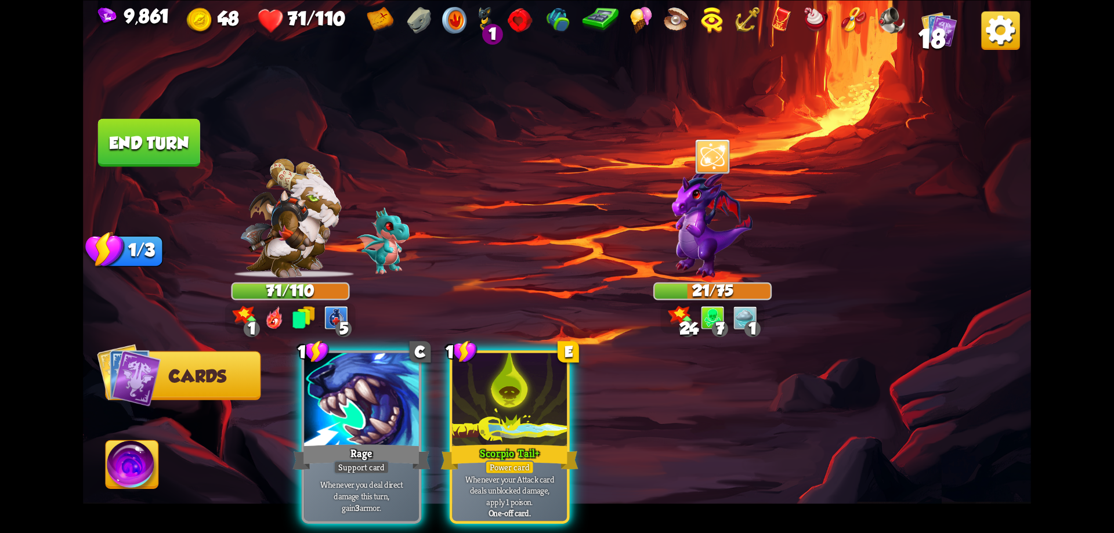
click at [125, 451] on img at bounding box center [132, 466] width 53 height 53
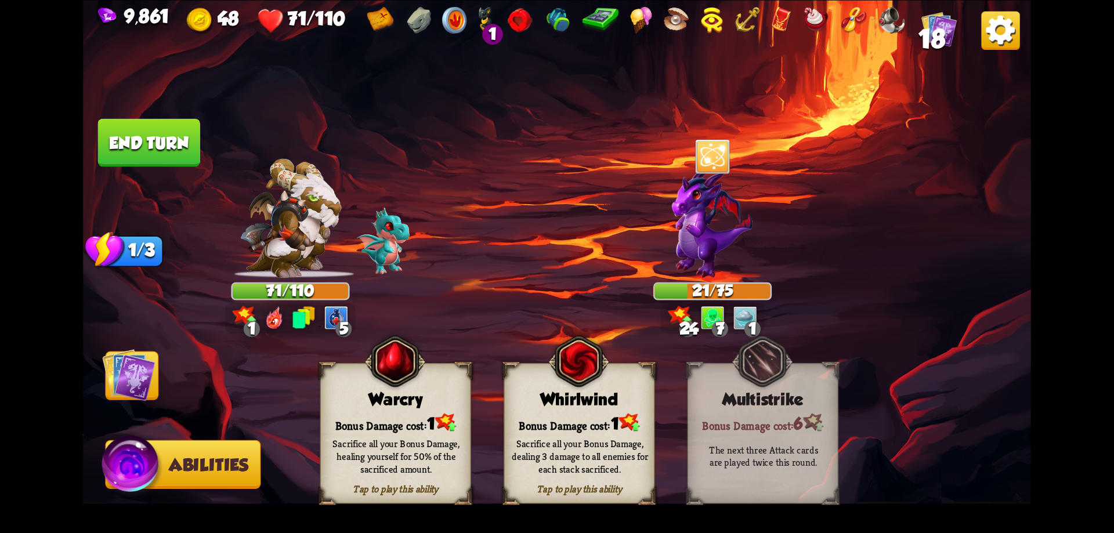
drag, startPoint x: 418, startPoint y: 408, endPoint x: 420, endPoint y: 415, distance: 7.2
click at [419, 412] on div "Tap to play this ability Warcry Bonus Damage cost: 1 Sacrifice all your Bonus D…" at bounding box center [395, 433] width 151 height 141
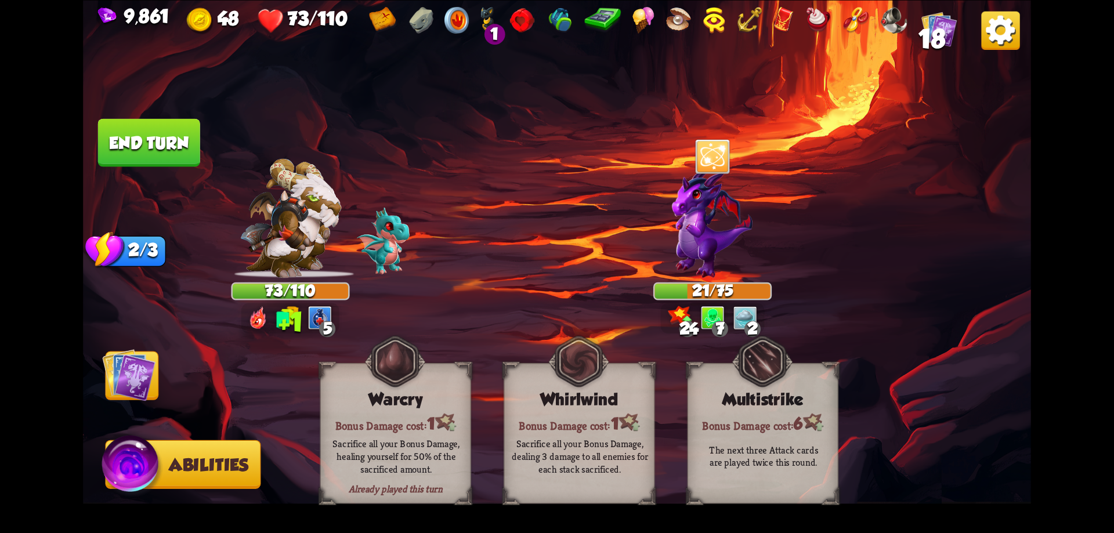
click at [143, 382] on img at bounding box center [128, 374] width 53 height 53
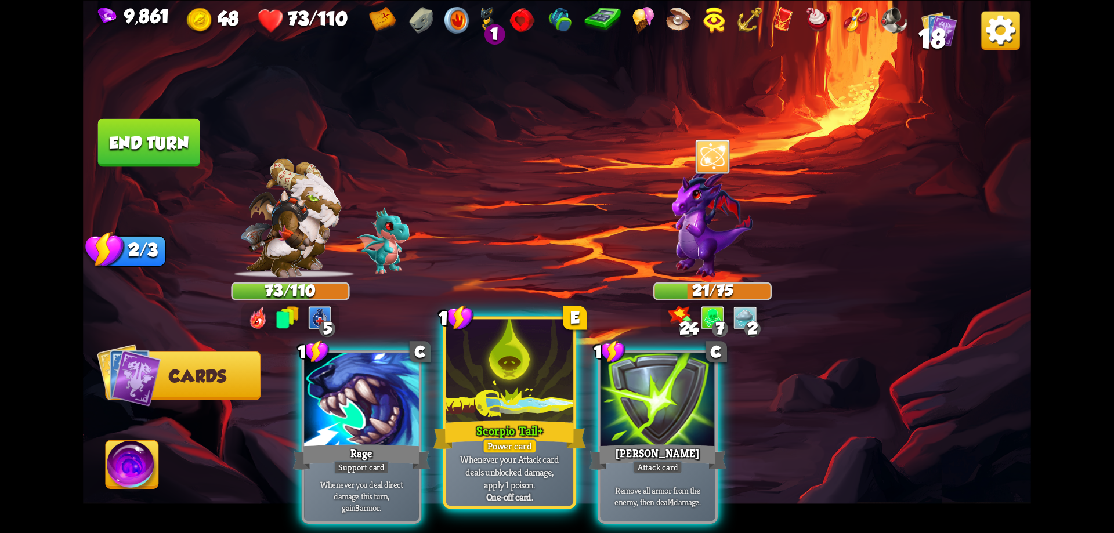
click at [510, 421] on div "Scorpio Tail+" at bounding box center [509, 435] width 153 height 34
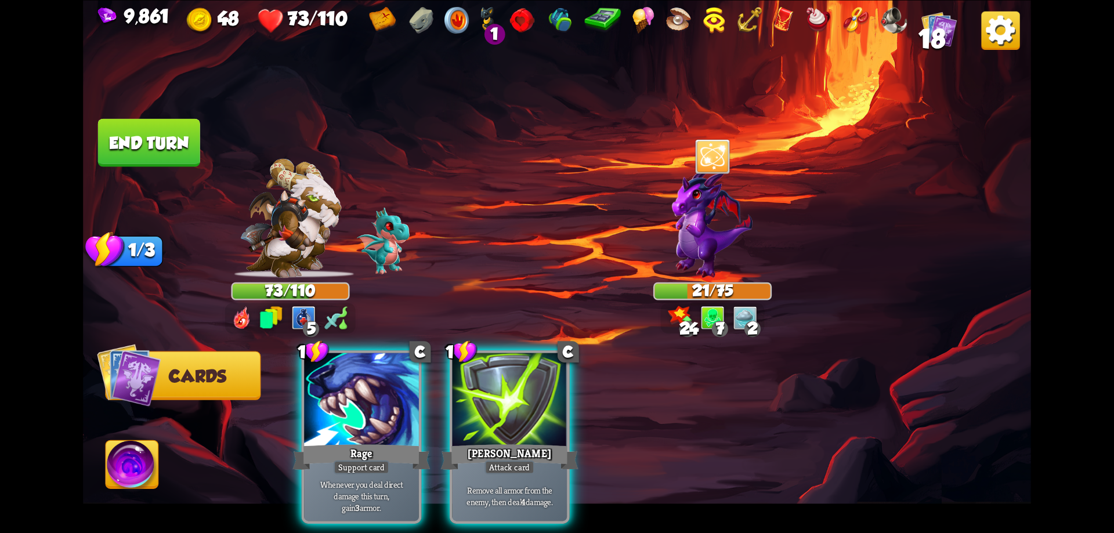
click at [510, 441] on div "[PERSON_NAME]" at bounding box center [509, 456] width 137 height 31
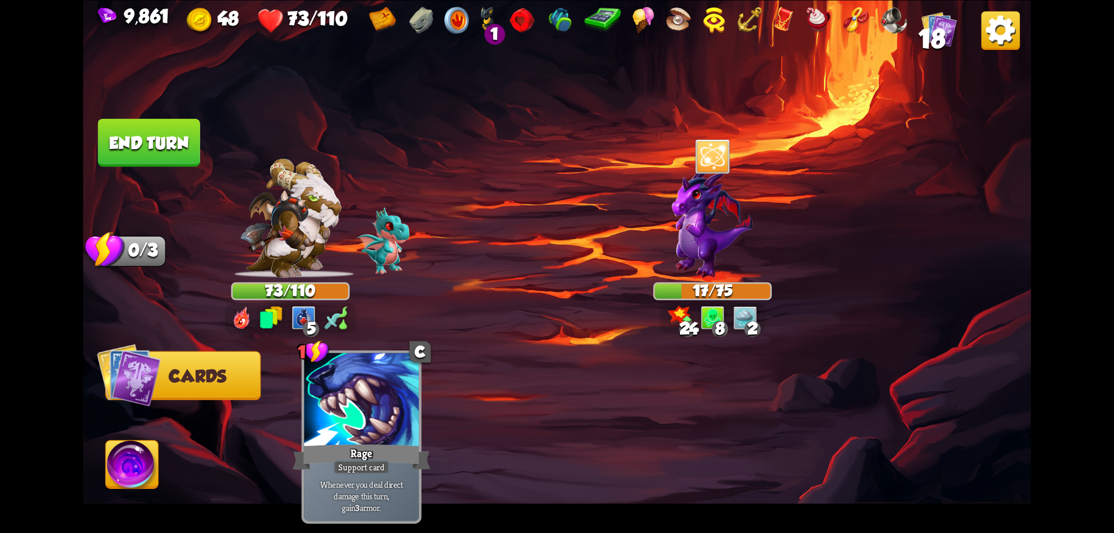
click at [179, 159] on button "End turn" at bounding box center [149, 142] width 102 height 48
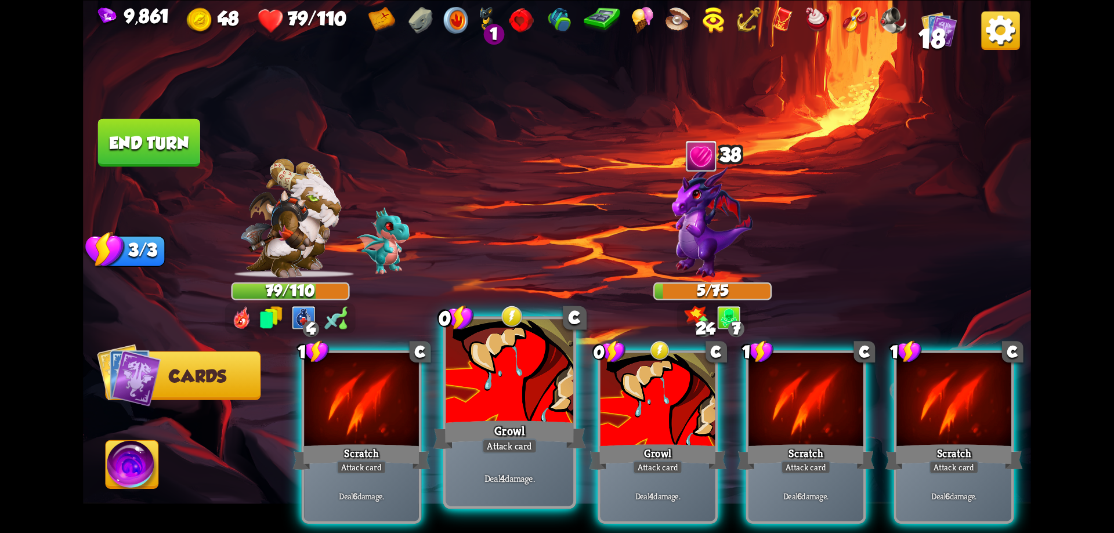
click at [510, 443] on div "Attack card" at bounding box center [509, 447] width 56 height 16
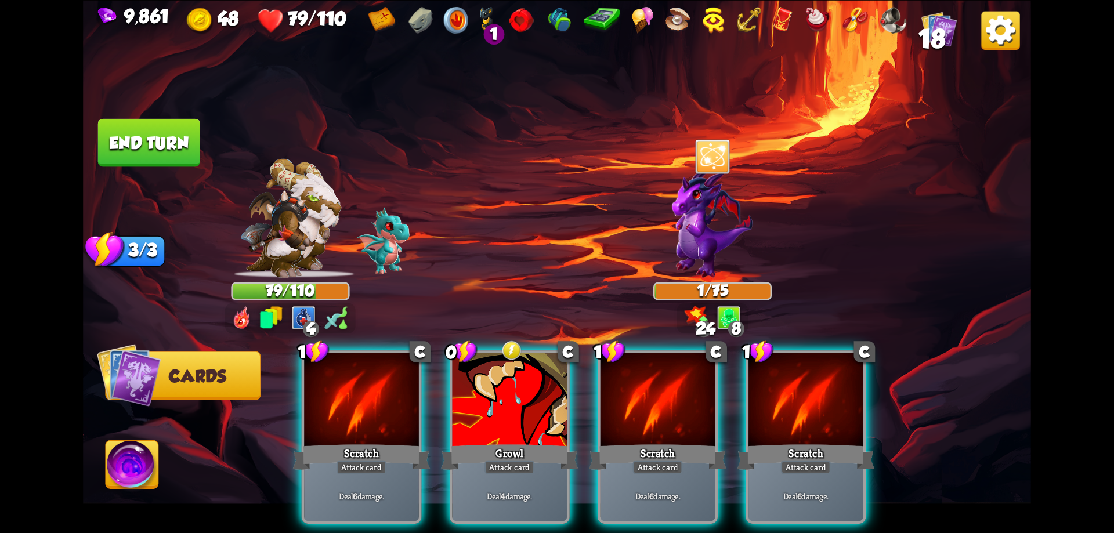
click at [178, 139] on button "End turn" at bounding box center [149, 142] width 102 height 48
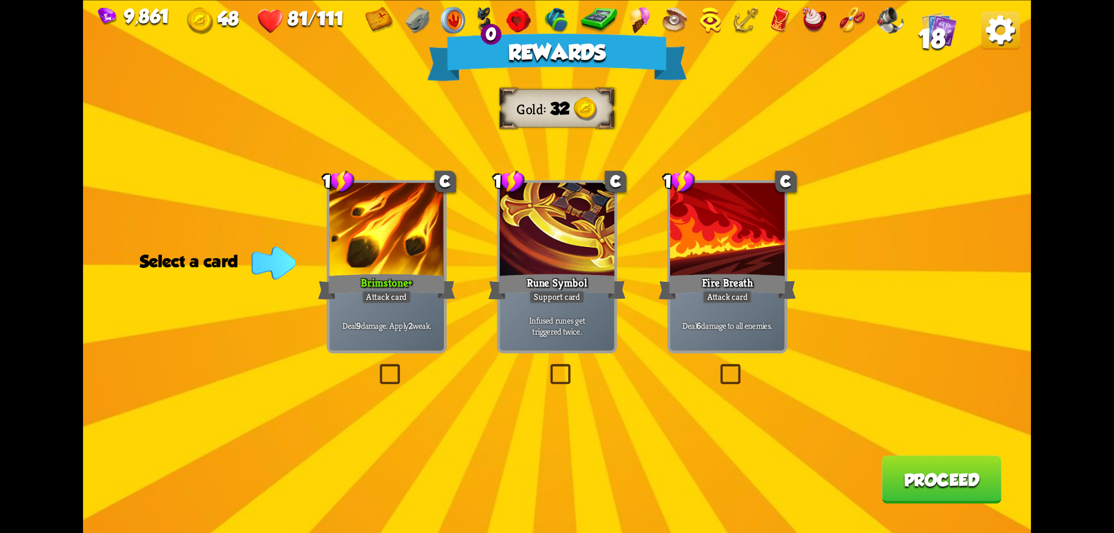
click at [895, 476] on button "Proceed" at bounding box center [941, 479] width 119 height 48
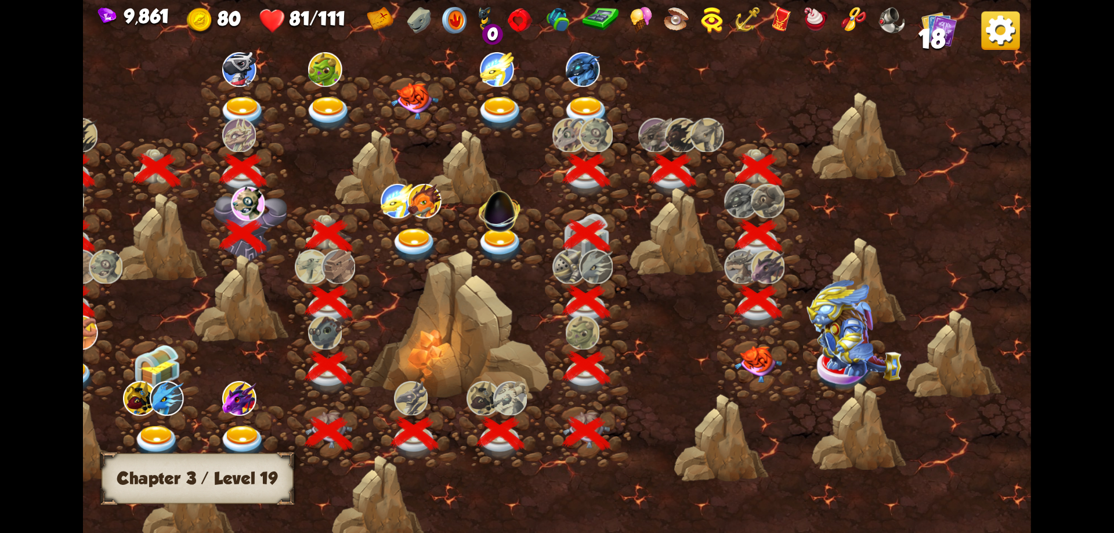
click at [766, 359] on img at bounding box center [758, 364] width 48 height 37
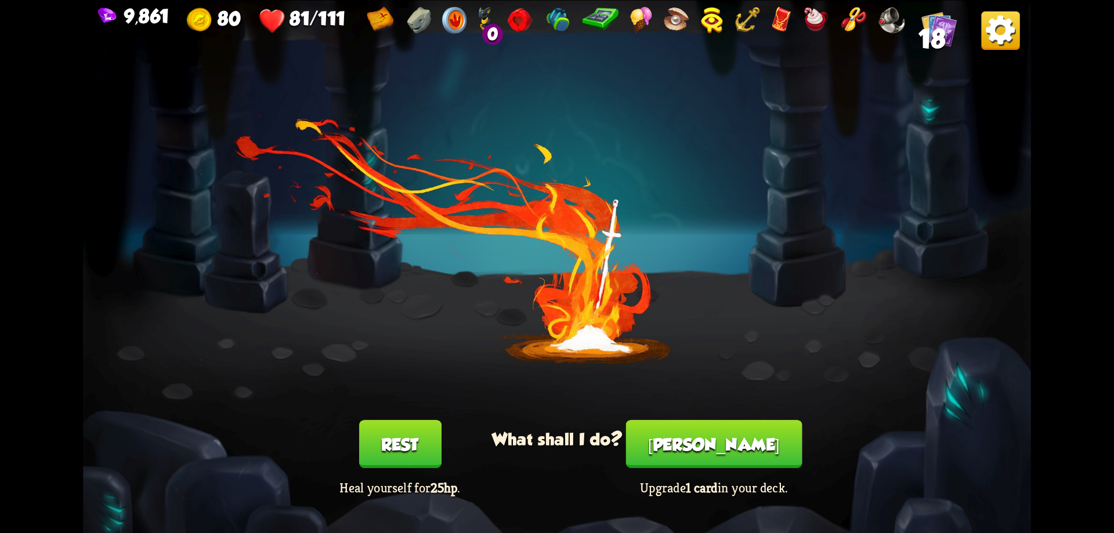
click at [719, 441] on button "Smith" at bounding box center [714, 444] width 176 height 48
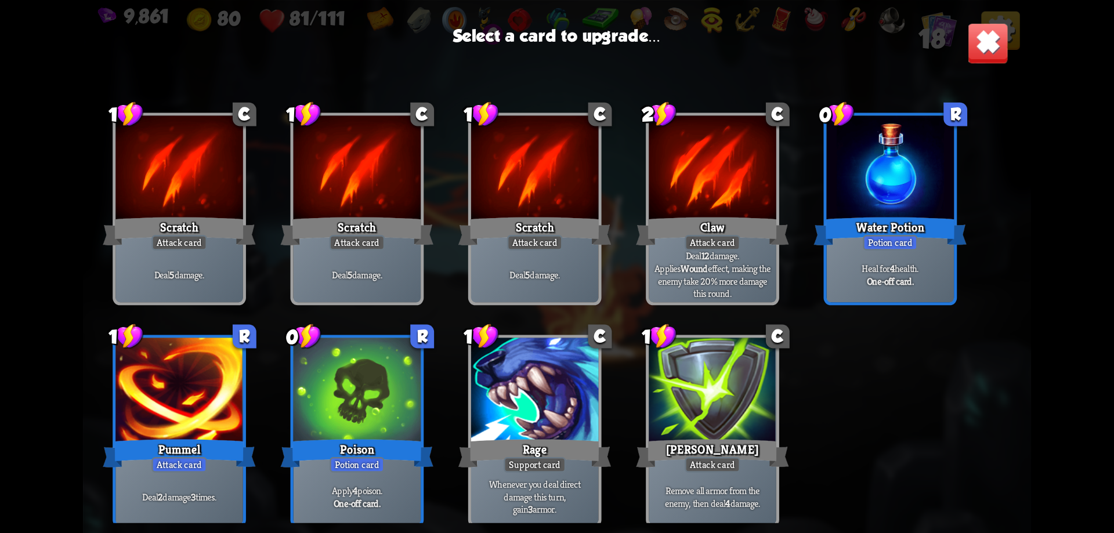
scroll to position [17, 0]
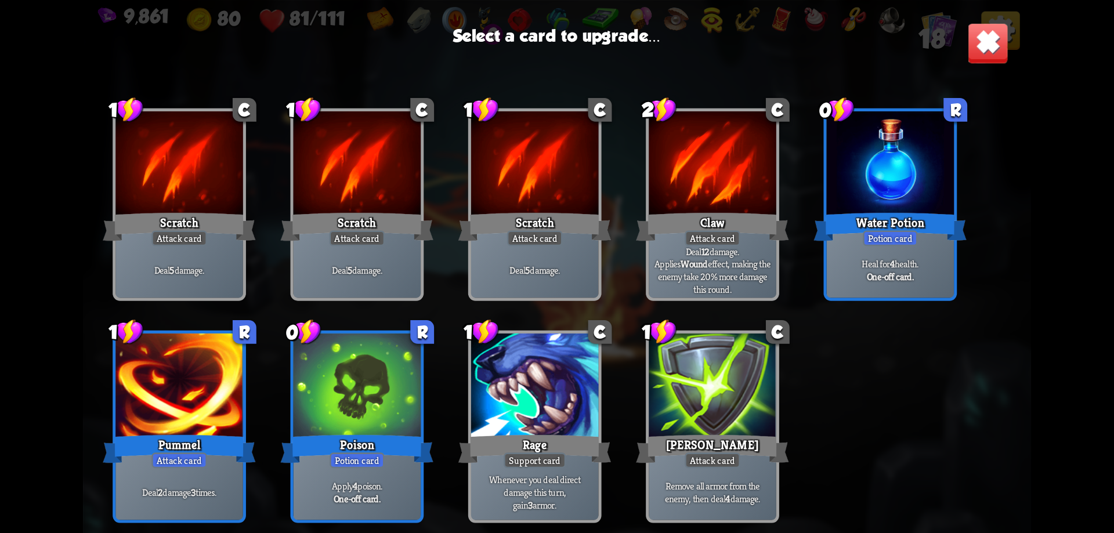
click at [514, 180] on div at bounding box center [535, 164] width 128 height 107
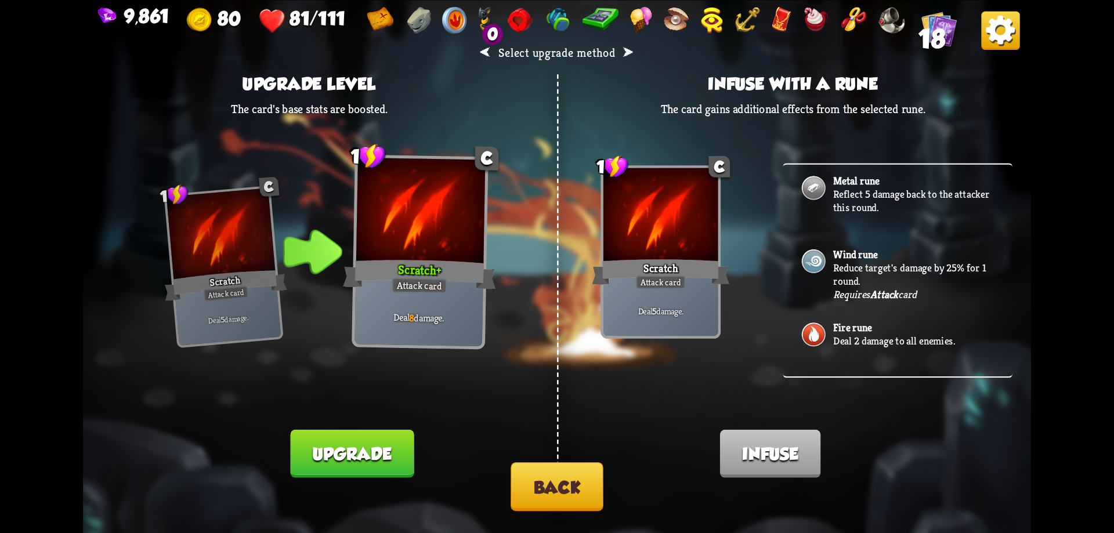
scroll to position [0, 0]
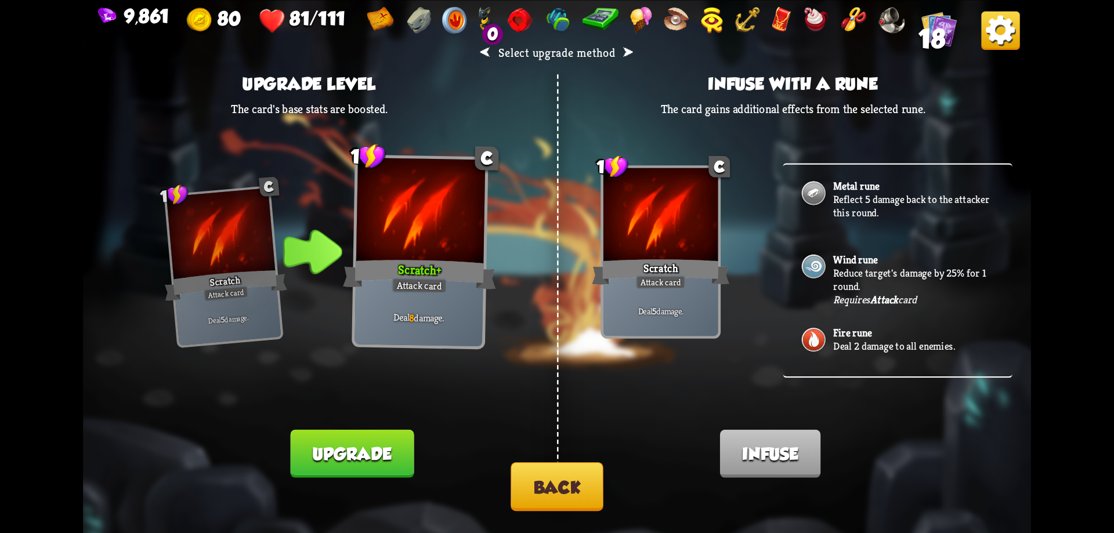
click at [593, 490] on button "Back" at bounding box center [556, 486] width 93 height 49
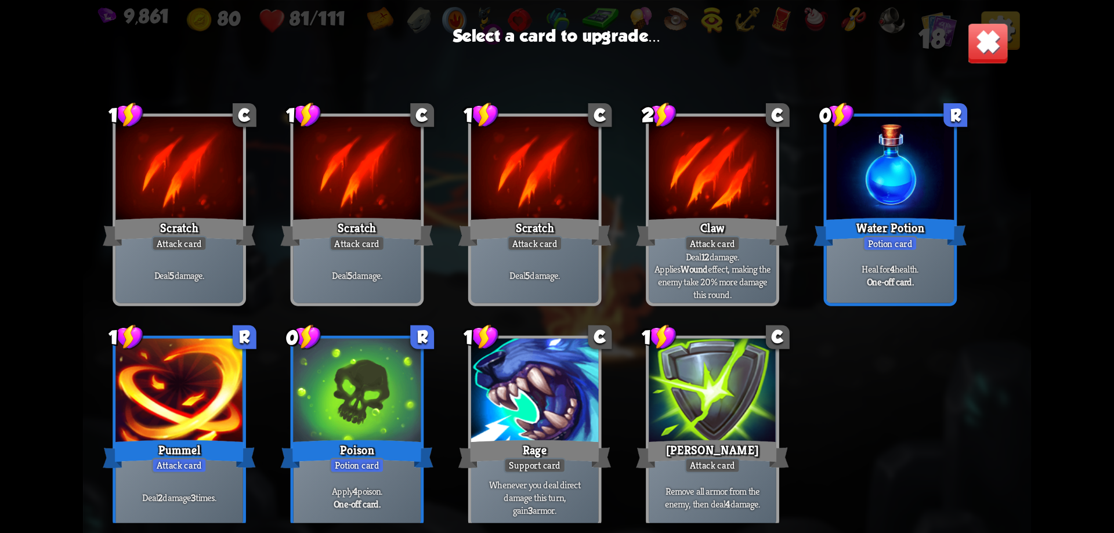
scroll to position [17, 0]
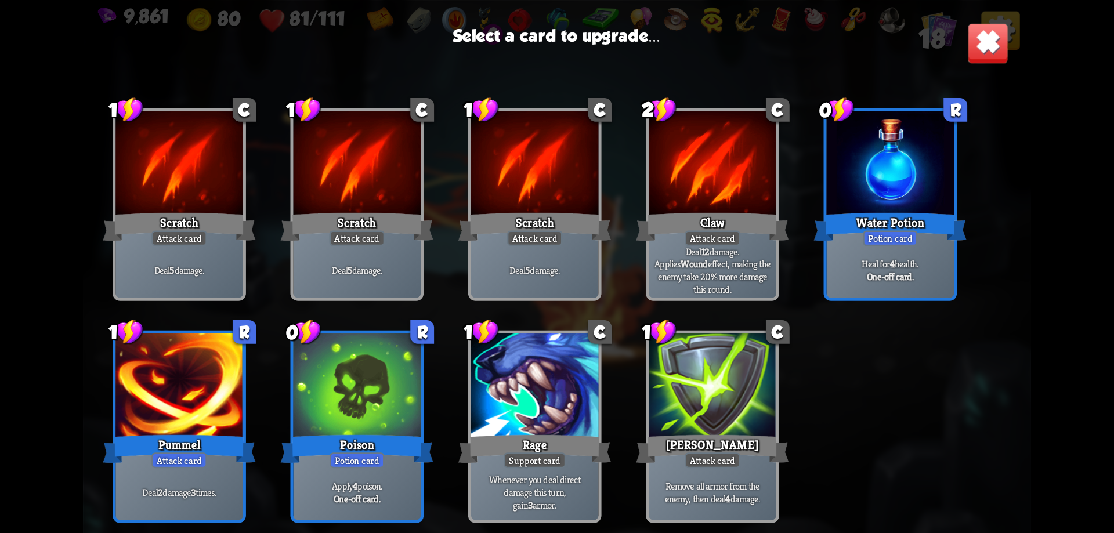
click at [528, 379] on div at bounding box center [535, 387] width 128 height 107
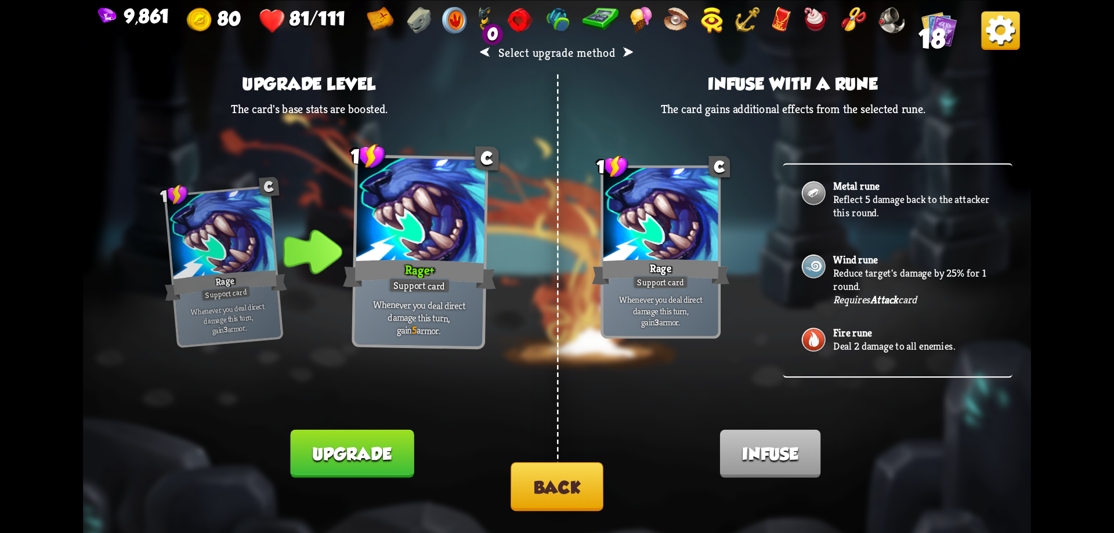
click at [397, 446] on button "Upgrade" at bounding box center [352, 453] width 124 height 48
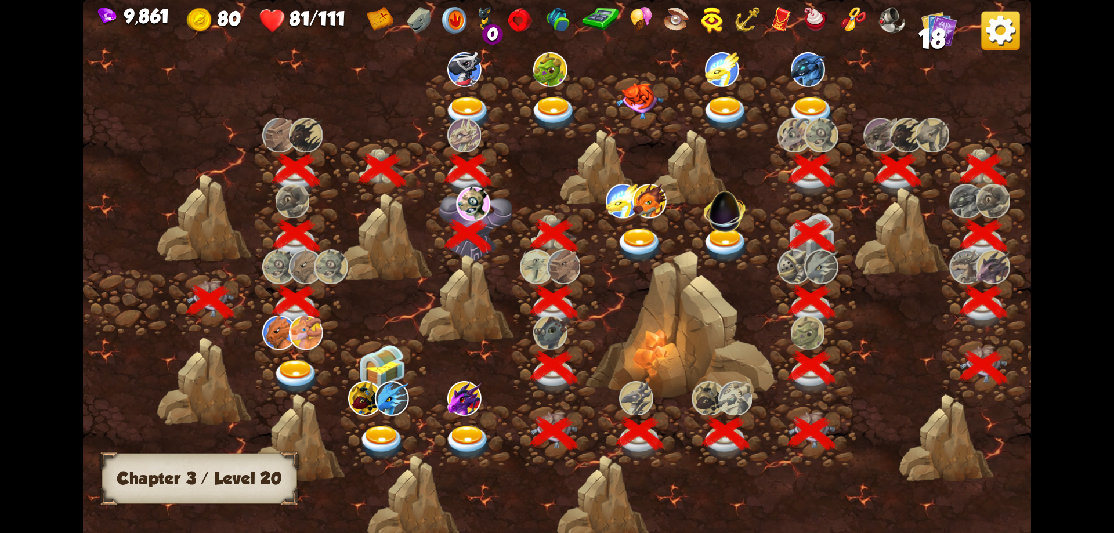
scroll to position [0, 176]
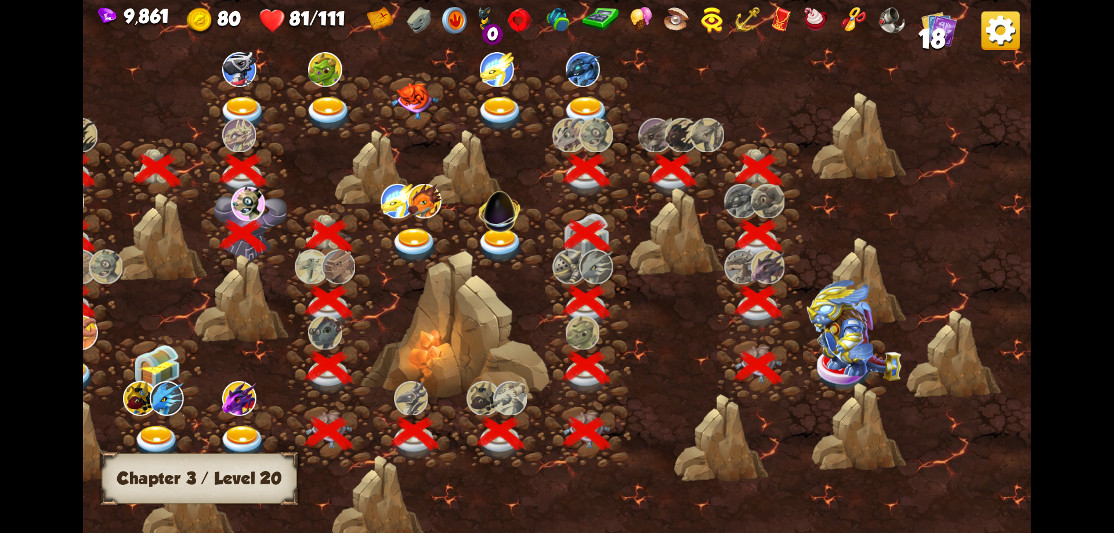
click at [836, 357] on img at bounding box center [853, 331] width 95 height 102
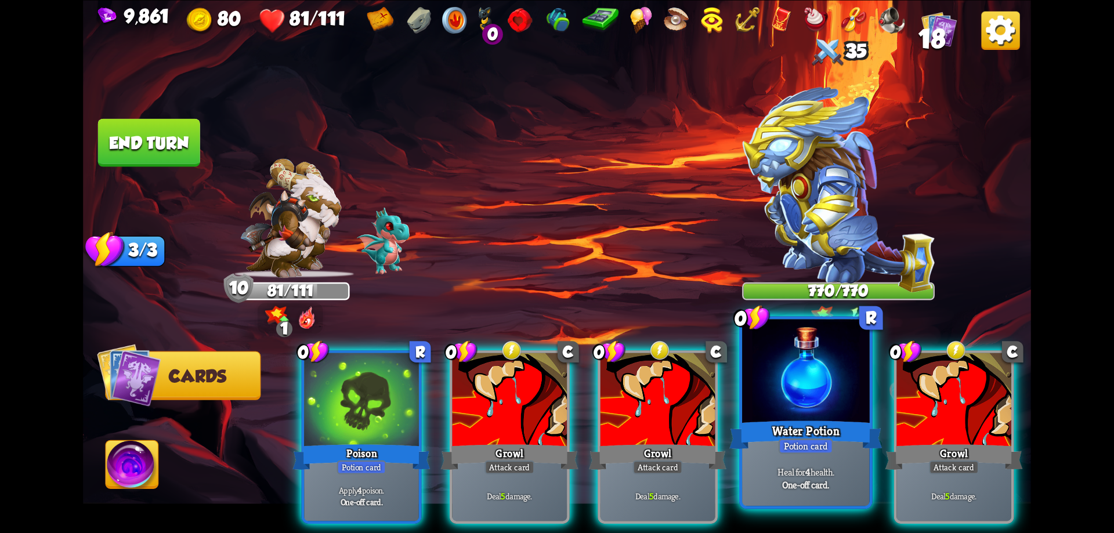
click at [795, 410] on div at bounding box center [806, 372] width 128 height 107
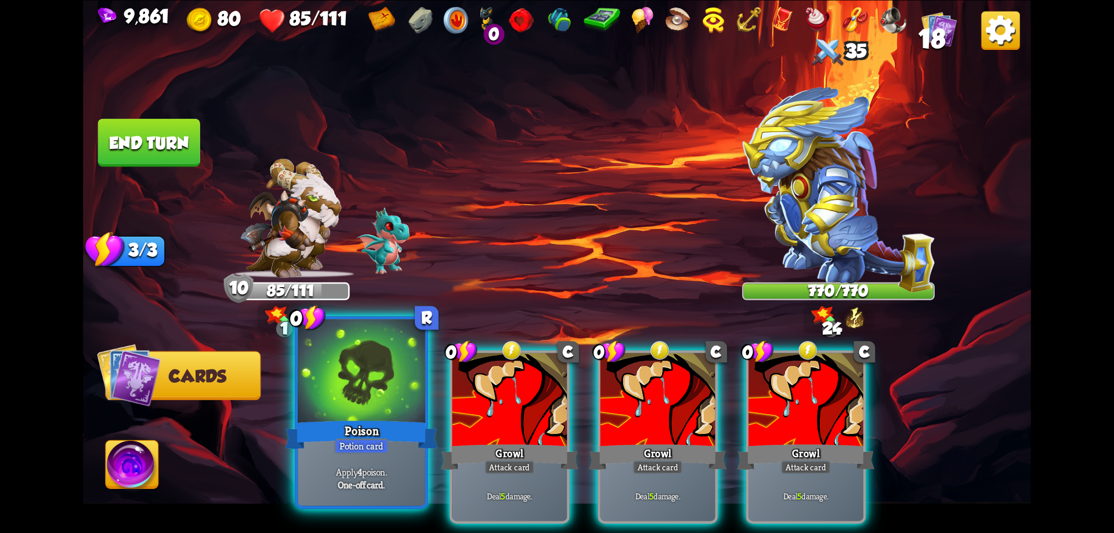
click at [405, 423] on div "Poison" at bounding box center [361, 435] width 153 height 34
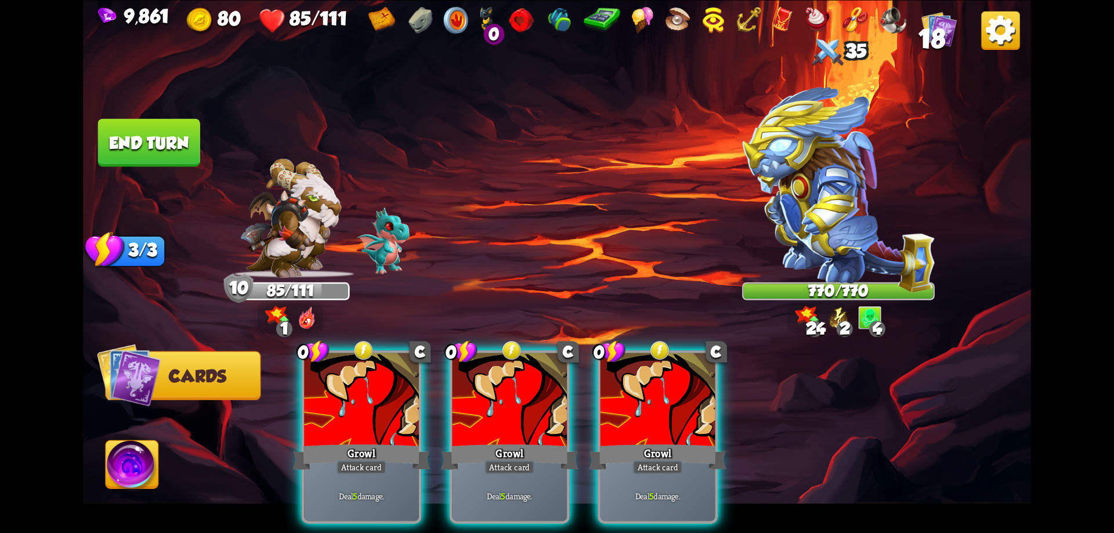
click at [405, 441] on div "Growl" at bounding box center [360, 456] width 137 height 31
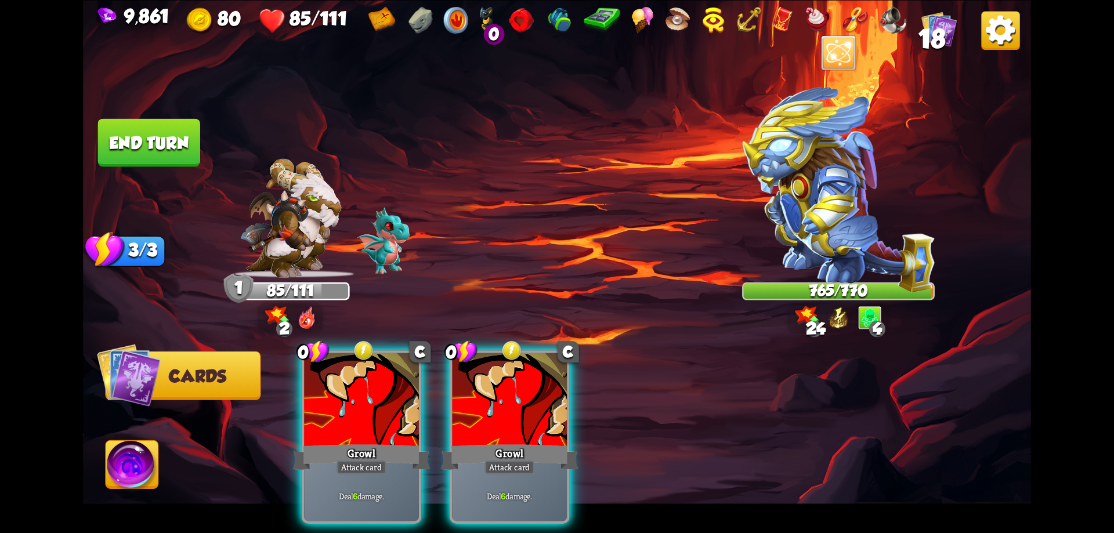
click at [838, 325] on img at bounding box center [837, 318] width 21 height 24
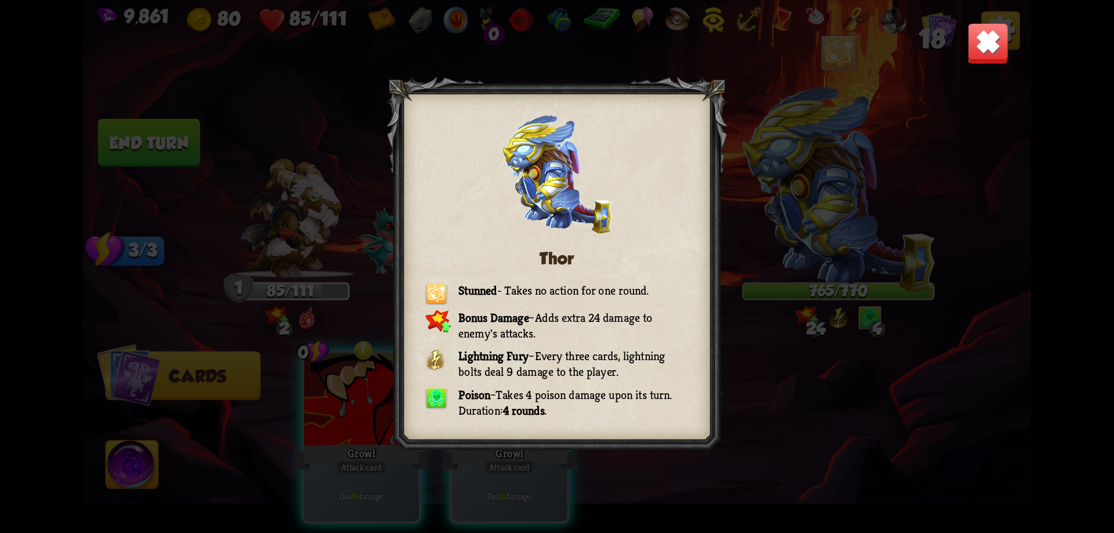
click at [987, 49] on img at bounding box center [987, 42] width 41 height 41
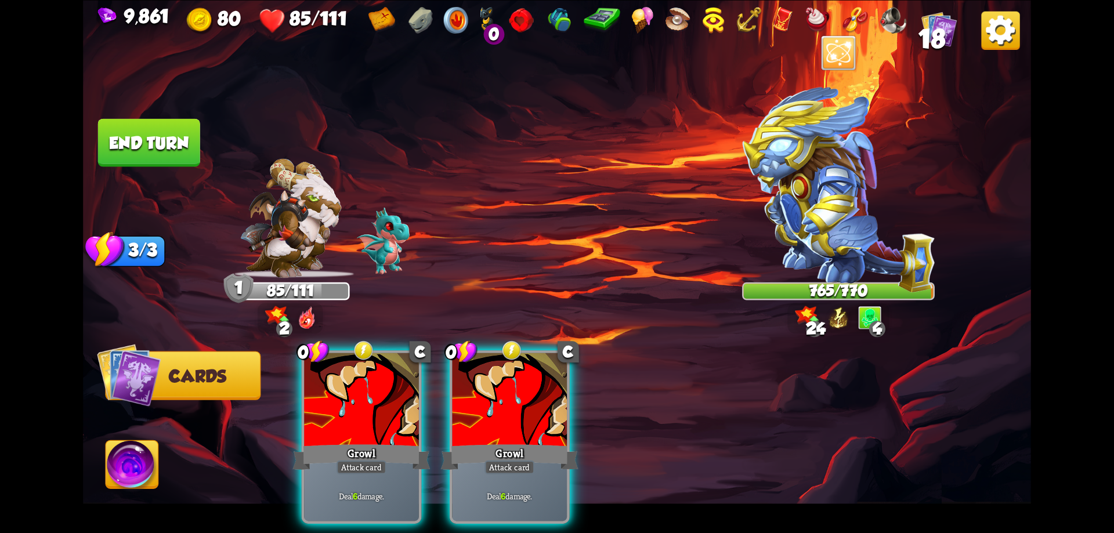
click at [189, 144] on button "End turn" at bounding box center [149, 142] width 102 height 48
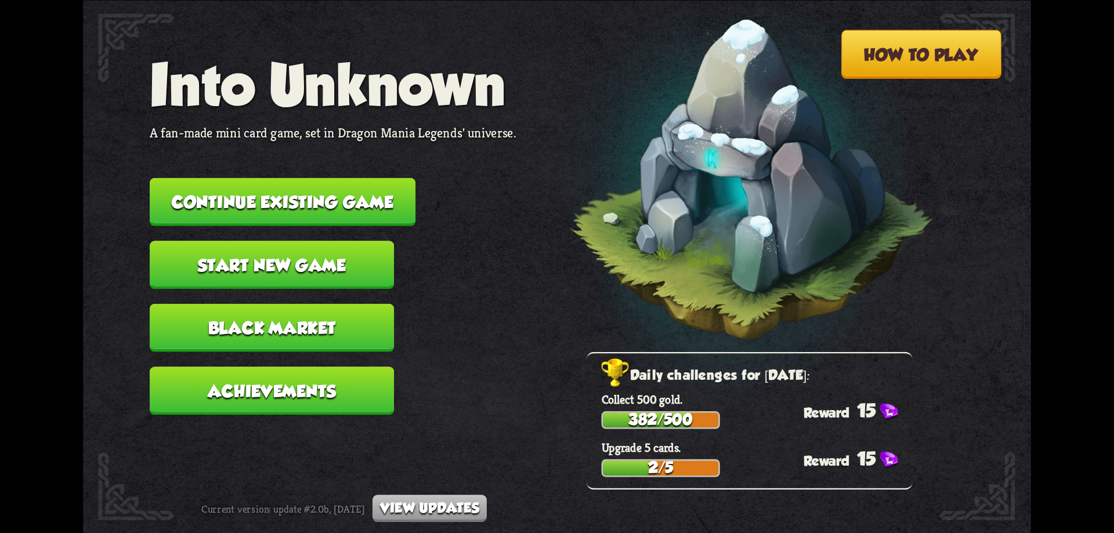
click at [352, 211] on button "Continue existing game" at bounding box center [283, 202] width 266 height 48
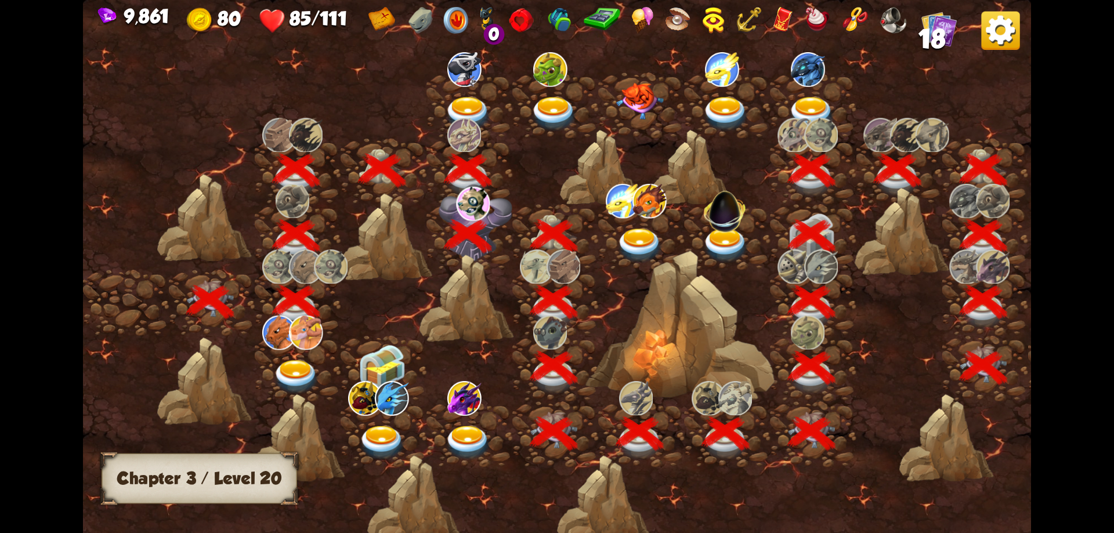
scroll to position [0, 176]
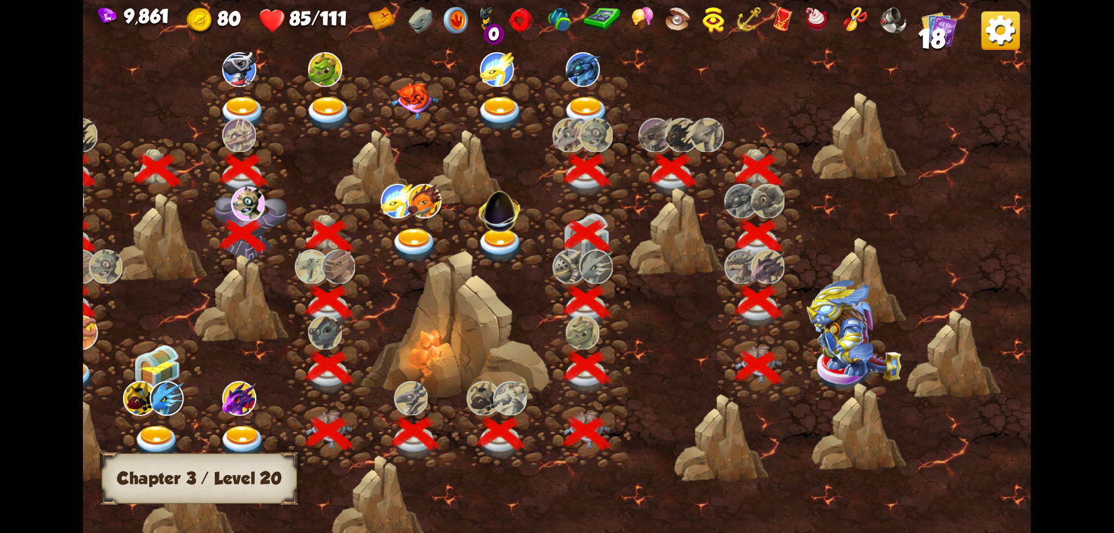
click at [834, 358] on img at bounding box center [853, 331] width 95 height 102
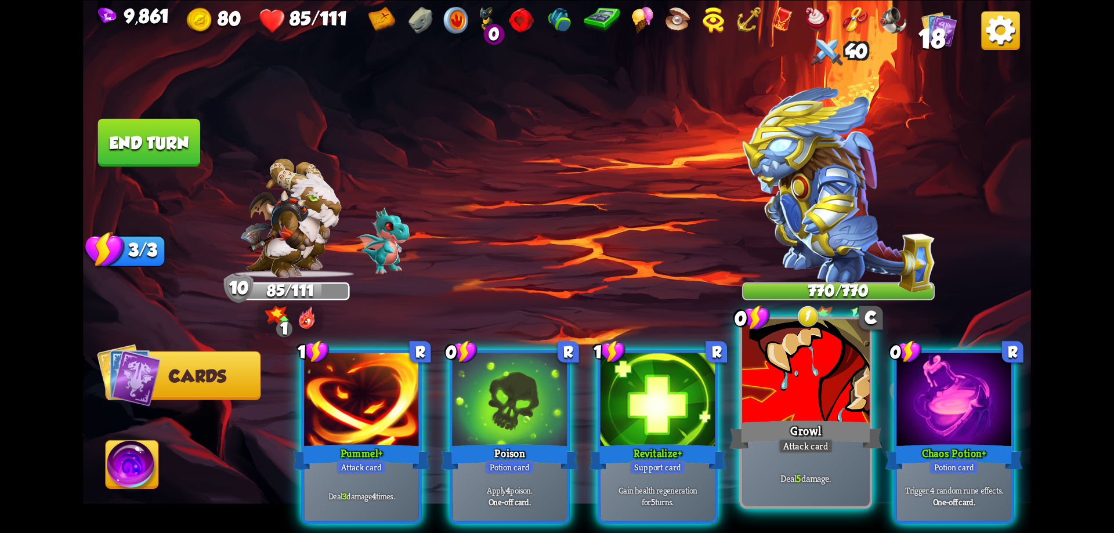
click at [818, 385] on div at bounding box center [806, 372] width 128 height 107
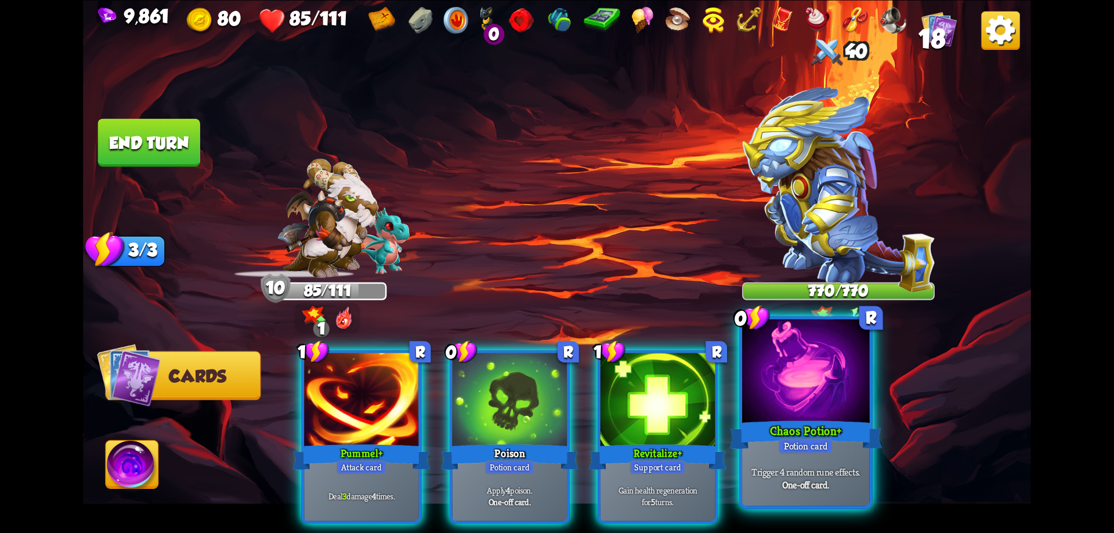
click at [854, 376] on div at bounding box center [806, 372] width 128 height 107
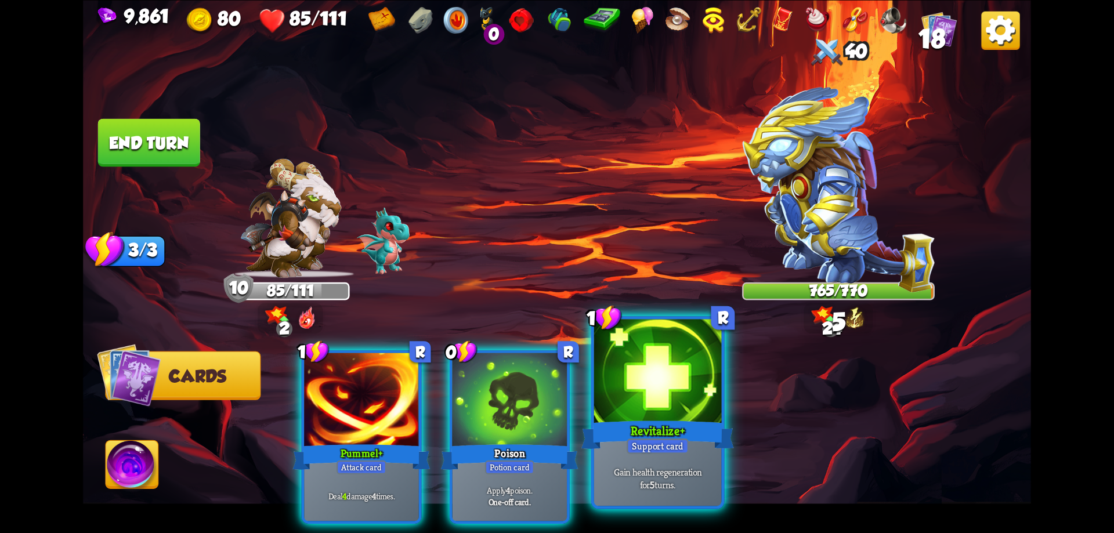
click at [654, 401] on div at bounding box center [658, 372] width 128 height 107
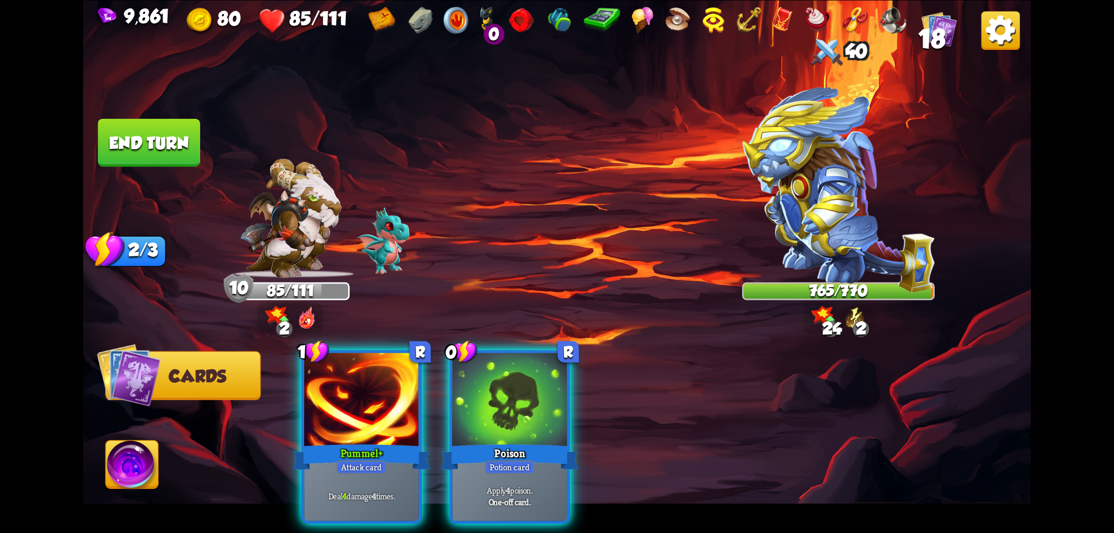
drag, startPoint x: 527, startPoint y: 402, endPoint x: 503, endPoint y: 403, distance: 24.4
click at [527, 403] on div at bounding box center [509, 401] width 115 height 97
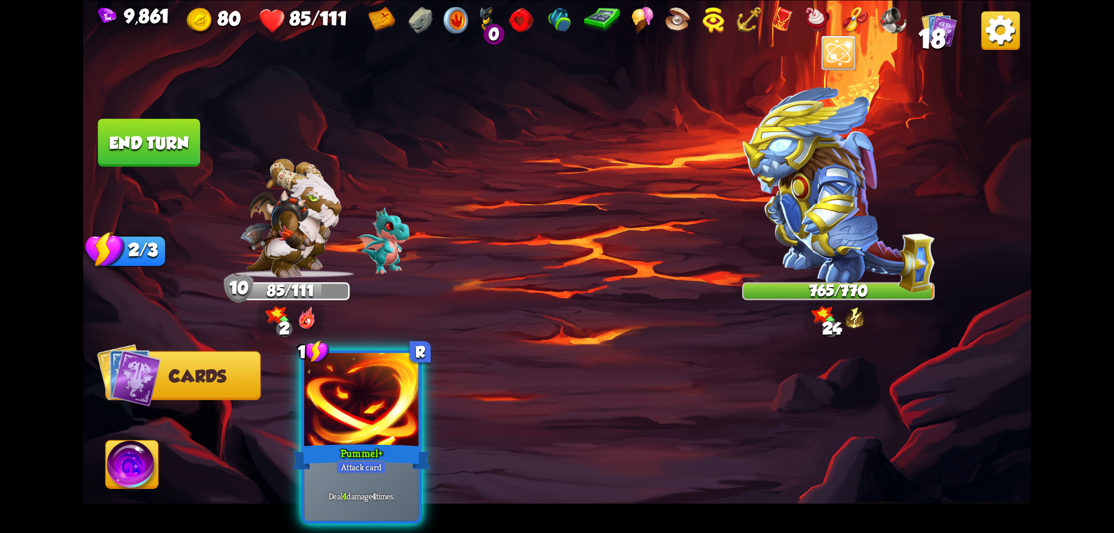
click at [382, 396] on div at bounding box center [361, 401] width 115 height 97
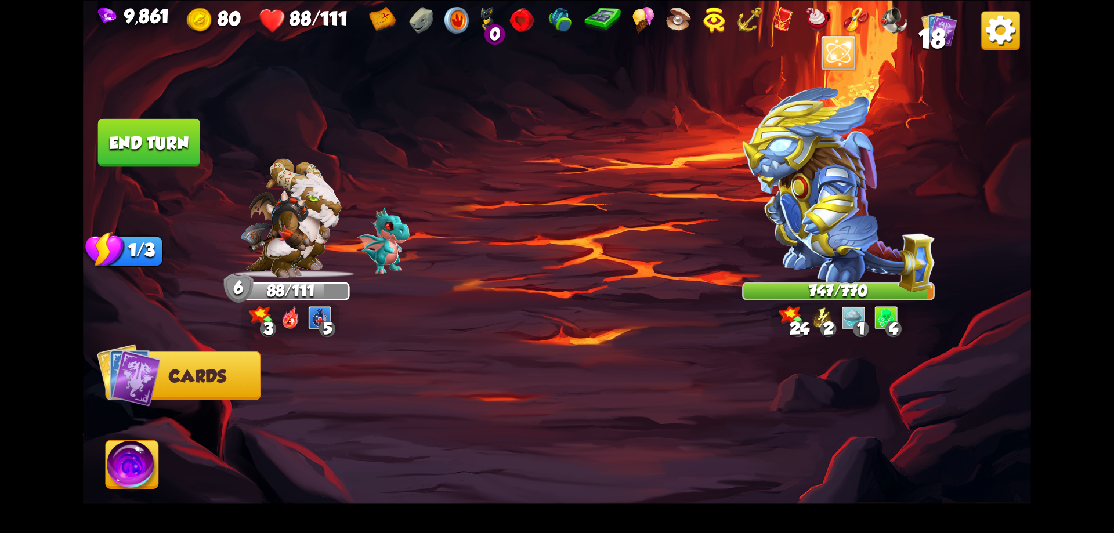
click at [141, 456] on img at bounding box center [132, 466] width 53 height 53
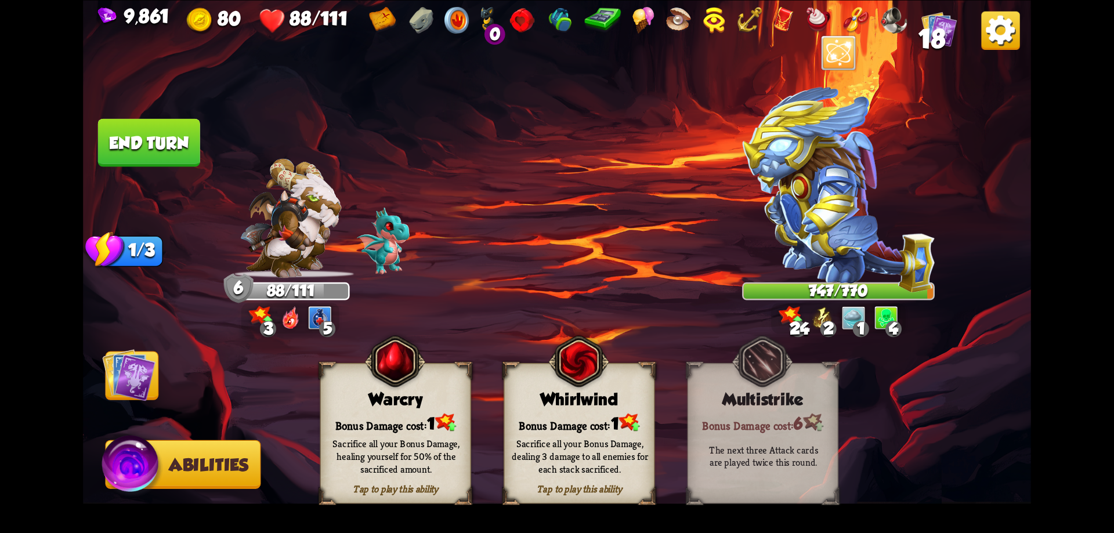
click at [142, 388] on img at bounding box center [128, 374] width 53 height 53
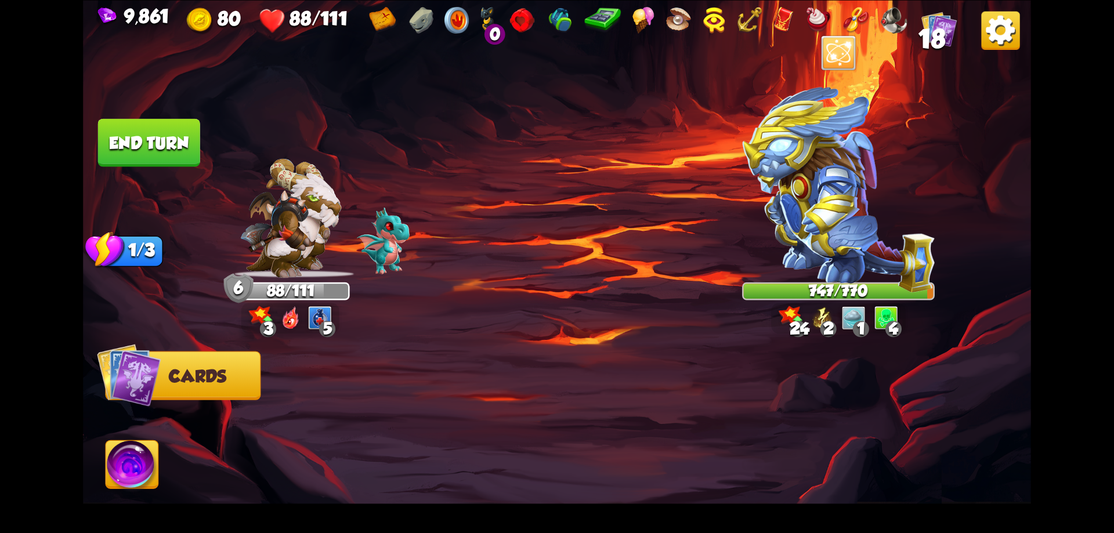
click at [172, 157] on button "End turn" at bounding box center [149, 142] width 102 height 48
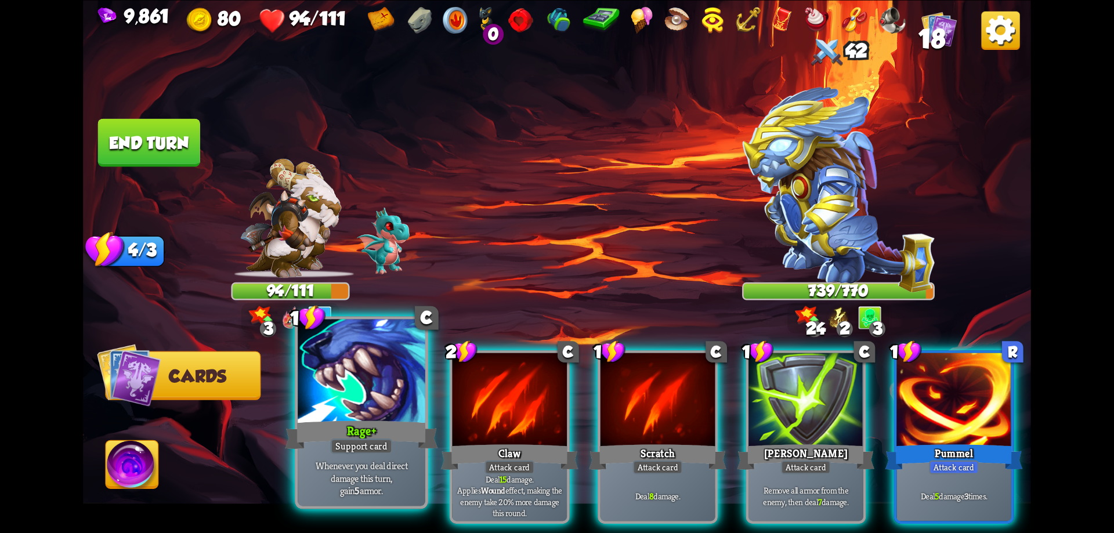
click at [379, 437] on div "Rage+" at bounding box center [361, 435] width 153 height 34
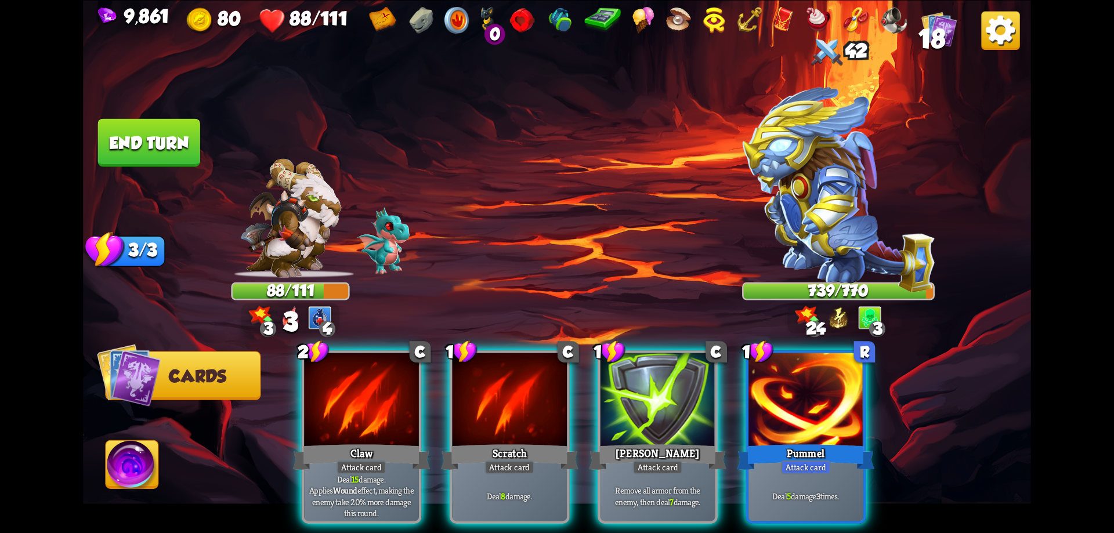
click at [379, 441] on div "Claw" at bounding box center [360, 456] width 137 height 31
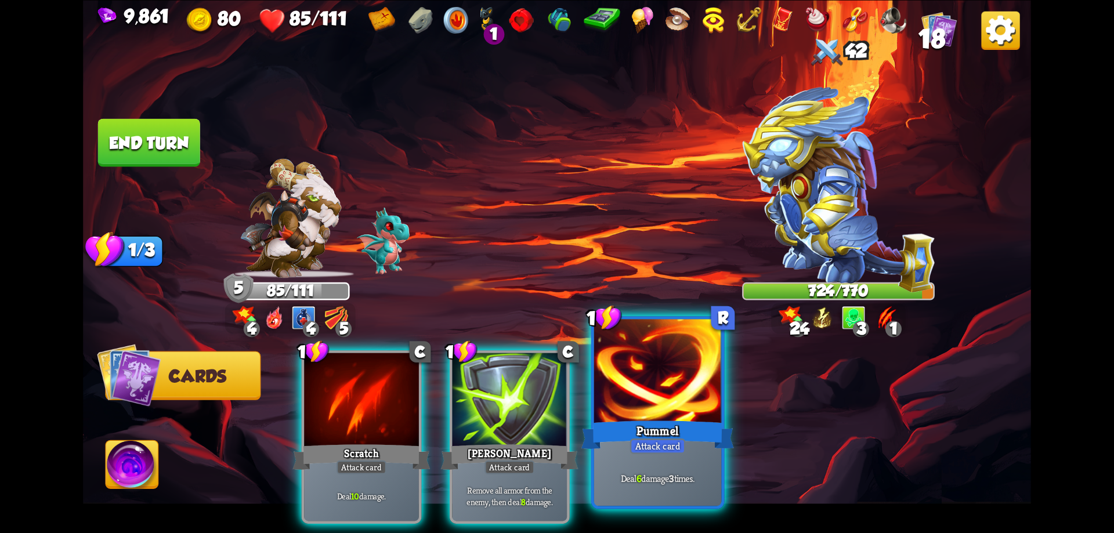
click at [650, 406] on div at bounding box center [658, 372] width 128 height 107
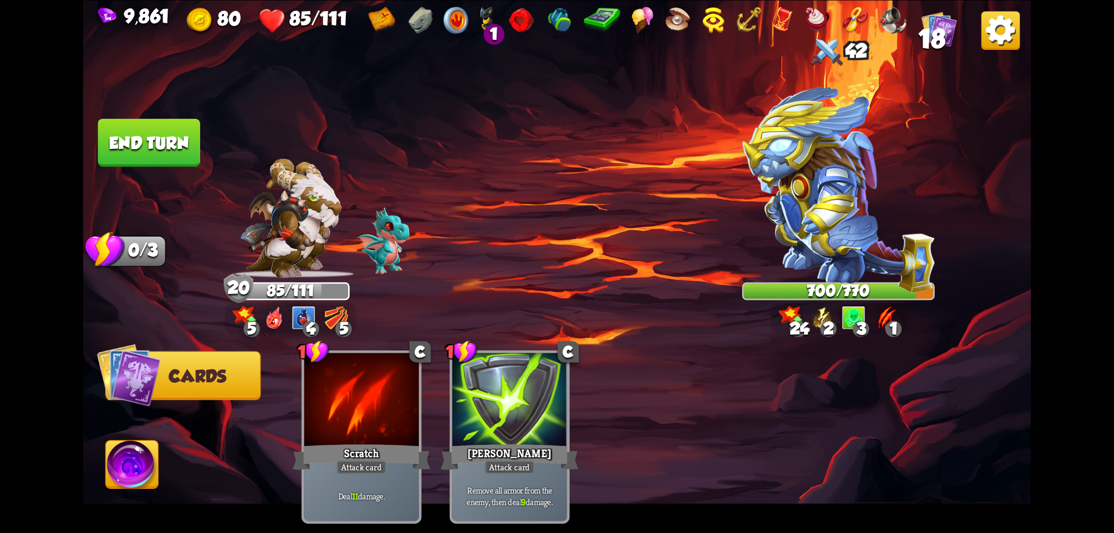
click at [150, 471] on img at bounding box center [132, 466] width 53 height 53
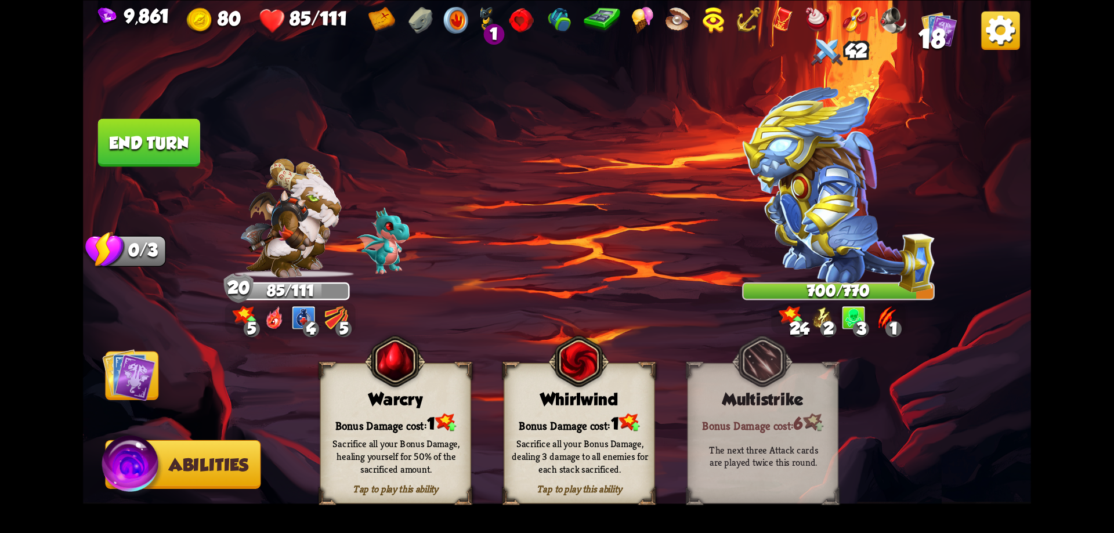
click at [421, 442] on div "Sacrifice all your Bonus Damage, healing yourself for 50% of the sacrificed amo…" at bounding box center [396, 456] width 136 height 38
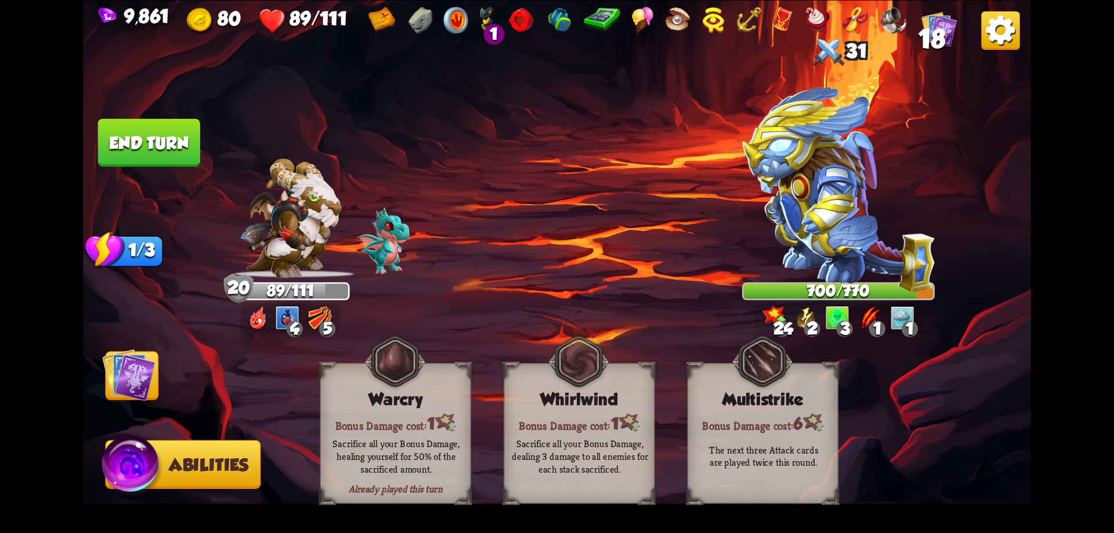
click at [189, 146] on button "End turn" at bounding box center [149, 142] width 102 height 48
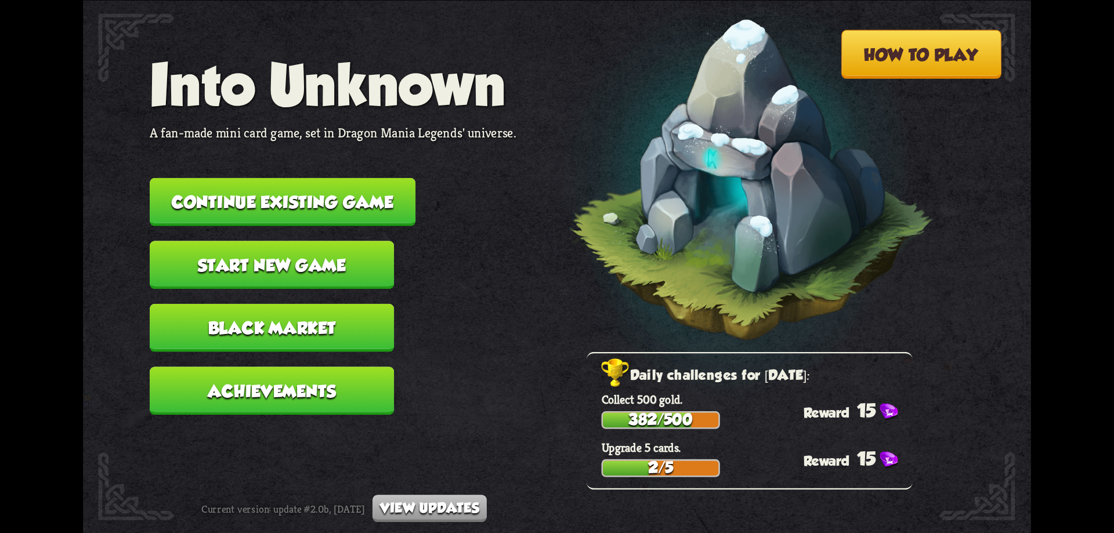
click at [330, 216] on button "Continue existing game" at bounding box center [283, 202] width 266 height 48
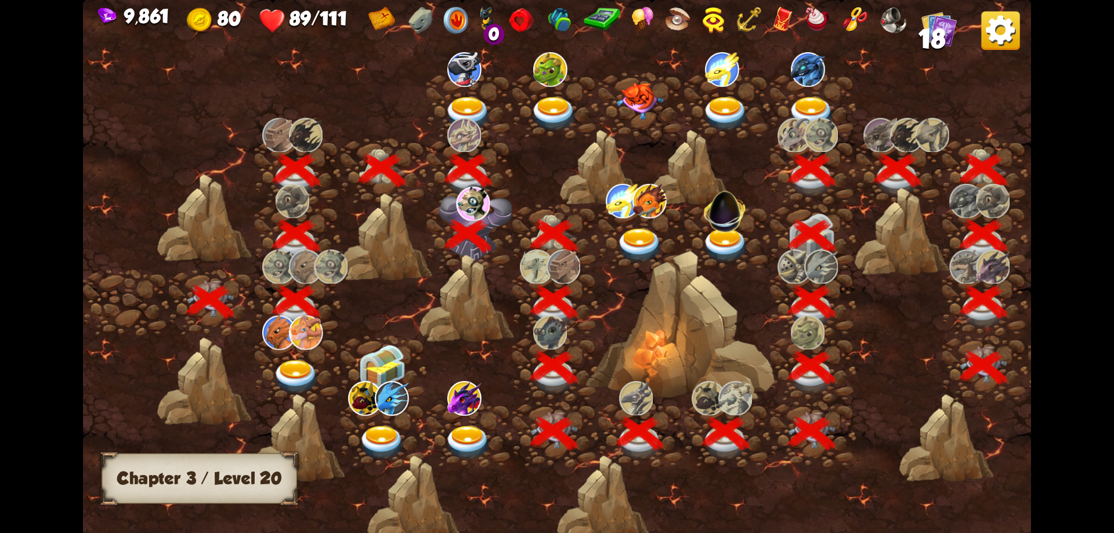
scroll to position [0, 176]
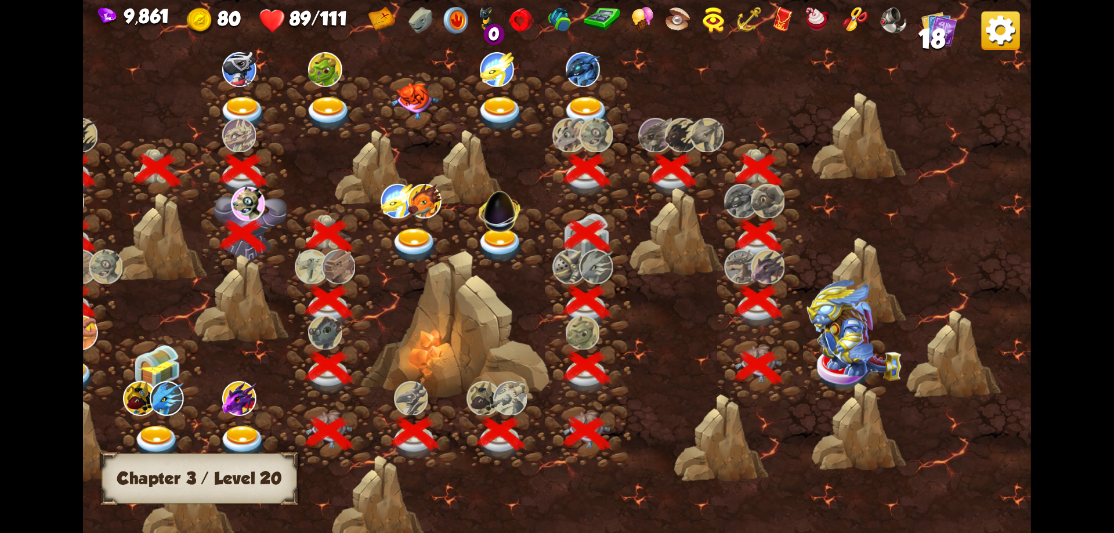
click at [844, 363] on img at bounding box center [853, 331] width 95 height 102
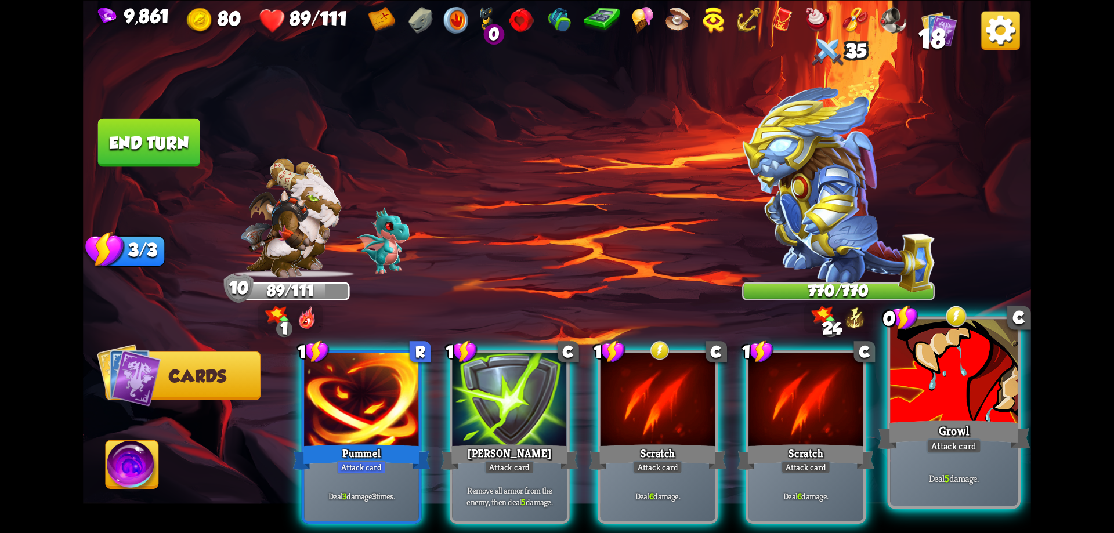
click at [950, 386] on div at bounding box center [954, 372] width 128 height 107
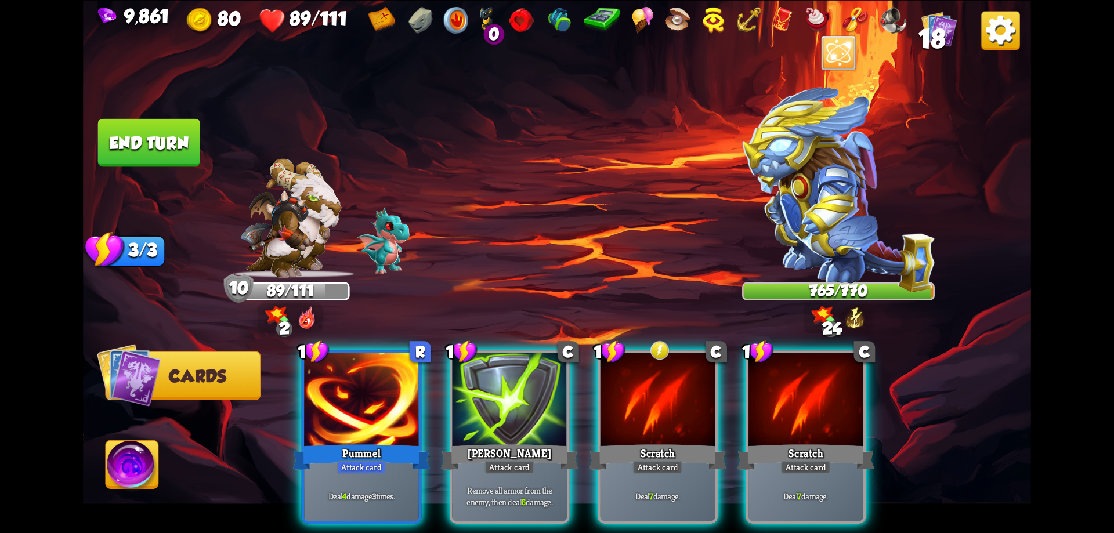
click at [146, 453] on img at bounding box center [132, 466] width 53 height 53
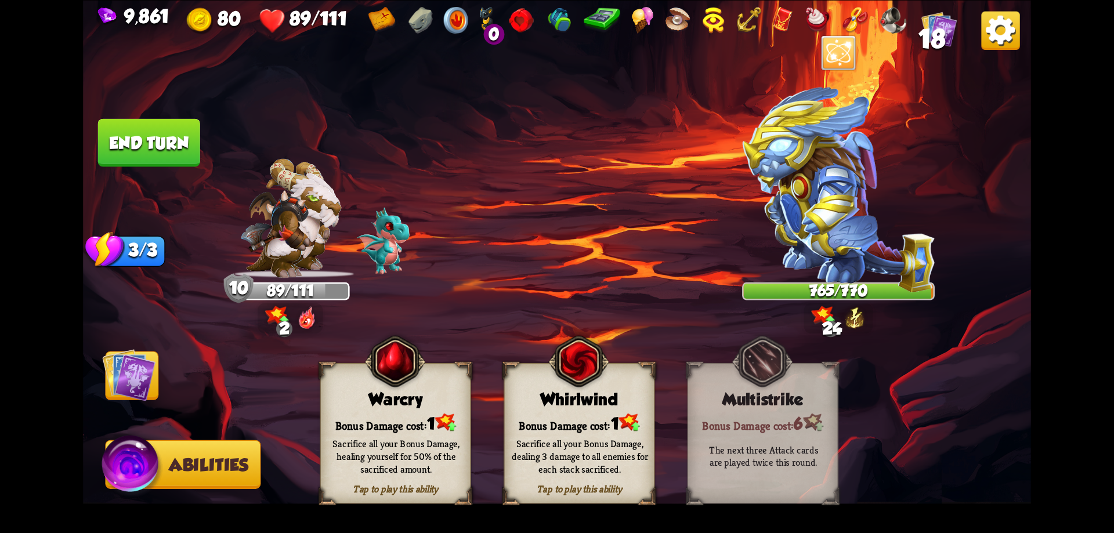
click at [445, 429] on div "Sacrifice all your Bonus Damage, healing yourself for 50% of the sacrificed amo…" at bounding box center [396, 455] width 151 height 59
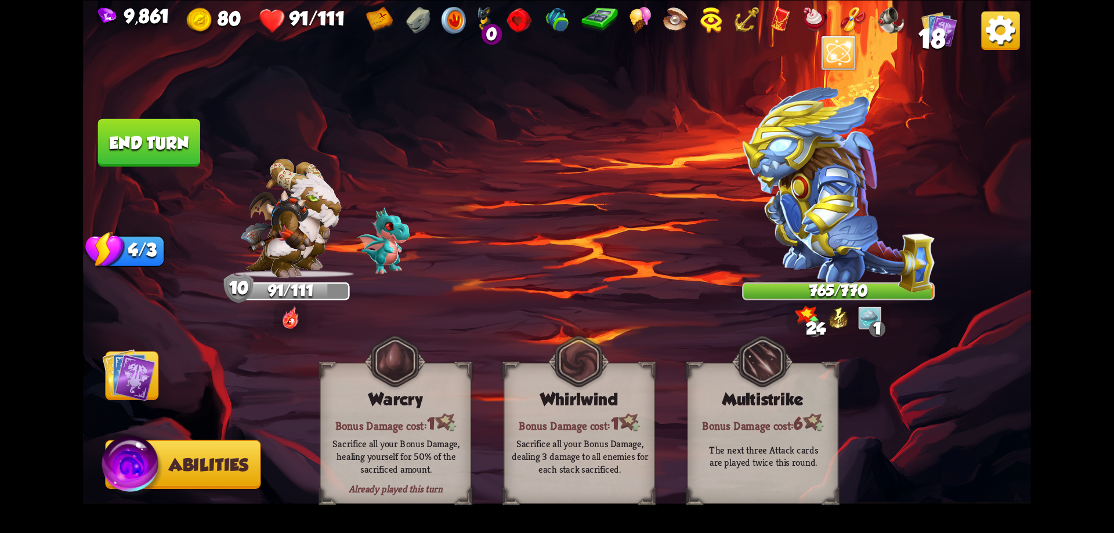
click at [192, 151] on button "End turn" at bounding box center [149, 142] width 102 height 48
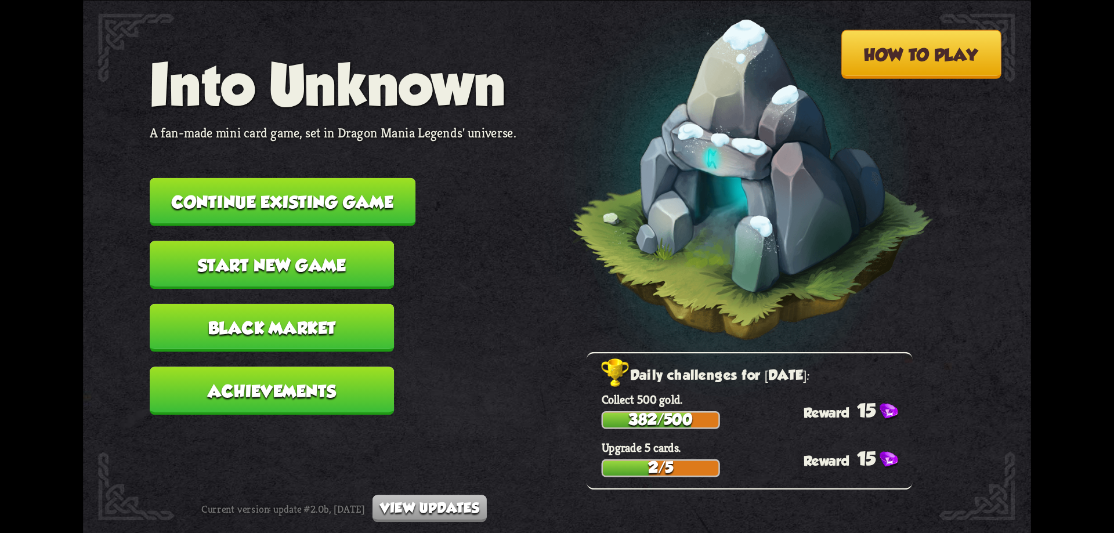
click at [376, 195] on button "Continue existing game" at bounding box center [283, 202] width 266 height 48
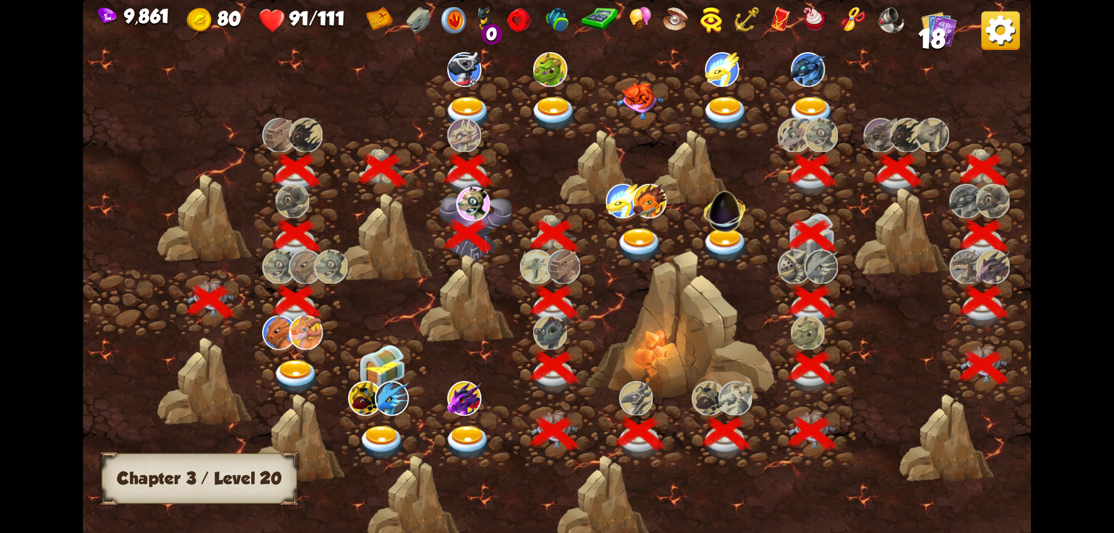
scroll to position [0, 176]
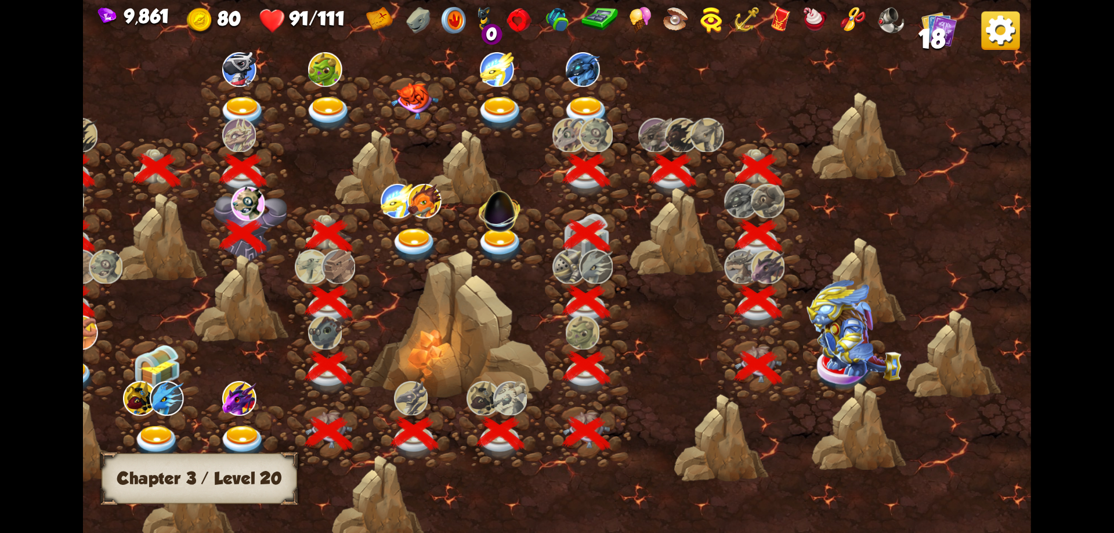
click at [852, 375] on img at bounding box center [853, 331] width 95 height 102
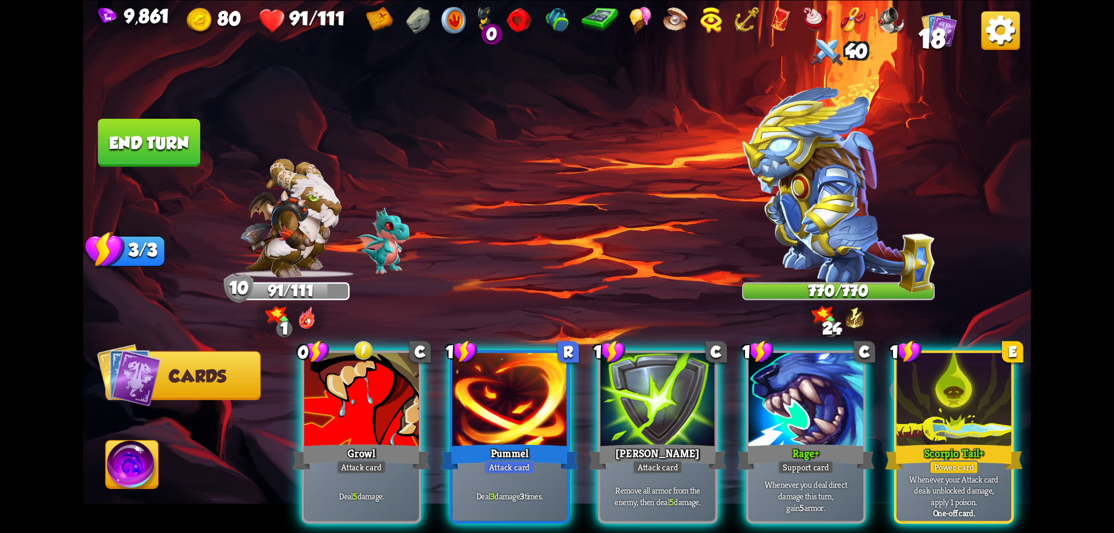
click at [951, 39] on img at bounding box center [938, 28] width 35 height 35
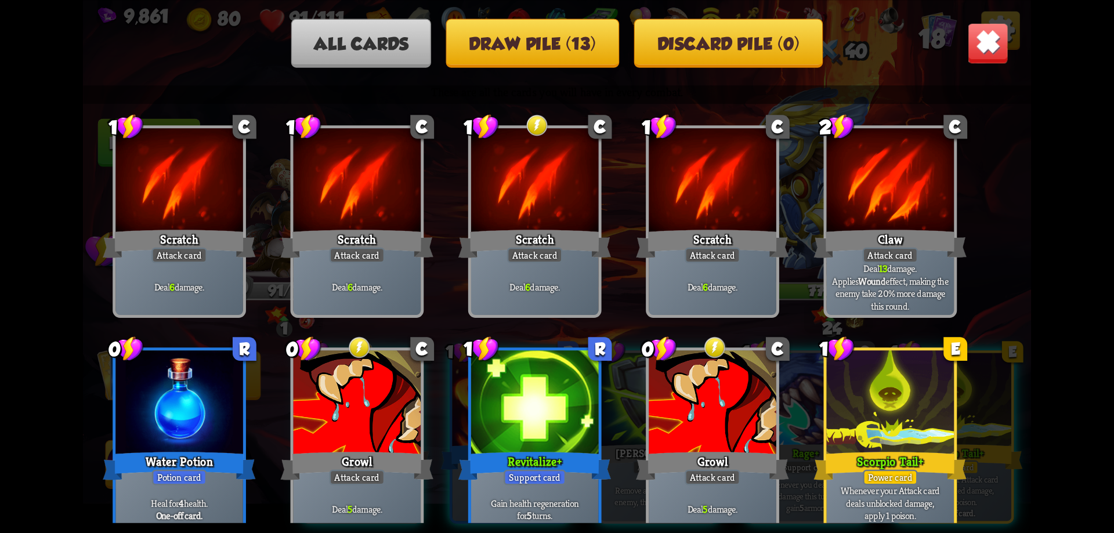
scroll to position [0, 0]
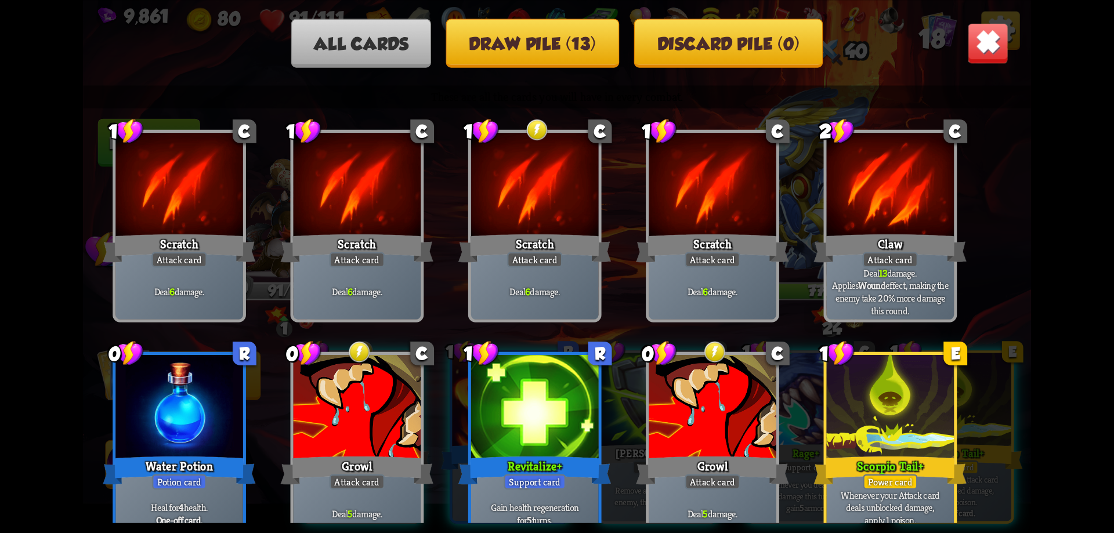
click at [991, 44] on img at bounding box center [987, 42] width 41 height 41
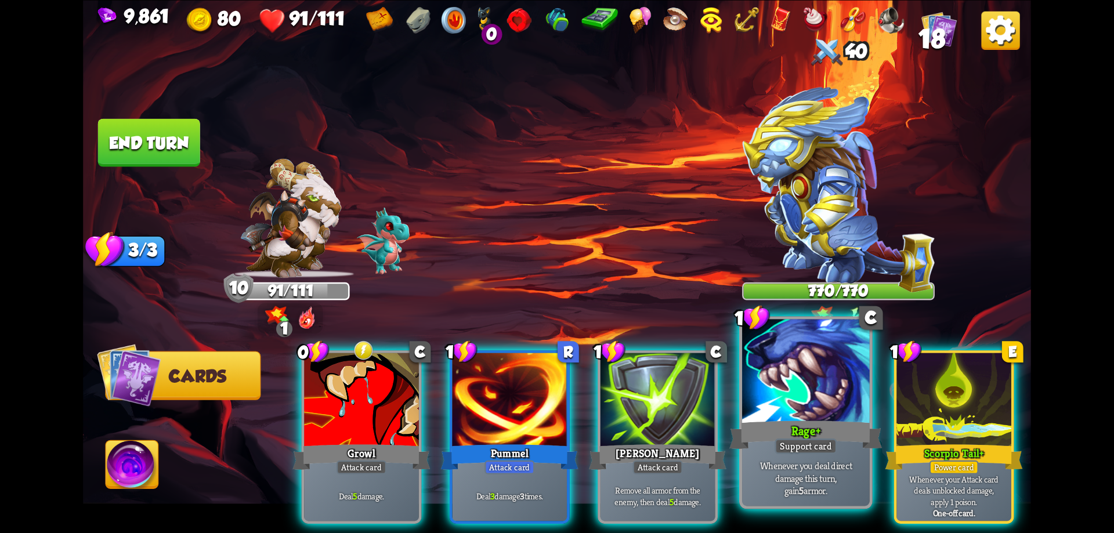
click at [774, 399] on div at bounding box center [806, 372] width 128 height 107
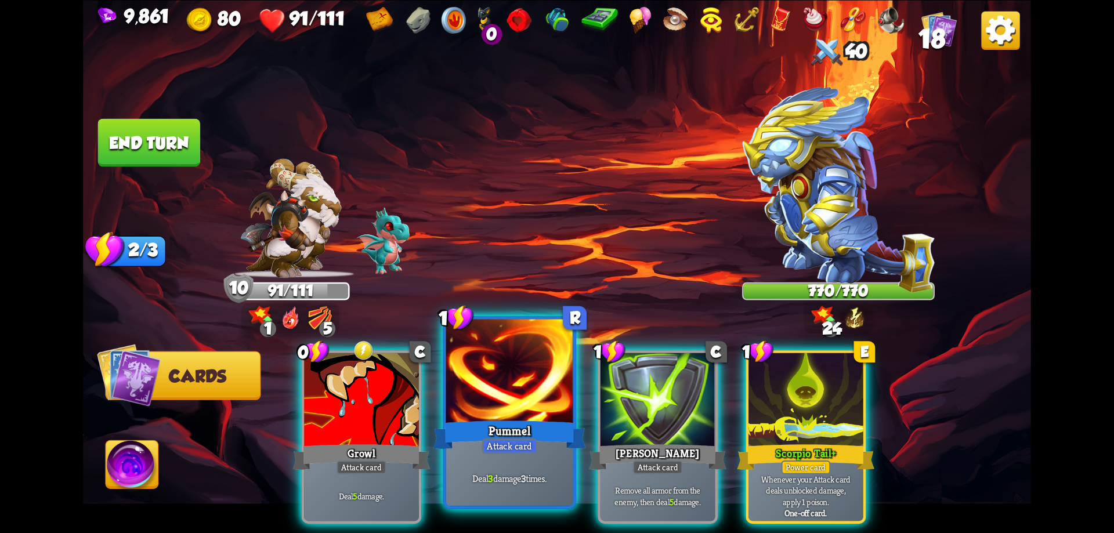
click at [548, 404] on div at bounding box center [510, 372] width 128 height 107
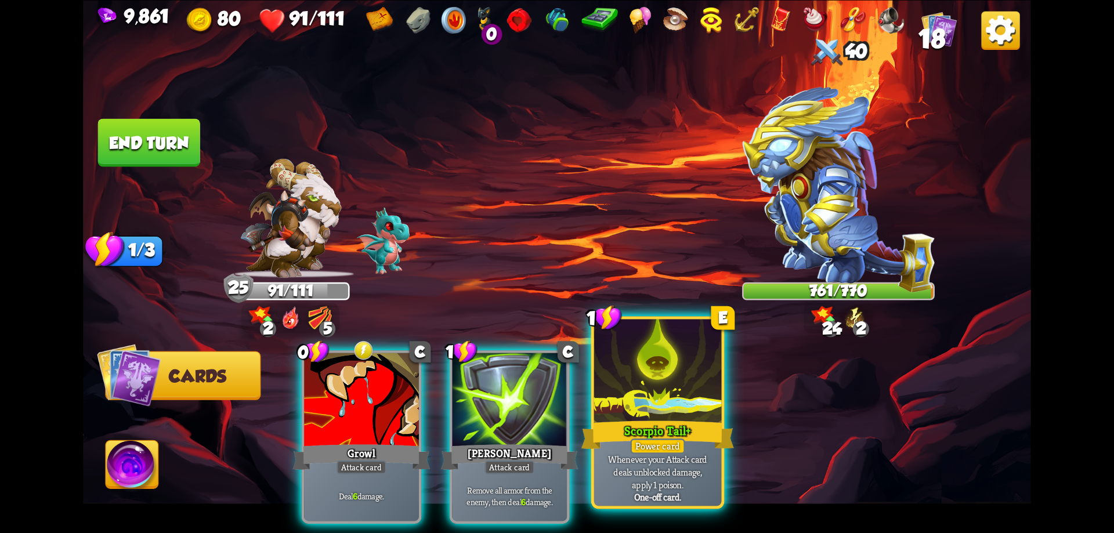
click at [667, 403] on div at bounding box center [658, 372] width 128 height 107
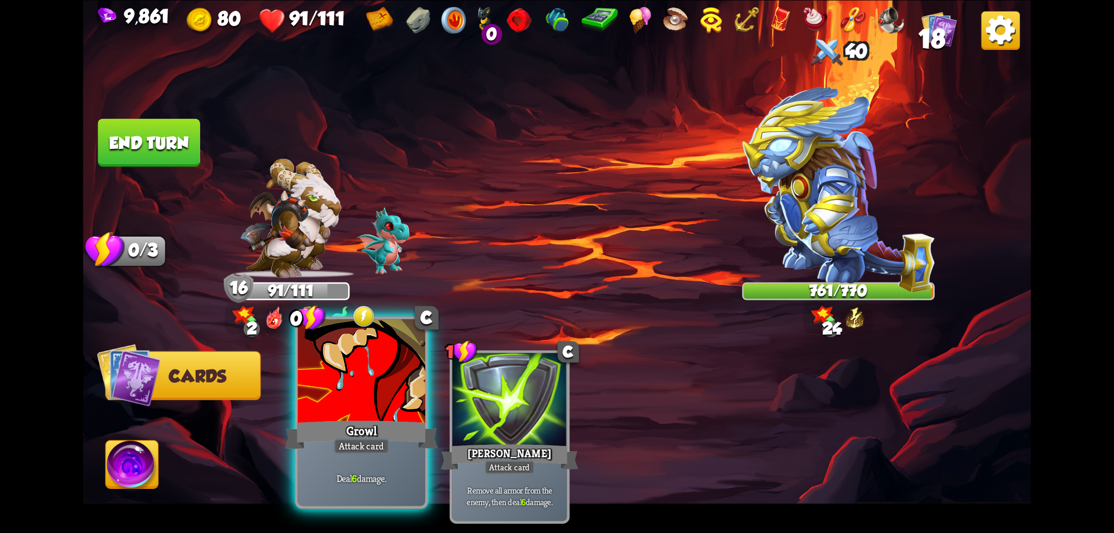
click at [390, 400] on div at bounding box center [362, 372] width 128 height 107
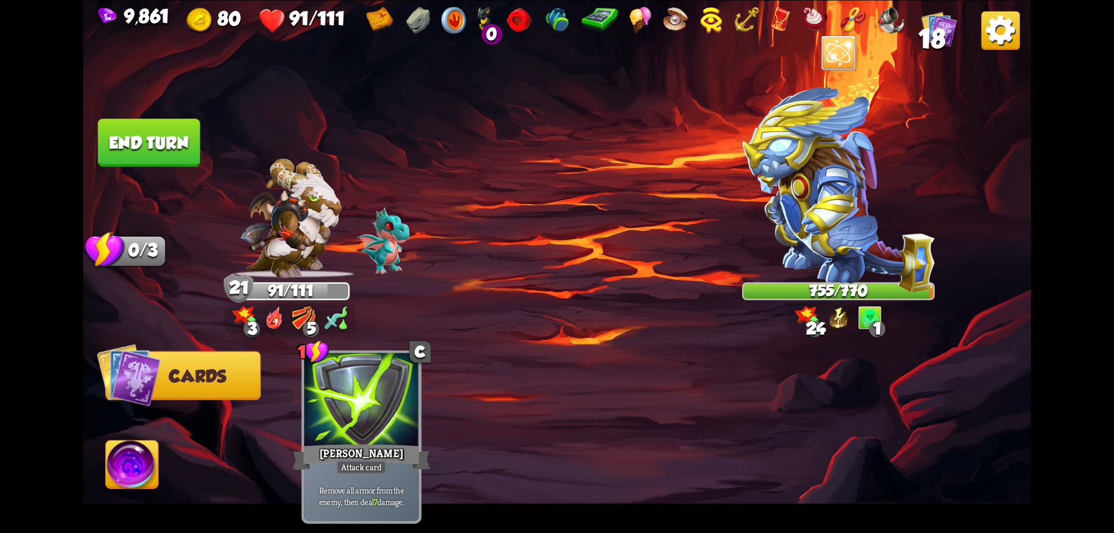
click at [176, 146] on button "End turn" at bounding box center [149, 142] width 102 height 48
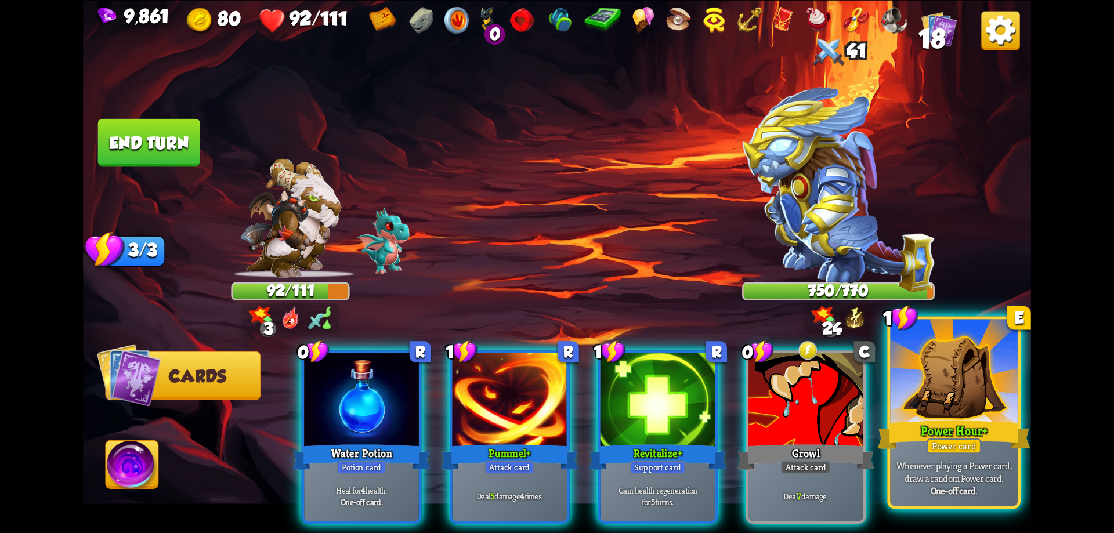
click at [918, 415] on div at bounding box center [954, 372] width 128 height 107
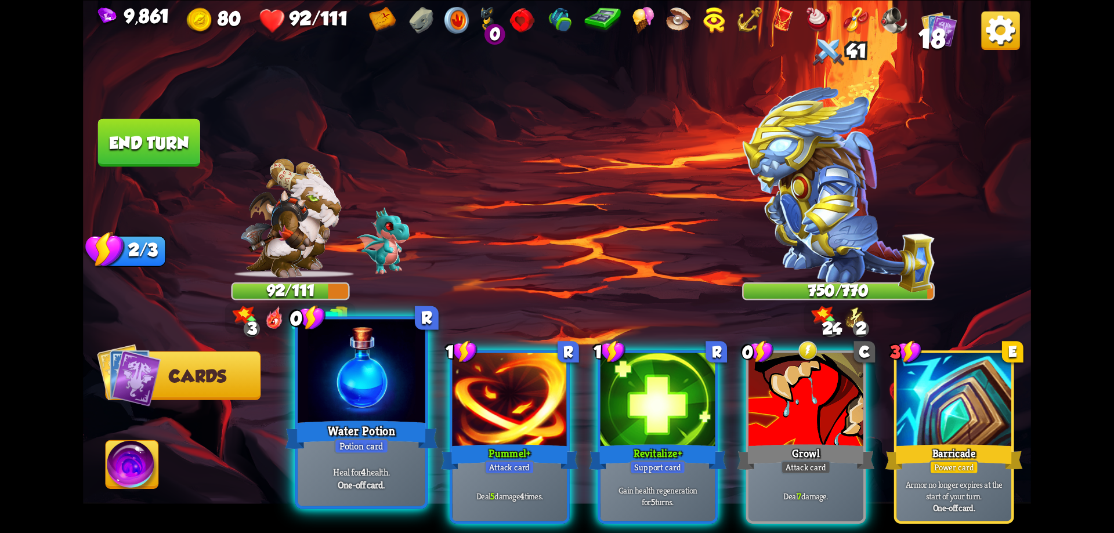
click at [371, 442] on div "Potion card" at bounding box center [361, 447] width 55 height 16
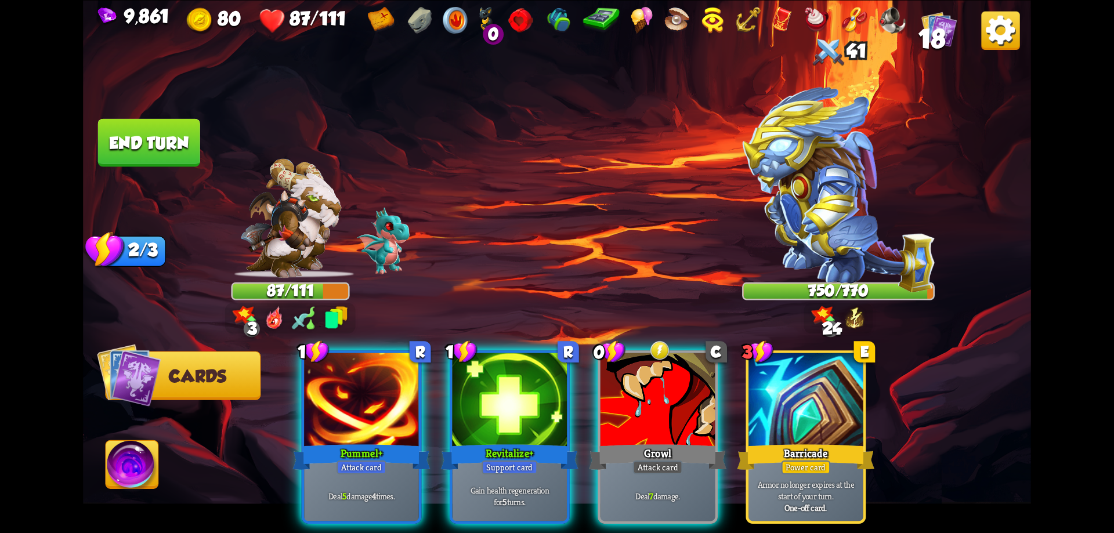
click at [134, 465] on img at bounding box center [132, 466] width 53 height 53
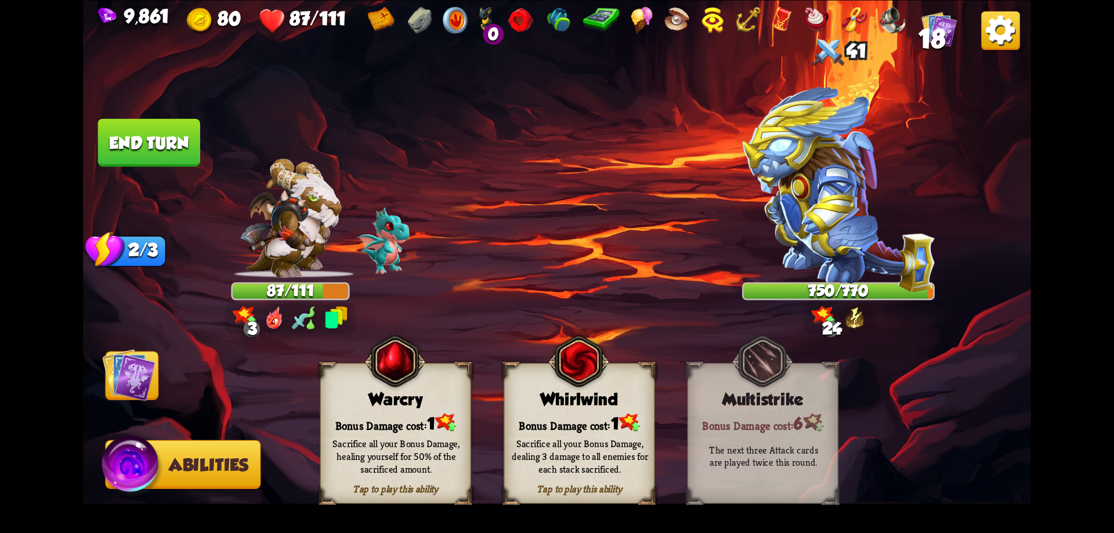
click at [394, 446] on div "Sacrifice all your Bonus Damage, healing yourself for 50% of the sacrificed amo…" at bounding box center [396, 456] width 136 height 38
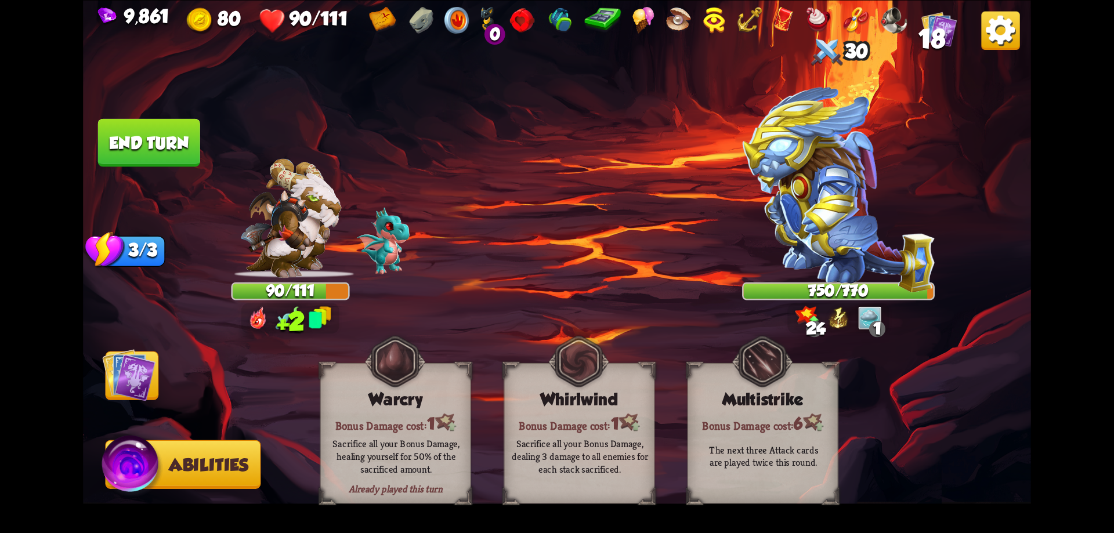
click at [153, 373] on img at bounding box center [128, 374] width 53 height 53
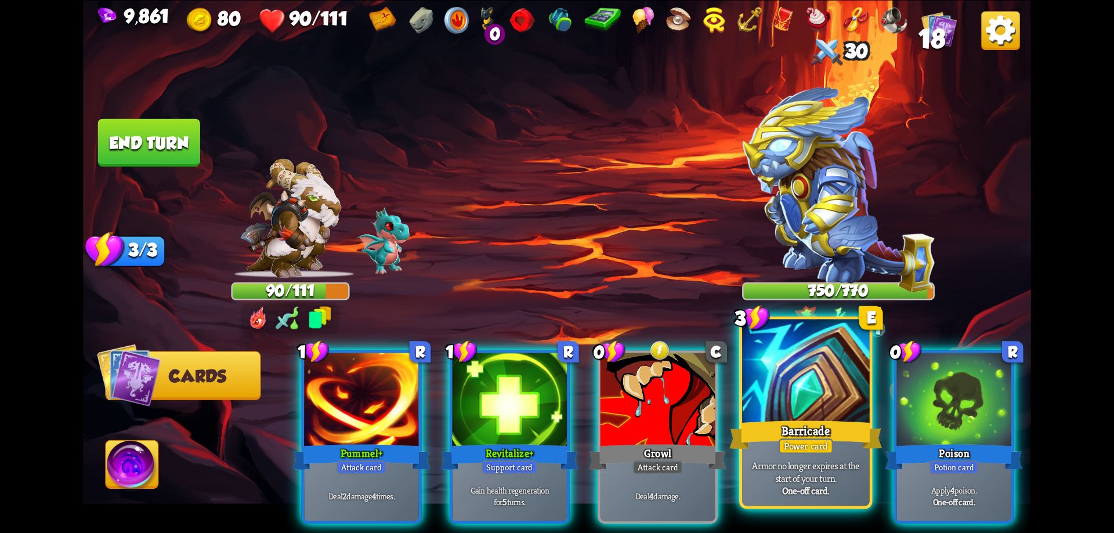
click at [833, 410] on div at bounding box center [806, 372] width 128 height 107
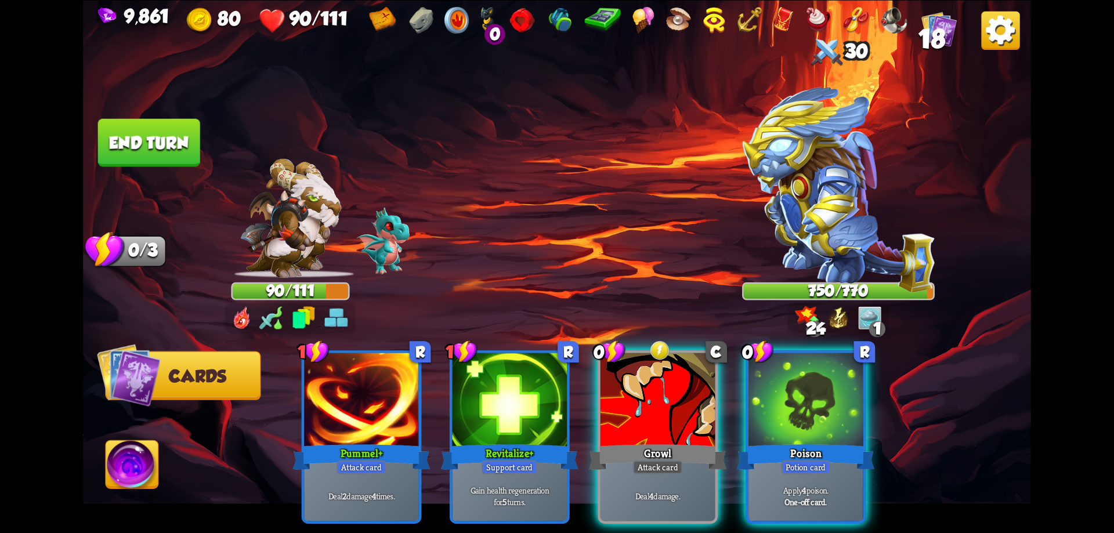
click at [833, 410] on div at bounding box center [805, 401] width 115 height 97
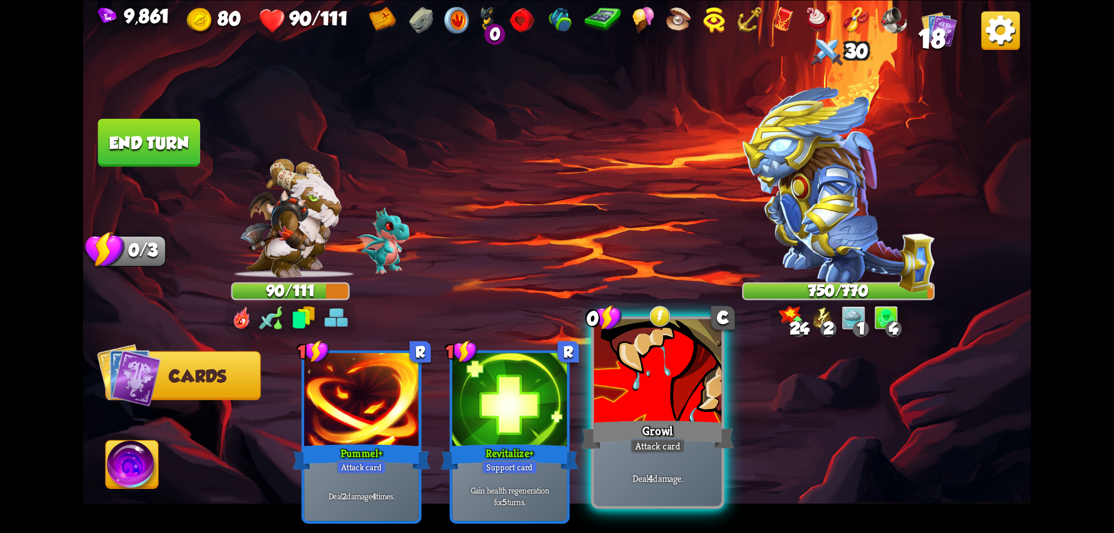
click at [701, 400] on div at bounding box center [658, 372] width 128 height 107
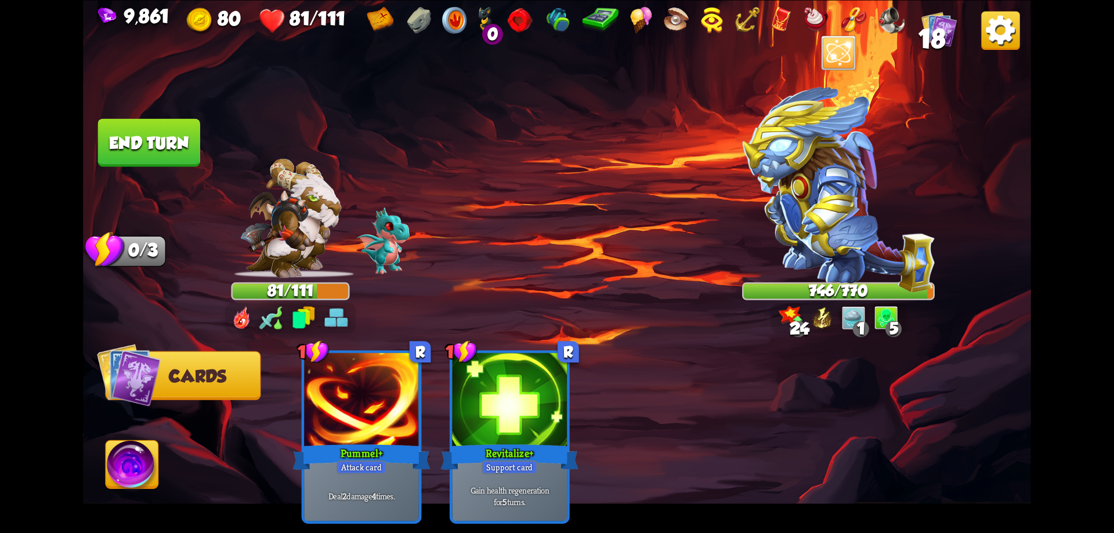
click at [145, 462] on img at bounding box center [132, 466] width 53 height 53
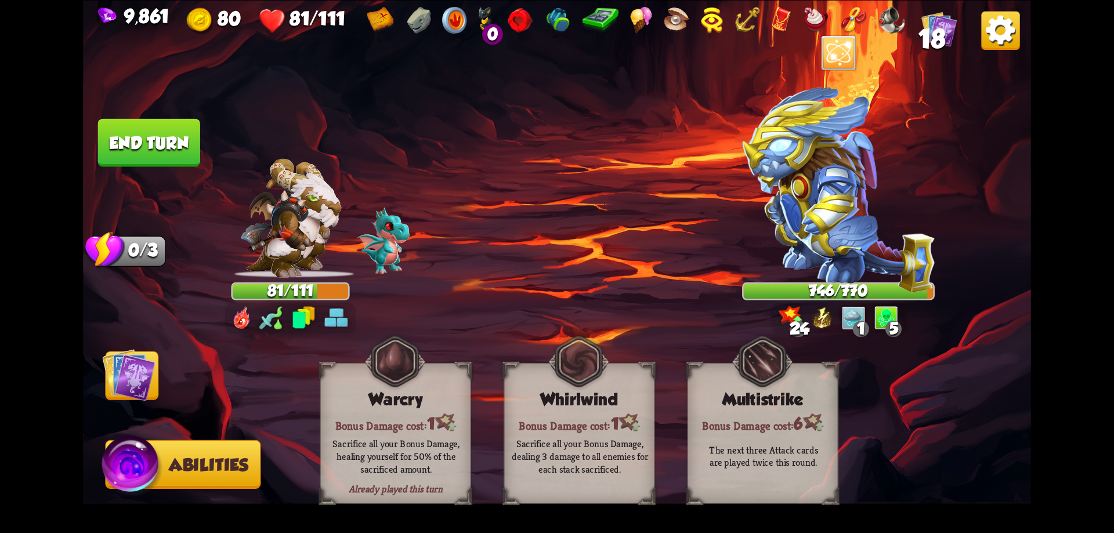
click at [172, 365] on img at bounding box center [557, 266] width 948 height 533
click at [154, 367] on img at bounding box center [128, 374] width 53 height 53
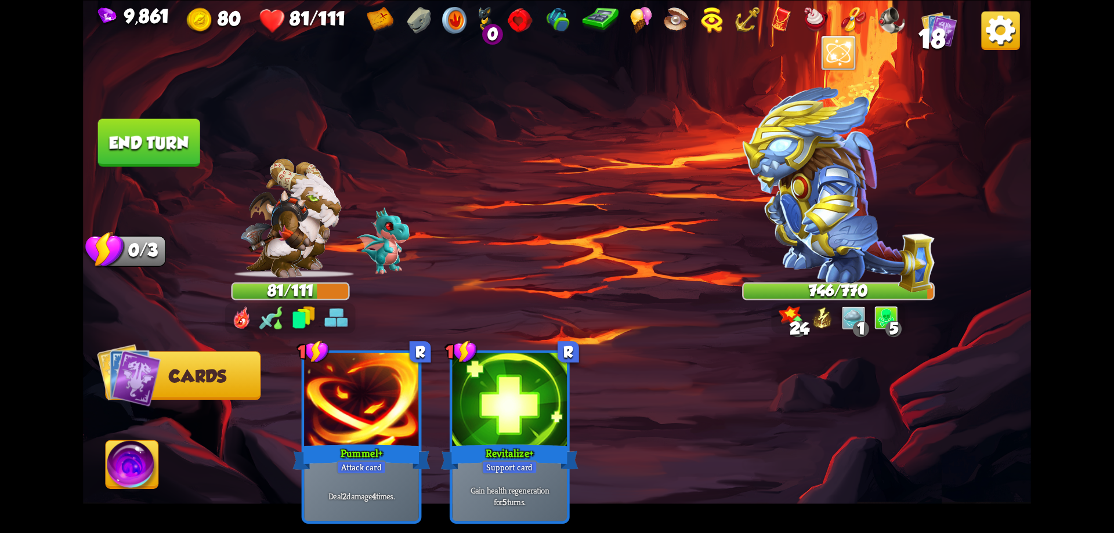
click at [178, 150] on button "End turn" at bounding box center [149, 142] width 102 height 48
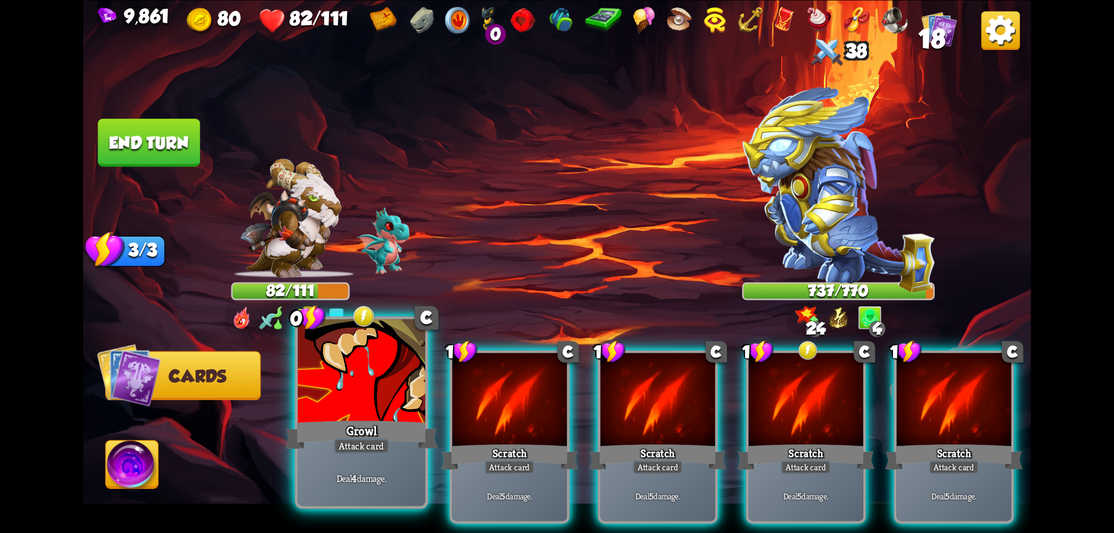
click at [393, 409] on div at bounding box center [362, 372] width 128 height 107
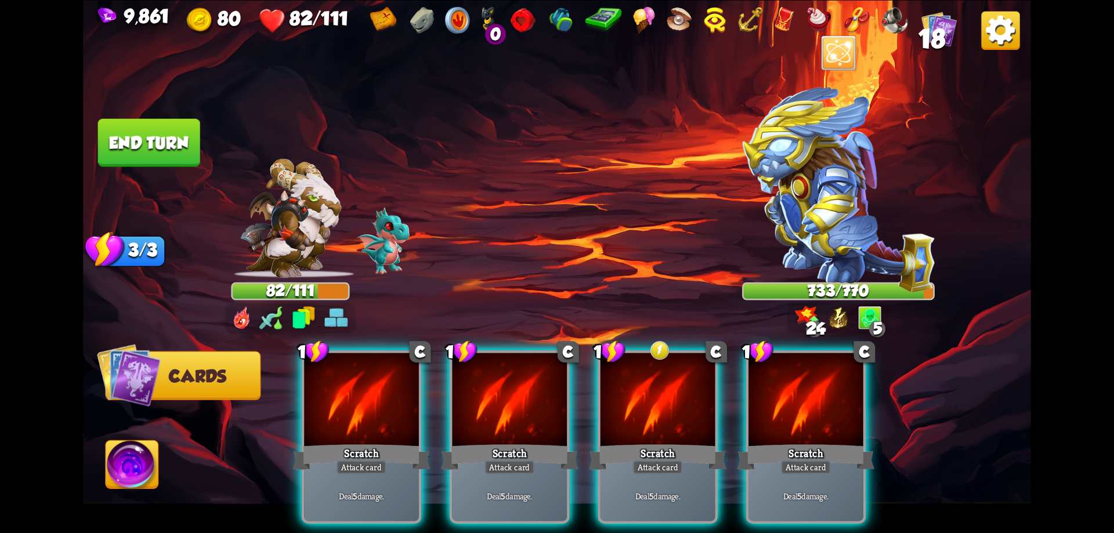
click at [164, 139] on button "End turn" at bounding box center [149, 142] width 102 height 48
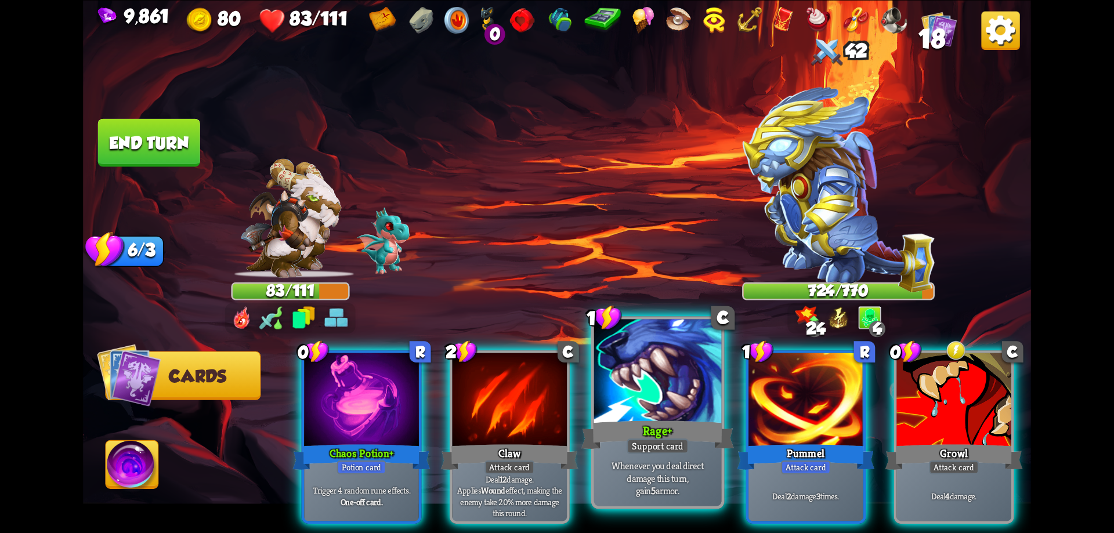
click at [655, 405] on div at bounding box center [658, 372] width 128 height 107
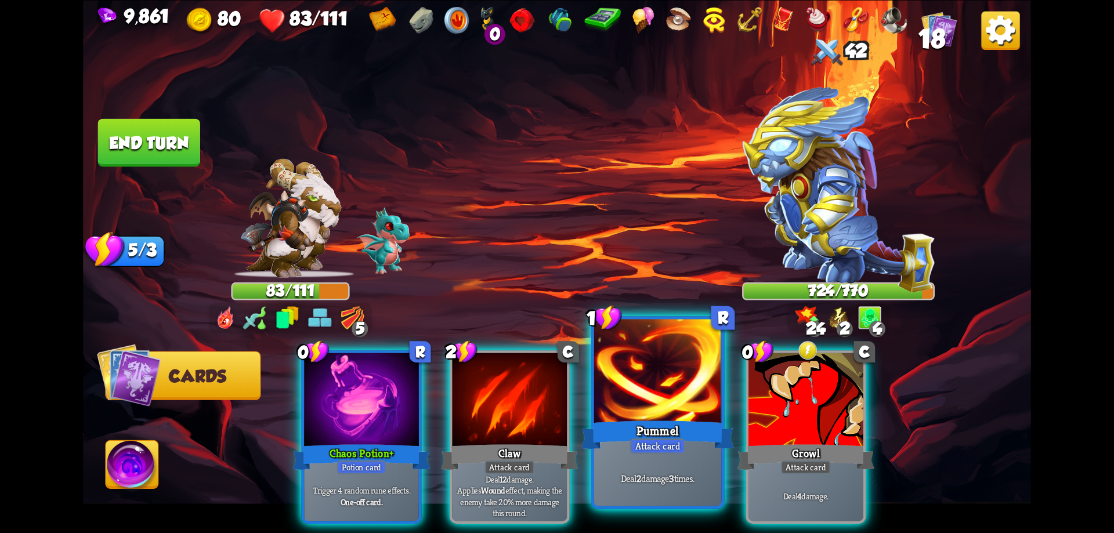
click at [655, 402] on div at bounding box center [658, 372] width 128 height 107
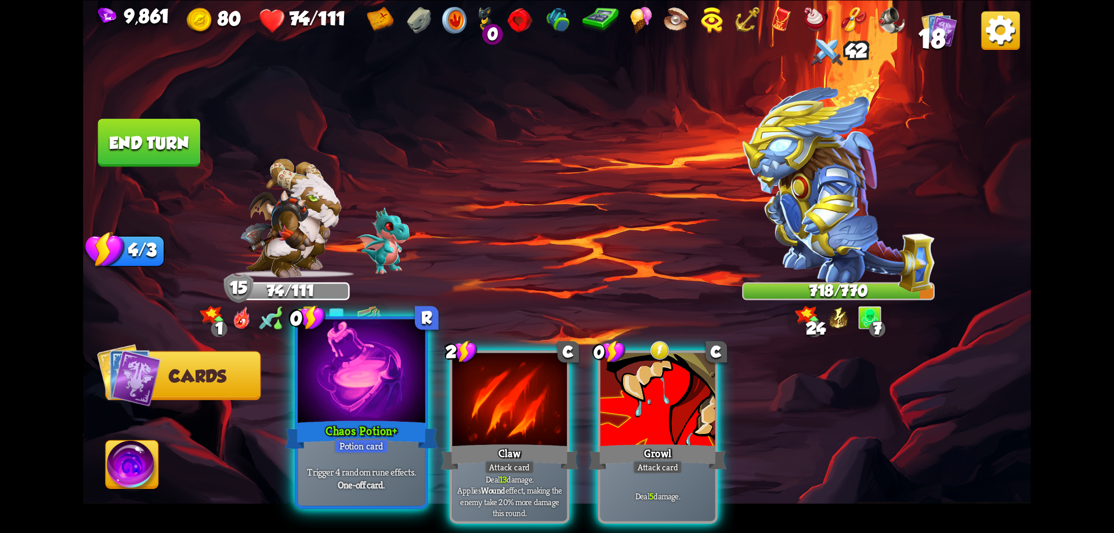
click at [400, 422] on div "Chaos Potion+" at bounding box center [361, 435] width 153 height 34
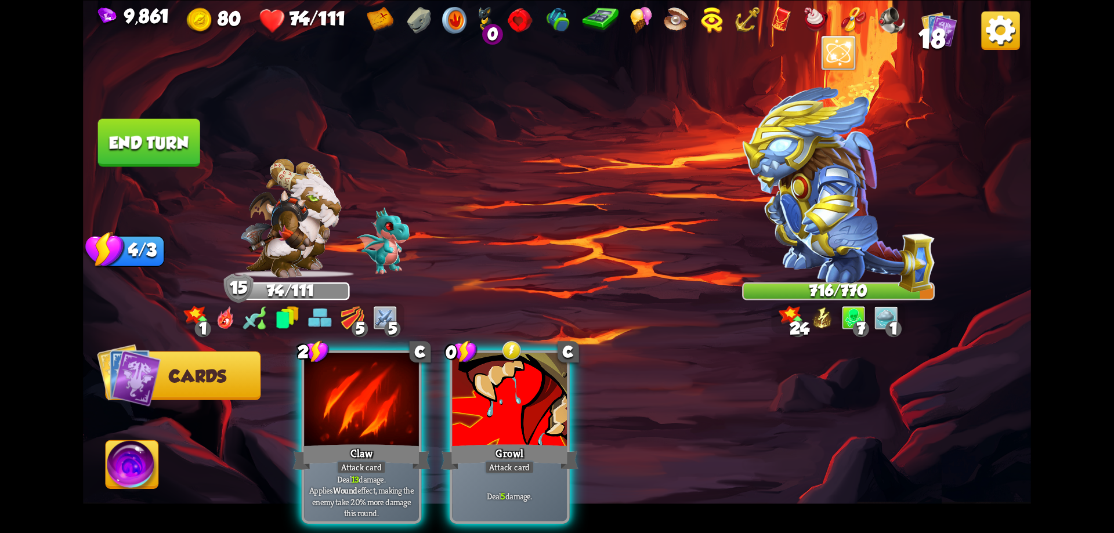
click at [150, 141] on button "End turn" at bounding box center [149, 142] width 102 height 48
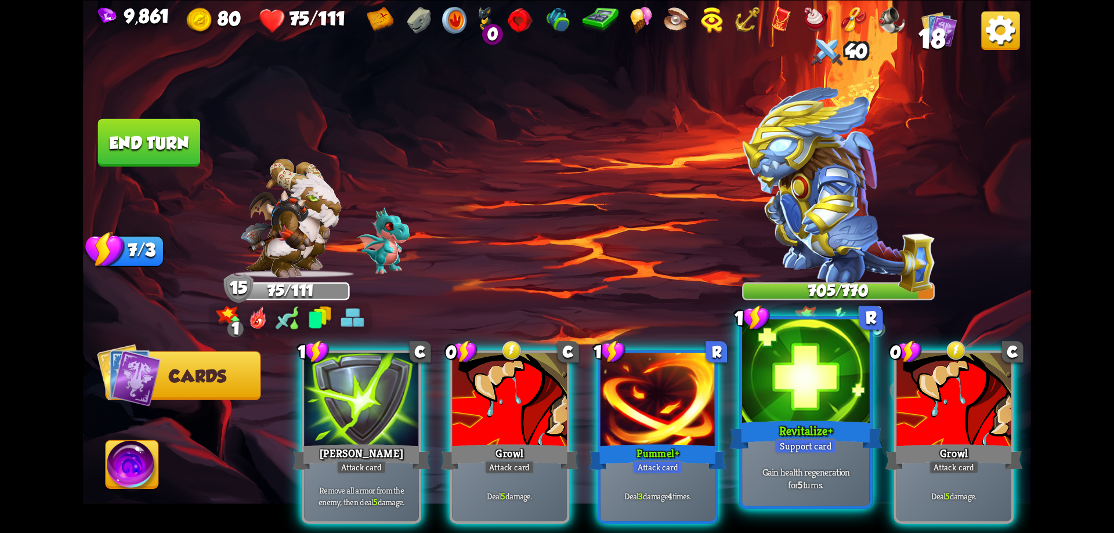
click at [816, 415] on div at bounding box center [806, 372] width 128 height 107
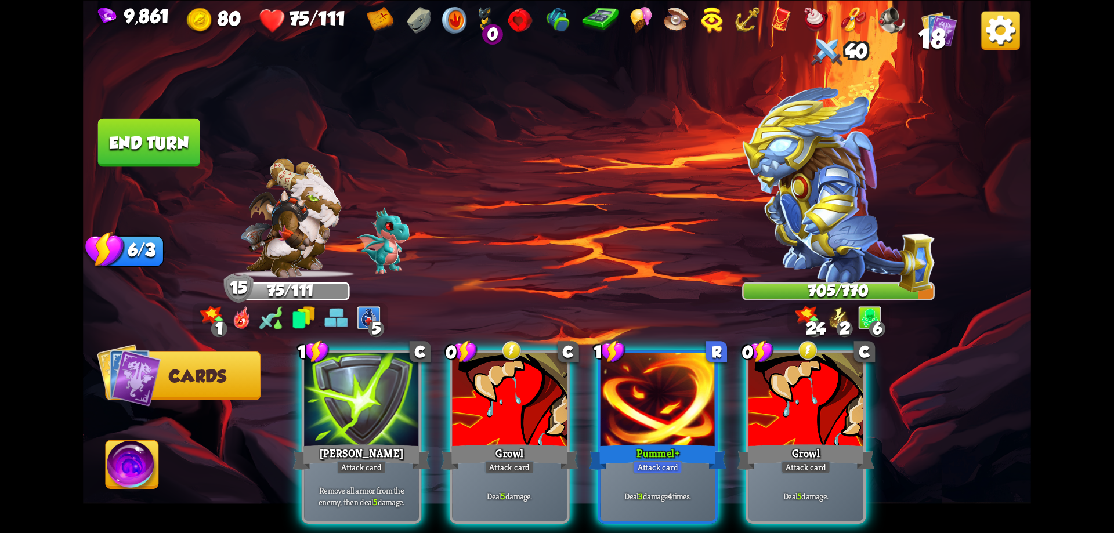
click at [816, 415] on div at bounding box center [805, 401] width 115 height 97
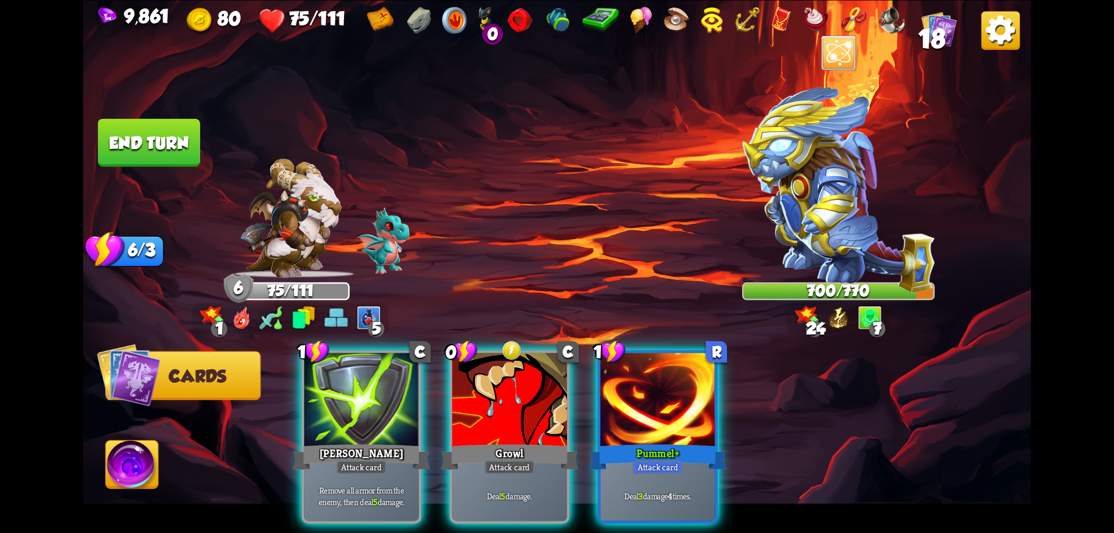
click at [171, 137] on button "End turn" at bounding box center [149, 142] width 102 height 48
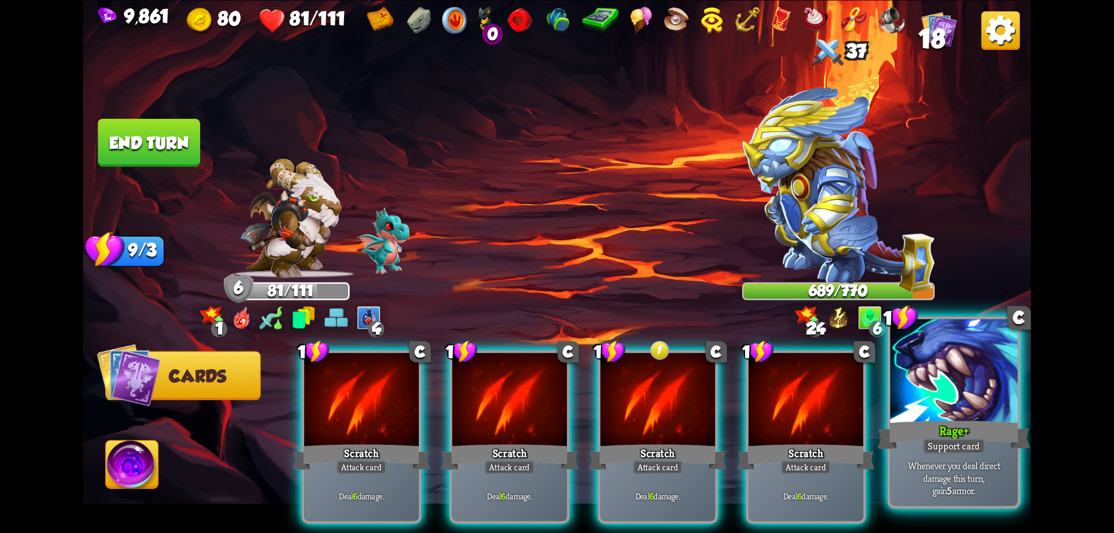
click at [931, 390] on div at bounding box center [954, 372] width 128 height 107
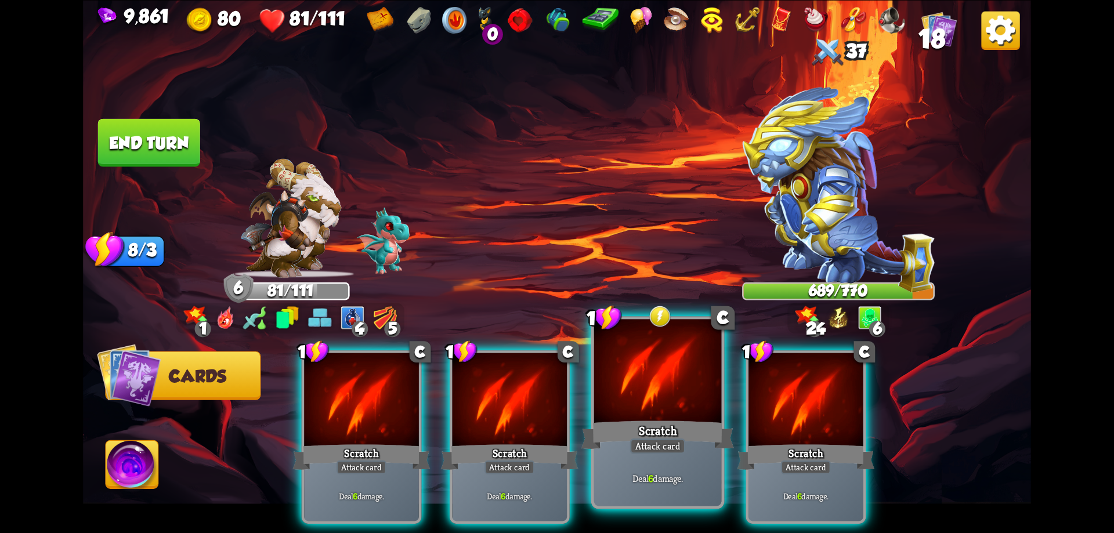
click at [662, 399] on div at bounding box center [658, 372] width 128 height 107
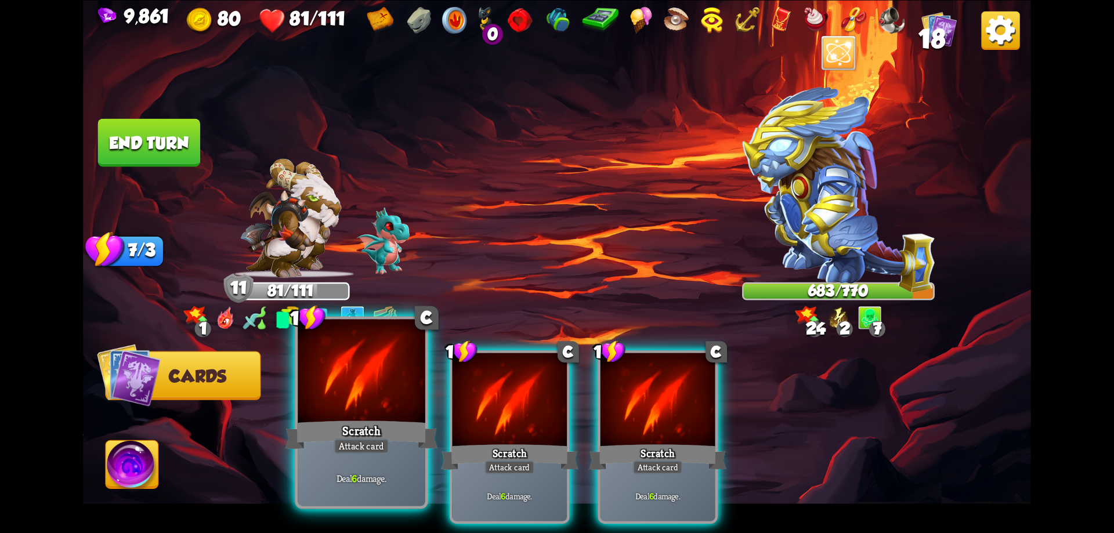
click at [397, 398] on div at bounding box center [362, 372] width 128 height 107
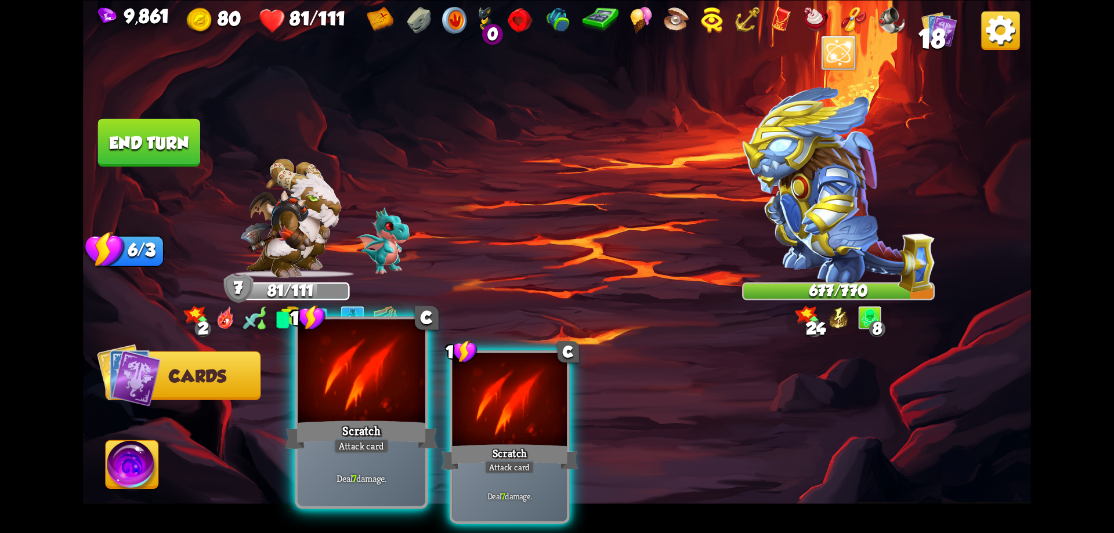
click at [383, 401] on div at bounding box center [362, 372] width 128 height 107
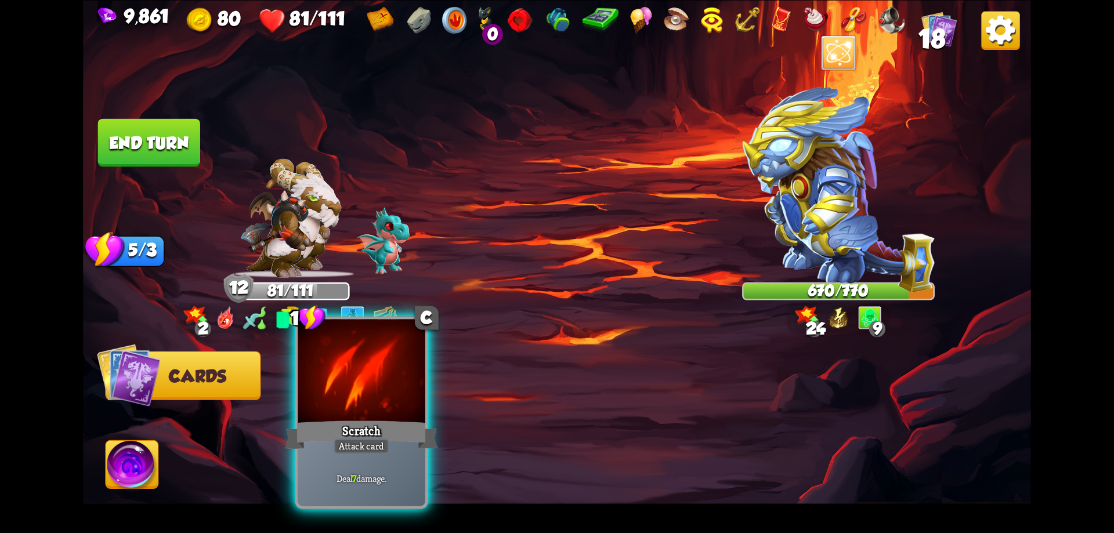
click at [384, 395] on div at bounding box center [362, 372] width 128 height 107
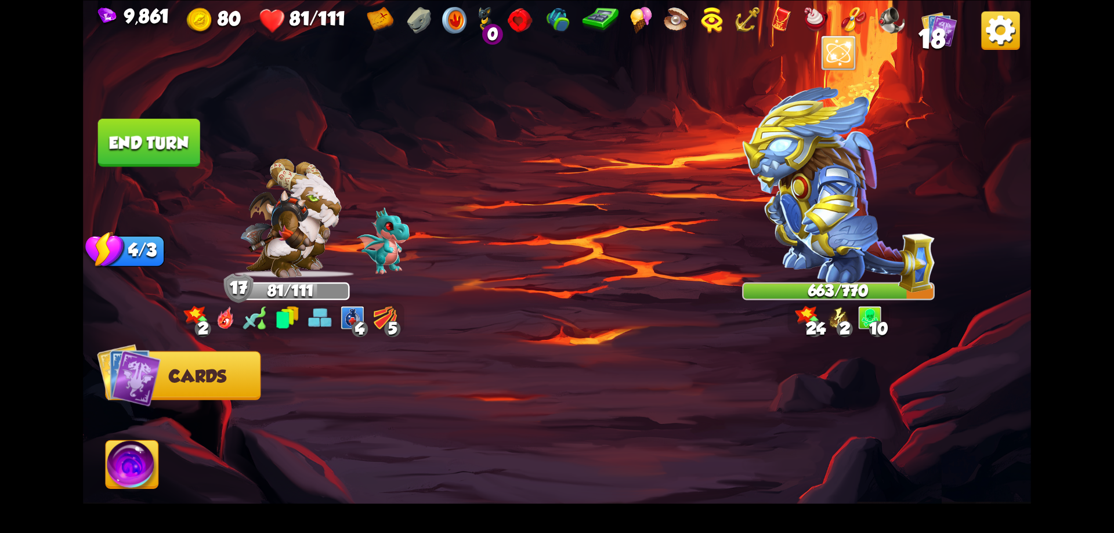
click at [182, 143] on button "End turn" at bounding box center [149, 142] width 102 height 48
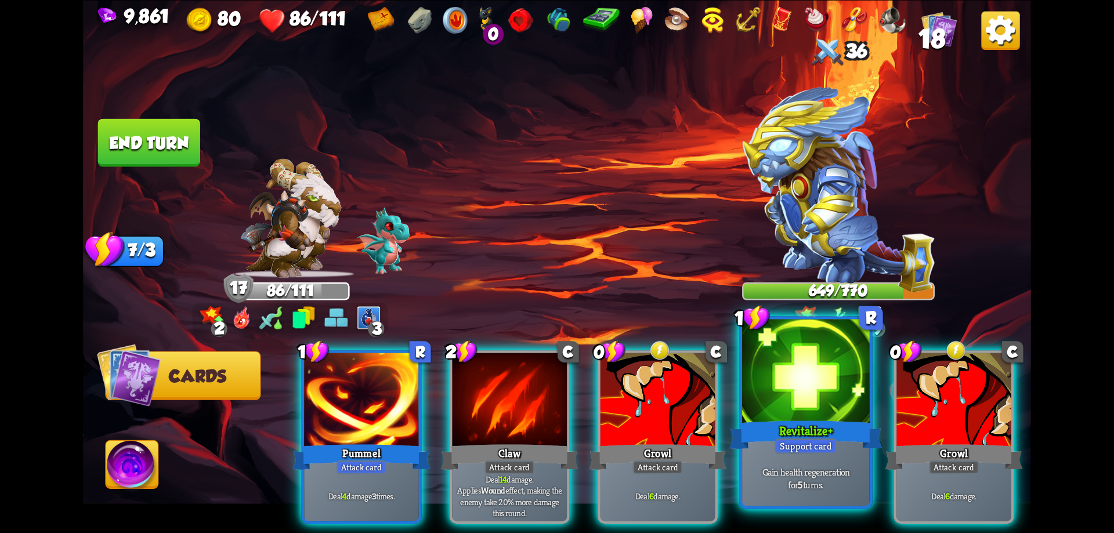
click at [791, 418] on div "Revitalize+" at bounding box center [805, 435] width 153 height 34
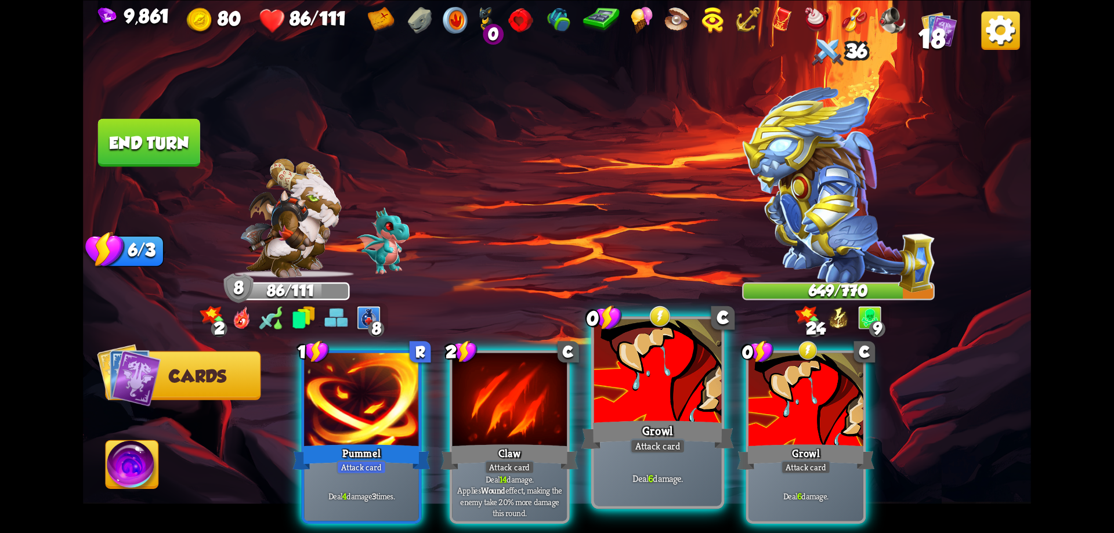
click at [653, 423] on div "Growl" at bounding box center [657, 435] width 153 height 34
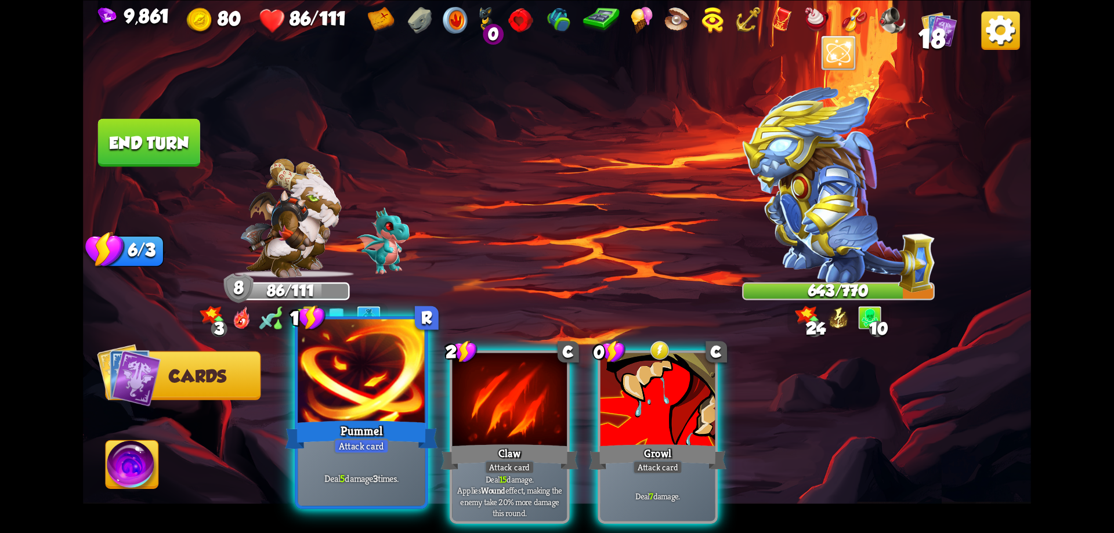
click at [389, 440] on div "Pummel" at bounding box center [361, 435] width 153 height 34
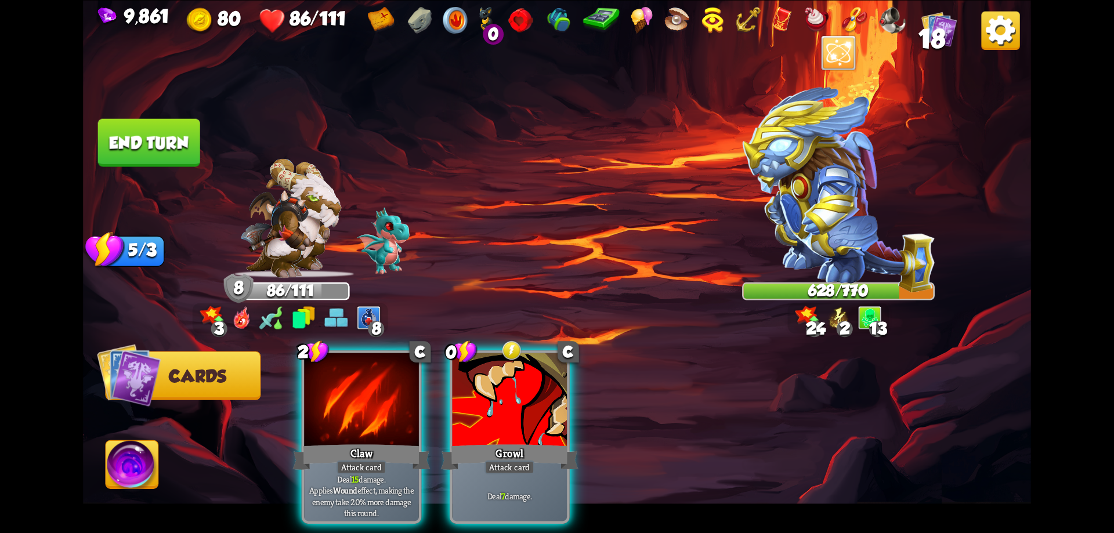
click at [184, 158] on button "End turn" at bounding box center [149, 142] width 102 height 48
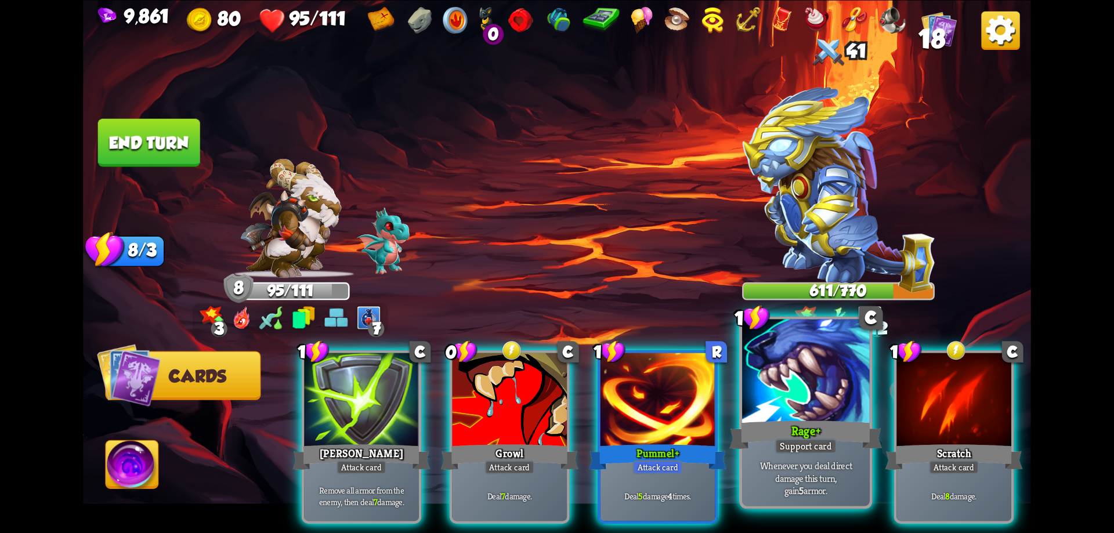
click at [783, 394] on div at bounding box center [806, 372] width 128 height 107
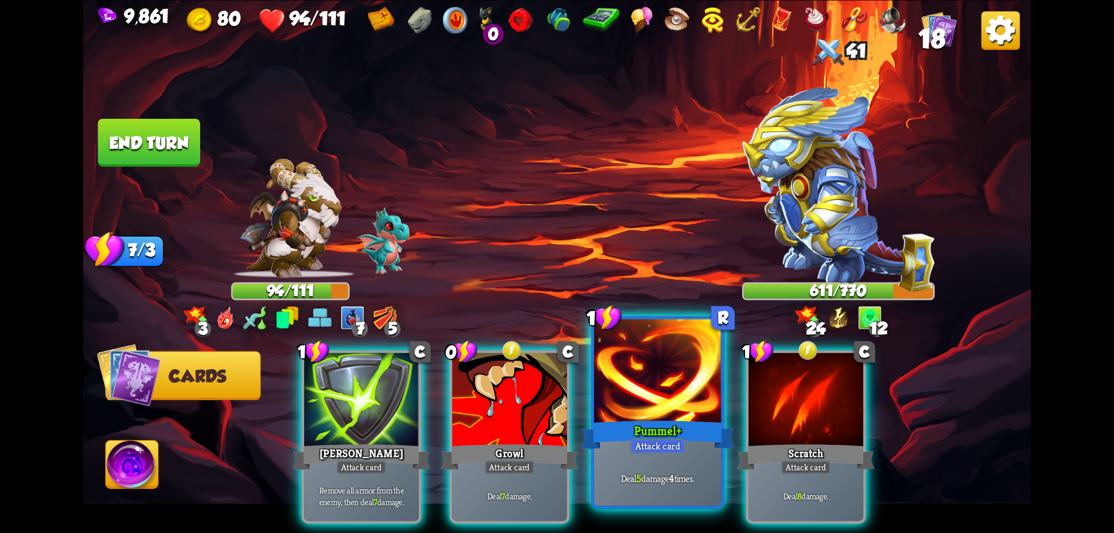
click at [658, 393] on div at bounding box center [658, 372] width 128 height 107
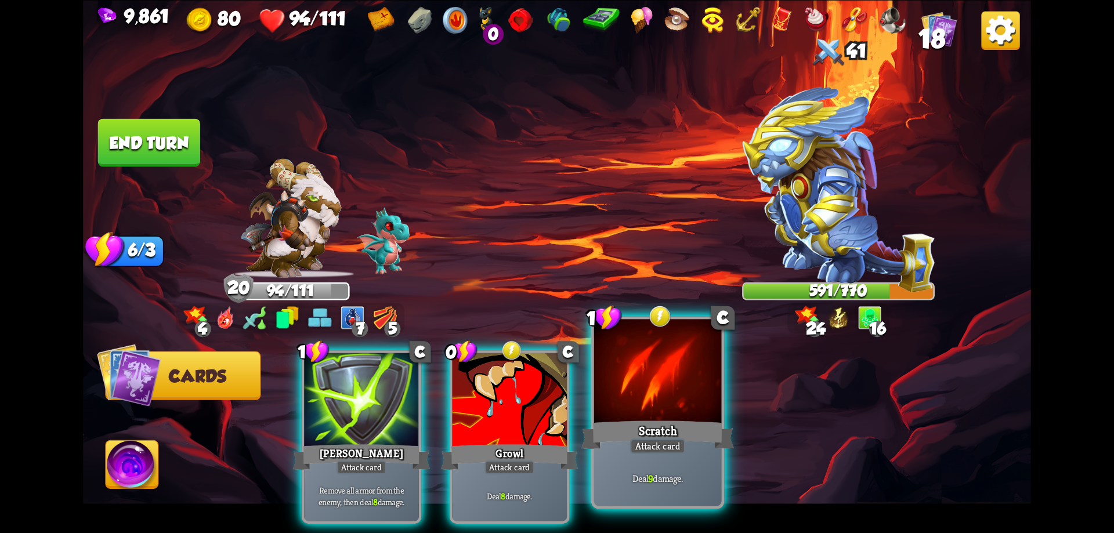
click at [657, 393] on div at bounding box center [658, 372] width 128 height 107
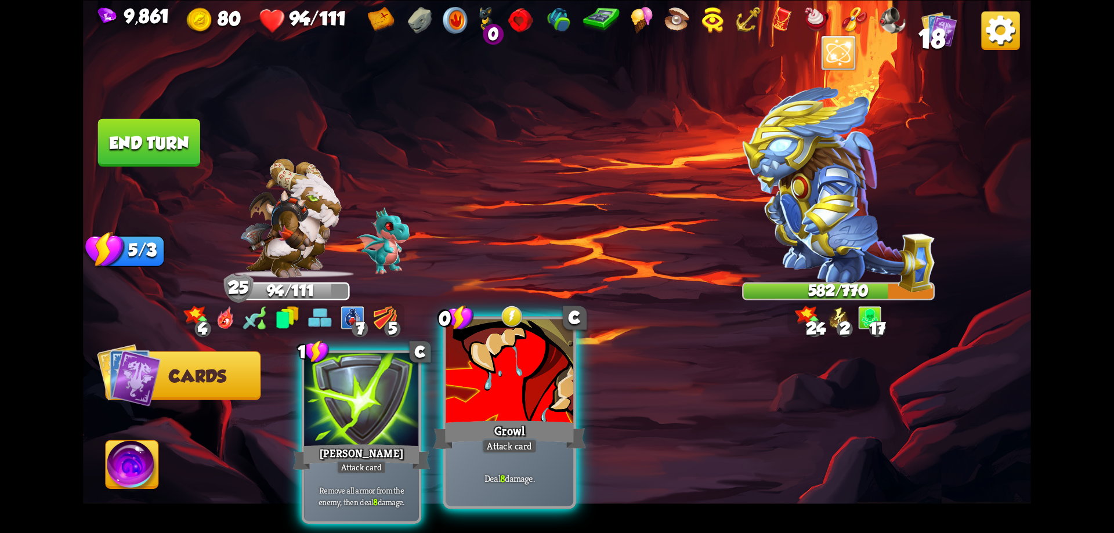
click at [519, 383] on div at bounding box center [510, 372] width 128 height 107
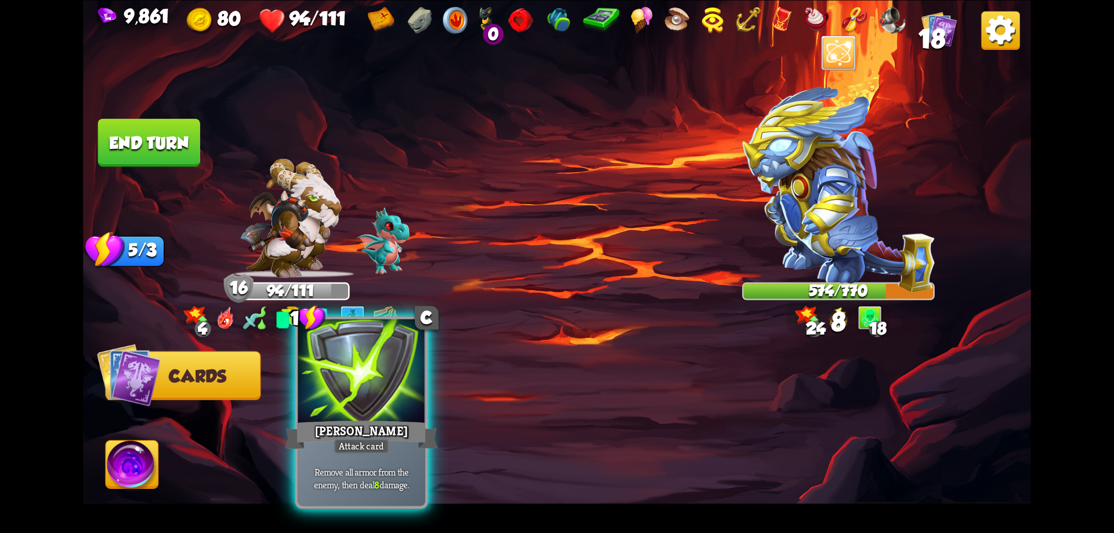
click at [370, 393] on div at bounding box center [362, 372] width 128 height 107
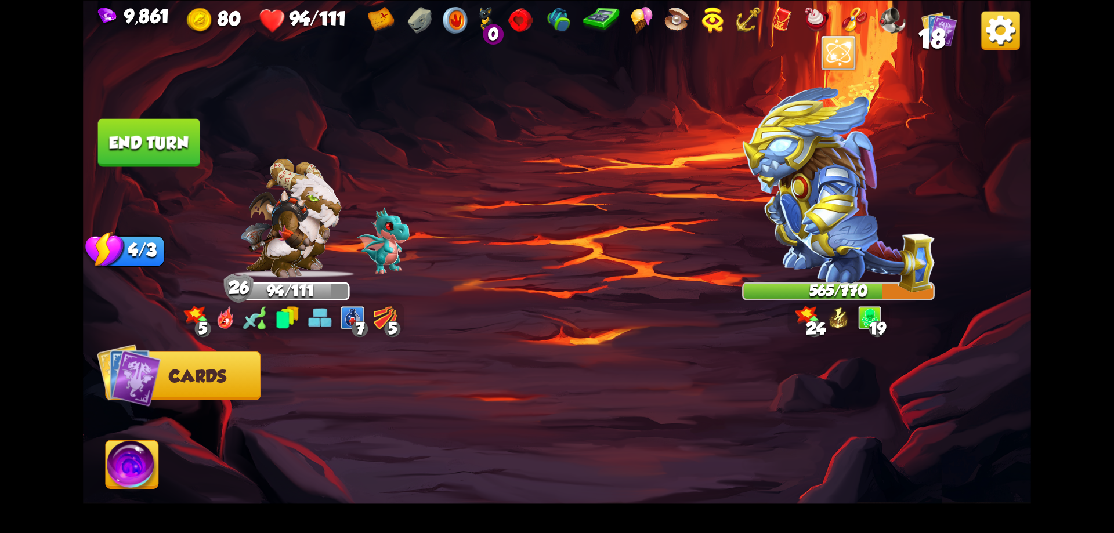
click at [184, 153] on button "End turn" at bounding box center [149, 142] width 102 height 48
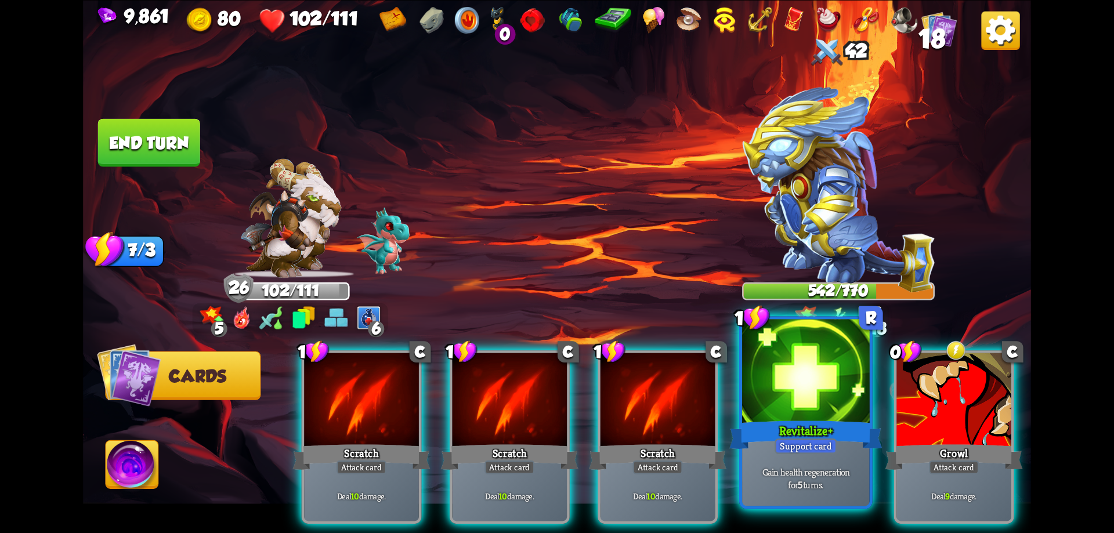
click at [818, 382] on div at bounding box center [806, 372] width 128 height 107
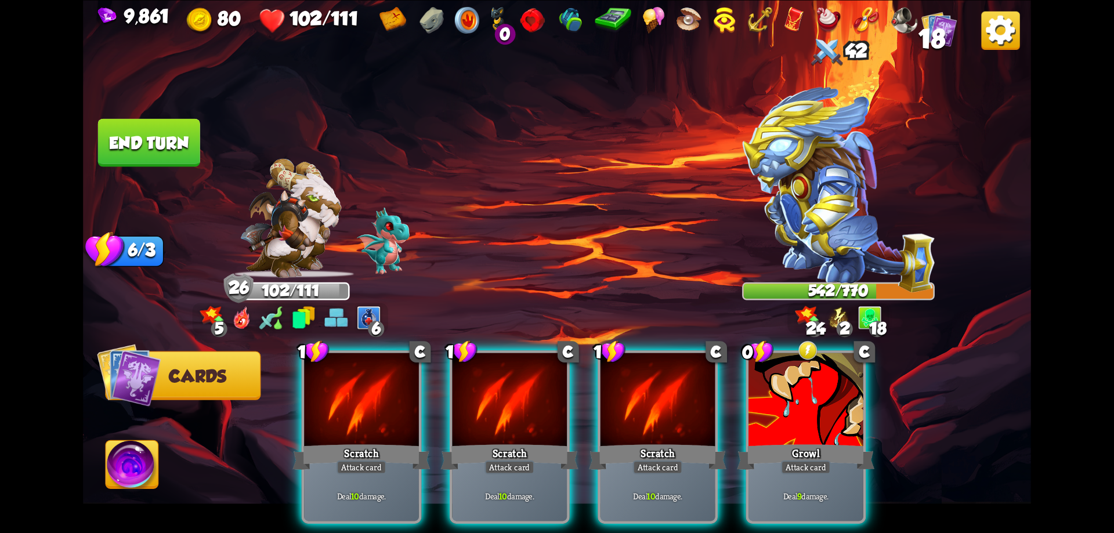
click at [818, 382] on div at bounding box center [805, 401] width 115 height 97
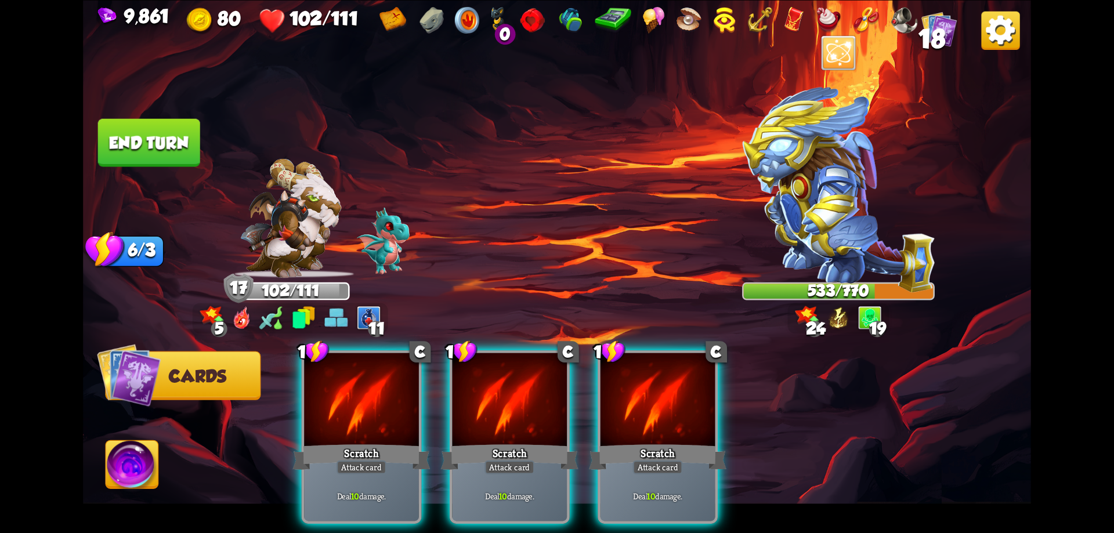
click at [165, 143] on button "End turn" at bounding box center [149, 142] width 102 height 48
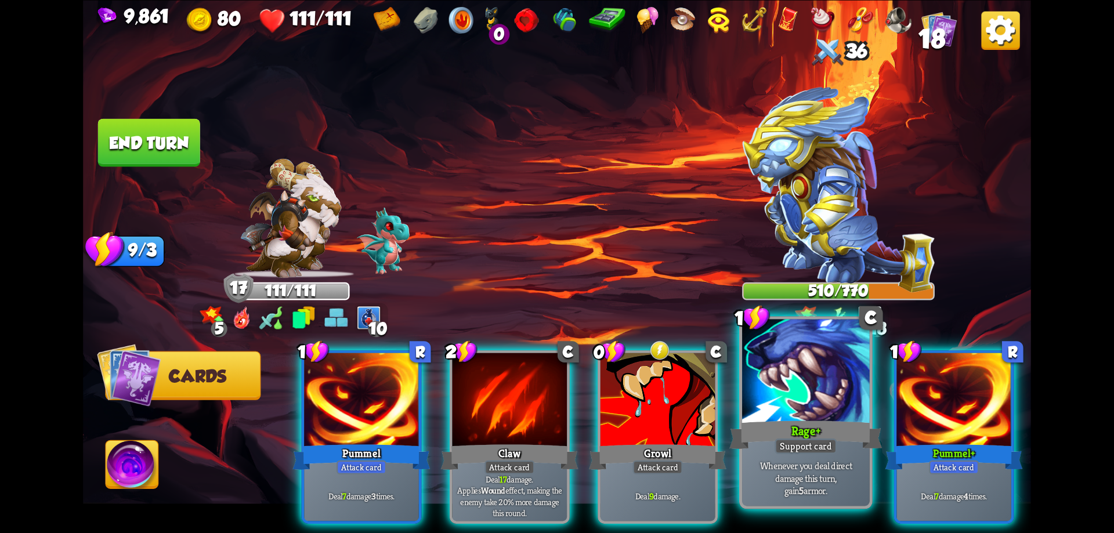
click at [798, 411] on div at bounding box center [806, 372] width 128 height 107
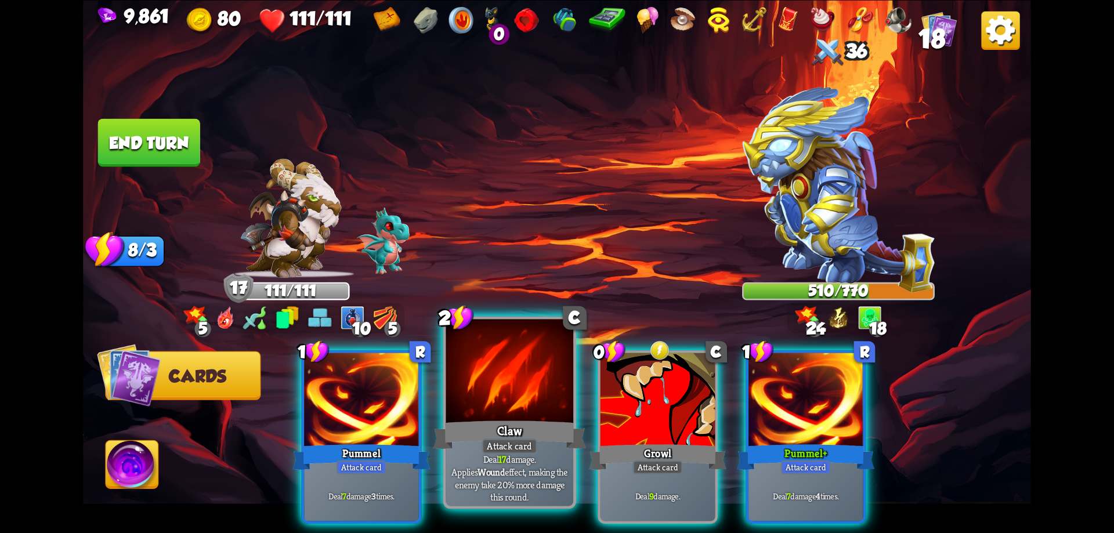
click at [541, 415] on div at bounding box center [510, 372] width 128 height 107
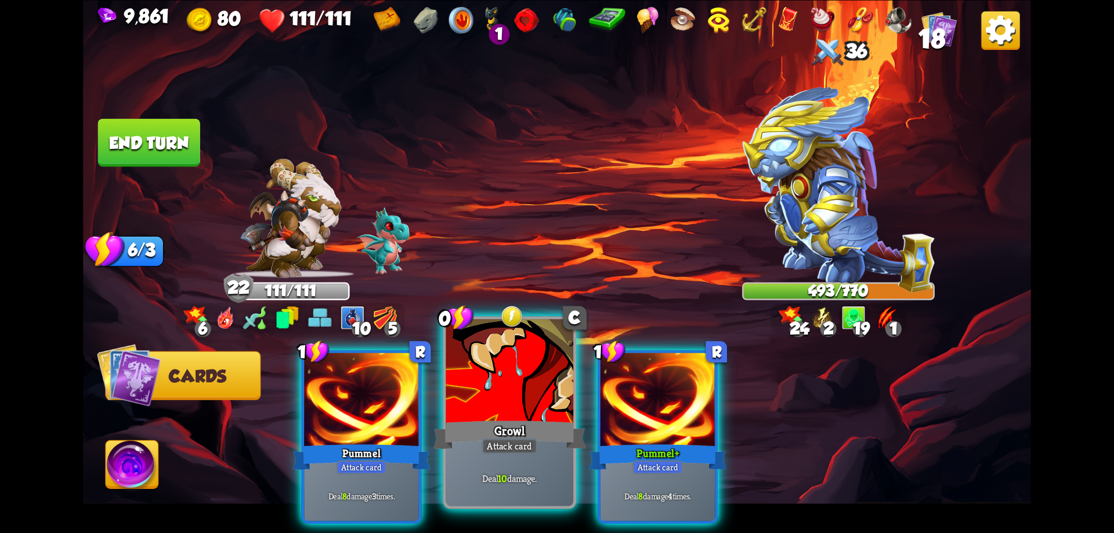
click at [470, 404] on div at bounding box center [510, 372] width 128 height 107
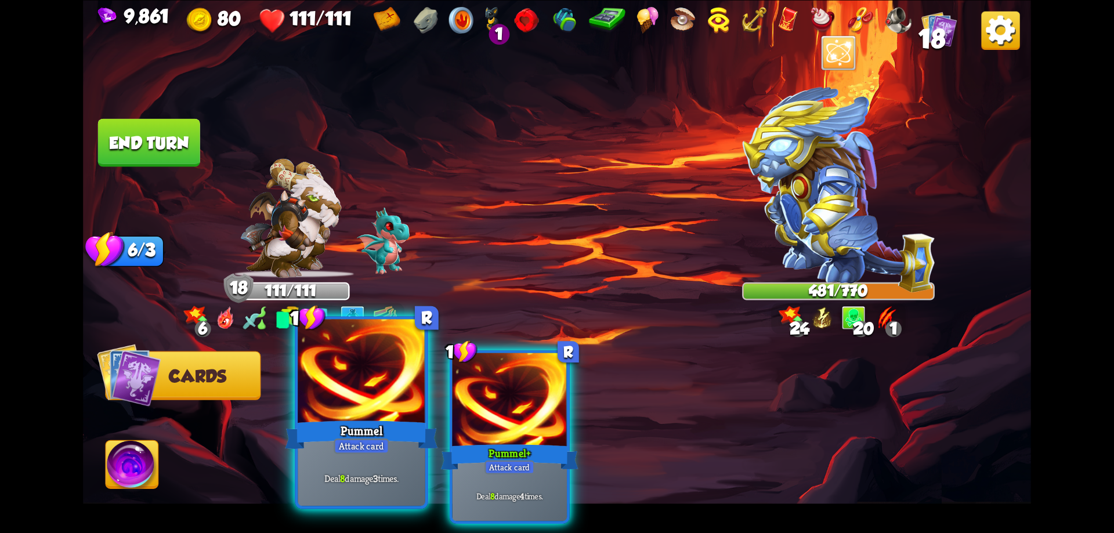
click at [389, 419] on div "Pummel" at bounding box center [361, 435] width 153 height 34
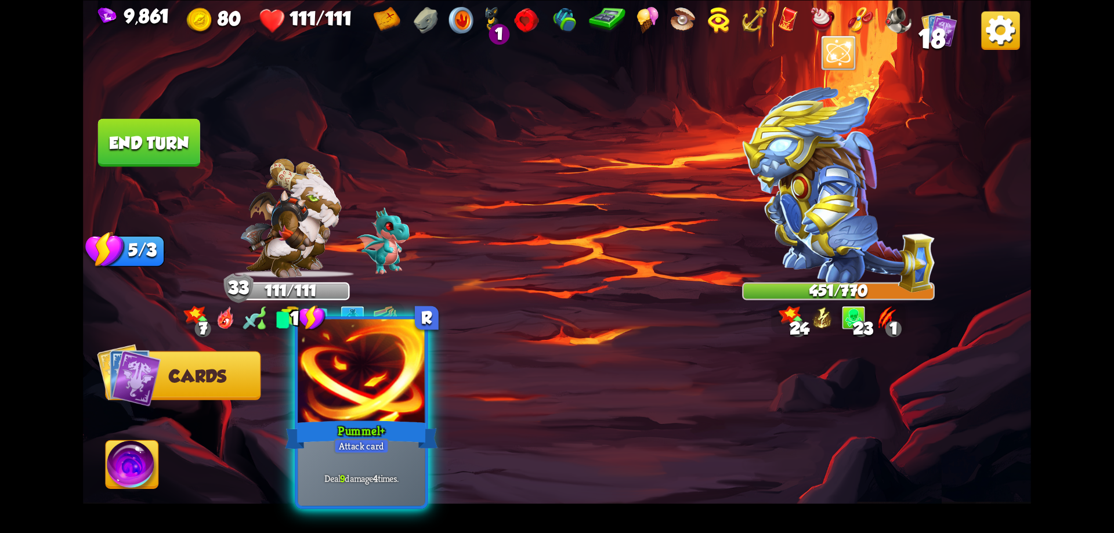
click at [381, 425] on div "Pummel+" at bounding box center [361, 435] width 153 height 34
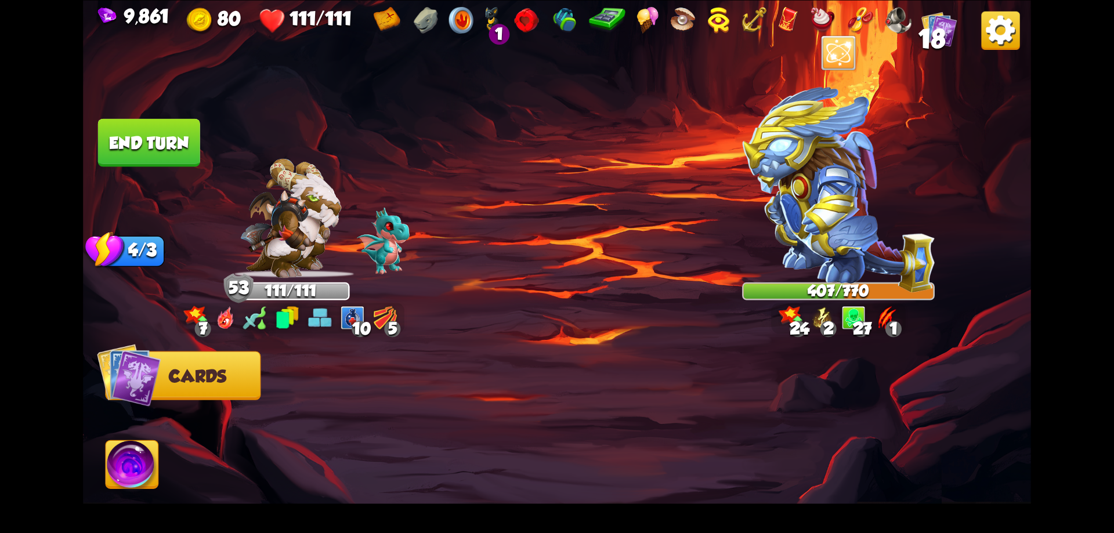
click at [149, 150] on button "End turn" at bounding box center [149, 142] width 102 height 48
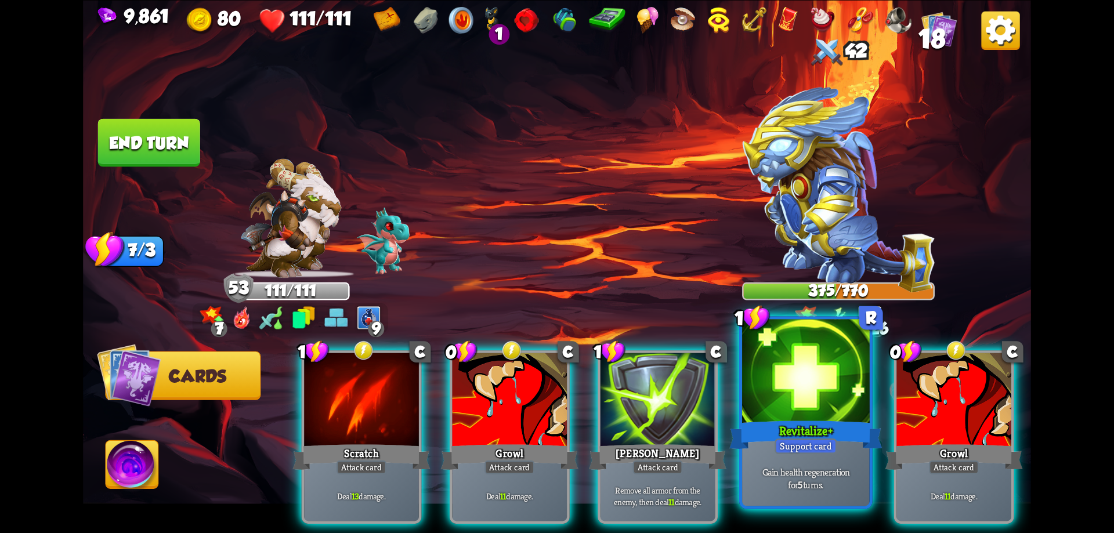
click at [805, 409] on div at bounding box center [806, 372] width 128 height 107
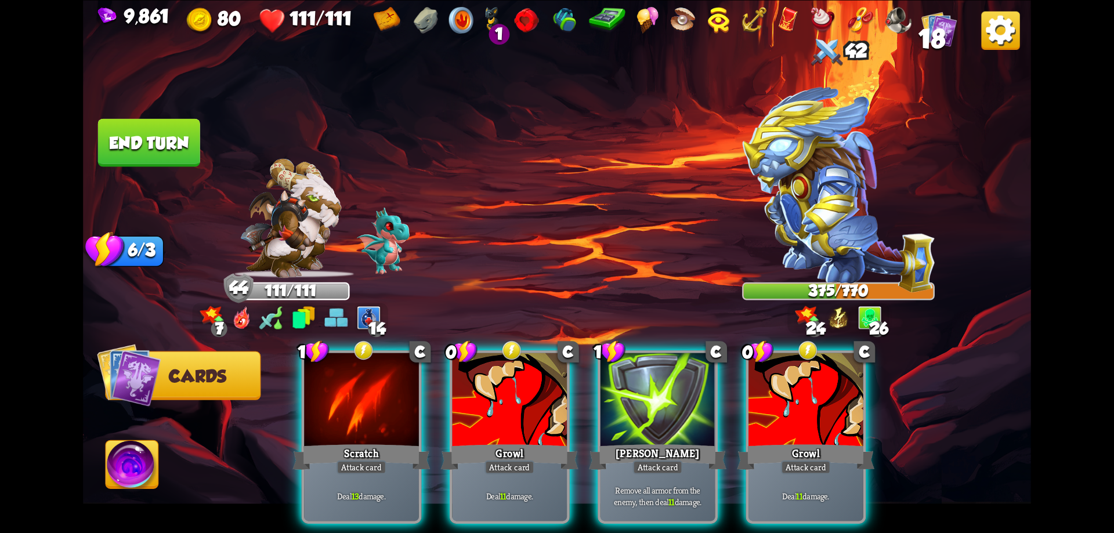
click at [805, 409] on div at bounding box center [805, 401] width 115 height 97
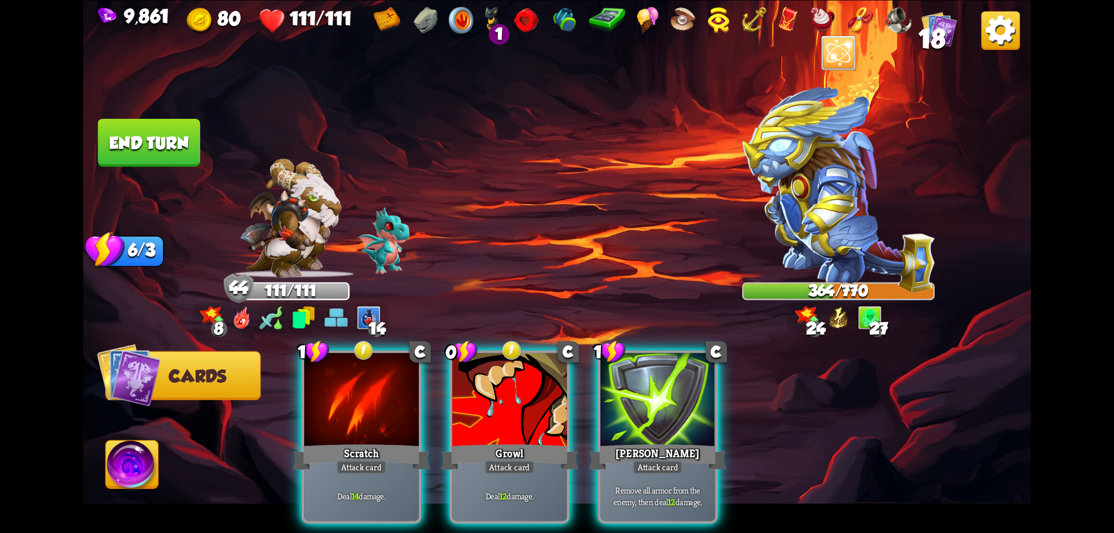
click at [169, 160] on button "End turn" at bounding box center [149, 142] width 102 height 48
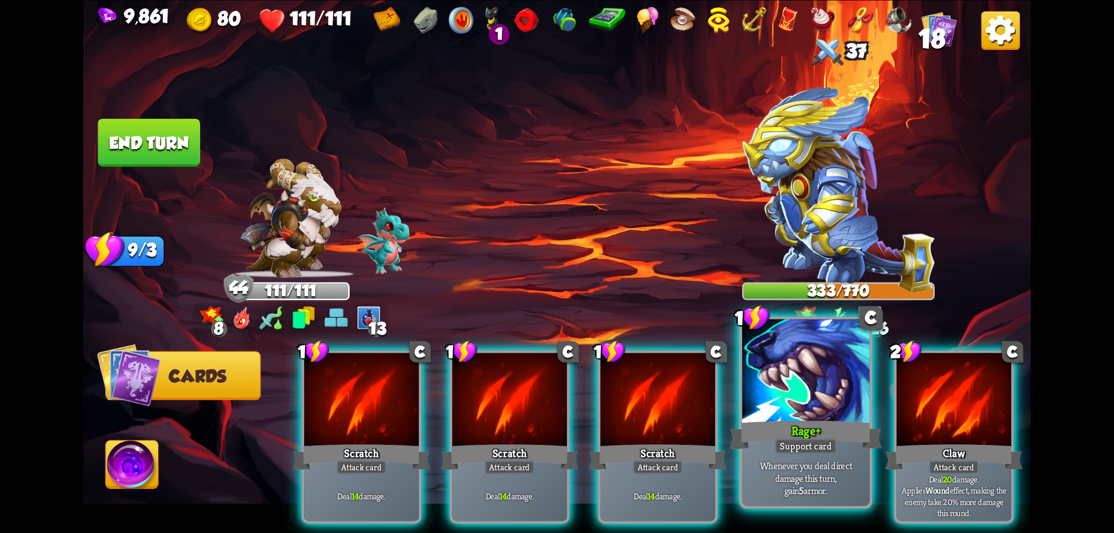
click at [797, 404] on div at bounding box center [806, 372] width 128 height 107
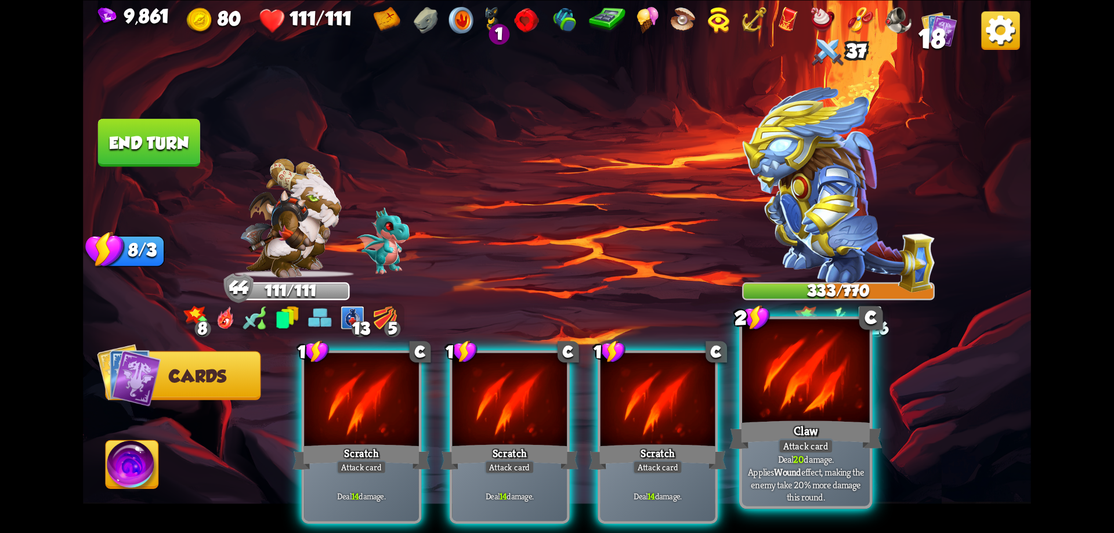
click at [797, 404] on div at bounding box center [806, 372] width 128 height 107
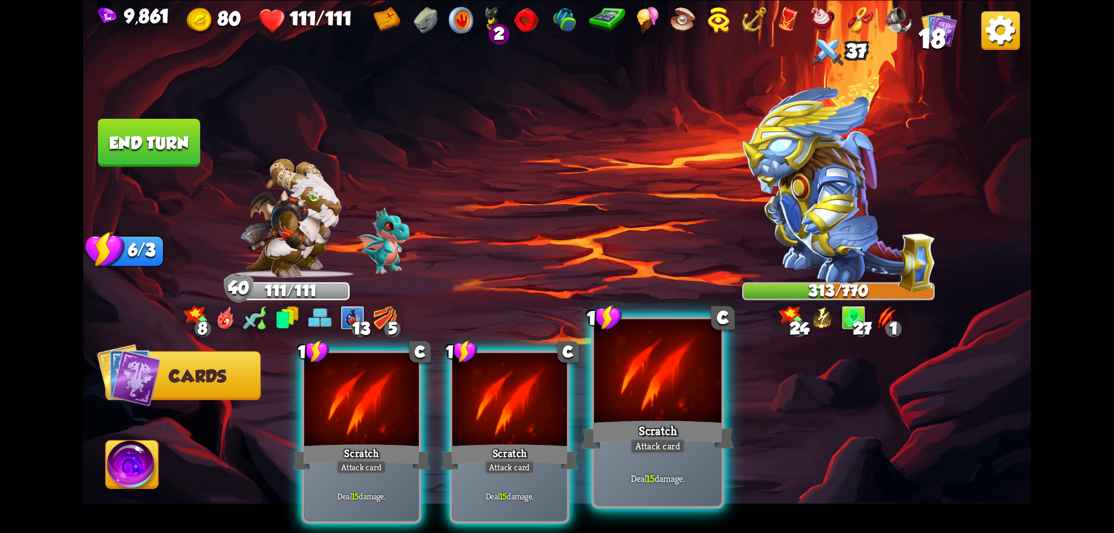
click at [662, 403] on div at bounding box center [658, 372] width 128 height 107
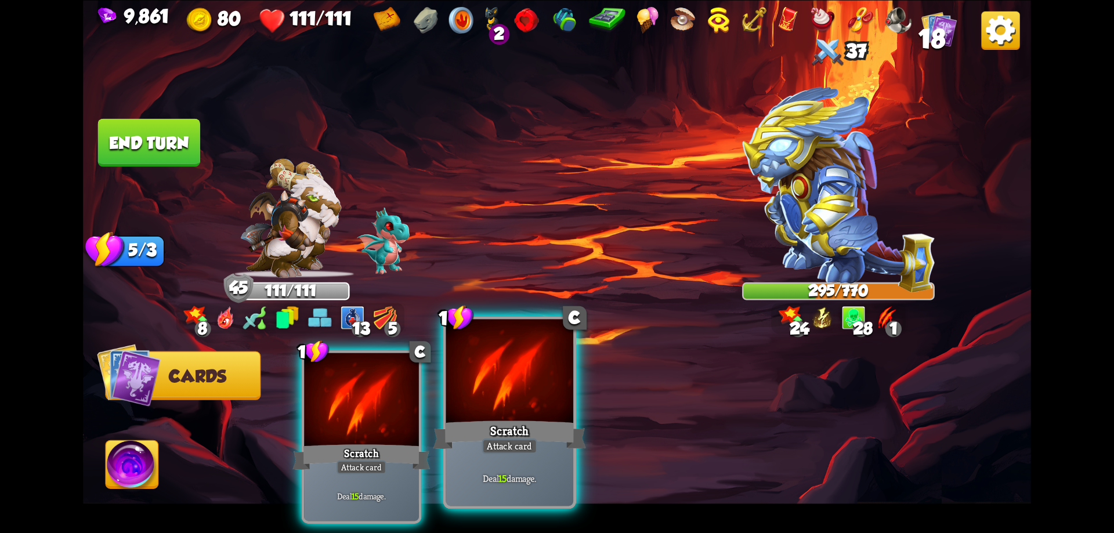
click at [547, 391] on div at bounding box center [510, 372] width 128 height 107
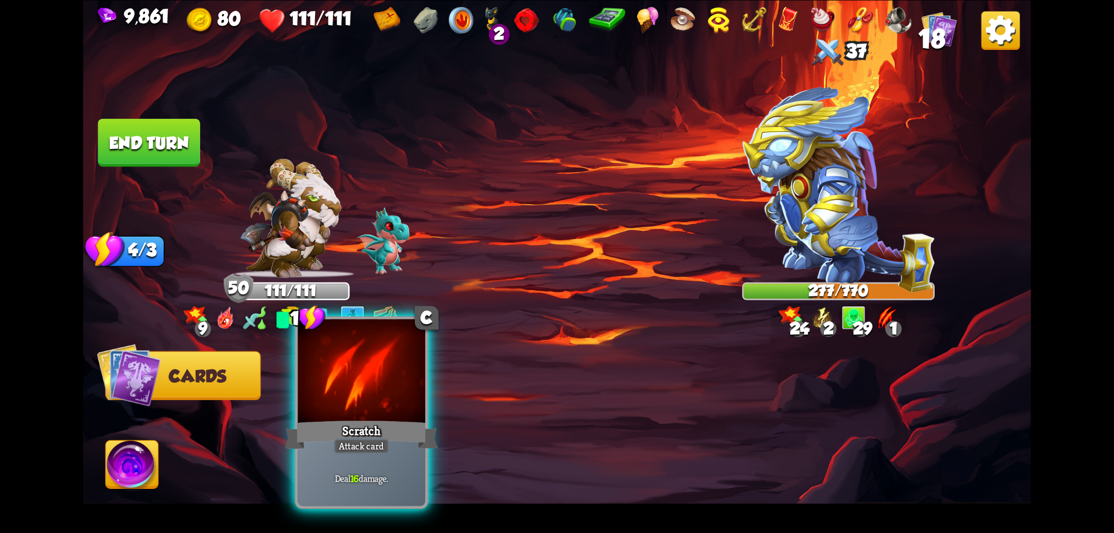
click at [398, 412] on div at bounding box center [362, 372] width 128 height 107
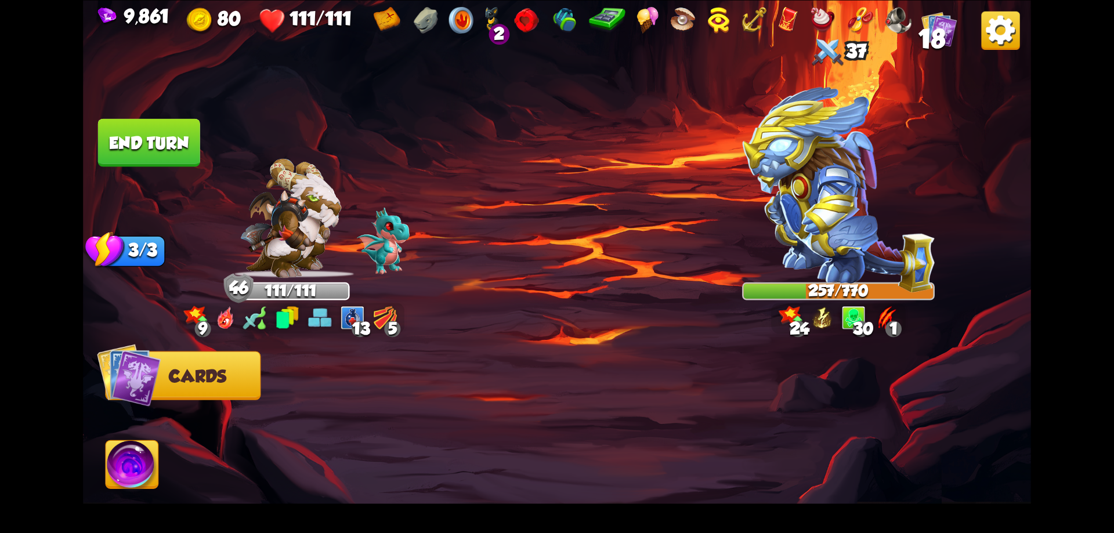
click at [172, 151] on button "End turn" at bounding box center [149, 142] width 102 height 48
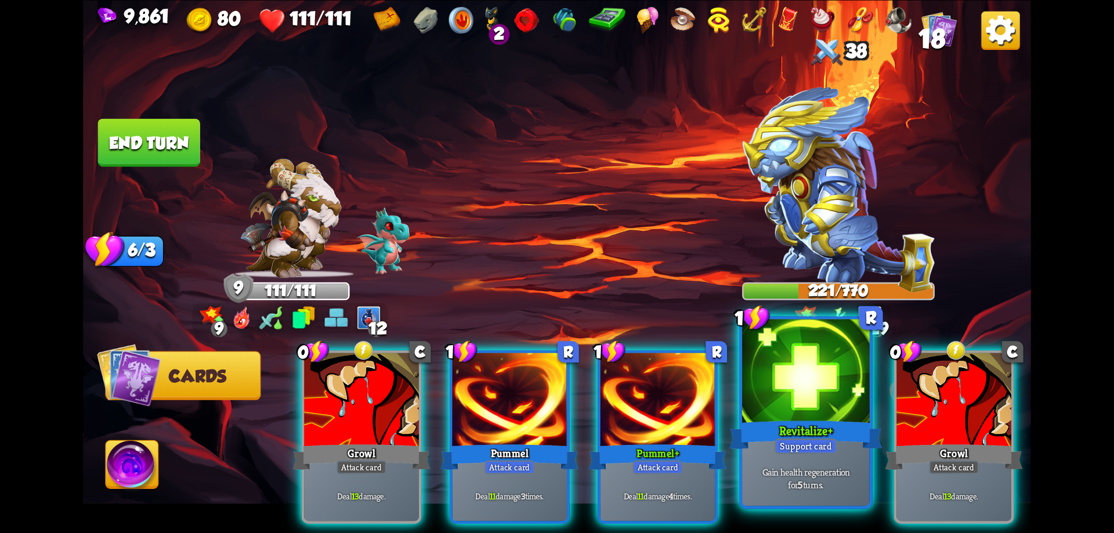
click at [803, 414] on div at bounding box center [806, 372] width 128 height 107
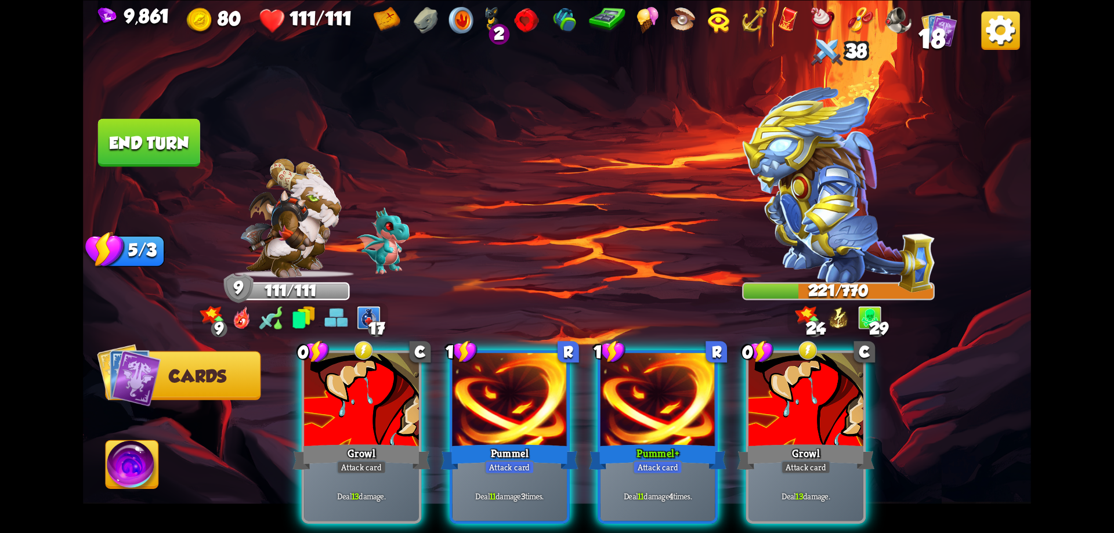
click at [803, 414] on div at bounding box center [805, 401] width 115 height 97
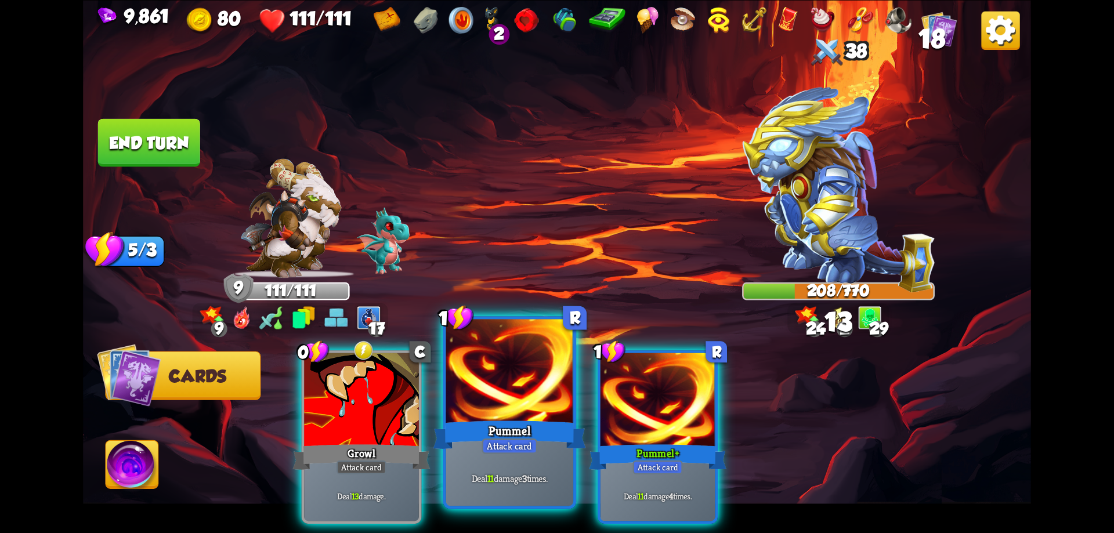
click at [550, 401] on div at bounding box center [510, 372] width 128 height 107
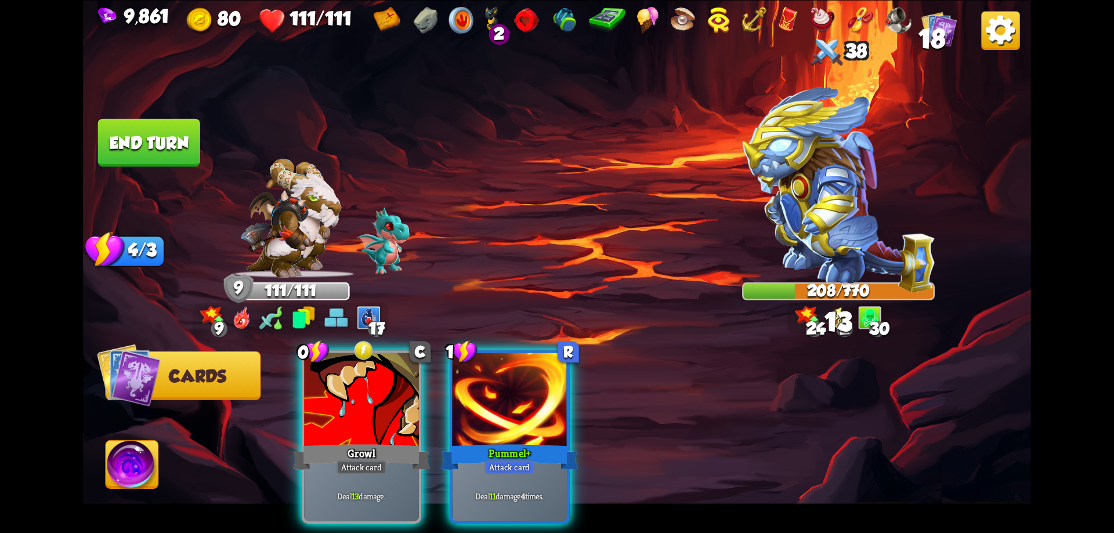
click at [550, 401] on div at bounding box center [509, 401] width 115 height 97
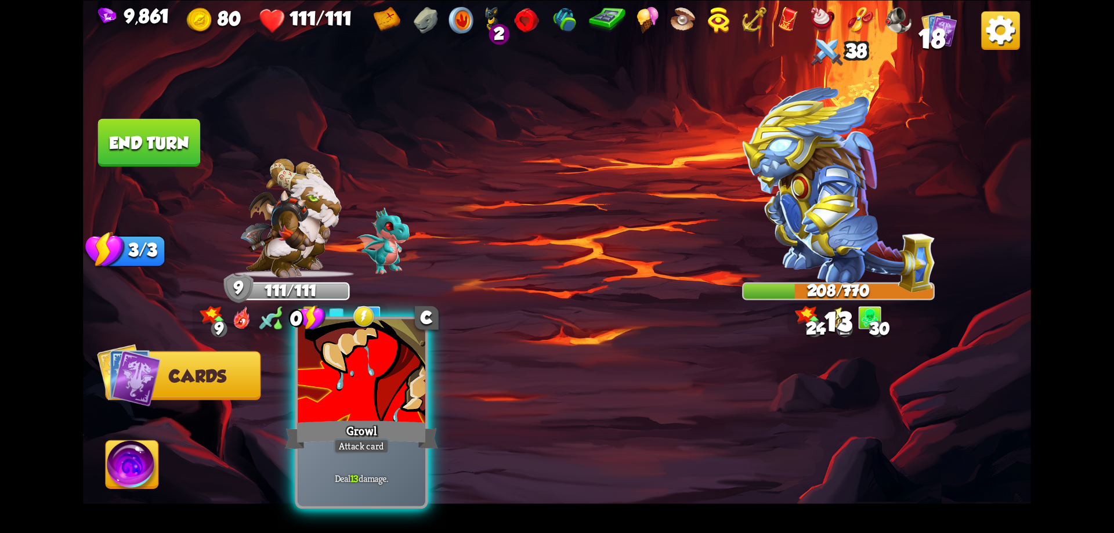
click at [359, 406] on div at bounding box center [362, 372] width 128 height 107
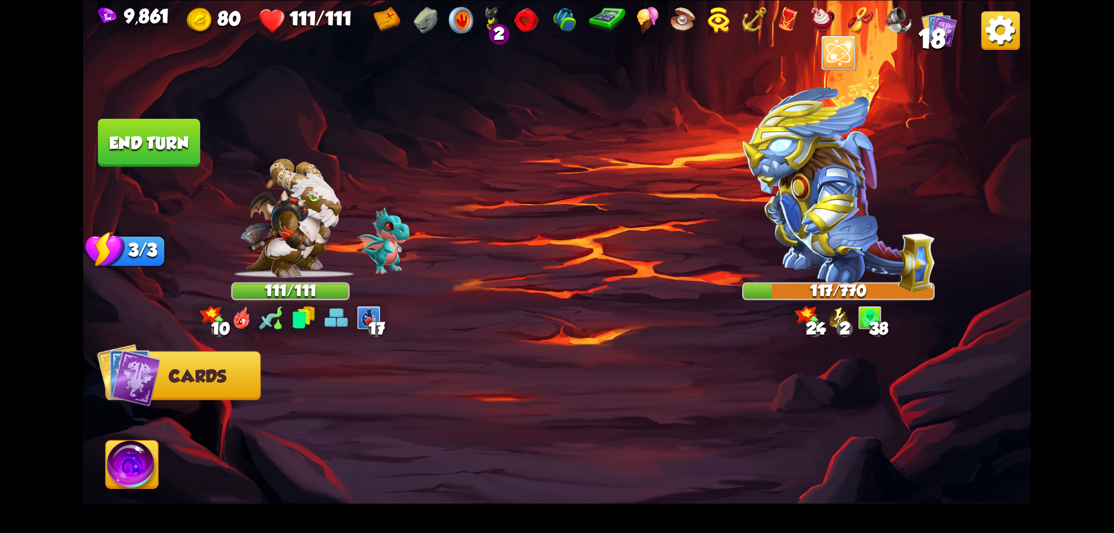
click at [162, 141] on button "End turn" at bounding box center [149, 142] width 102 height 48
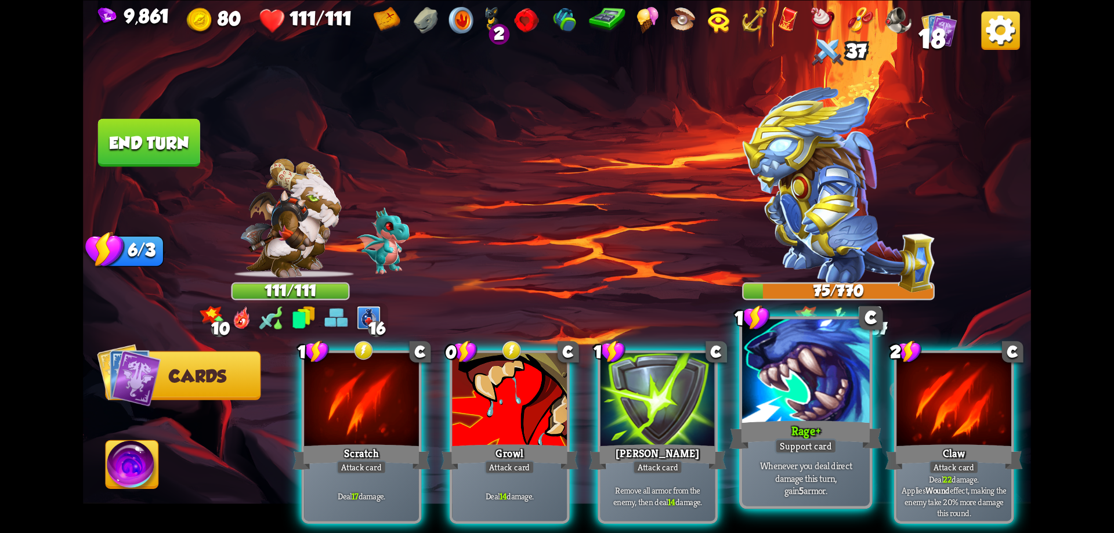
click at [809, 430] on div "Rage+" at bounding box center [805, 435] width 153 height 34
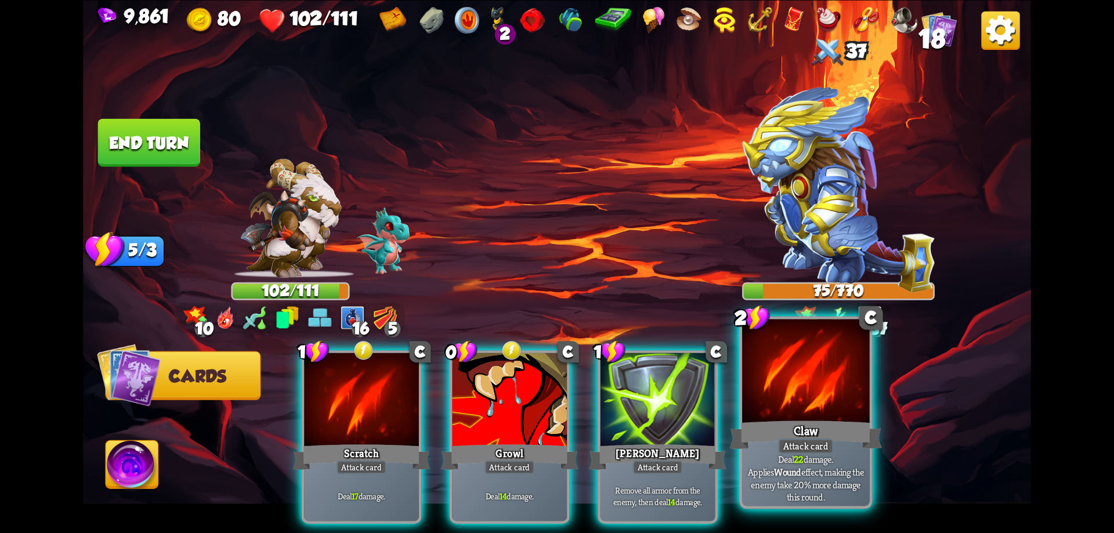
click at [784, 423] on div "Claw" at bounding box center [805, 435] width 153 height 34
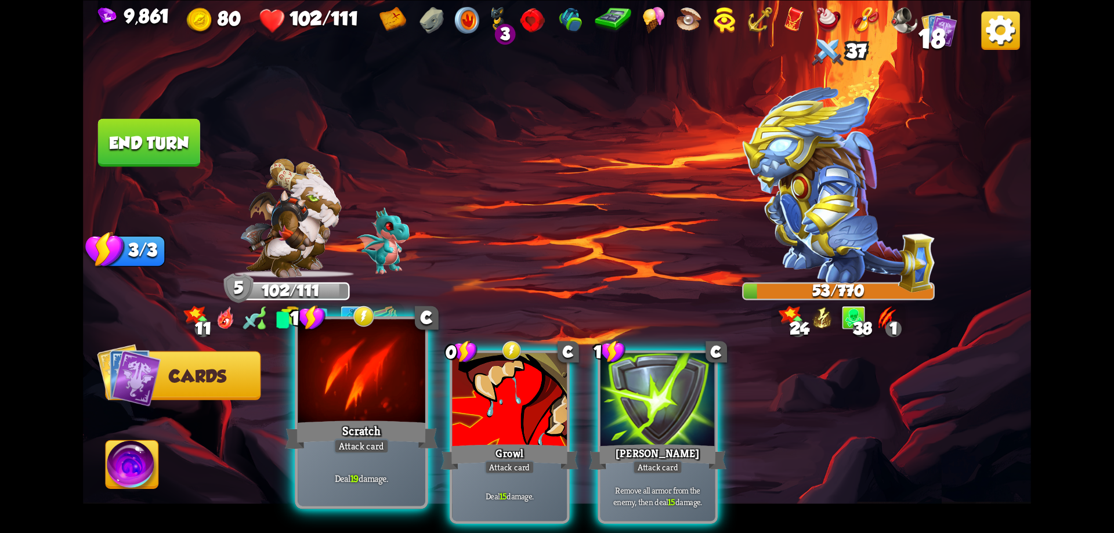
click at [396, 415] on div at bounding box center [362, 372] width 128 height 107
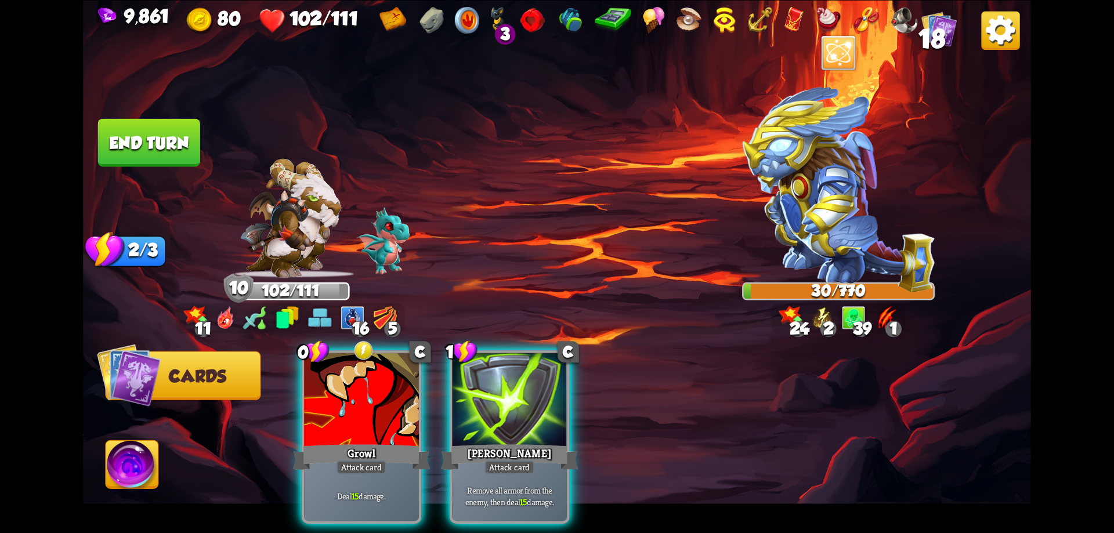
click at [396, 415] on div at bounding box center [361, 401] width 115 height 97
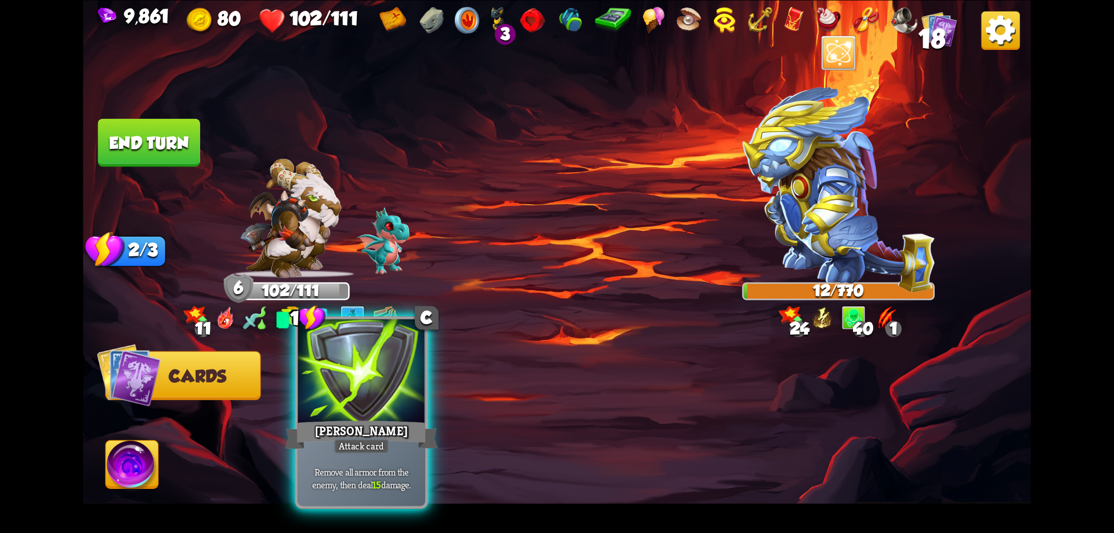
click at [352, 414] on div at bounding box center [362, 372] width 128 height 107
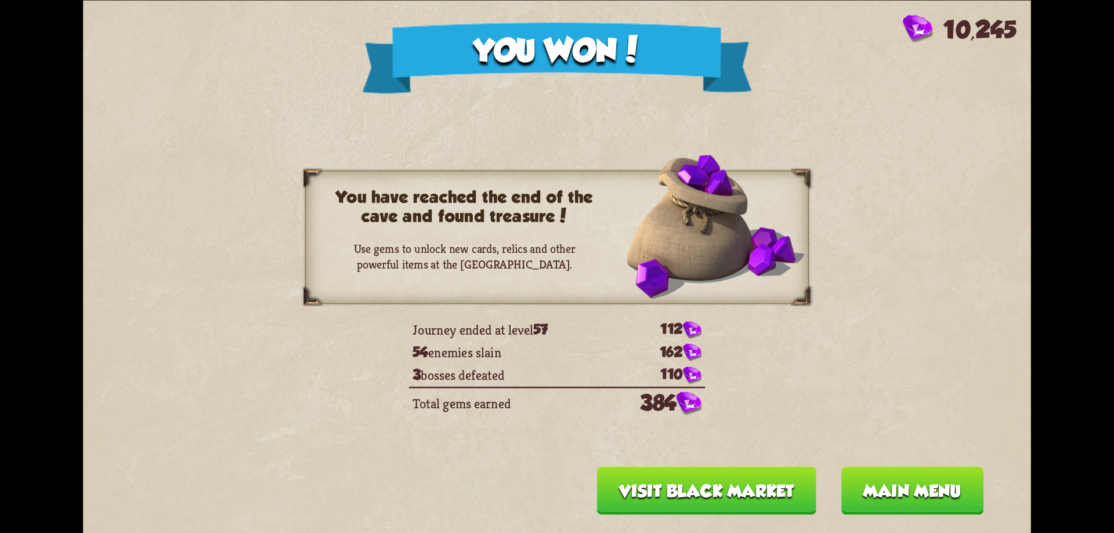
click at [868, 484] on button "Main menu" at bounding box center [912, 490] width 143 height 48
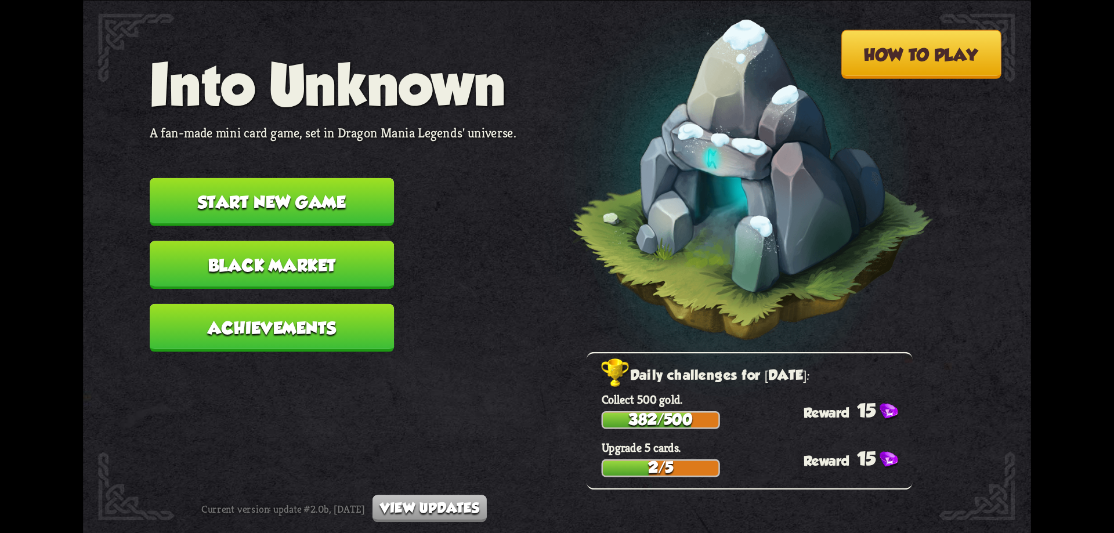
click at [329, 337] on button "Achievements" at bounding box center [272, 327] width 244 height 48
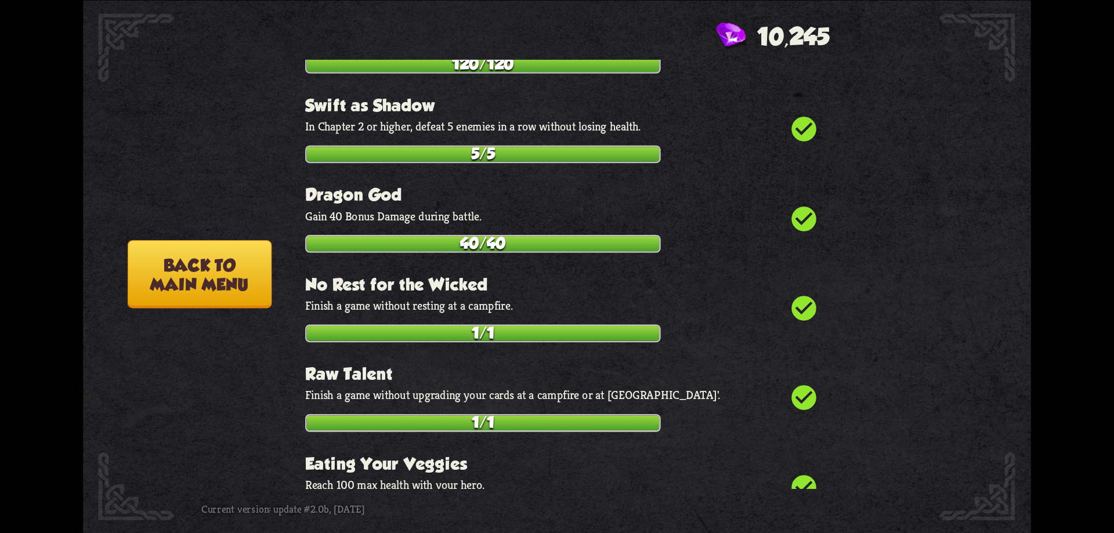
scroll to position [4259, 0]
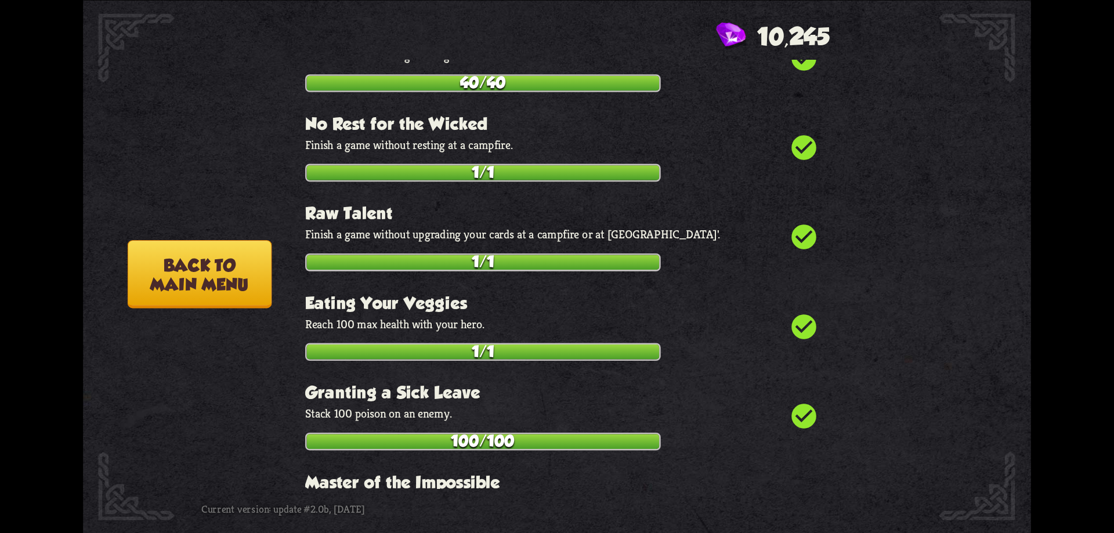
click at [211, 275] on button "Back to main menu" at bounding box center [200, 274] width 144 height 68
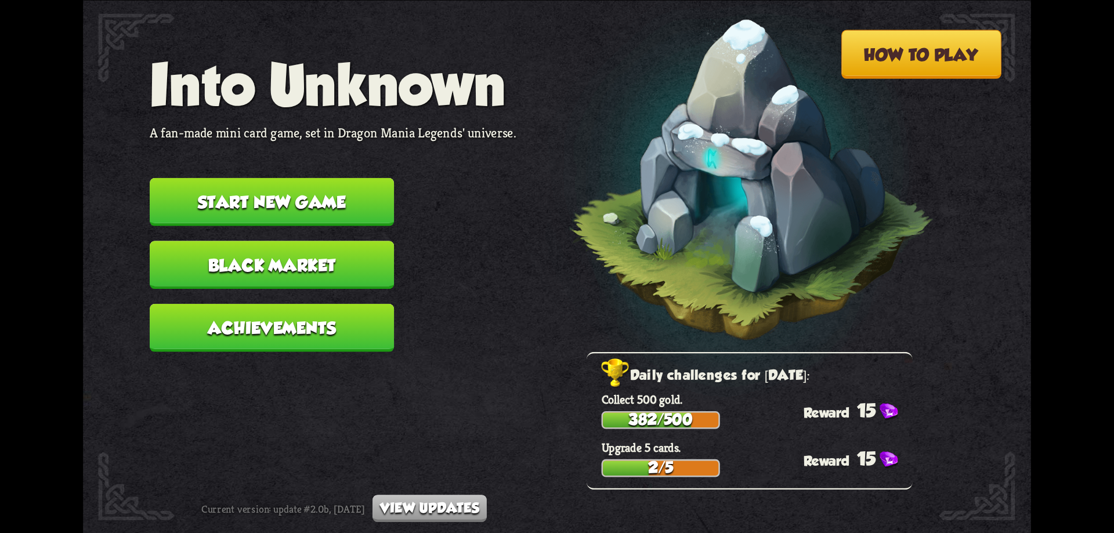
click at [357, 201] on button "Start new game" at bounding box center [272, 202] width 244 height 48
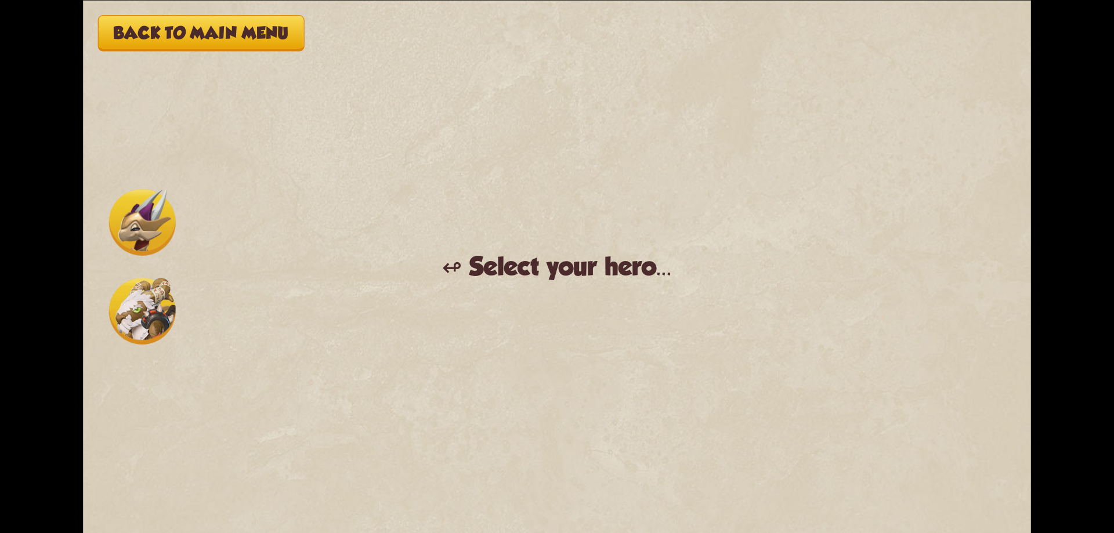
click at [147, 302] on img at bounding box center [142, 311] width 67 height 67
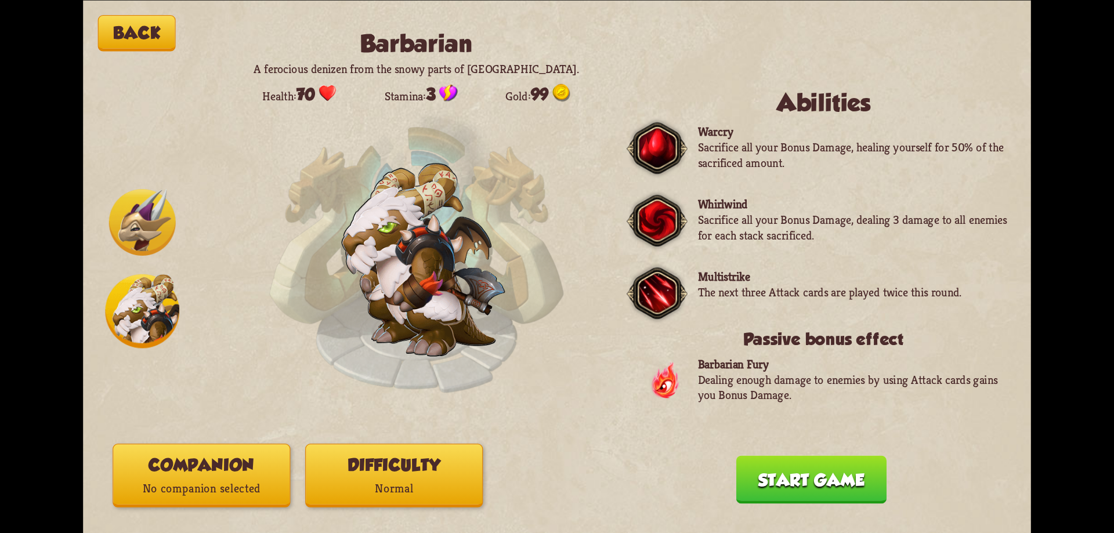
click at [416, 465] on button "Difficulty Normal" at bounding box center [394, 476] width 178 height 64
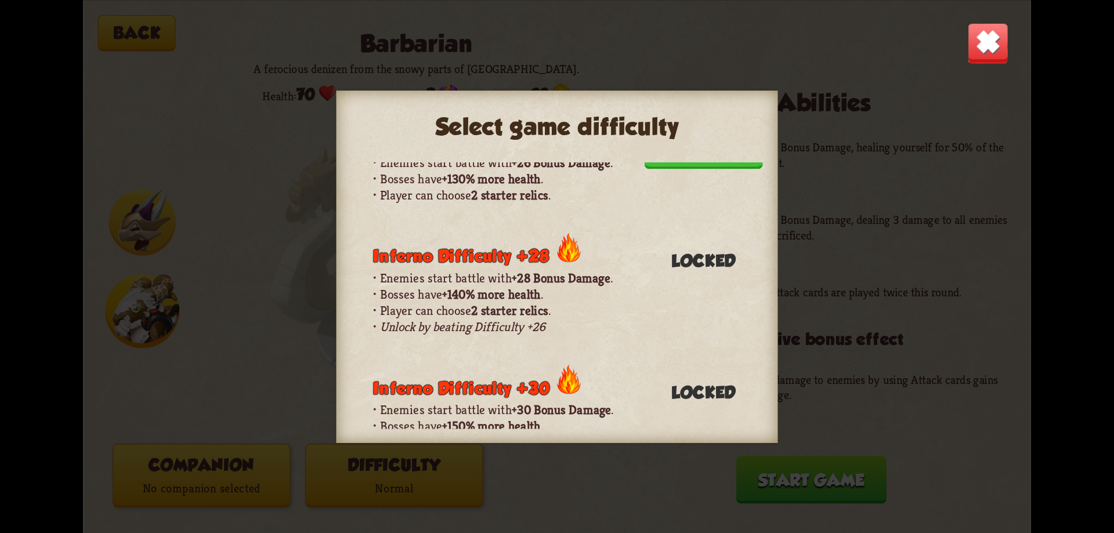
scroll to position [1077, 0]
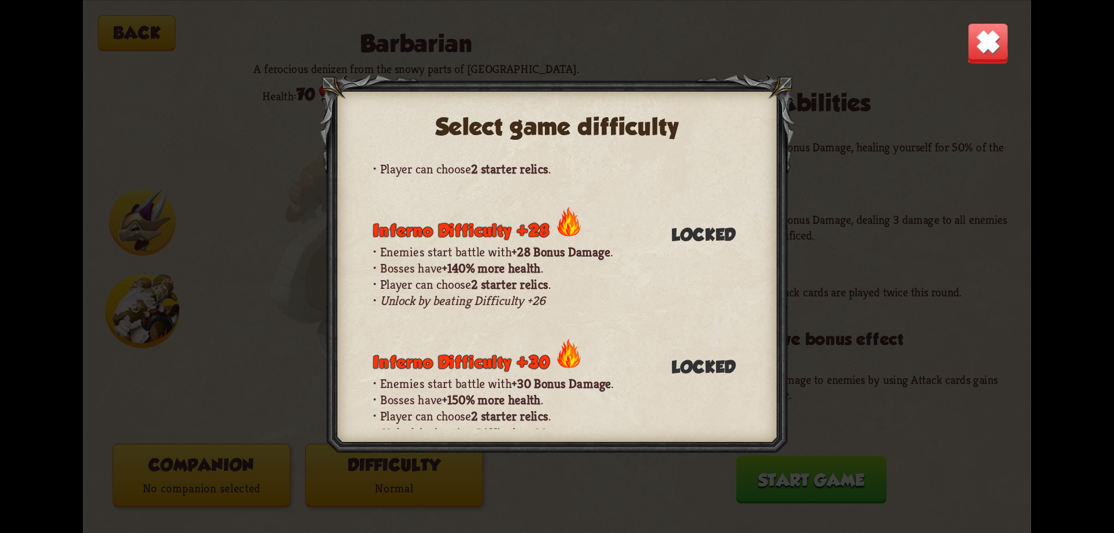
click at [988, 41] on img at bounding box center [987, 42] width 41 height 41
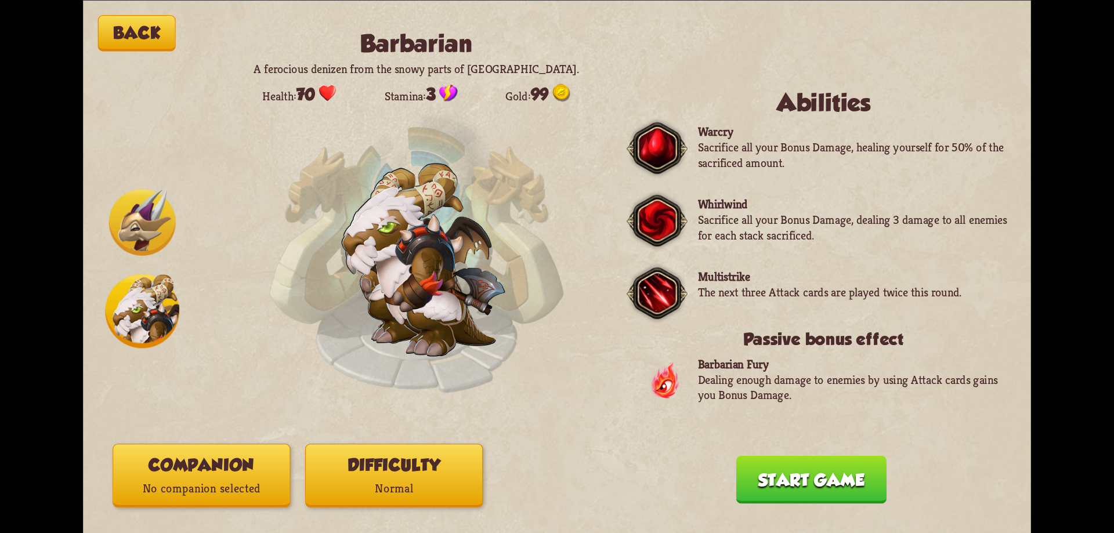
click at [155, 32] on button "Back" at bounding box center [137, 33] width 78 height 37
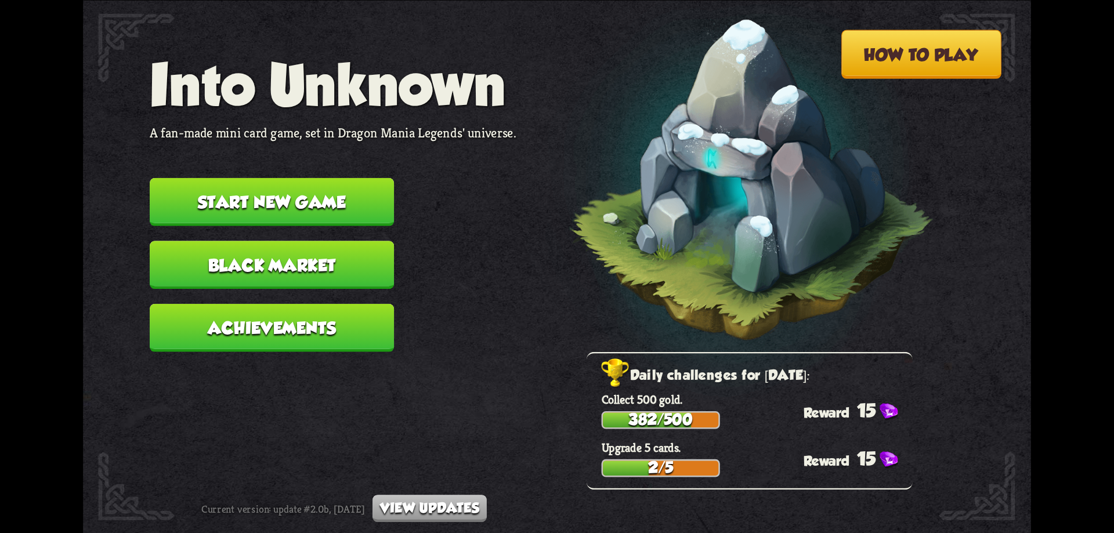
click at [454, 505] on button "View updates" at bounding box center [429, 508] width 114 height 27
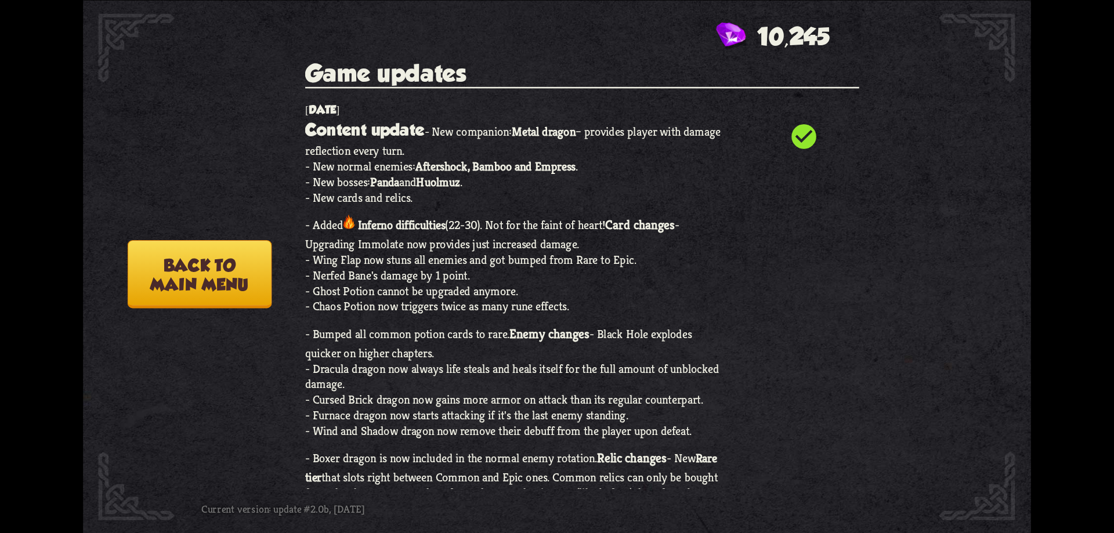
click at [230, 282] on button "Back to main menu" at bounding box center [200, 274] width 144 height 68
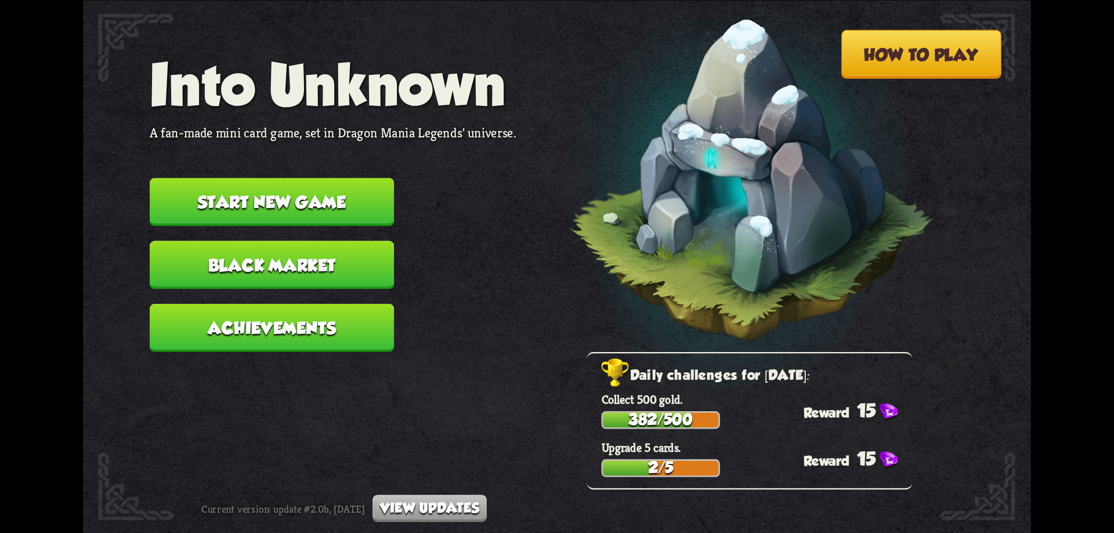
click at [900, 58] on button "How to play" at bounding box center [921, 54] width 160 height 49
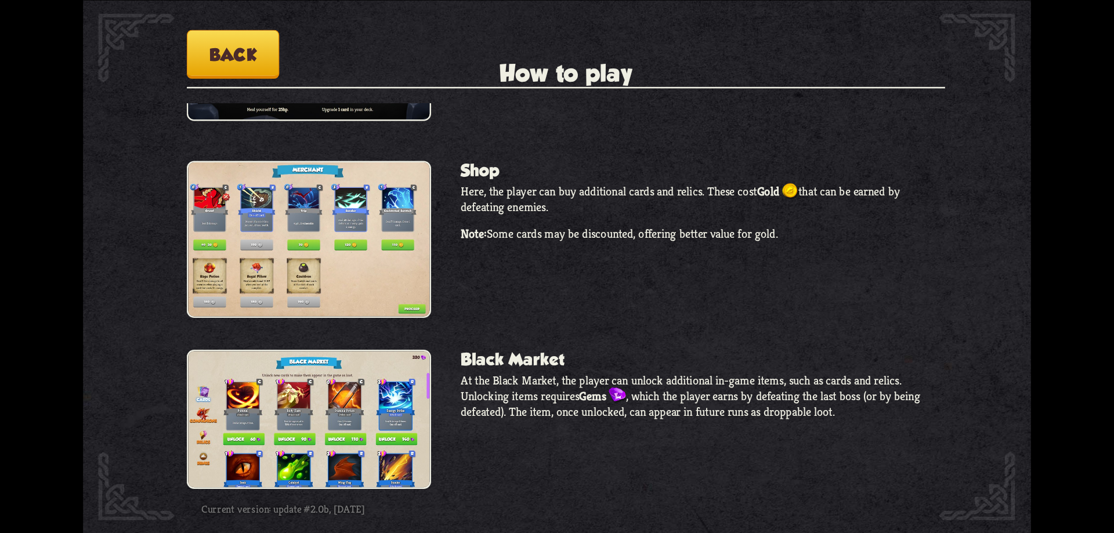
scroll to position [981, 0]
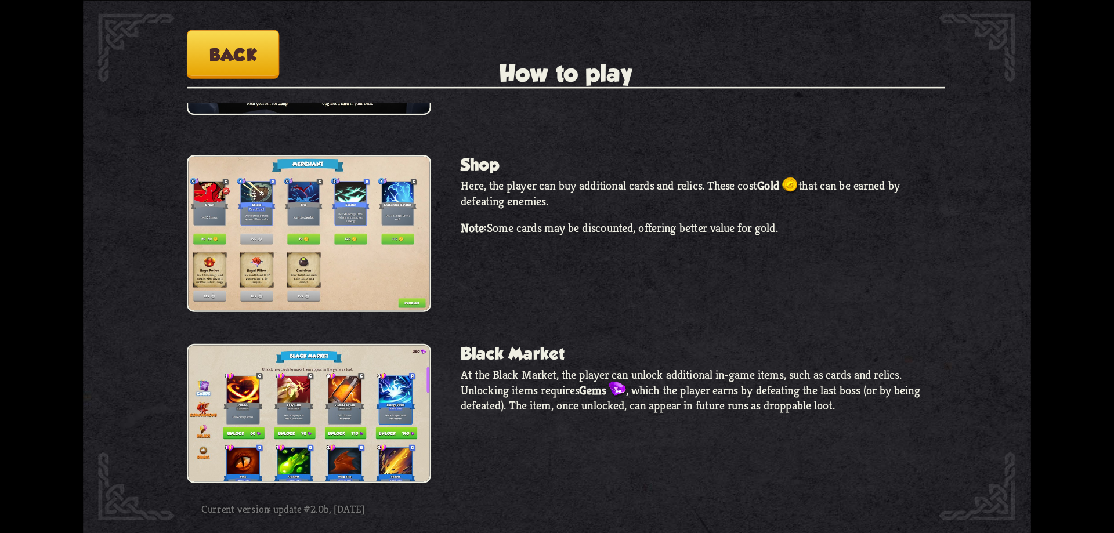
click at [317, 201] on img at bounding box center [309, 233] width 244 height 157
click at [261, 67] on button "Back" at bounding box center [233, 54] width 93 height 49
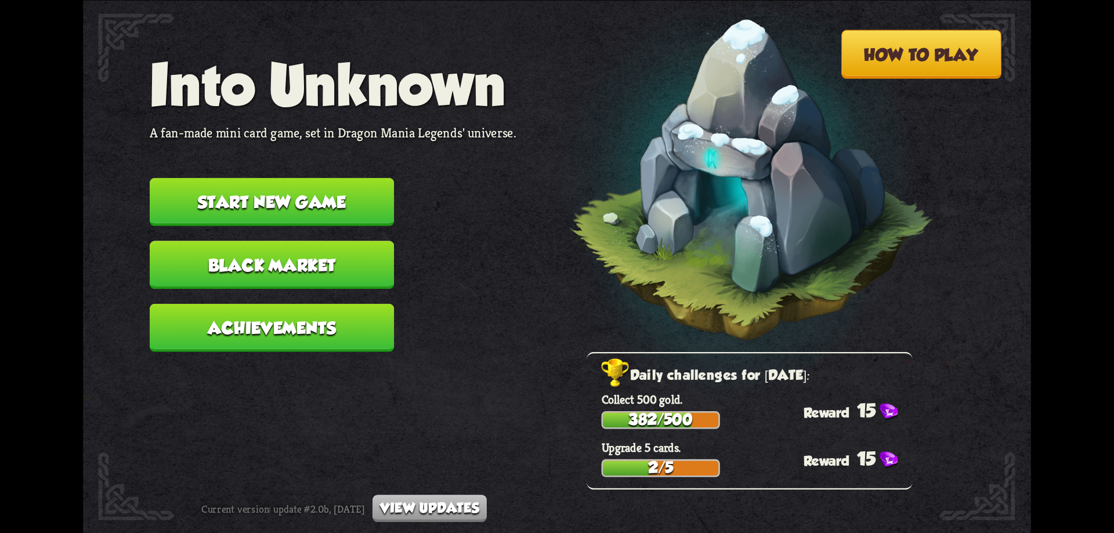
click at [344, 213] on button "Start new game" at bounding box center [272, 202] width 244 height 48
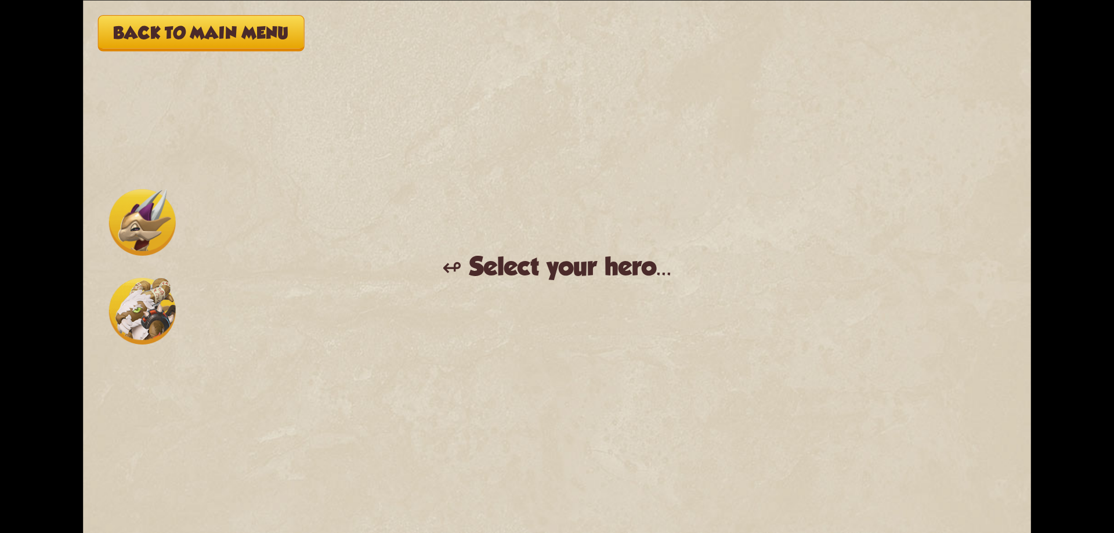
click at [113, 219] on img at bounding box center [142, 222] width 67 height 67
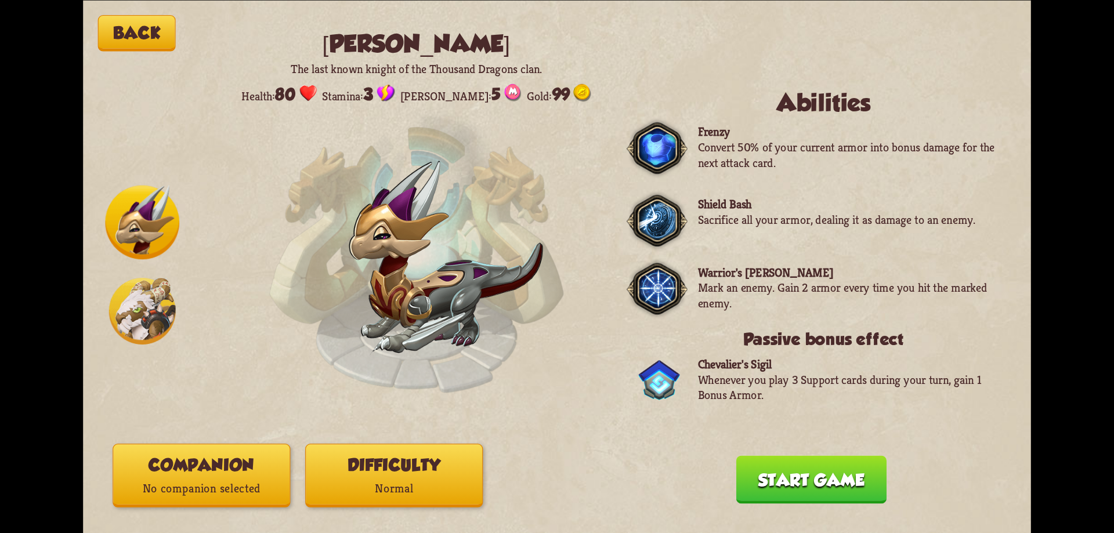
click at [378, 463] on button "Difficulty Normal" at bounding box center [394, 476] width 178 height 64
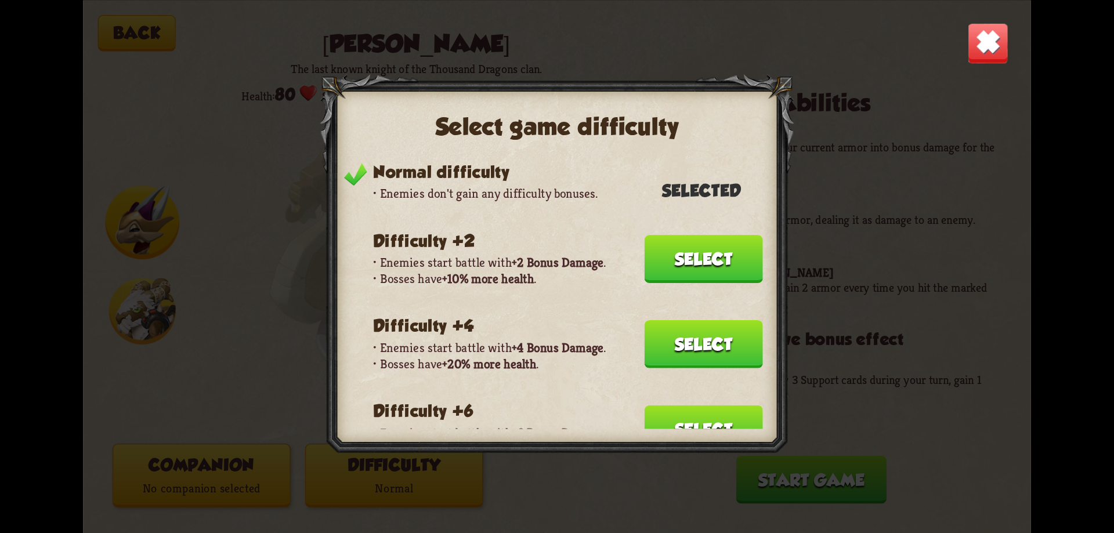
click at [1005, 38] on img at bounding box center [987, 42] width 41 height 41
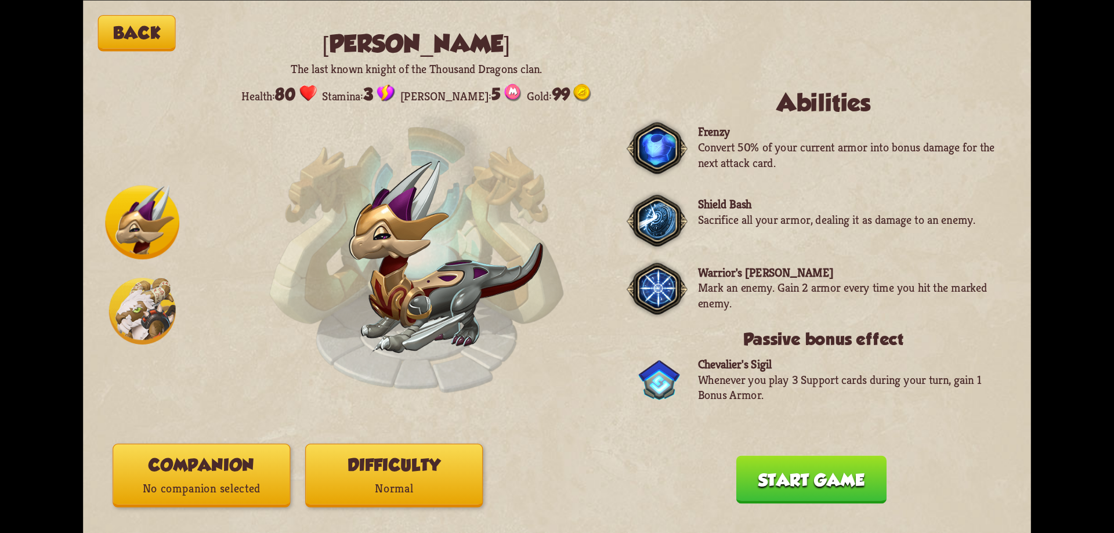
click at [244, 469] on button "Companion No companion selected" at bounding box center [202, 476] width 178 height 64
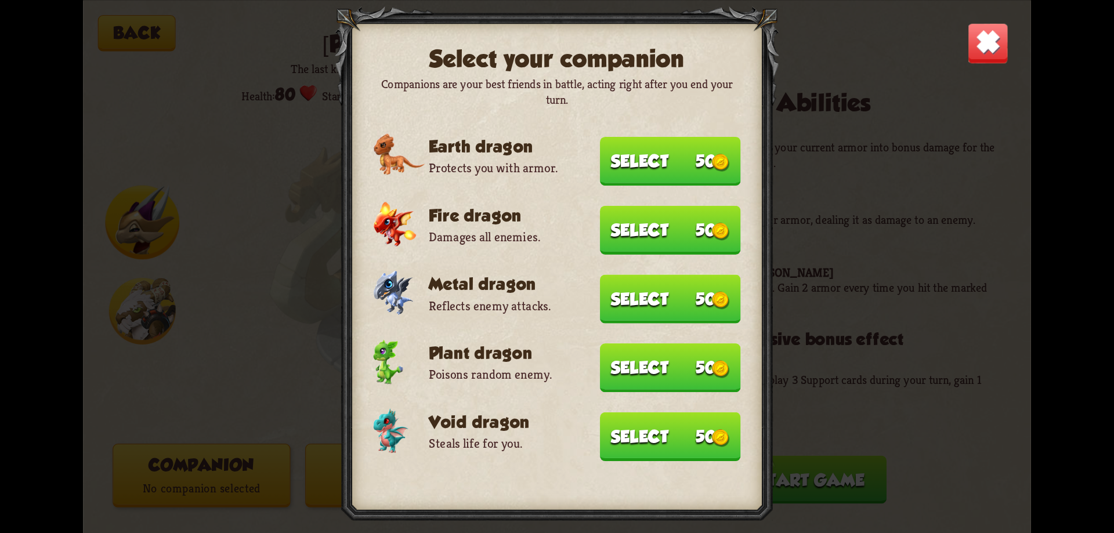
click at [999, 46] on img at bounding box center [987, 42] width 41 height 41
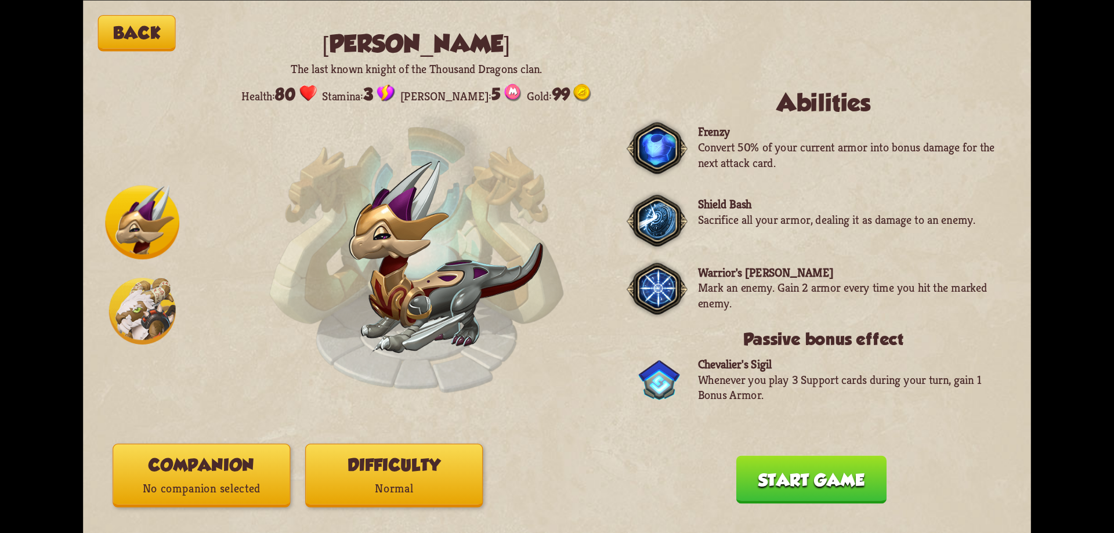
click at [389, 449] on button "Difficulty Normal" at bounding box center [394, 476] width 178 height 64
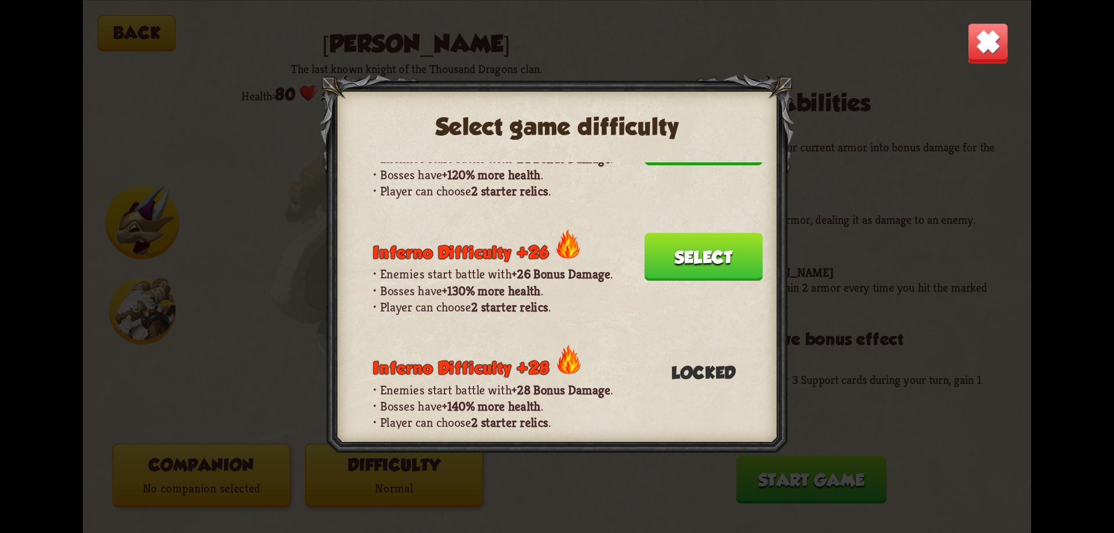
scroll to position [903, 0]
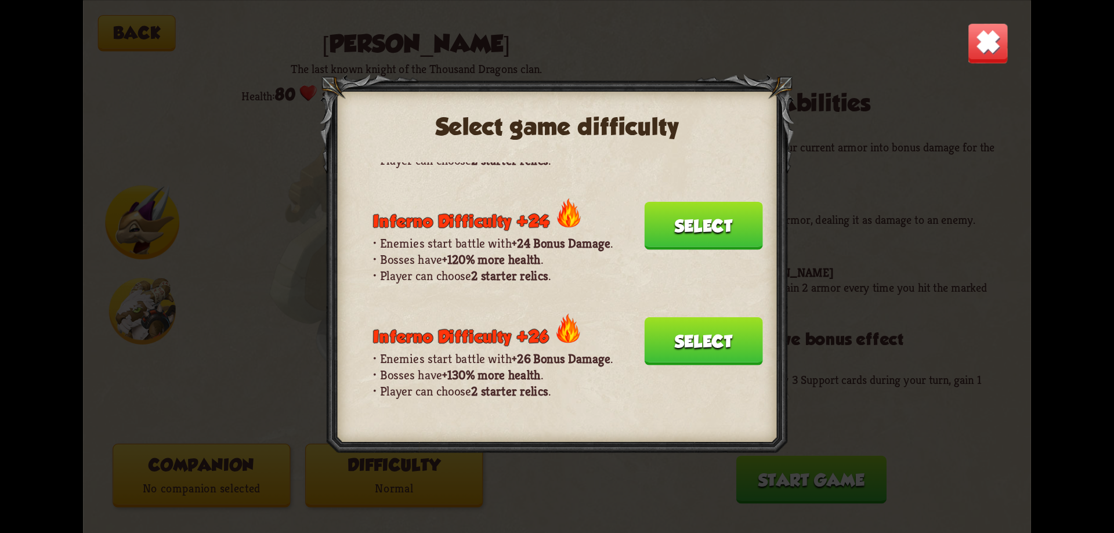
click at [720, 336] on button "Select" at bounding box center [703, 341] width 118 height 48
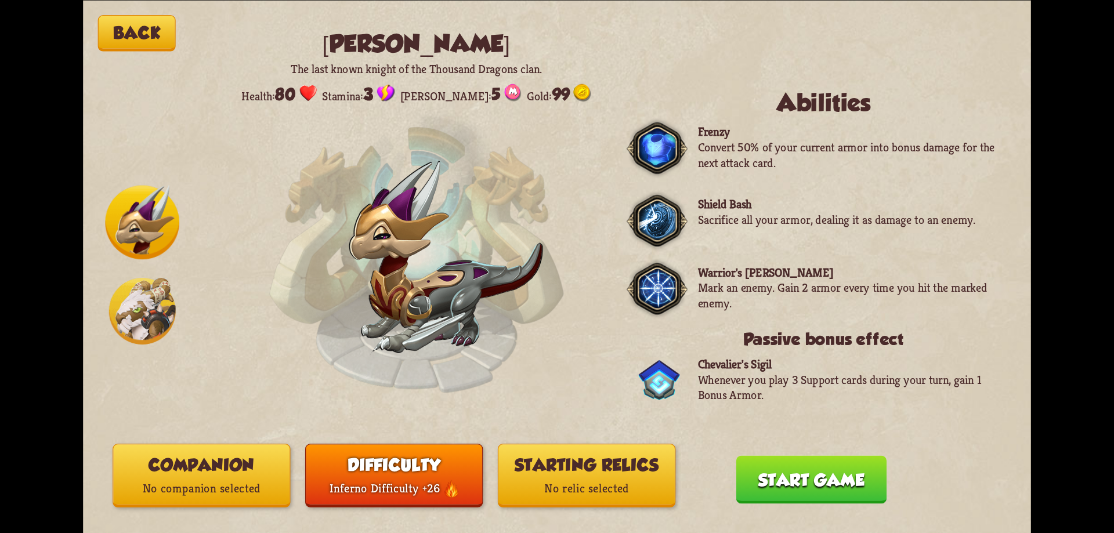
click at [574, 473] on button "Starting relics No relic selected" at bounding box center [587, 476] width 178 height 64
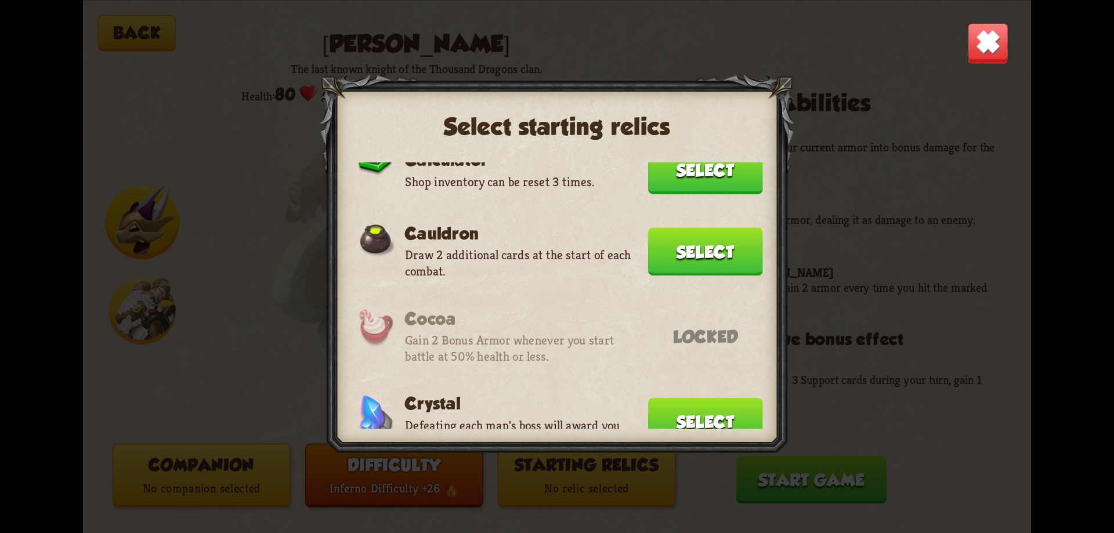
scroll to position [0, 0]
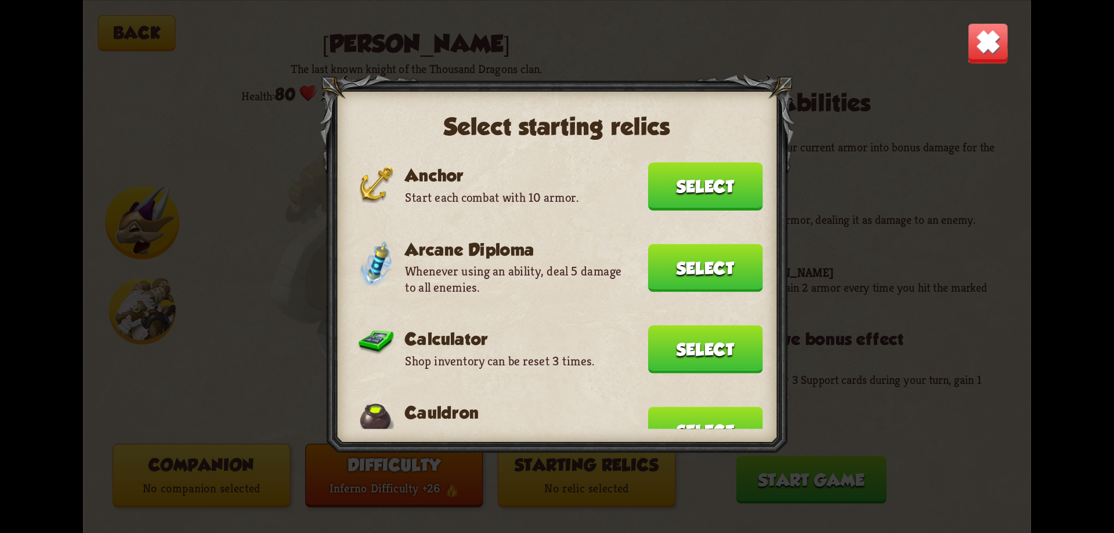
click at [976, 60] on img at bounding box center [987, 42] width 41 height 41
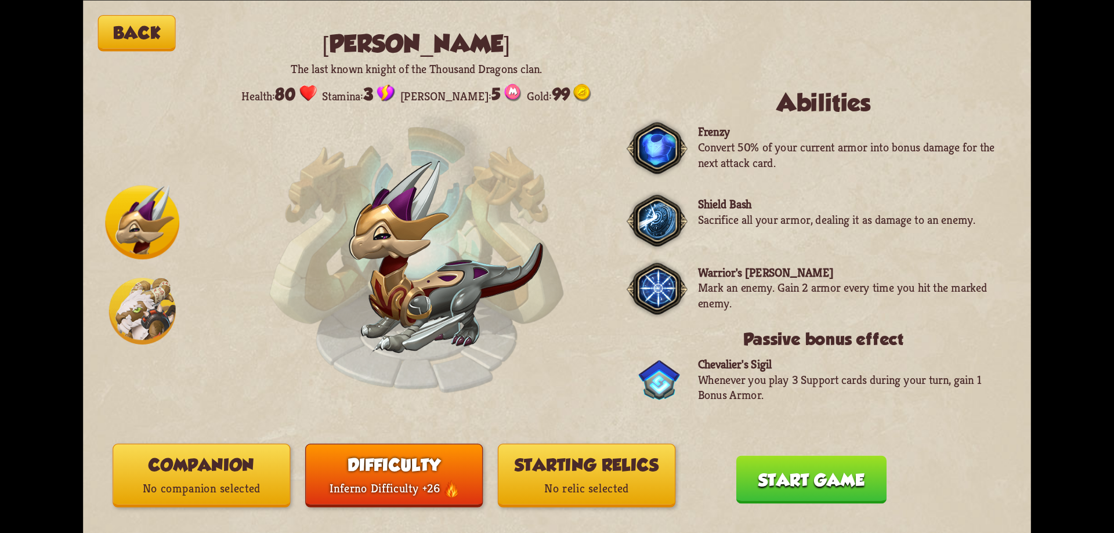
click at [140, 45] on button "Back" at bounding box center [137, 33] width 78 height 37
